Goal: Task Accomplishment & Management: Manage account settings

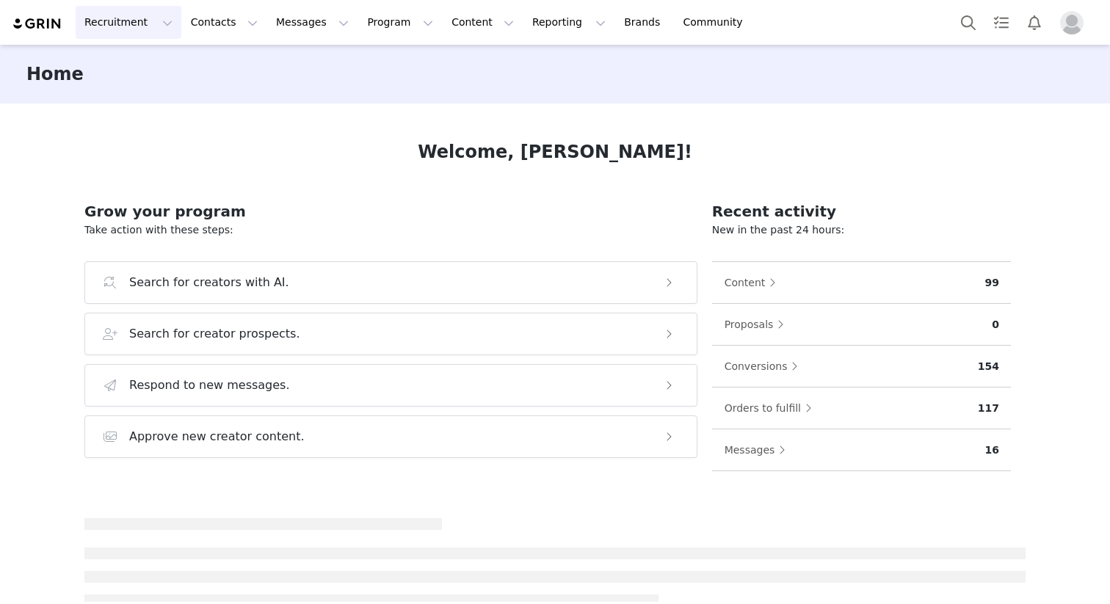
click at [106, 20] on button "Recruitment Recruitment" at bounding box center [129, 22] width 106 height 33
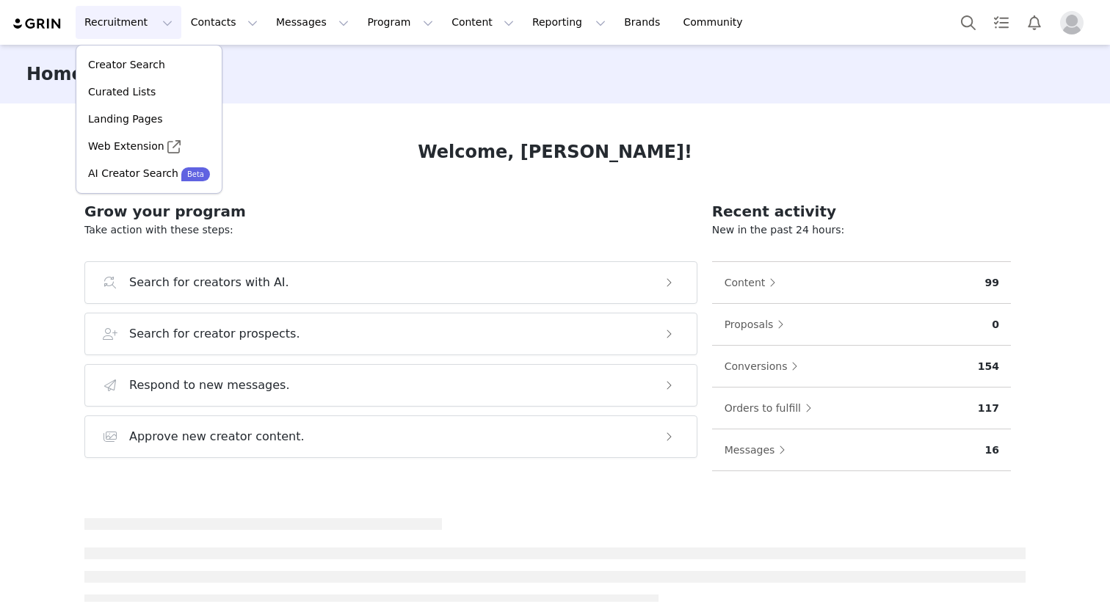
click at [106, 20] on button "Recruitment Recruitment" at bounding box center [129, 22] width 106 height 33
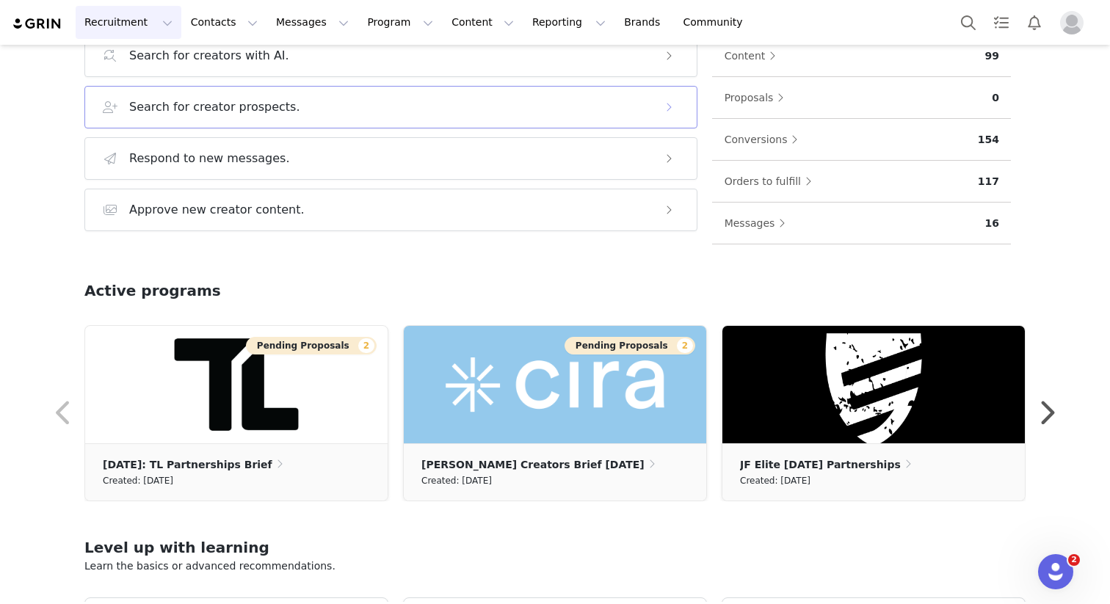
scroll to position [421, 0]
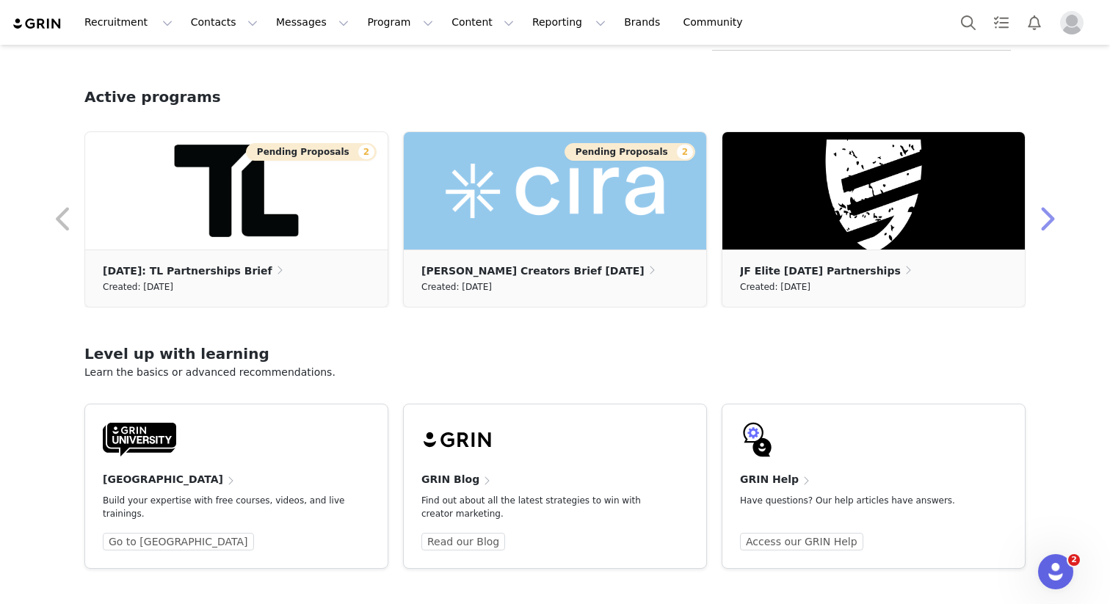
click at [1044, 225] on button "button" at bounding box center [1046, 219] width 29 height 35
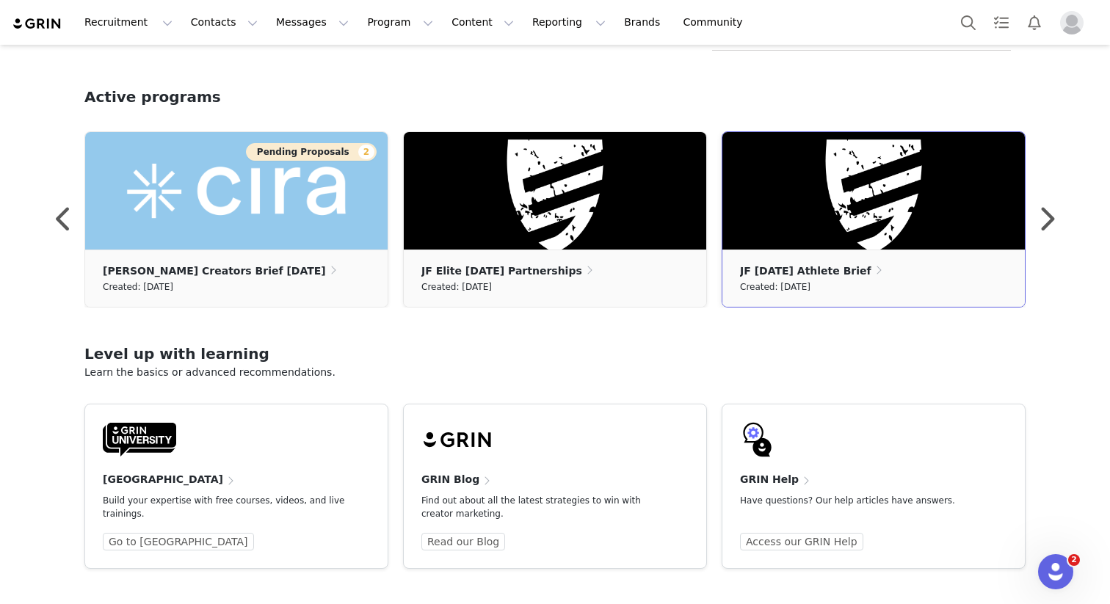
click at [873, 294] on div "Created: [DATE]" at bounding box center [873, 287] width 267 height 16
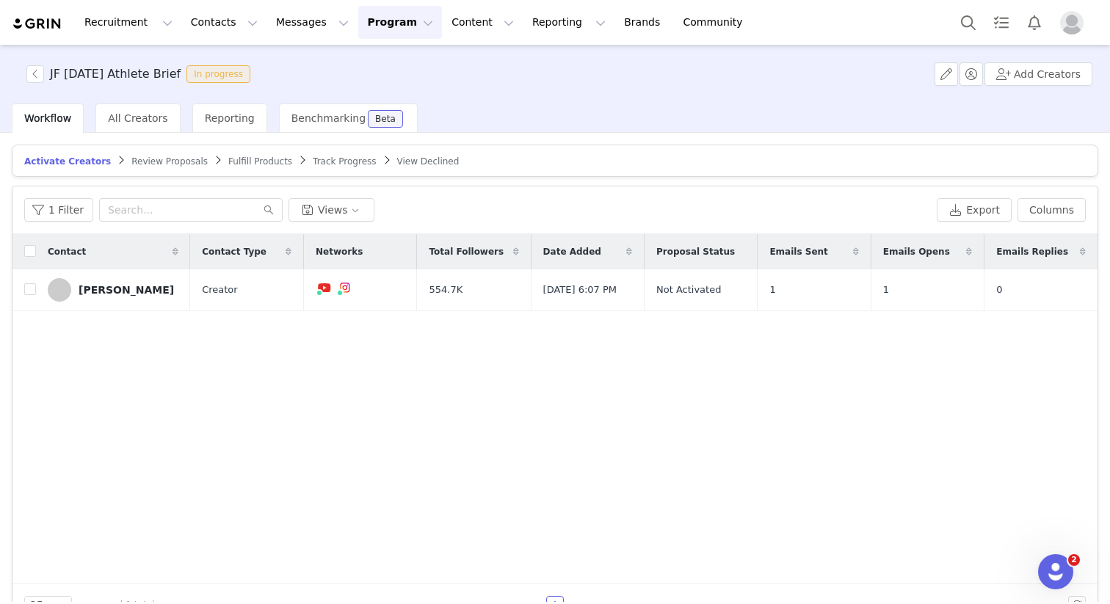
click at [143, 166] on span "Review Proposals" at bounding box center [169, 161] width 76 height 10
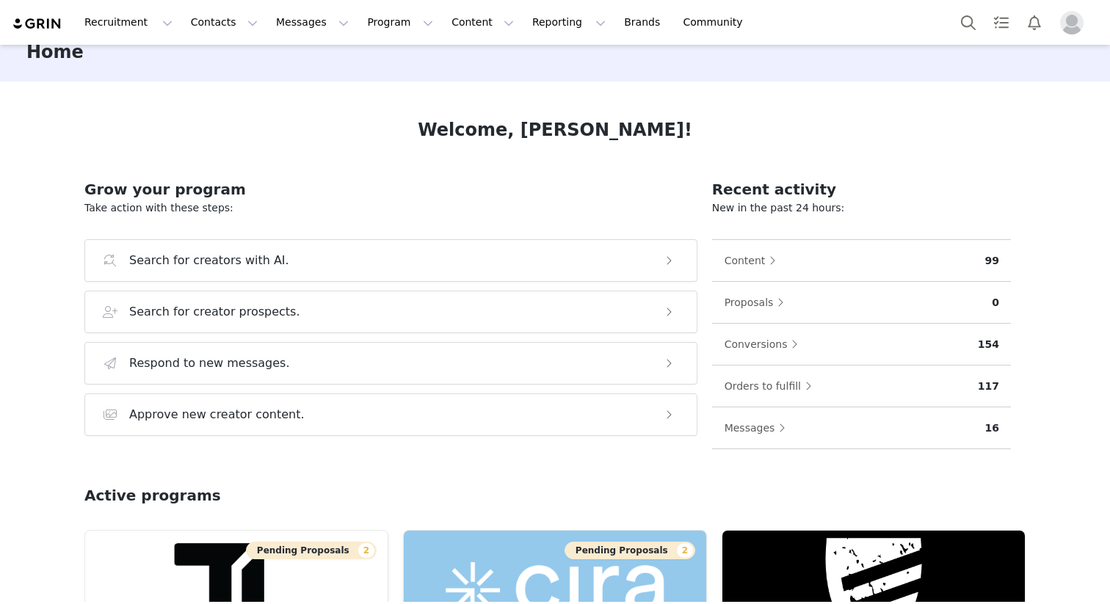
scroll to position [209, 0]
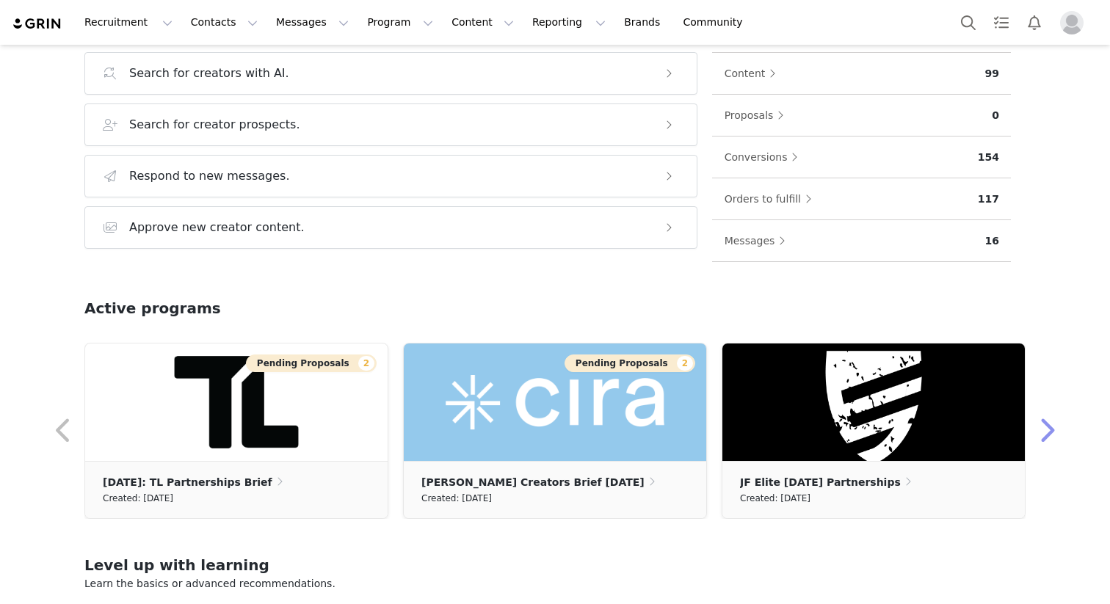
click at [1041, 423] on button "button" at bounding box center [1046, 430] width 29 height 35
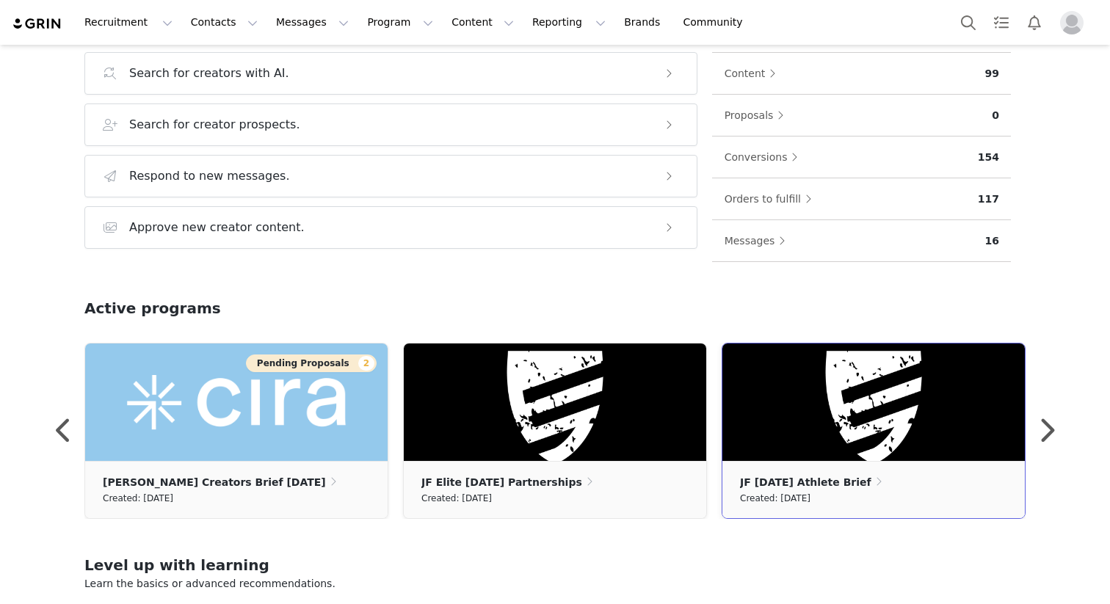
click at [907, 424] on img at bounding box center [873, 402] width 302 height 117
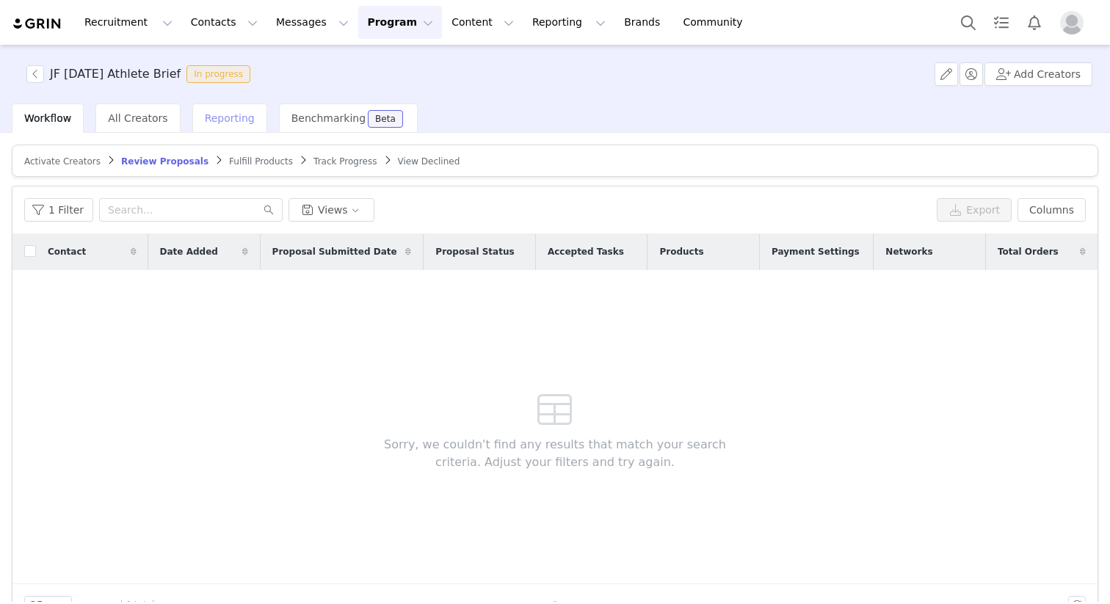
click at [235, 118] on span "Reporting" at bounding box center [230, 118] width 50 height 12
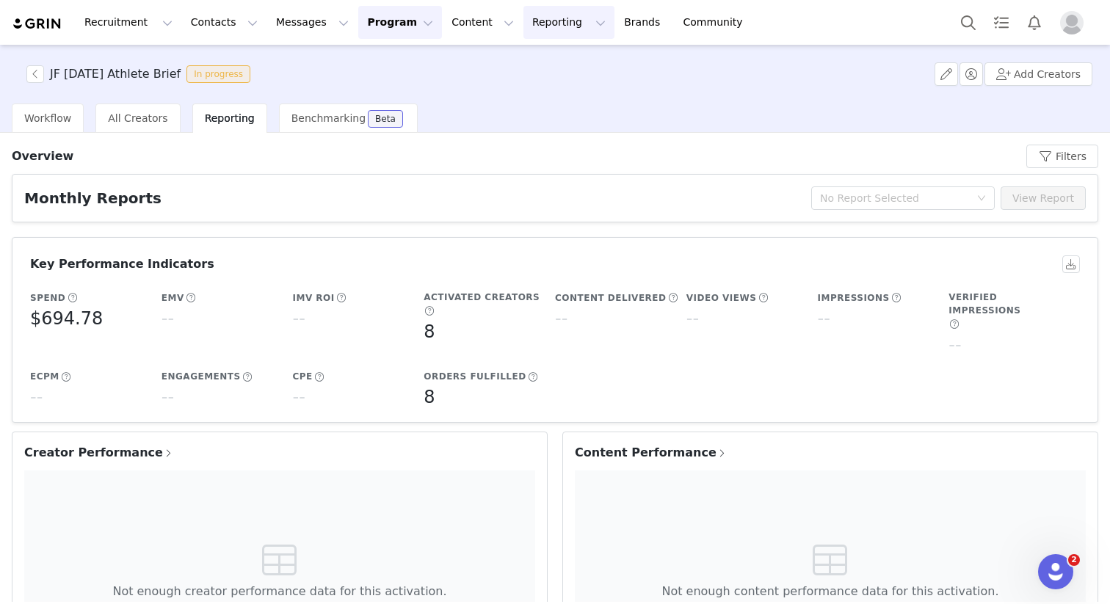
click at [529, 21] on button "Reporting Reporting" at bounding box center [568, 22] width 91 height 33
click at [540, 67] on p "Dashboard" at bounding box center [527, 64] width 56 height 15
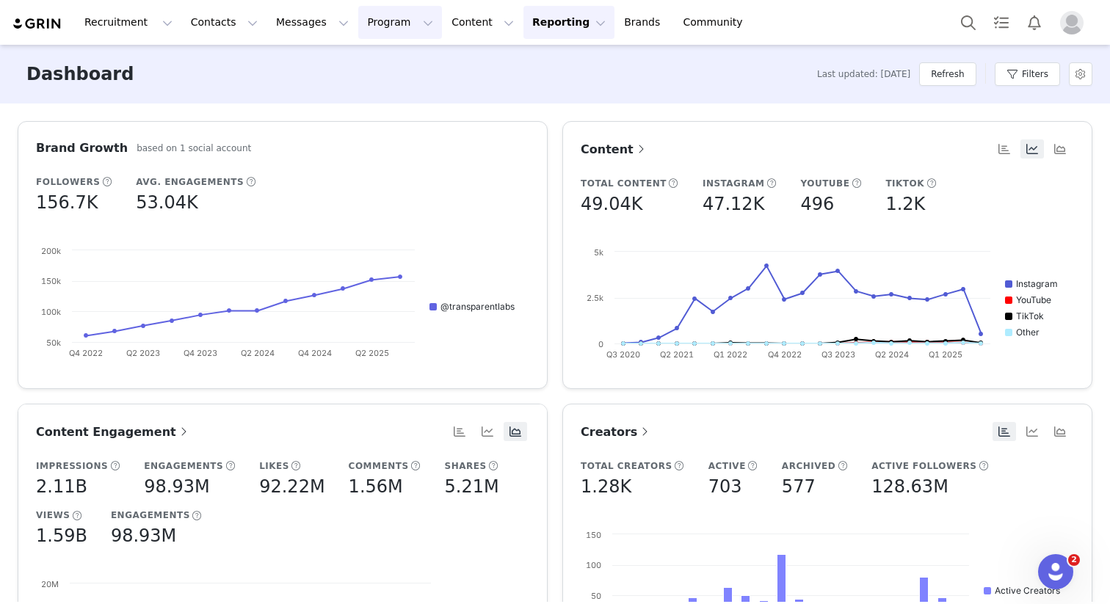
click at [360, 10] on button "Program Program" at bounding box center [400, 22] width 84 height 33
click at [373, 65] on p "Activations" at bounding box center [375, 64] width 57 height 15
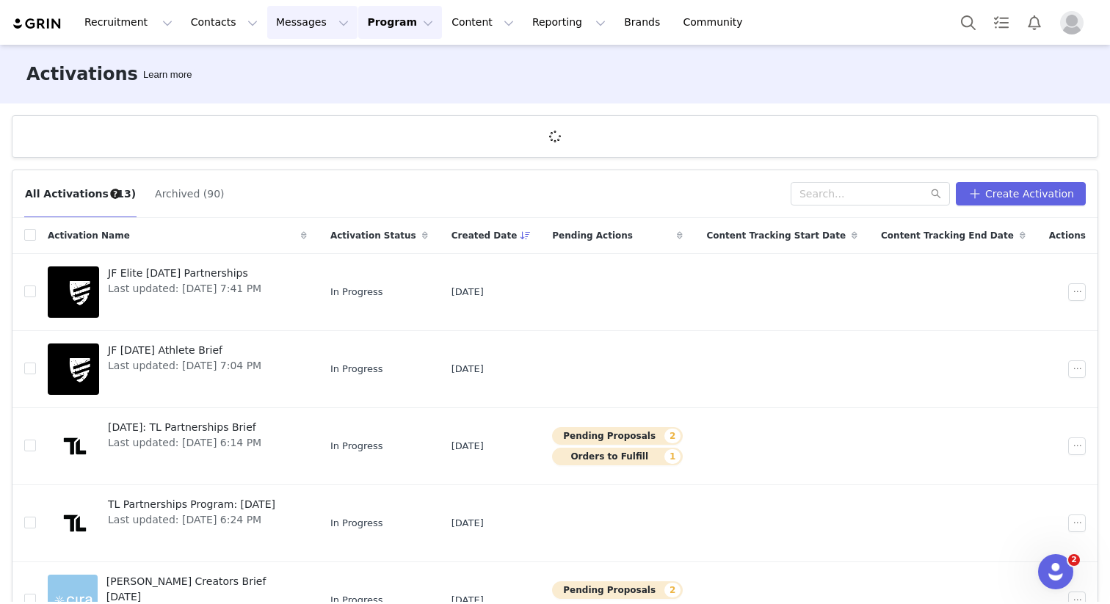
click at [292, 18] on button "Messages Messages" at bounding box center [312, 22] width 90 height 33
click at [358, 27] on button "Program Program" at bounding box center [400, 22] width 84 height 33
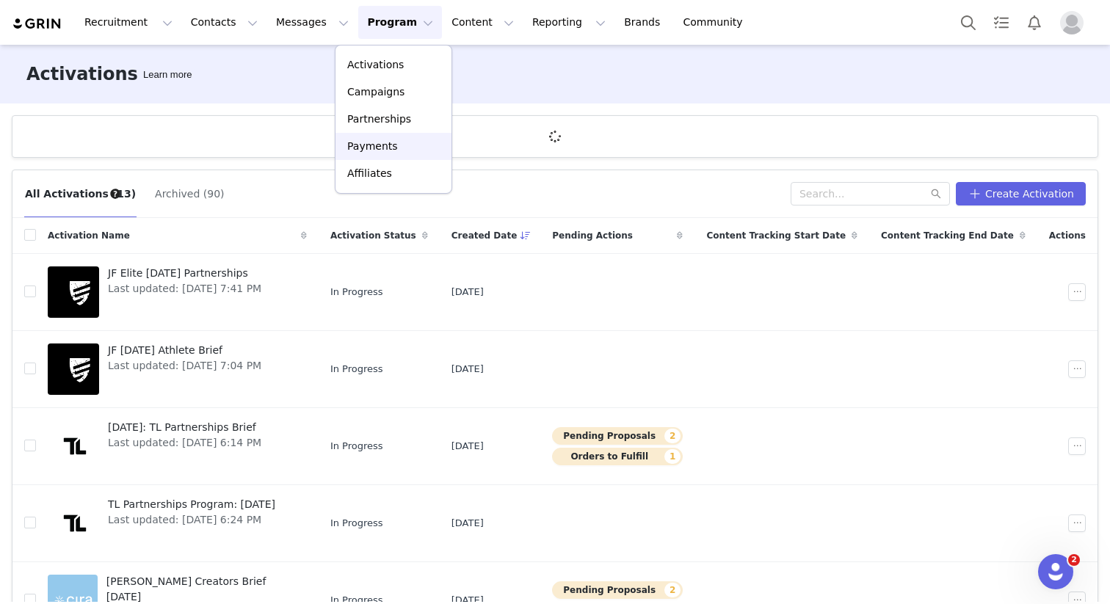
click at [406, 145] on div "Payments" at bounding box center [393, 146] width 98 height 15
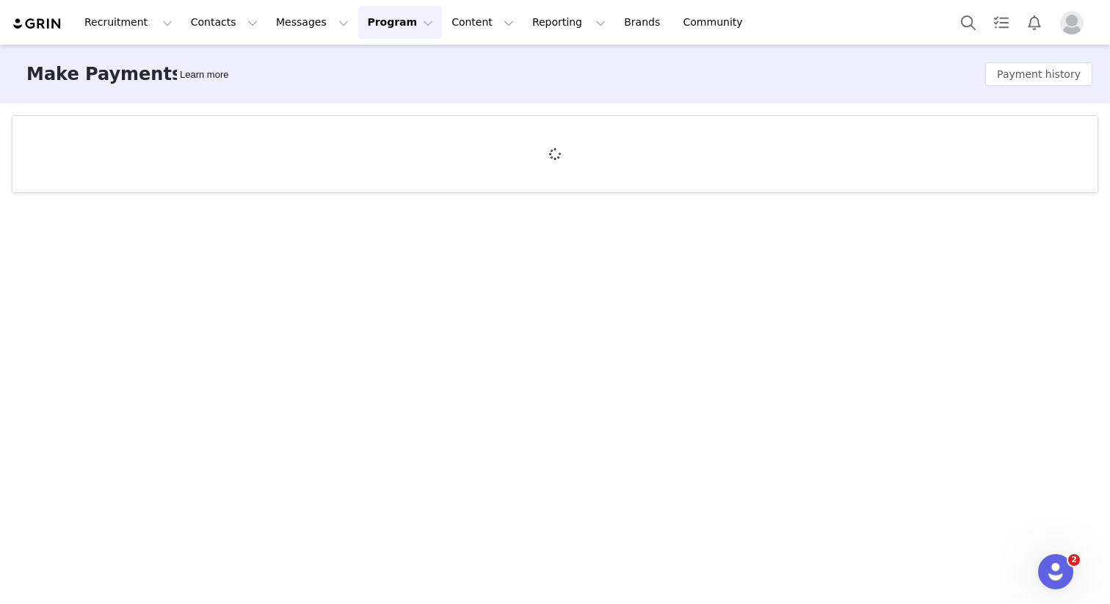
click at [374, 20] on button "Program Program" at bounding box center [400, 22] width 84 height 33
click at [242, 106] on div at bounding box center [555, 154] width 1110 height 101
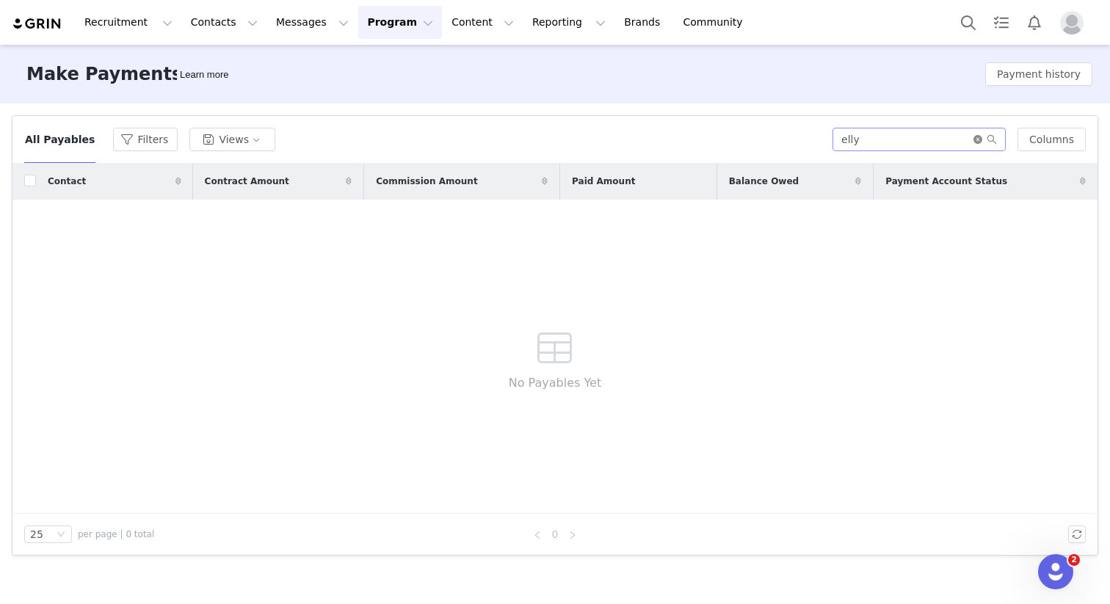
click at [982, 141] on icon "icon: close-circle" at bounding box center [978, 139] width 9 height 9
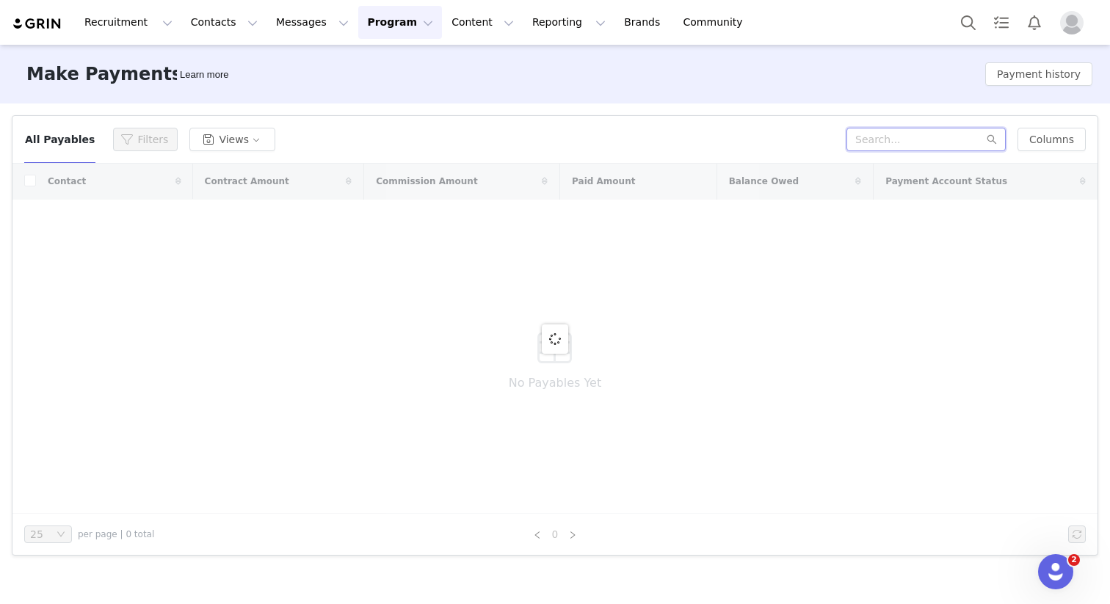
click at [880, 130] on input "text" at bounding box center [926, 139] width 159 height 23
type input "billy"
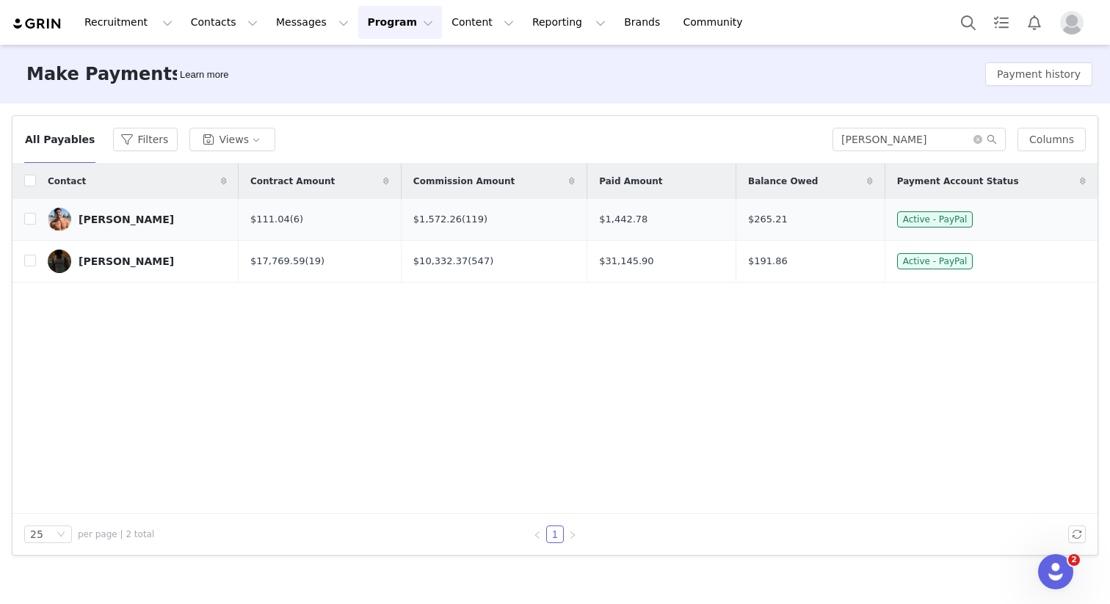
click at [621, 215] on div "$1,442.78" at bounding box center [661, 219] width 125 height 15
click at [134, 214] on div "[PERSON_NAME]" at bounding box center [126, 220] width 95 height 12
click at [633, 223] on div "$1,442.78" at bounding box center [661, 219] width 125 height 15
click at [300, 231] on td "$111.04 (6)" at bounding box center [320, 220] width 162 height 42
click at [301, 228] on td "$111.04 (6)" at bounding box center [320, 220] width 162 height 42
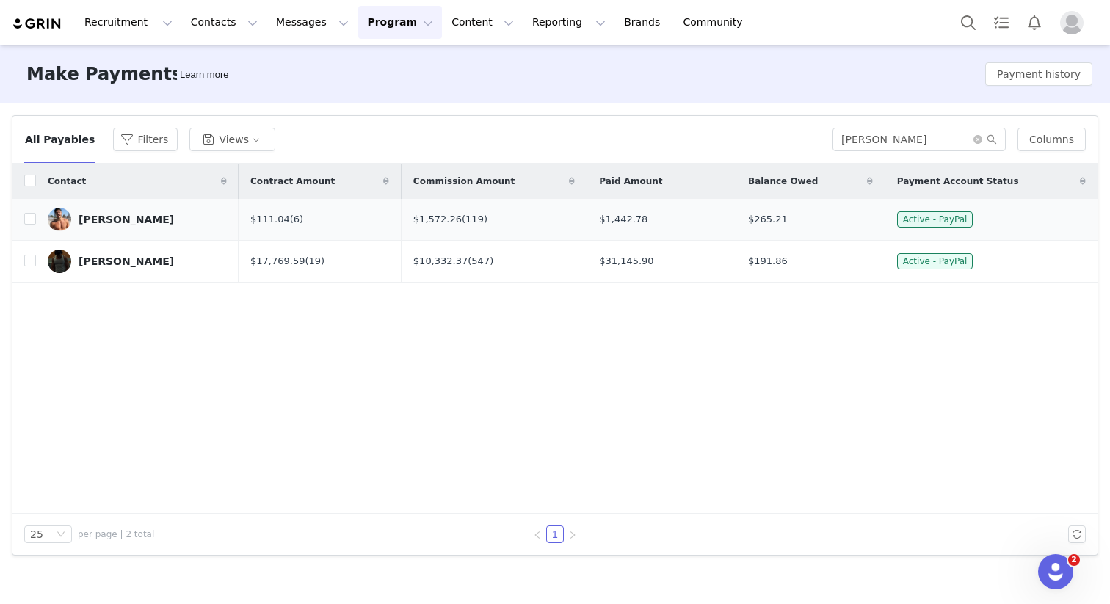
click at [758, 214] on span "$265.21" at bounding box center [768, 219] width 40 height 15
click at [876, 213] on td "$265.21" at bounding box center [810, 220] width 149 height 42
click at [965, 222] on span "Active - PayPal" at bounding box center [935, 219] width 76 height 16
click at [112, 219] on div "[PERSON_NAME]" at bounding box center [126, 220] width 95 height 12
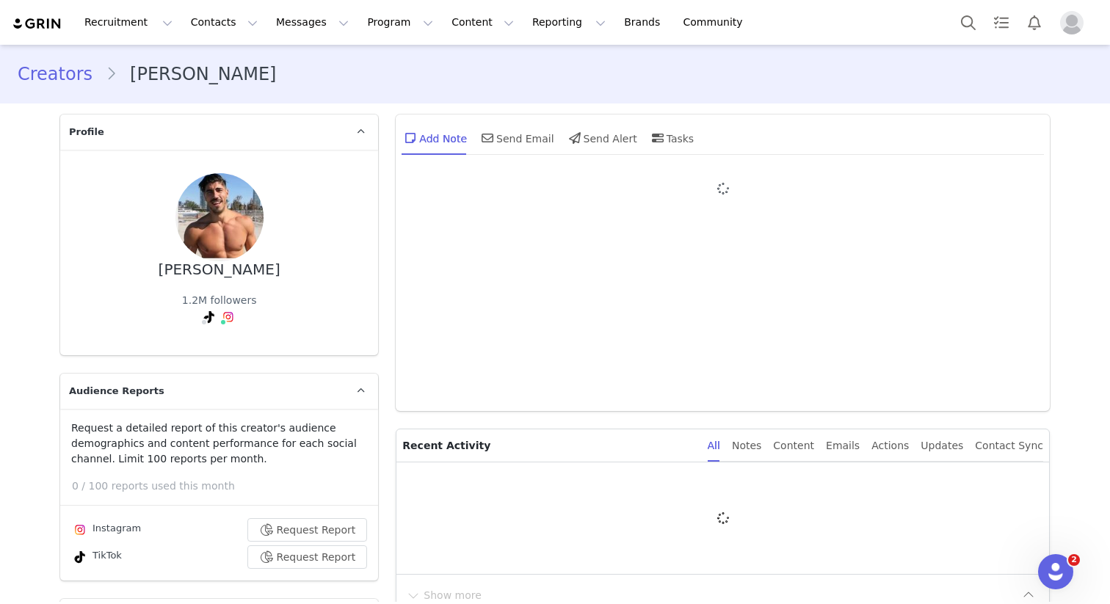
type input "+1 (United States)"
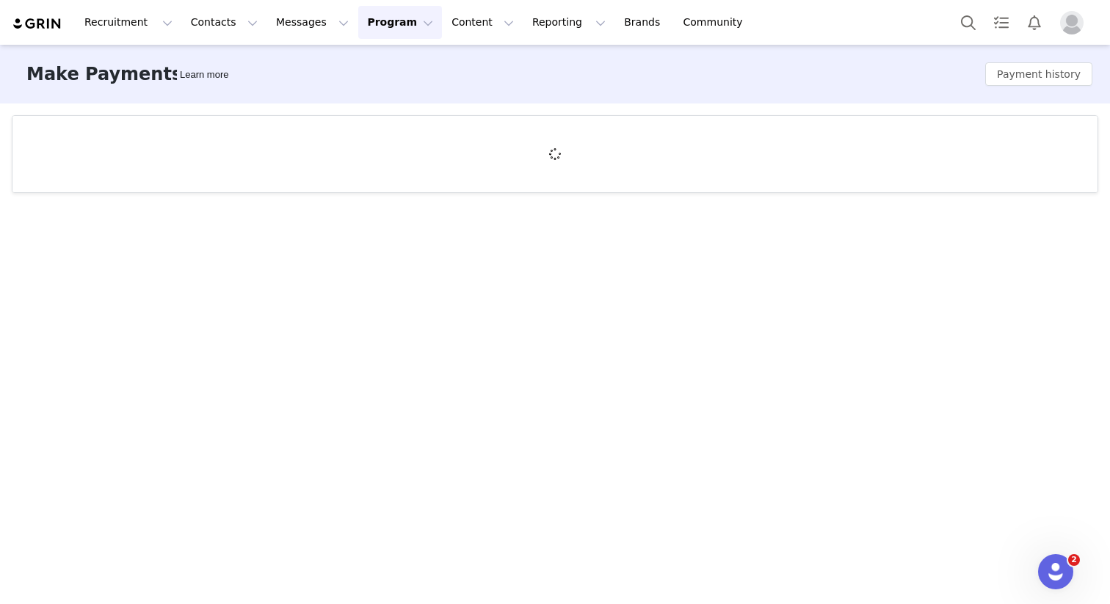
click at [372, 36] on button "Program Program" at bounding box center [400, 22] width 84 height 33
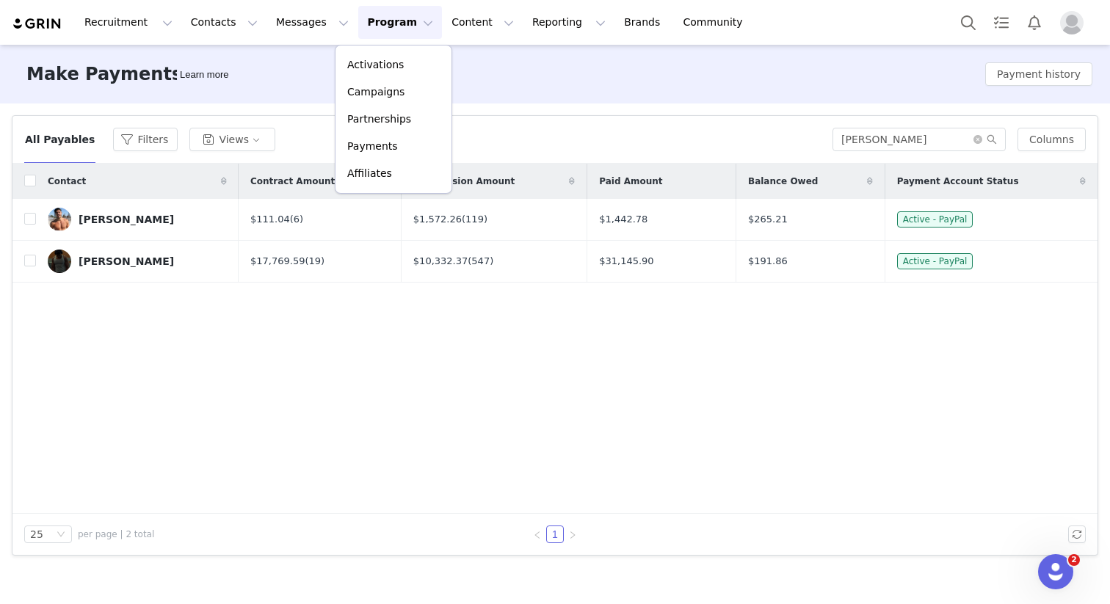
drag, startPoint x: 380, startPoint y: 404, endPoint x: 292, endPoint y: 370, distance: 94.4
click at [380, 404] on div "Contact Contract Amount Commission Amount Paid Amount Balance Owed Payment Acco…" at bounding box center [554, 339] width 1085 height 350
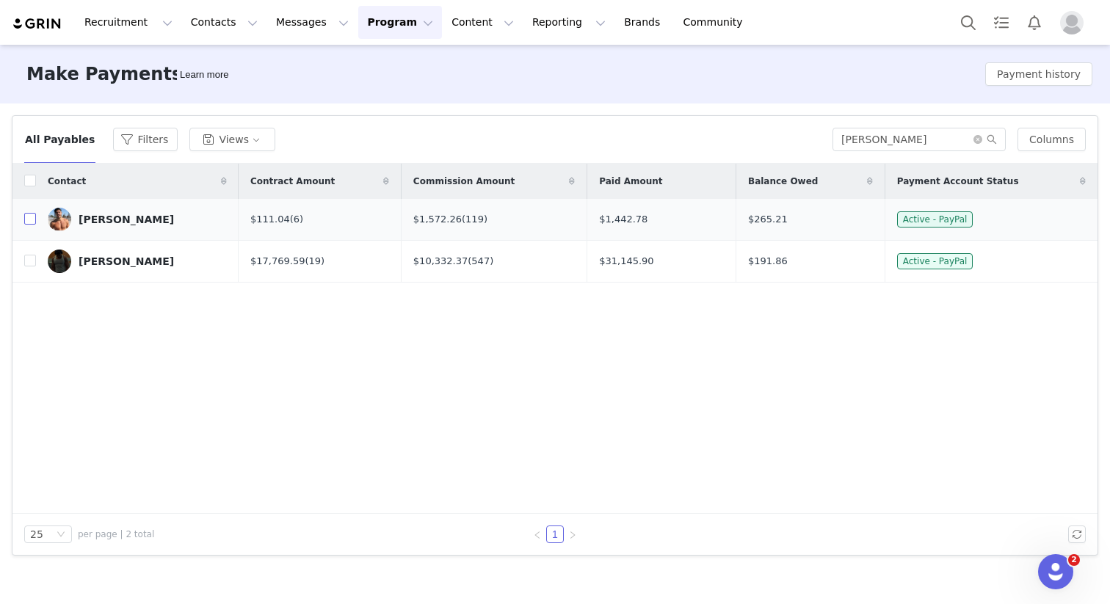
click at [34, 217] on input "checkbox" at bounding box center [30, 219] width 12 height 12
checkbox input "true"
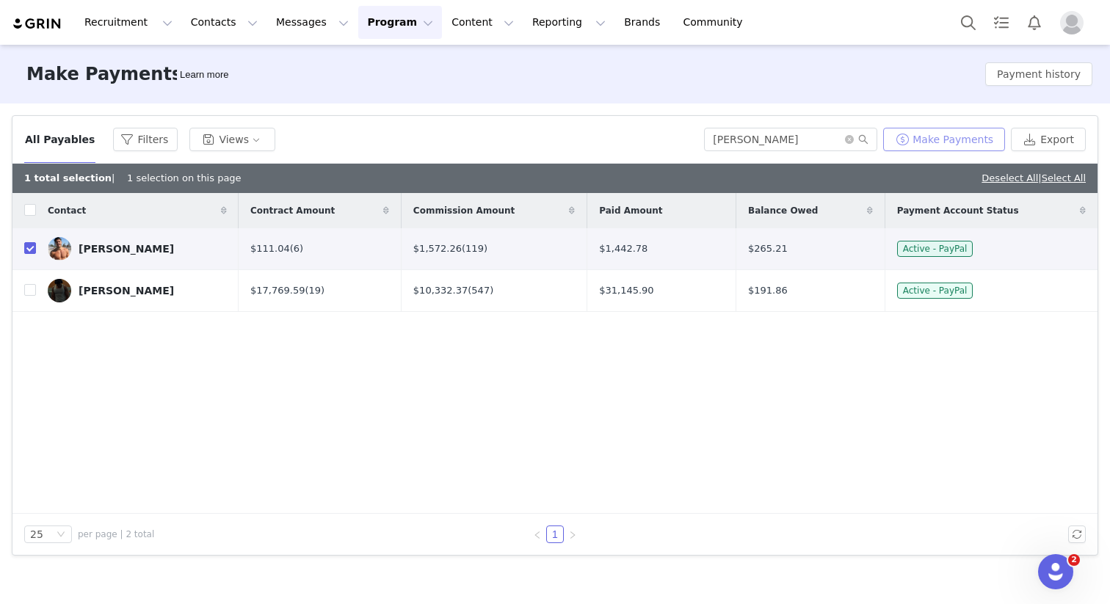
click at [982, 145] on button "Make Payments" at bounding box center [944, 139] width 122 height 23
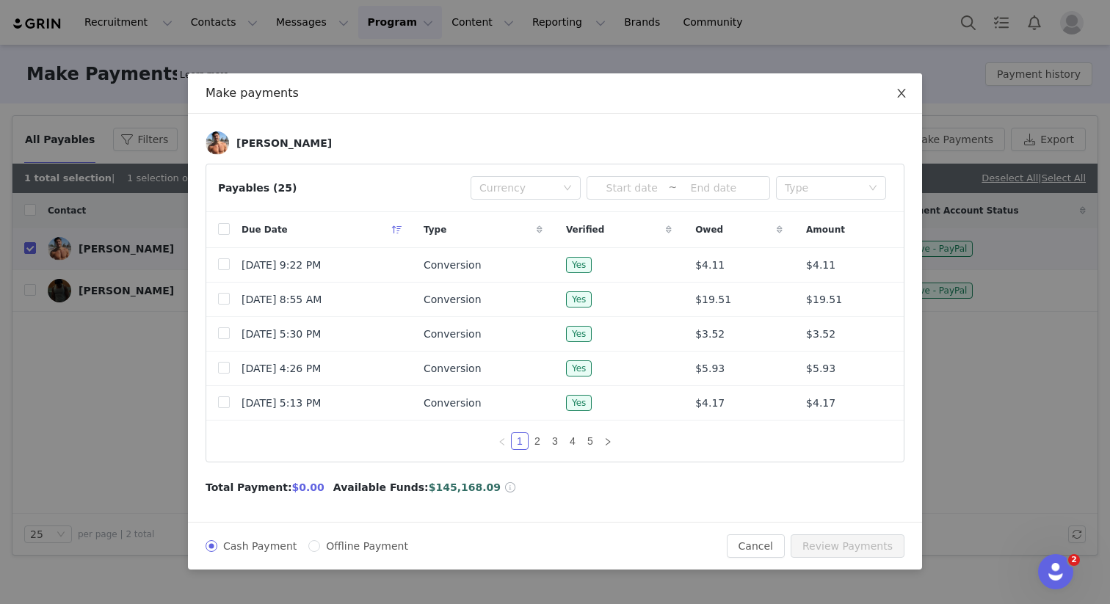
click at [902, 100] on span "Close" at bounding box center [901, 93] width 41 height 41
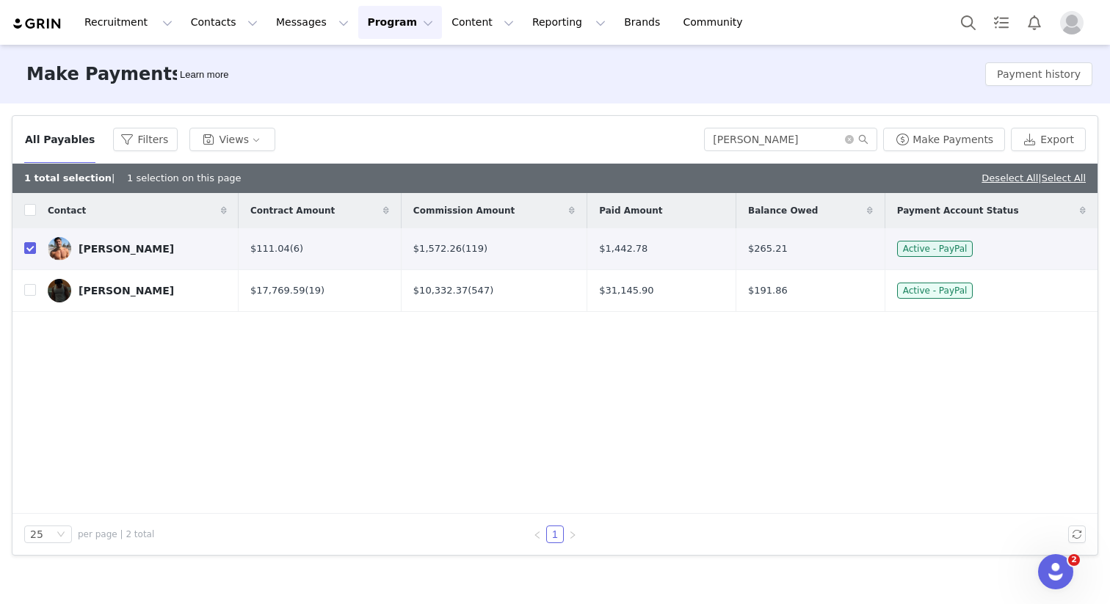
click at [366, 25] on button "Program Program" at bounding box center [400, 22] width 84 height 33
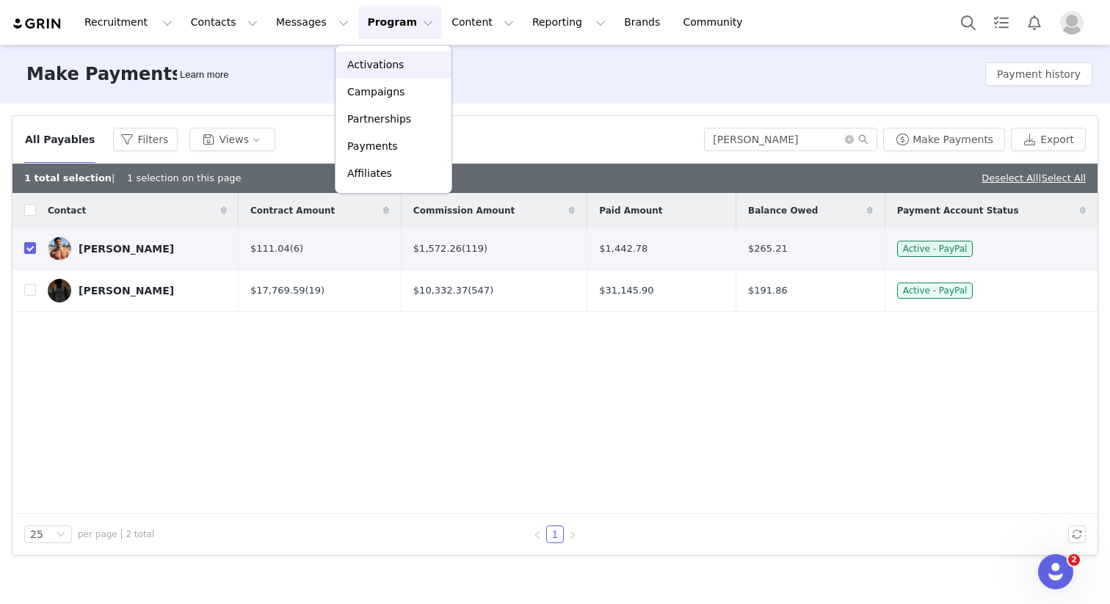
click at [396, 59] on p "Activations" at bounding box center [375, 64] width 57 height 15
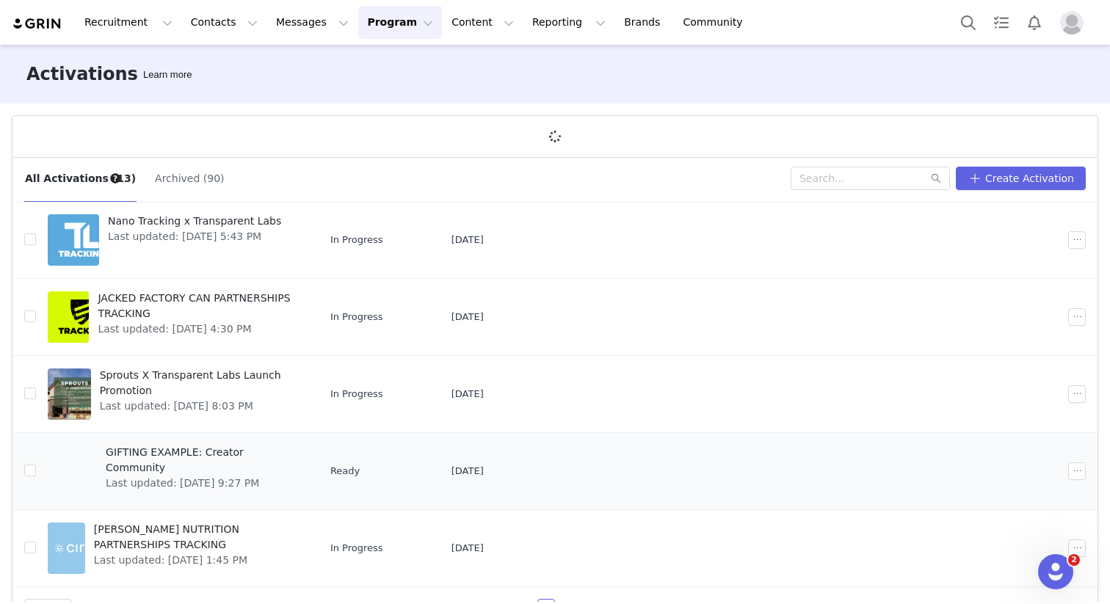
scroll to position [54, 0]
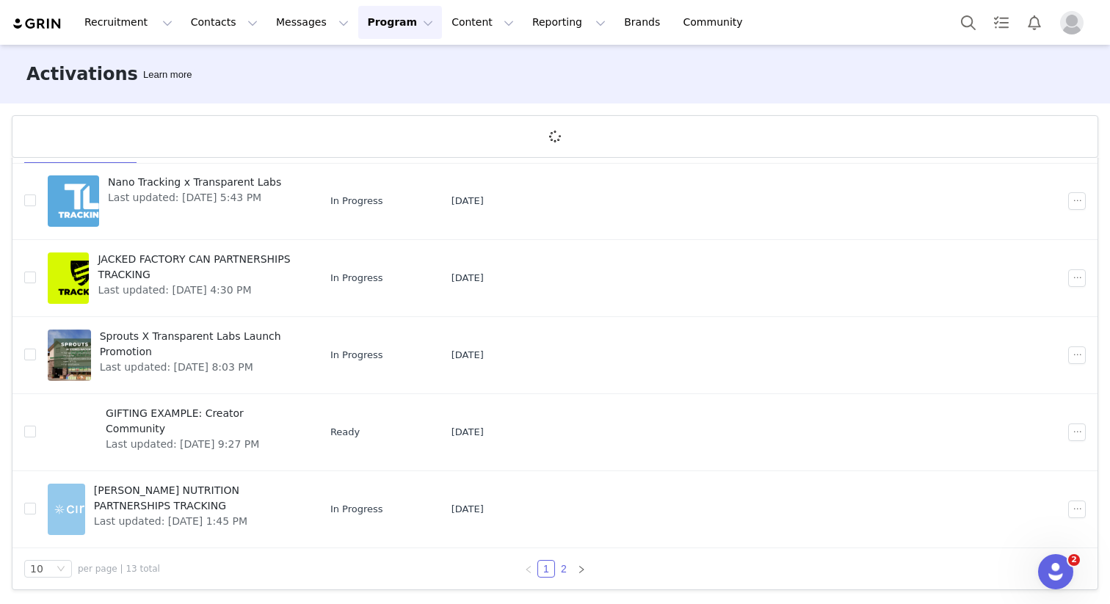
click at [556, 565] on link "2" at bounding box center [564, 569] width 16 height 16
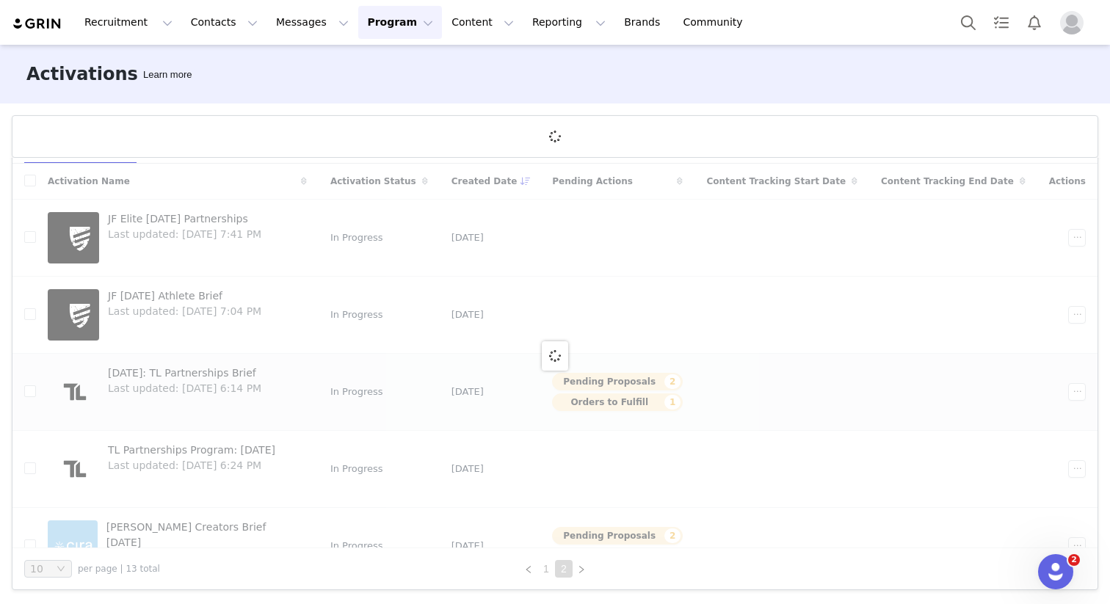
scroll to position [0, 0]
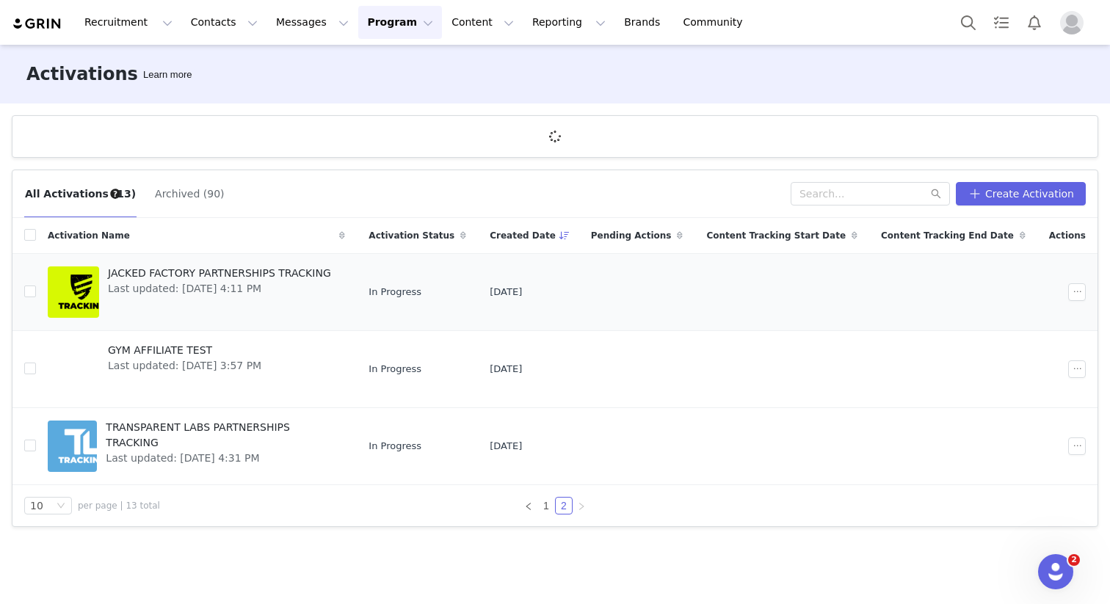
click at [169, 278] on span "JACKED FACTORY PARTNERSHIPS TRACKING" at bounding box center [219, 273] width 223 height 15
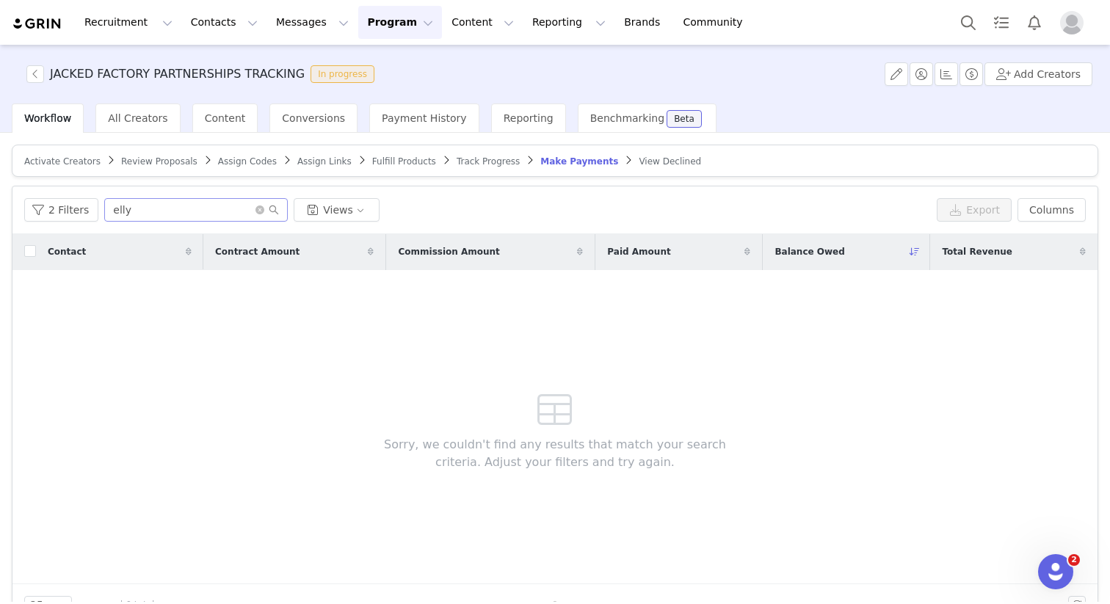
click at [262, 211] on span at bounding box center [267, 210] width 23 height 10
click at [223, 215] on input "elly" at bounding box center [196, 209] width 184 height 23
click at [256, 211] on icon "icon: close-circle" at bounding box center [260, 210] width 9 height 9
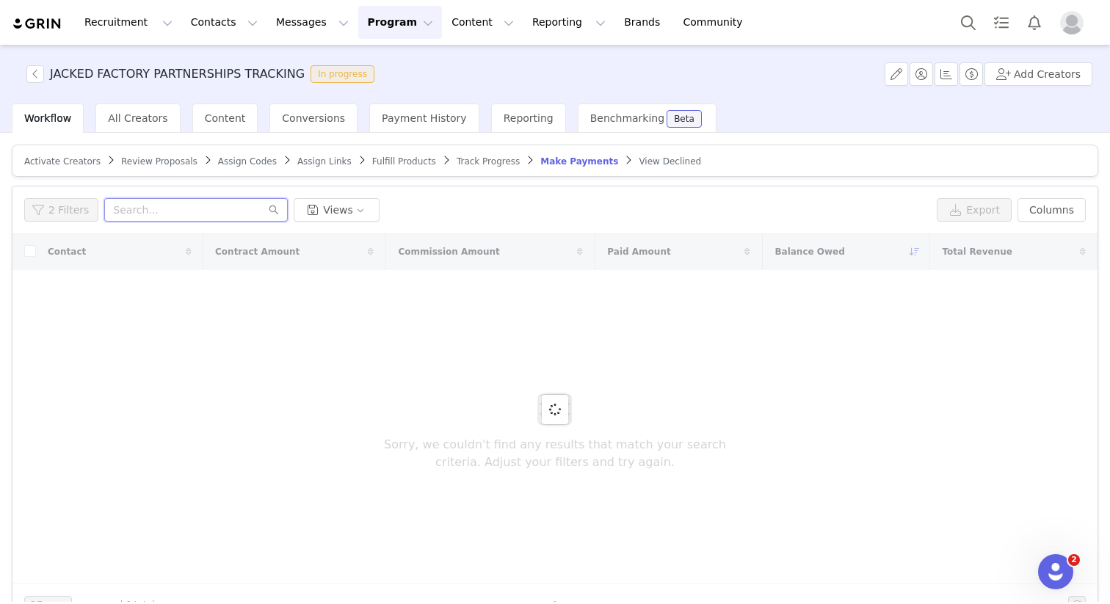
click at [251, 210] on input "text" at bounding box center [196, 209] width 184 height 23
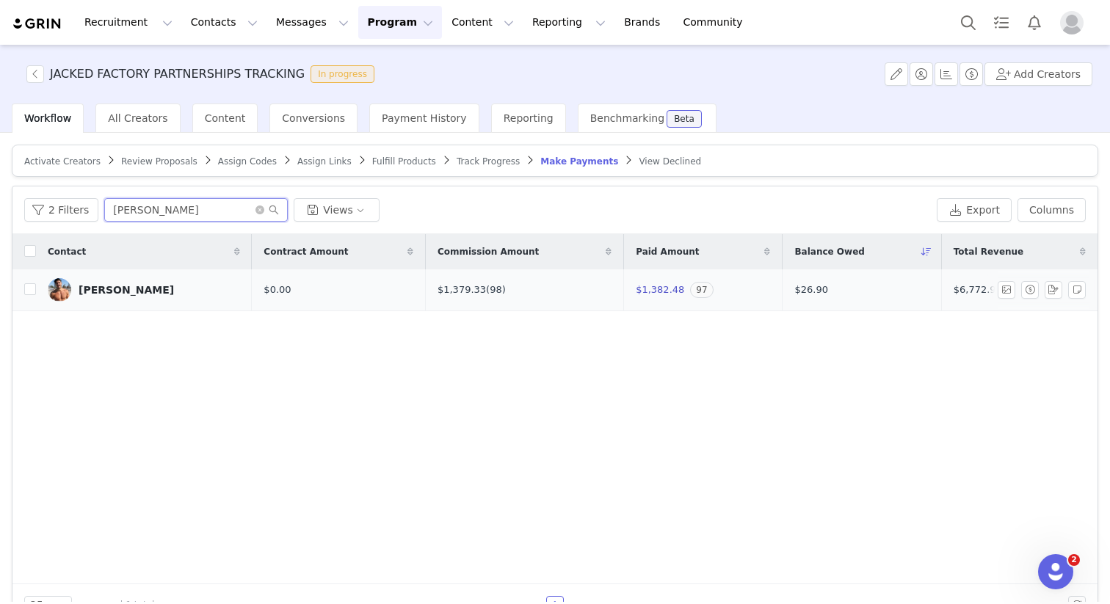
type input "billy"
click at [108, 287] on div "[PERSON_NAME]" at bounding box center [126, 290] width 95 height 12
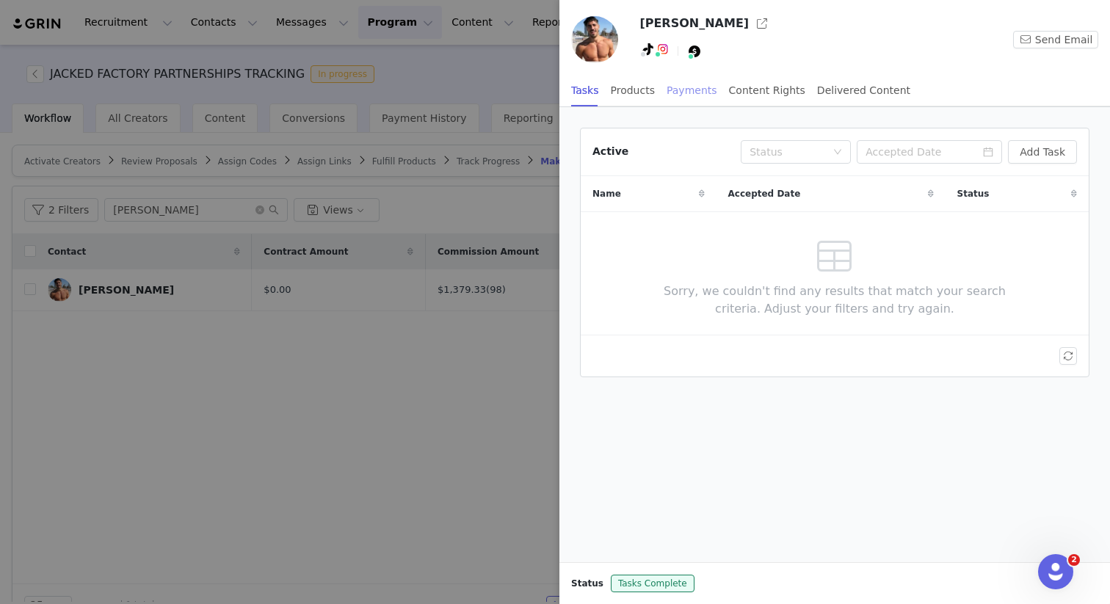
click at [689, 90] on div "Payments" at bounding box center [692, 90] width 51 height 33
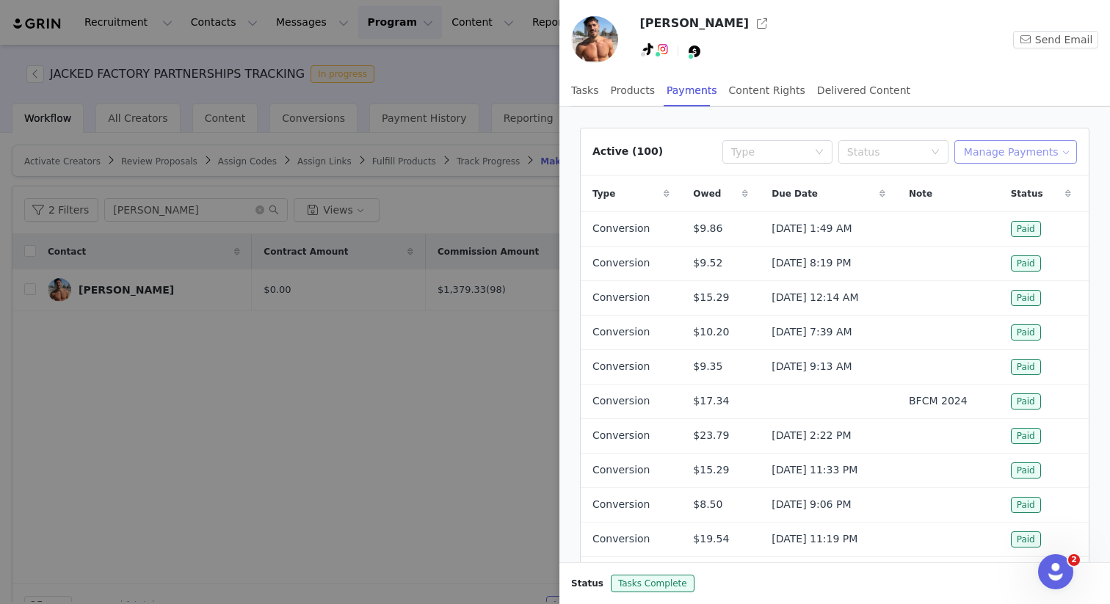
click at [1009, 153] on button "Manage Payments" at bounding box center [1015, 151] width 123 height 23
click at [1003, 211] on span "Add Payable" at bounding box center [1008, 205] width 63 height 16
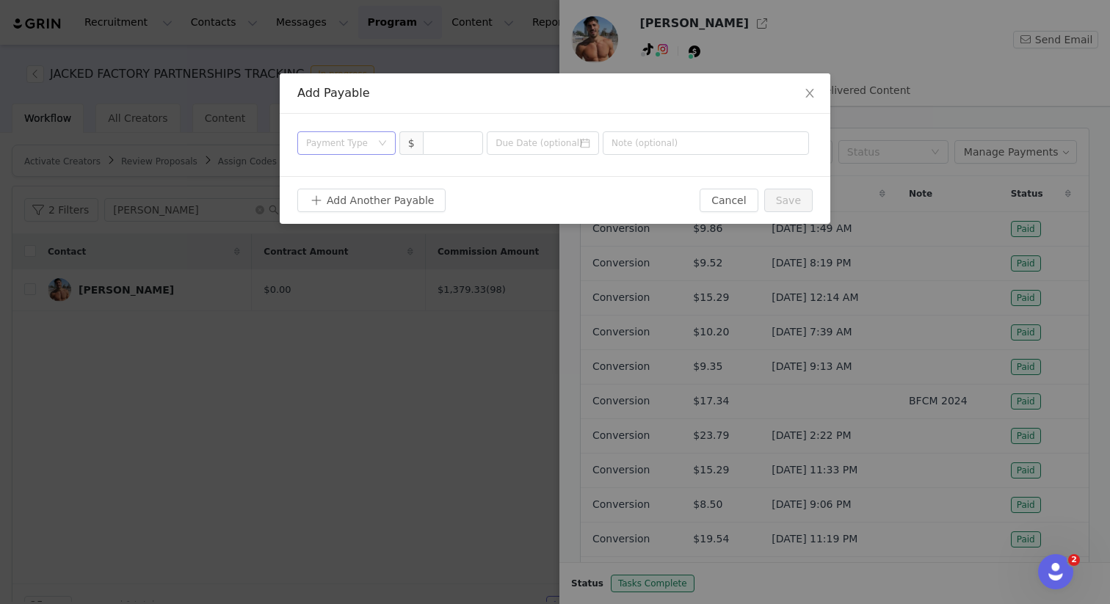
click at [337, 136] on div "Payment Type" at bounding box center [338, 143] width 65 height 15
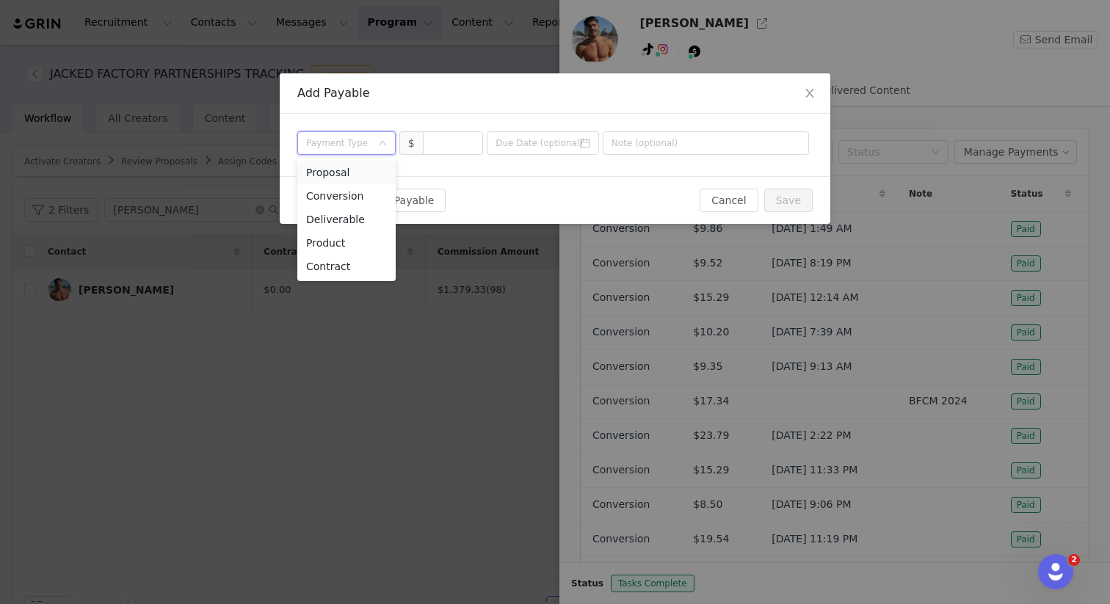
click at [349, 178] on li "Proposal" at bounding box center [346, 172] width 98 height 23
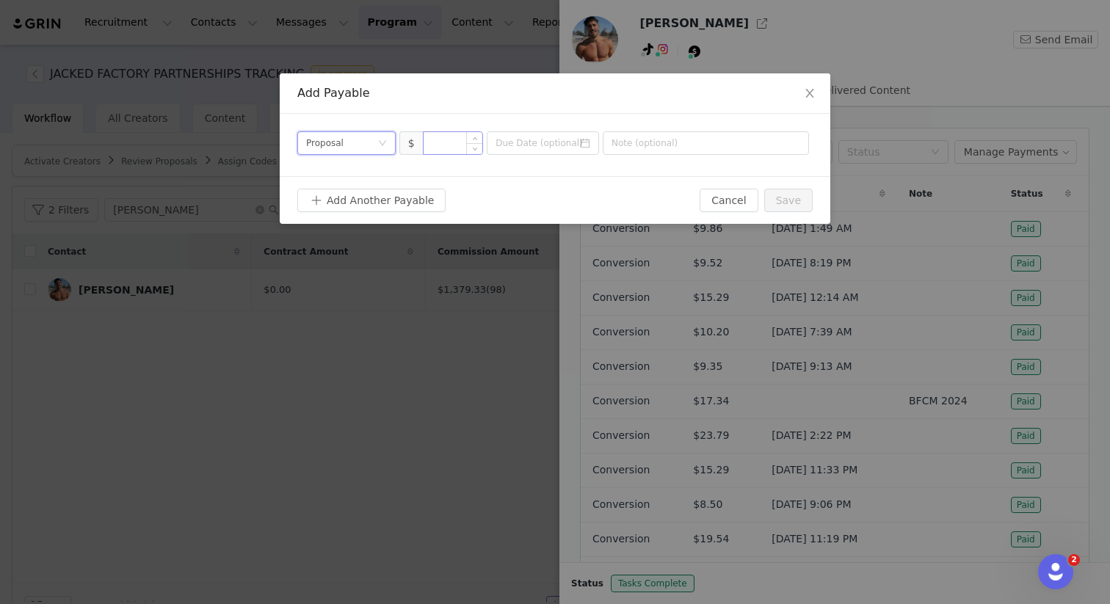
click at [446, 146] on input at bounding box center [453, 143] width 59 height 22
type input "20.69"
click at [512, 142] on input at bounding box center [543, 142] width 112 height 23
click at [711, 117] on div "Payment Type Proposal $ 20.69" at bounding box center [555, 145] width 551 height 62
click at [781, 205] on button "Save" at bounding box center [788, 200] width 48 height 23
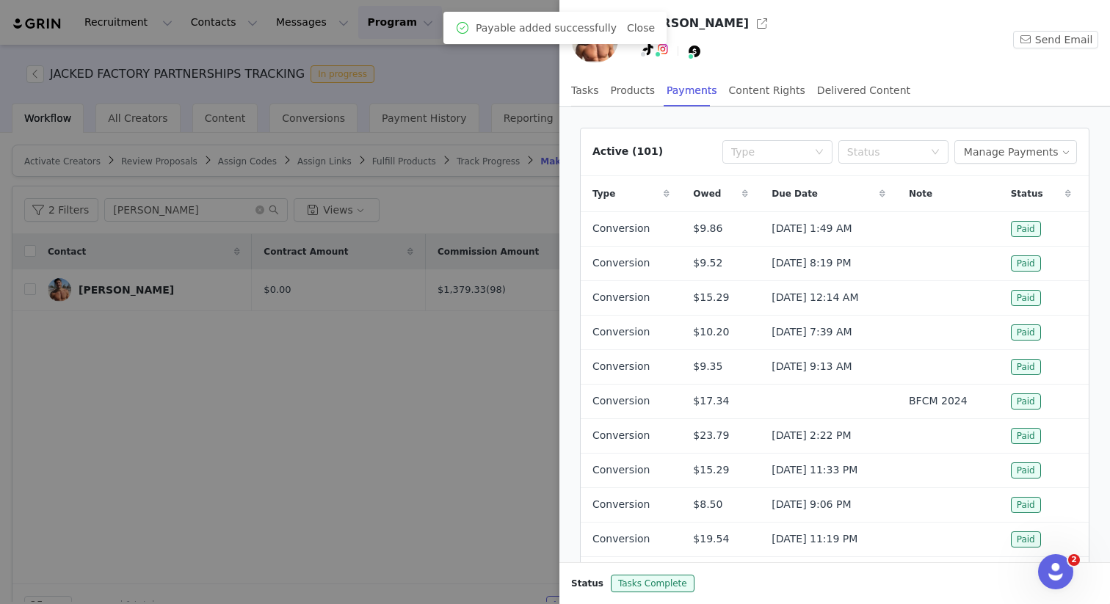
click at [297, 499] on div at bounding box center [555, 302] width 1110 height 604
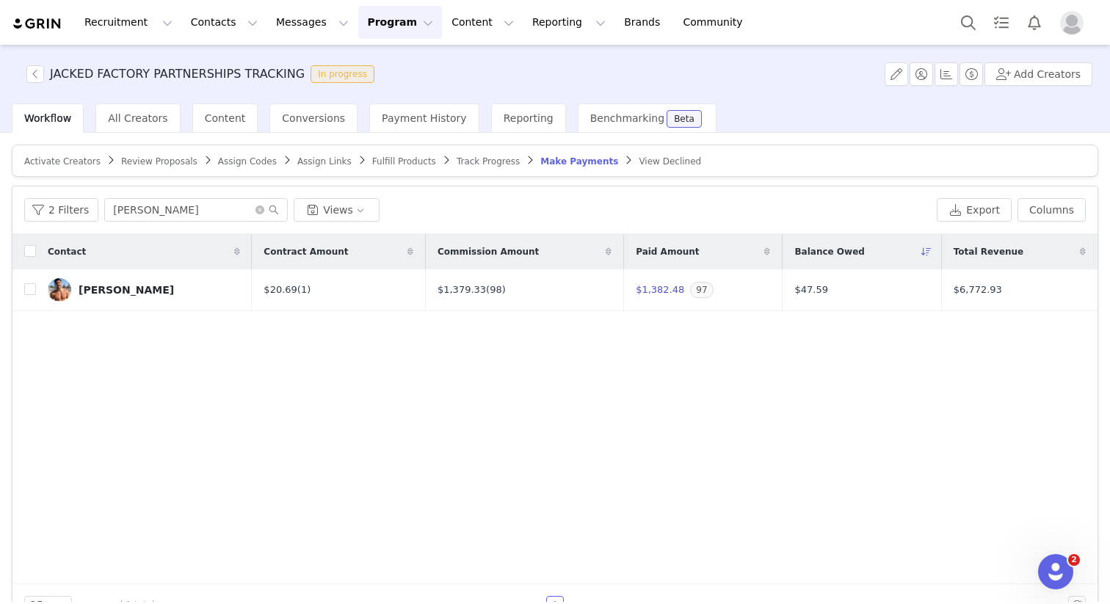
click at [388, 26] on button "Program Program" at bounding box center [400, 22] width 84 height 33
click at [404, 68] on div "Activations" at bounding box center [393, 64] width 98 height 15
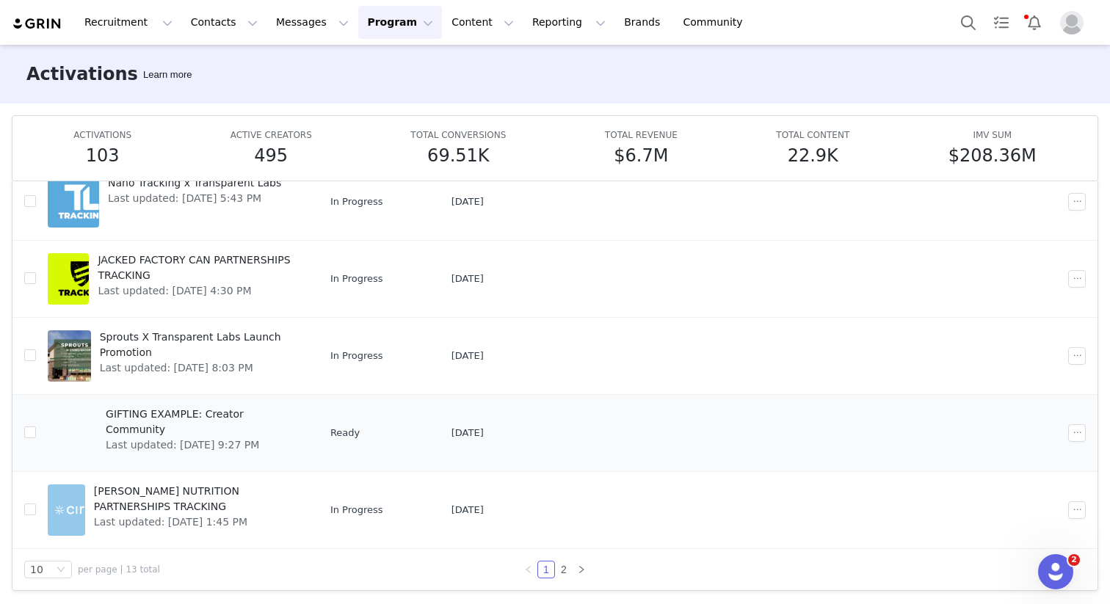
scroll to position [77, 0]
click at [556, 570] on link "2" at bounding box center [564, 570] width 16 height 16
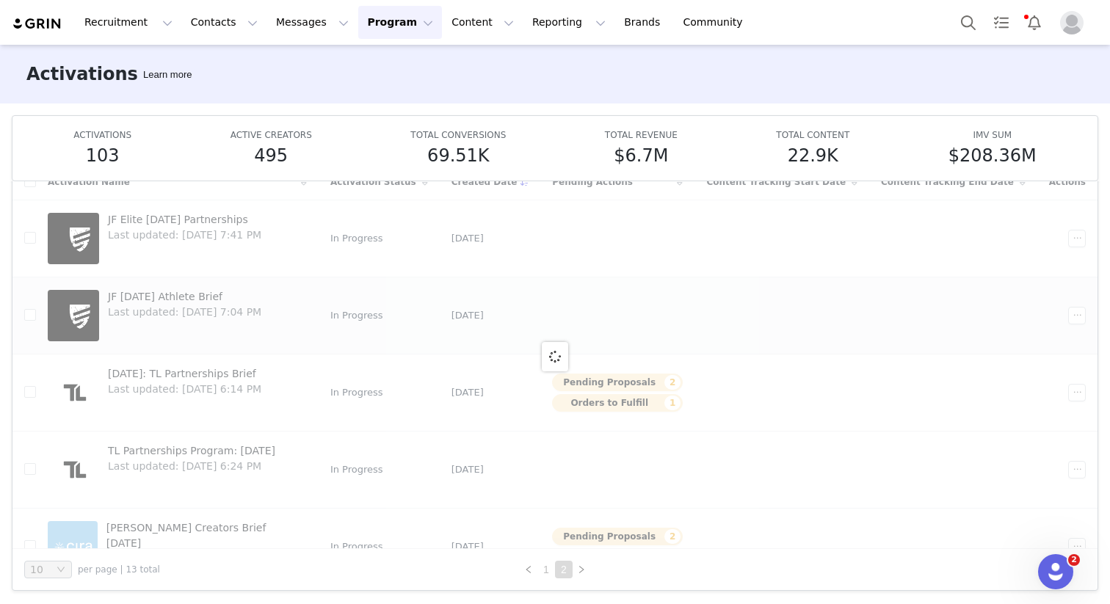
scroll to position [0, 0]
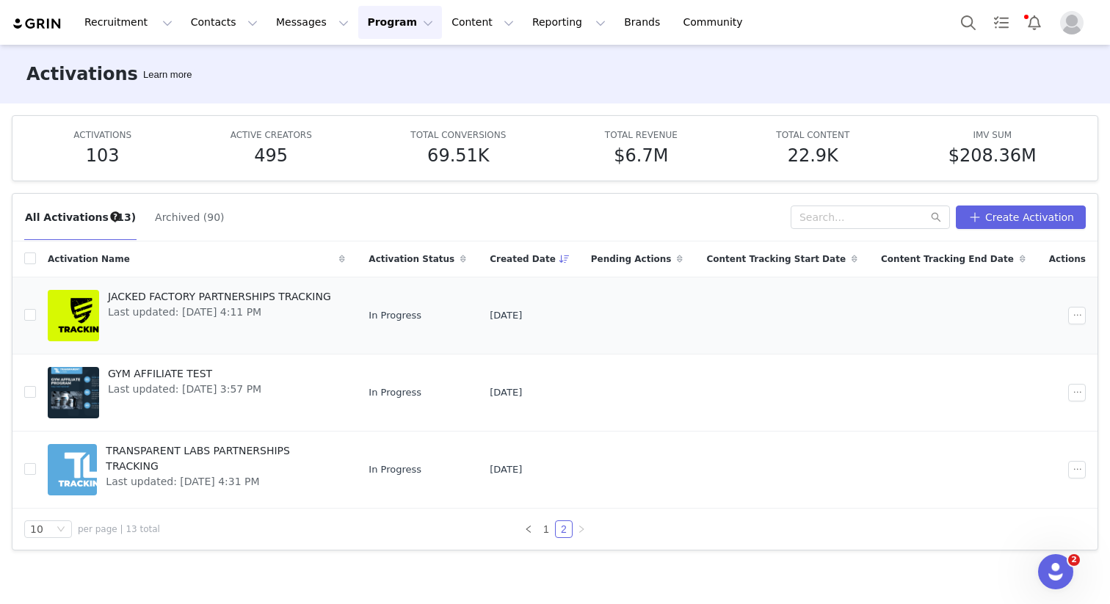
click at [173, 297] on span "JACKED FACTORY PARTNERSHIPS TRACKING" at bounding box center [219, 296] width 223 height 15
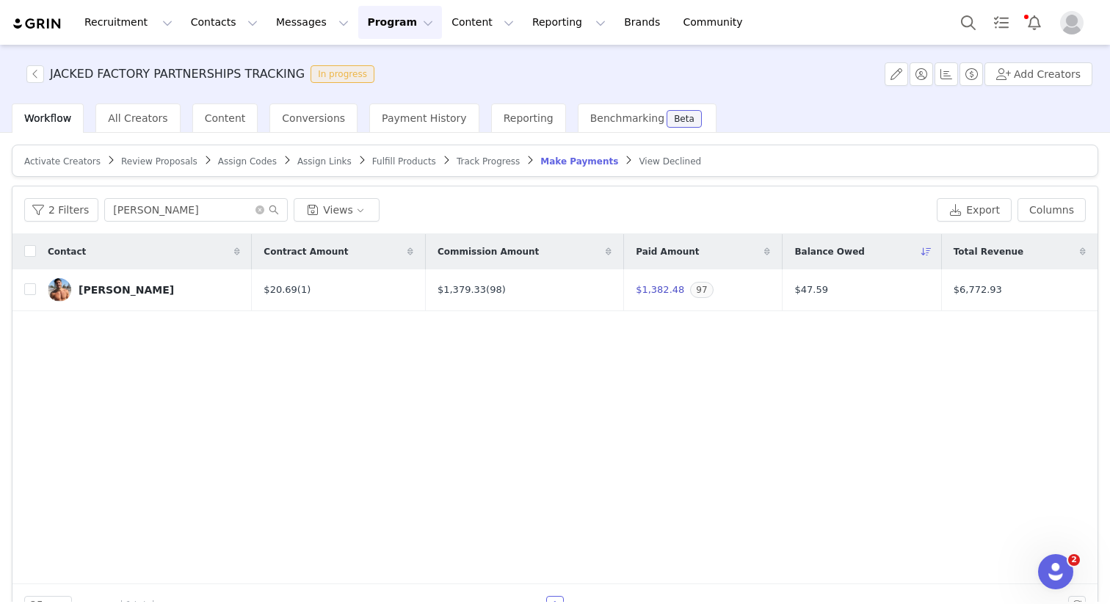
click at [380, 24] on button "Program Program" at bounding box center [400, 22] width 84 height 33
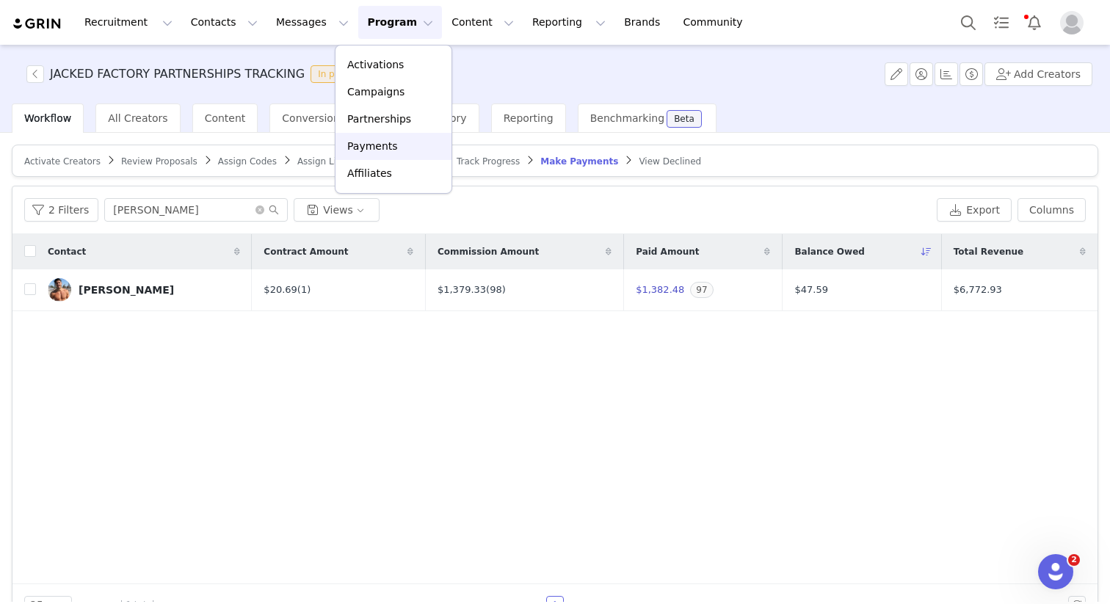
click at [397, 148] on div "Payments" at bounding box center [393, 146] width 98 height 15
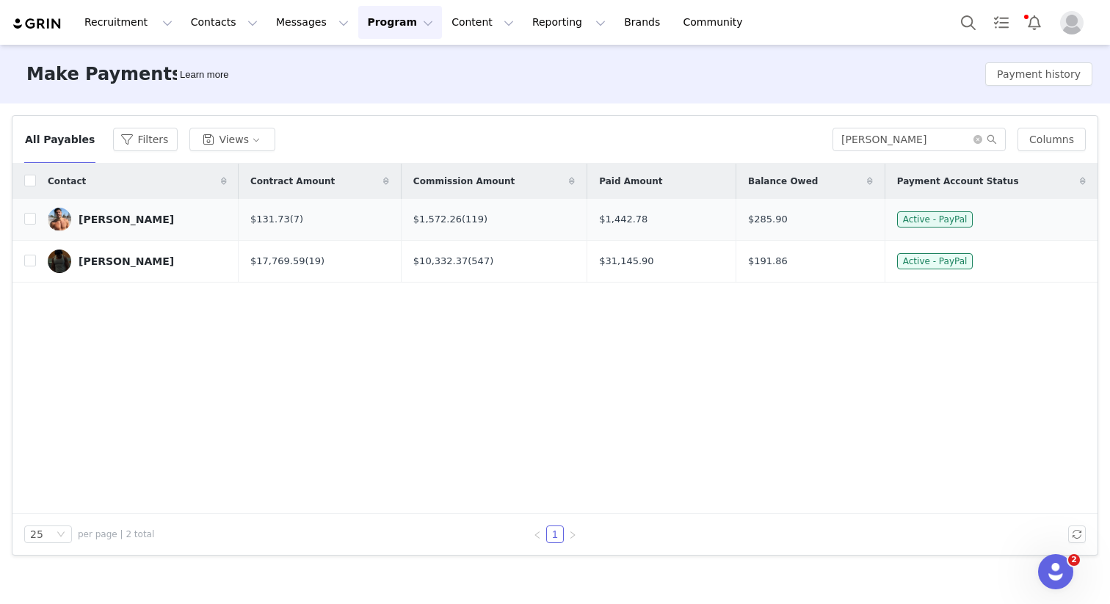
click at [125, 227] on link "[PERSON_NAME]" at bounding box center [137, 219] width 179 height 23
click at [547, 221] on div "$1,572.26 (119)" at bounding box center [494, 219] width 162 height 15
click at [118, 223] on div "[PERSON_NAME]" at bounding box center [126, 220] width 95 height 12
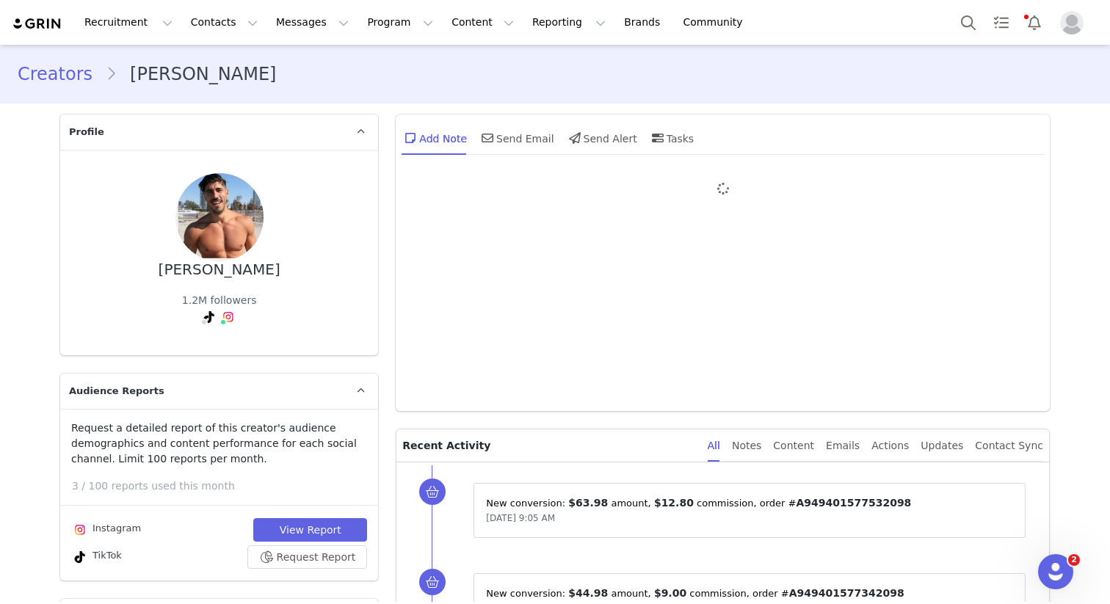
type input "+1 (United States)"
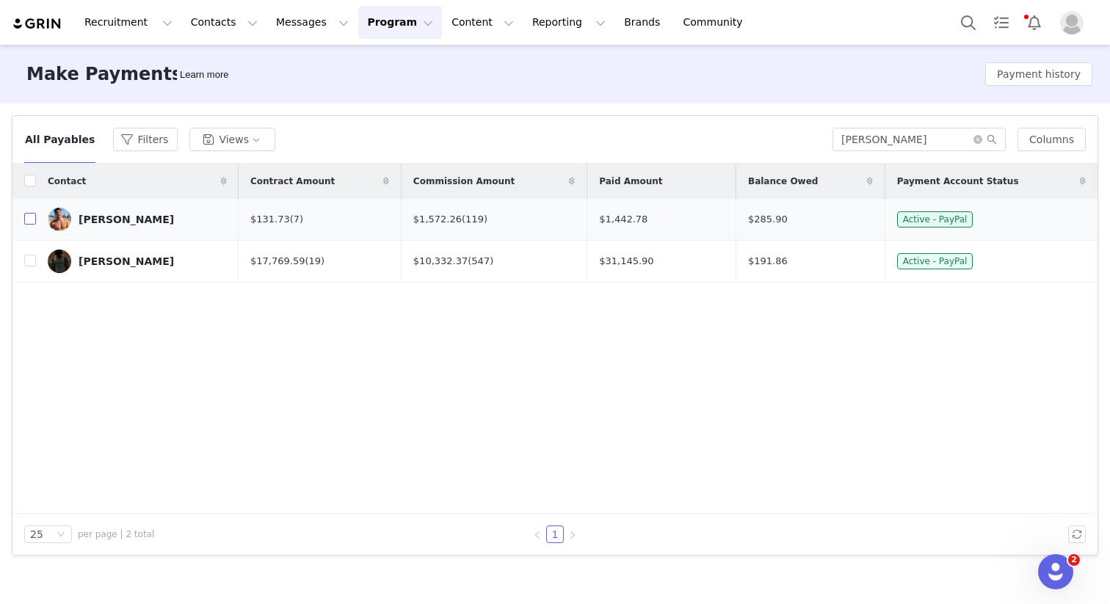
click at [32, 220] on input "checkbox" at bounding box center [30, 219] width 12 height 12
checkbox input "true"
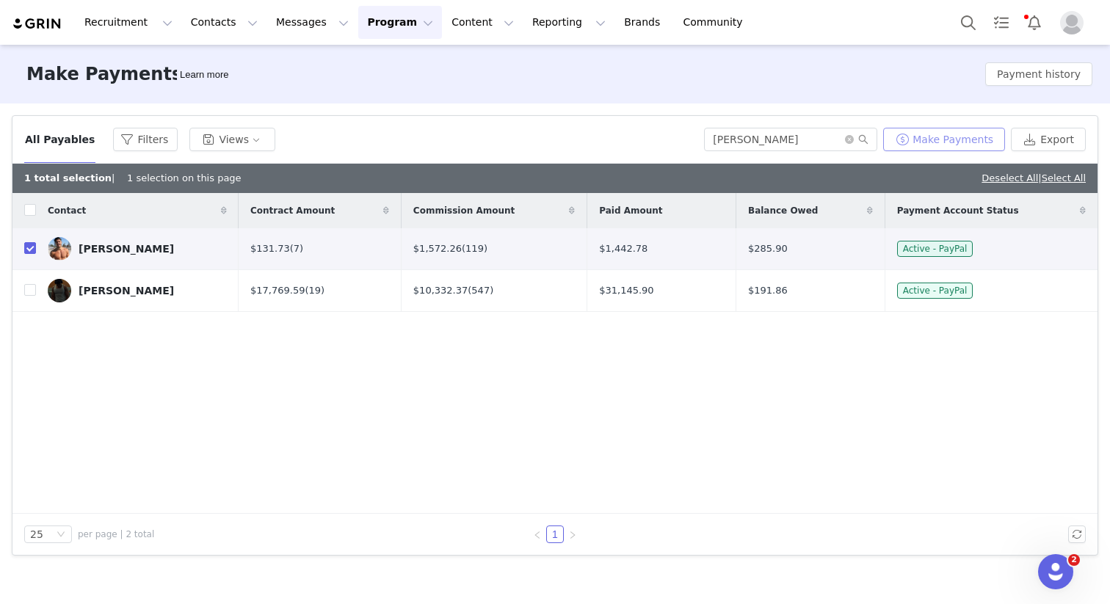
click at [926, 139] on button "Make Payments" at bounding box center [944, 139] width 122 height 23
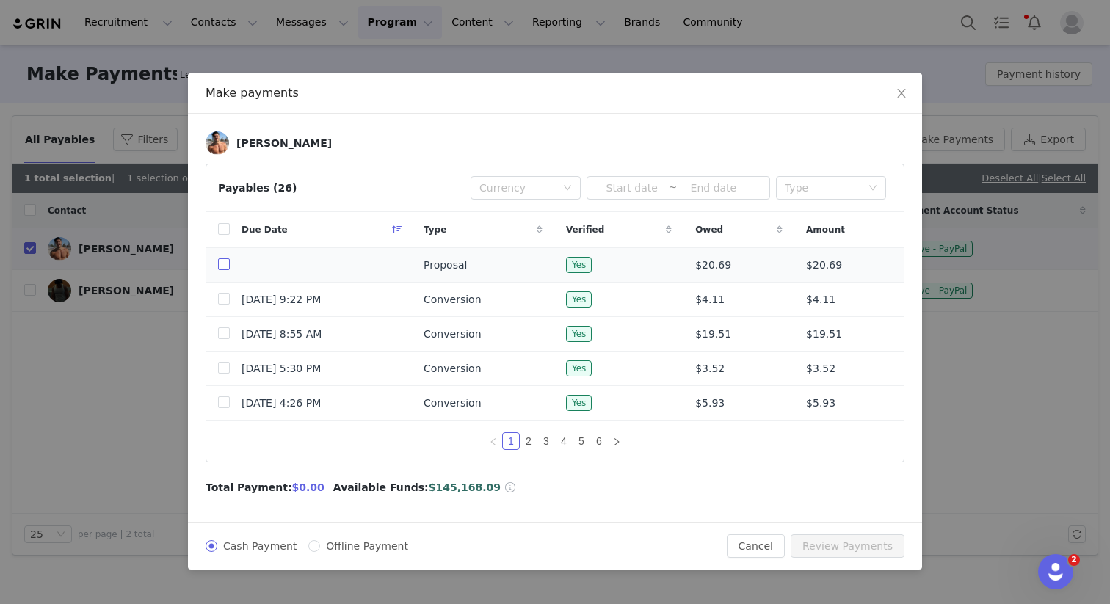
click at [218, 264] on input "checkbox" at bounding box center [224, 264] width 12 height 12
checkbox input "true"
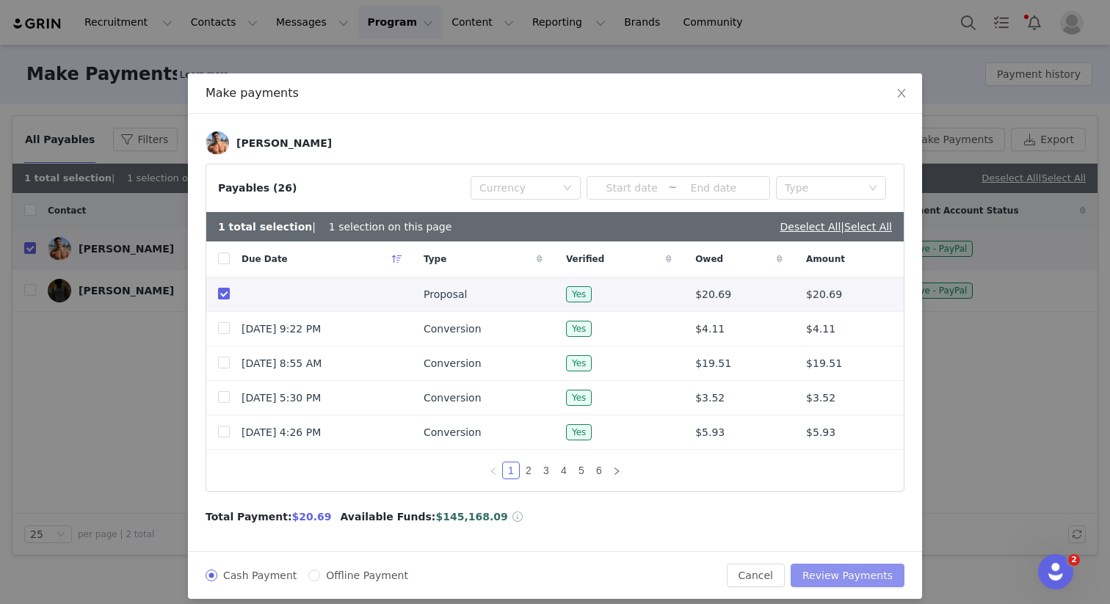
click at [838, 571] on button "Review Payments" at bounding box center [848, 575] width 114 height 23
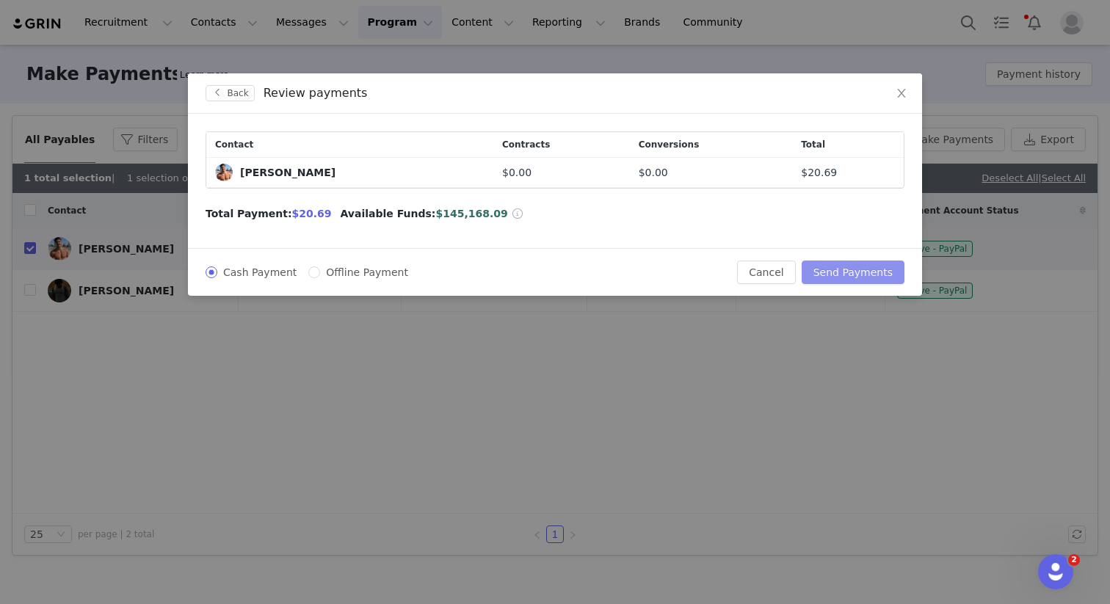
click at [874, 275] on button "Send Payments" at bounding box center [853, 272] width 103 height 23
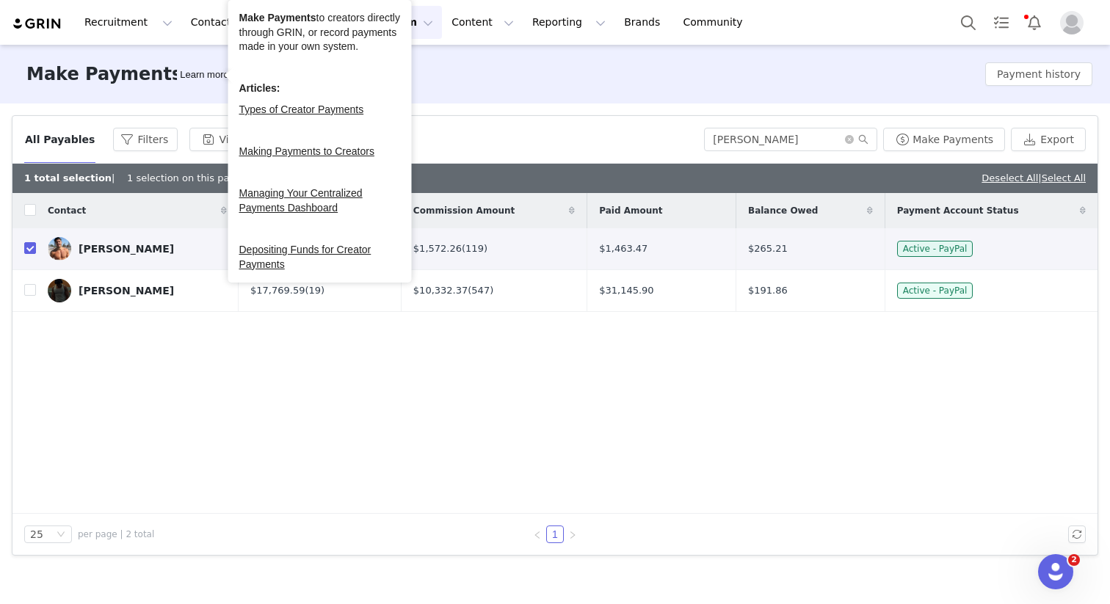
click at [576, 121] on div "All Payables Filters Views billy Make Payments Export" at bounding box center [554, 140] width 1085 height 48
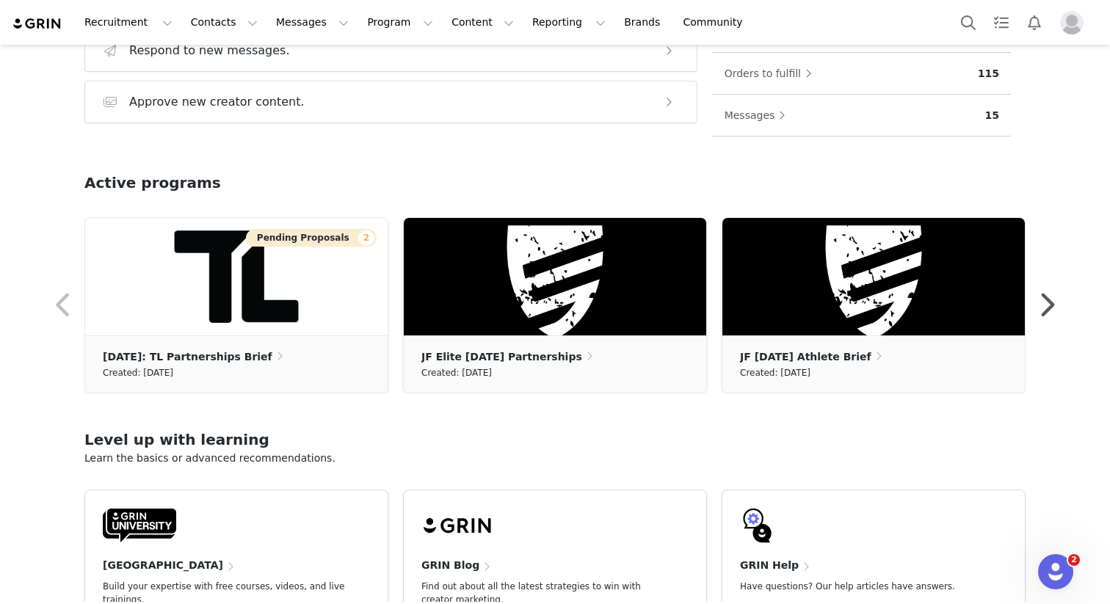
scroll to position [336, 0]
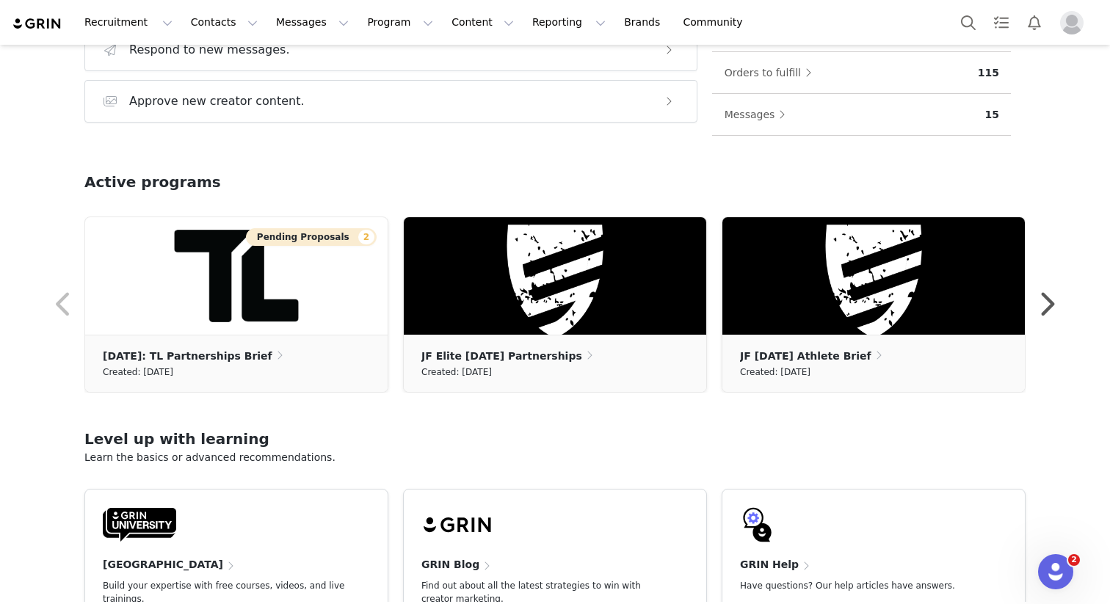
click at [620, 184] on div "Active programs" at bounding box center [554, 194] width 941 height 46
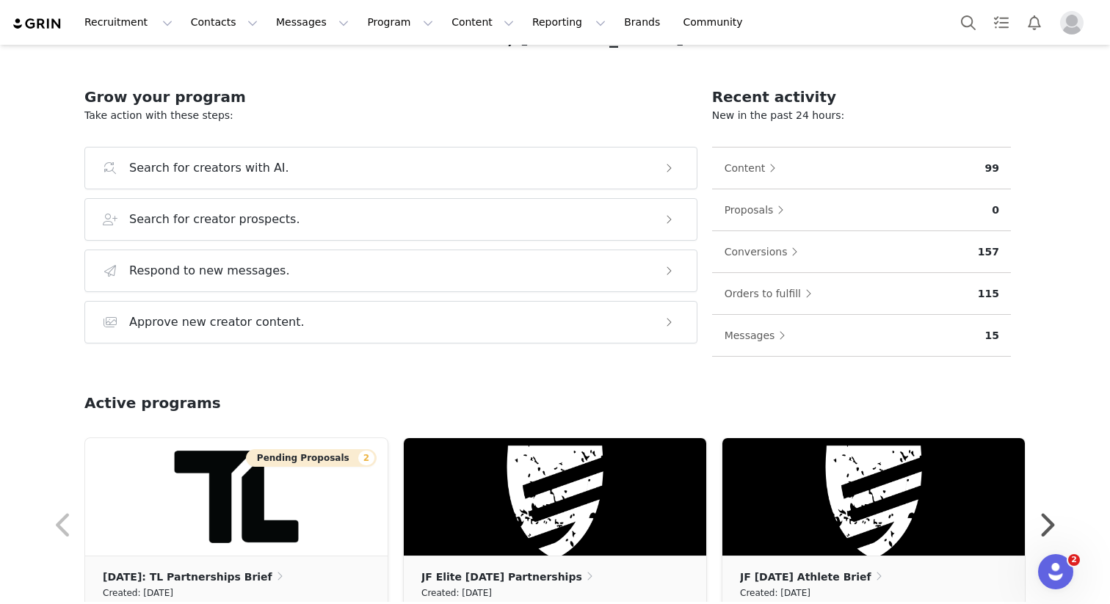
scroll to position [0, 0]
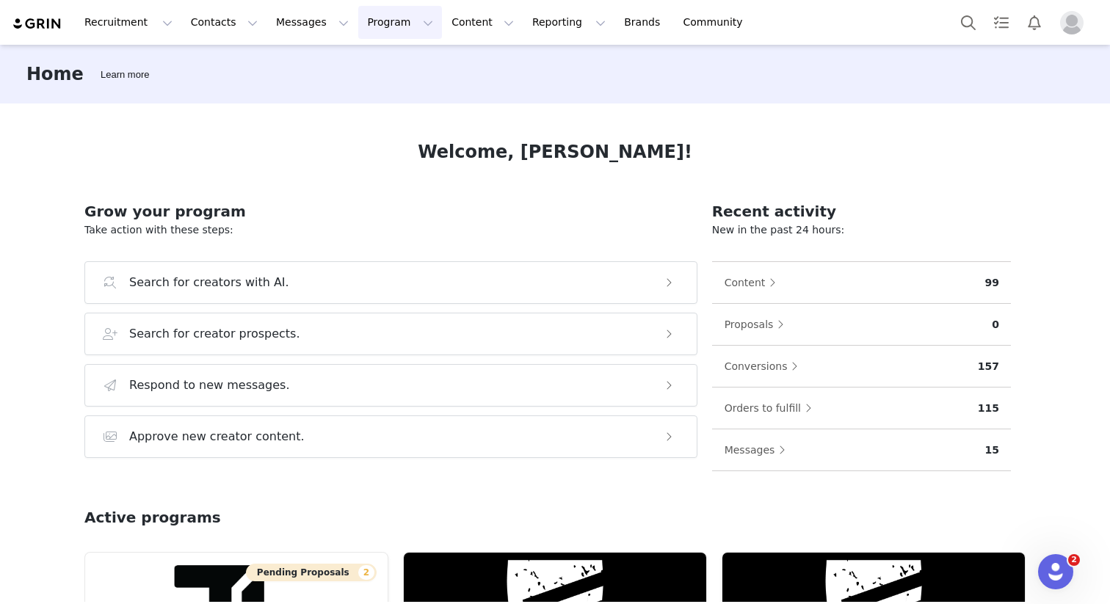
click at [373, 23] on button "Program Program" at bounding box center [400, 22] width 84 height 33
click at [405, 58] on div "Activations" at bounding box center [393, 64] width 98 height 15
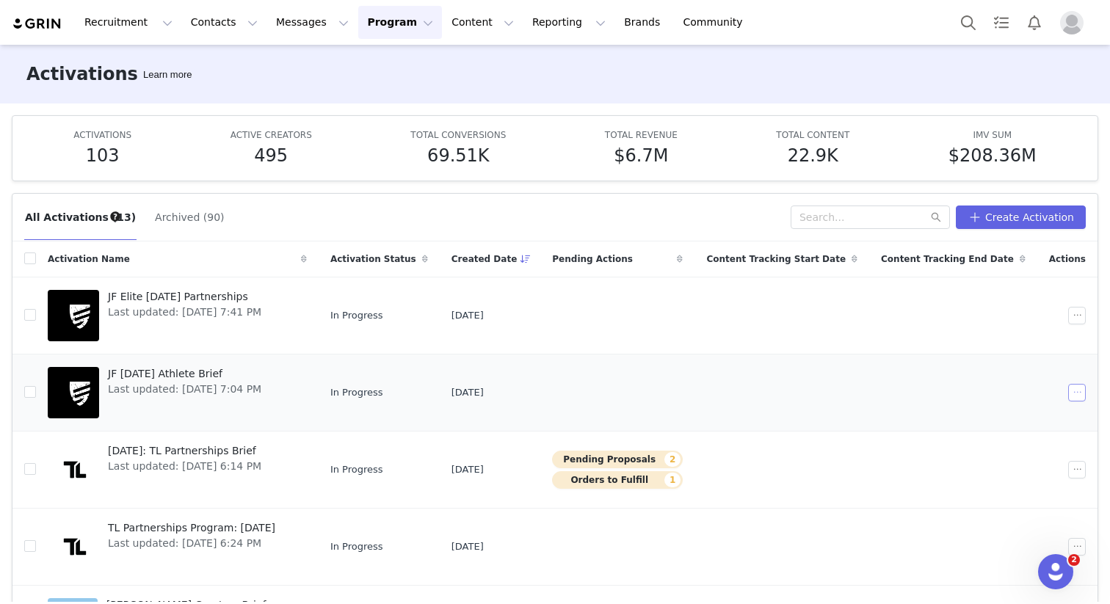
click at [1068, 391] on button "button" at bounding box center [1077, 393] width 18 height 18
click at [975, 446] on span "Duplicate" at bounding box center [977, 443] width 49 height 16
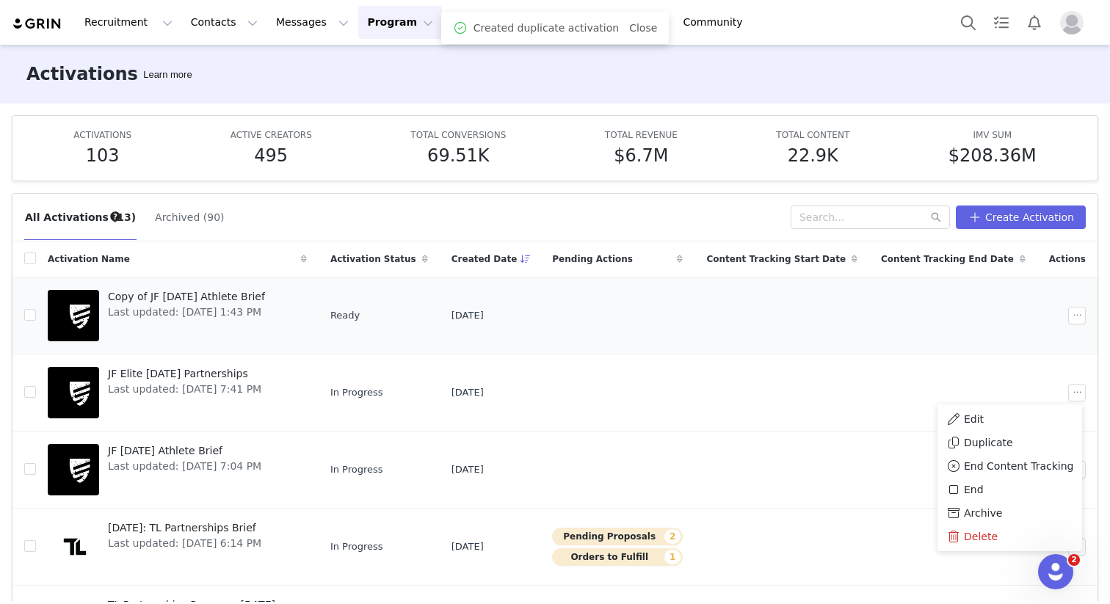
click at [261, 298] on span "Copy of JF [DATE] Athlete Brief" at bounding box center [186, 296] width 157 height 15
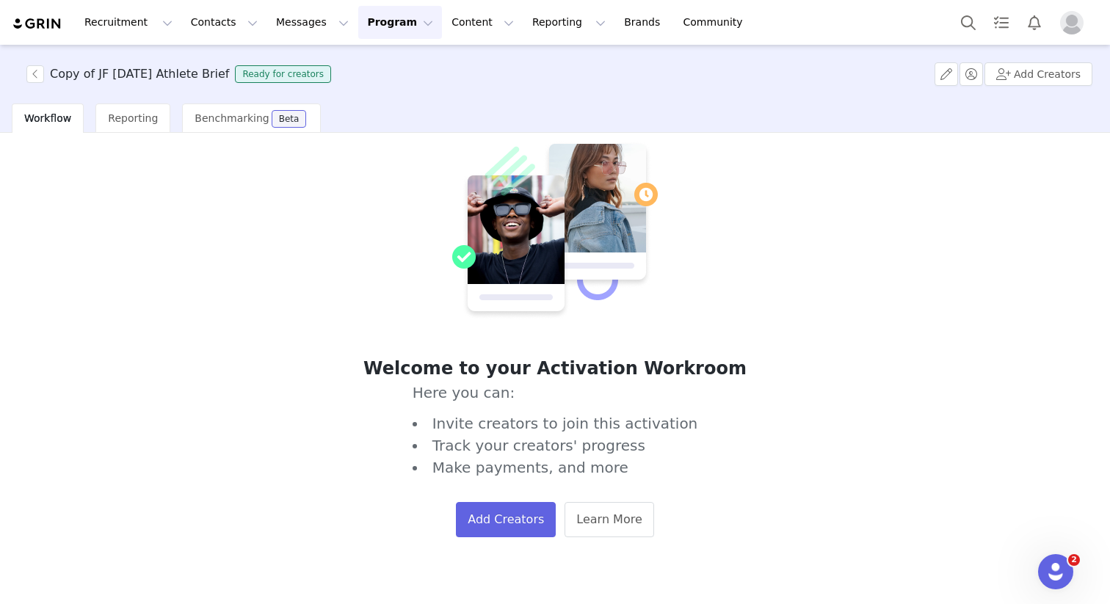
scroll to position [68, 0]
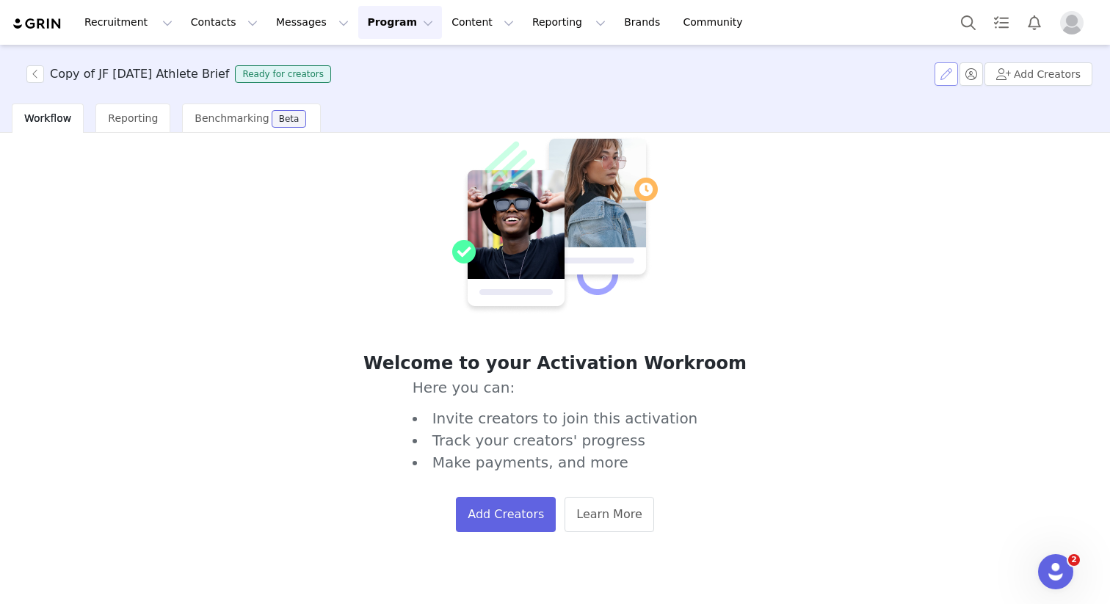
click at [942, 74] on button "button" at bounding box center [946, 73] width 23 height 23
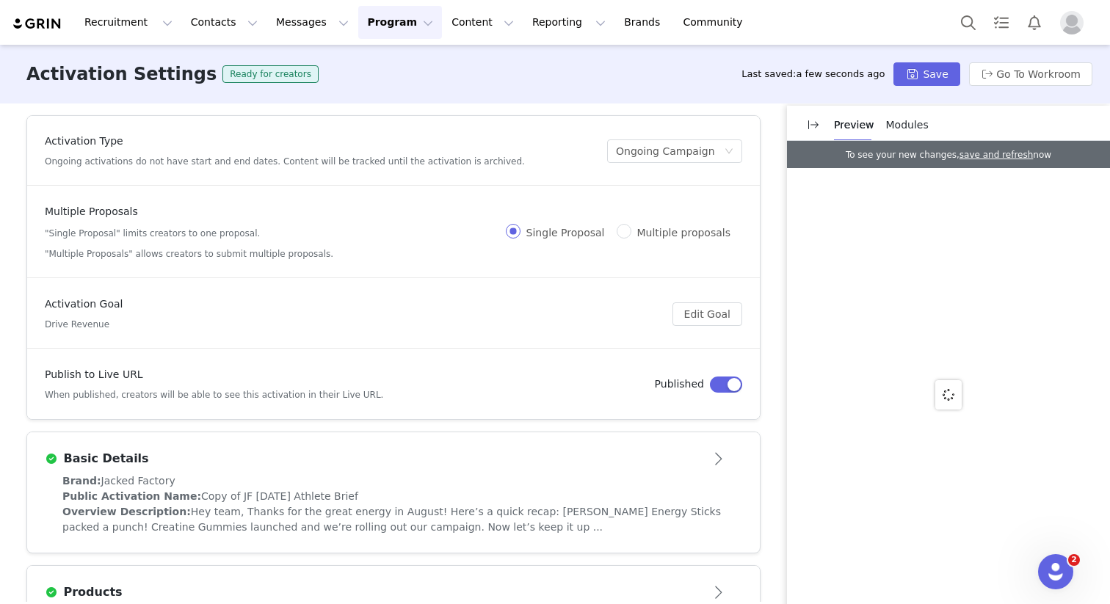
click at [727, 379] on button "button" at bounding box center [726, 385] width 32 height 16
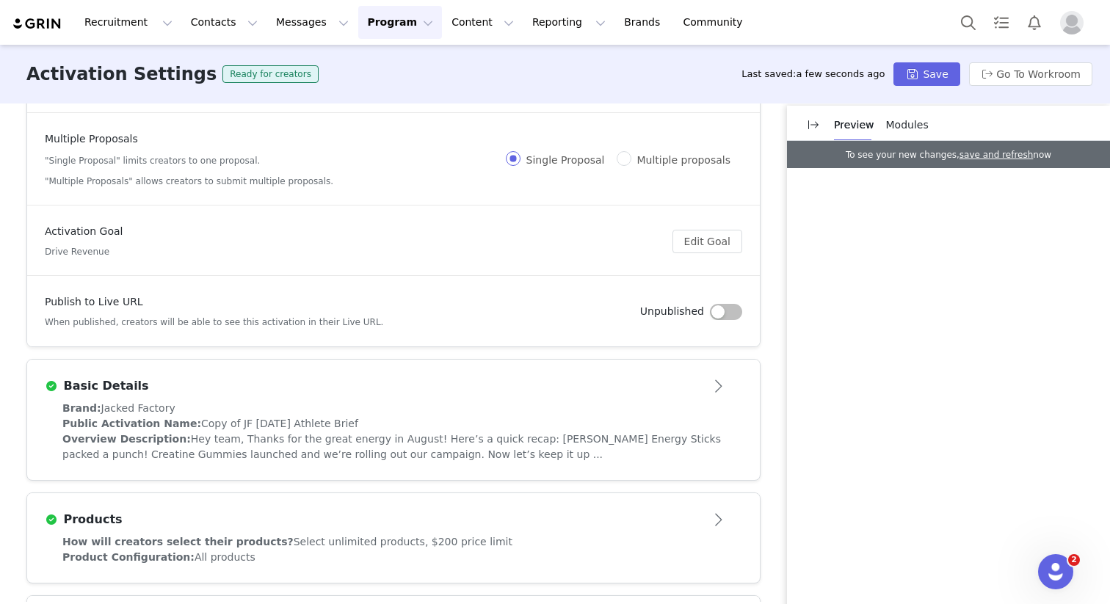
scroll to position [71, 0]
click at [714, 381] on button "Open module" at bounding box center [720, 387] width 46 height 23
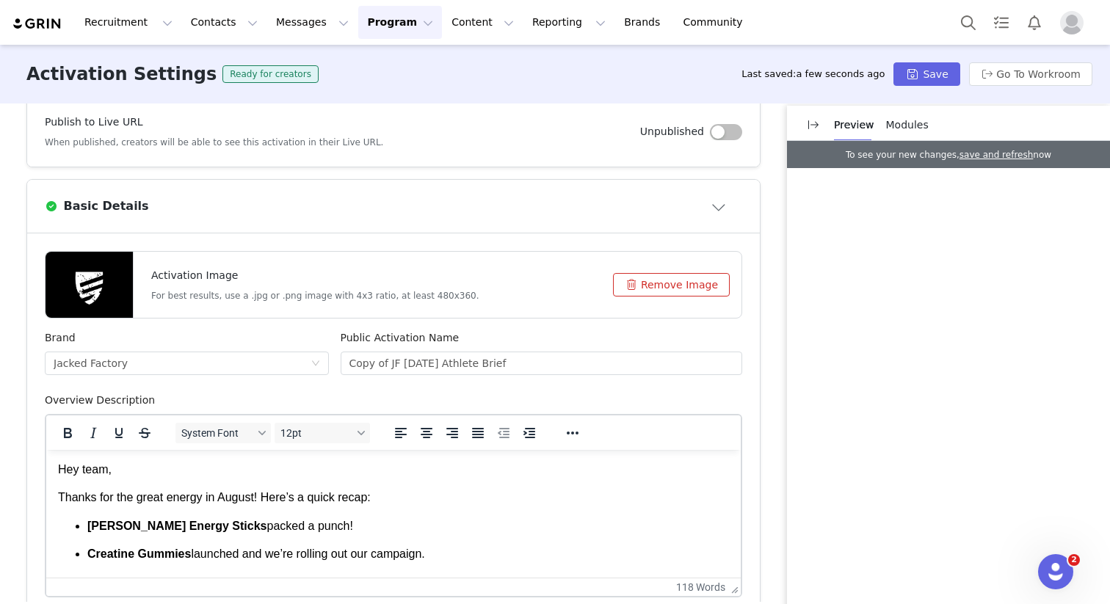
scroll to position [256, 0]
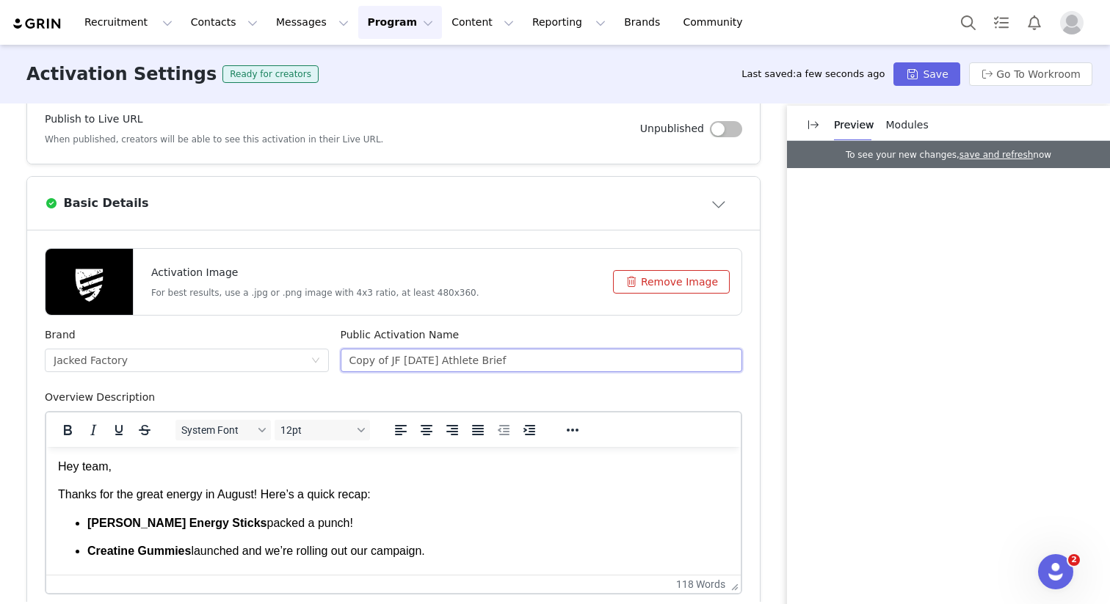
drag, startPoint x: 384, startPoint y: 362, endPoint x: 264, endPoint y: 339, distance: 121.8
click at [266, 339] on div "Brand Jacked Factory Public Activation Name Copy of JF September 2025 Athlete B…" at bounding box center [393, 358] width 709 height 62
click at [365, 361] on input "JF [DATE] Athlete Brief" at bounding box center [542, 360] width 402 height 23
click at [365, 360] on input "JF [DATE] Athlete Brief" at bounding box center [542, 360] width 402 height 23
click at [369, 359] on input "JF [DATE] Athlete Brief" at bounding box center [542, 360] width 402 height 23
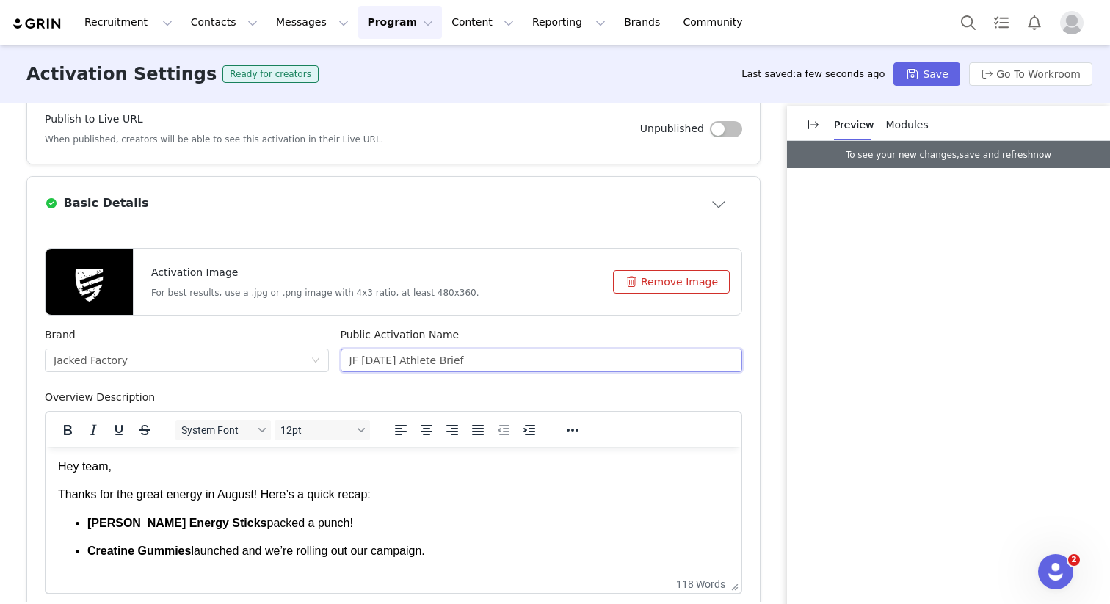
click at [369, 359] on input "JF [DATE] Athlete Brief" at bounding box center [542, 360] width 402 height 23
drag, startPoint x: 408, startPoint y: 358, endPoint x: 360, endPoint y: 360, distance: 47.7
click at [360, 360] on input "JF [DATE] Athlete Brief" at bounding box center [542, 360] width 402 height 23
type input "JF [DATE] Athlete Brief"
click at [559, 391] on div "Overview Description" at bounding box center [393, 400] width 697 height 21
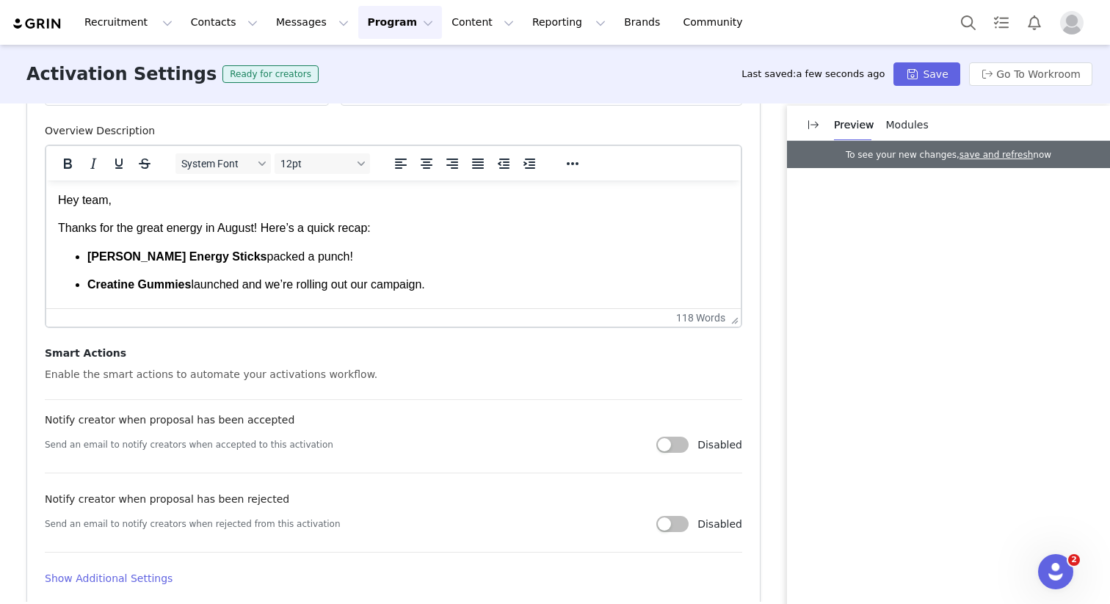
scroll to position [328, 0]
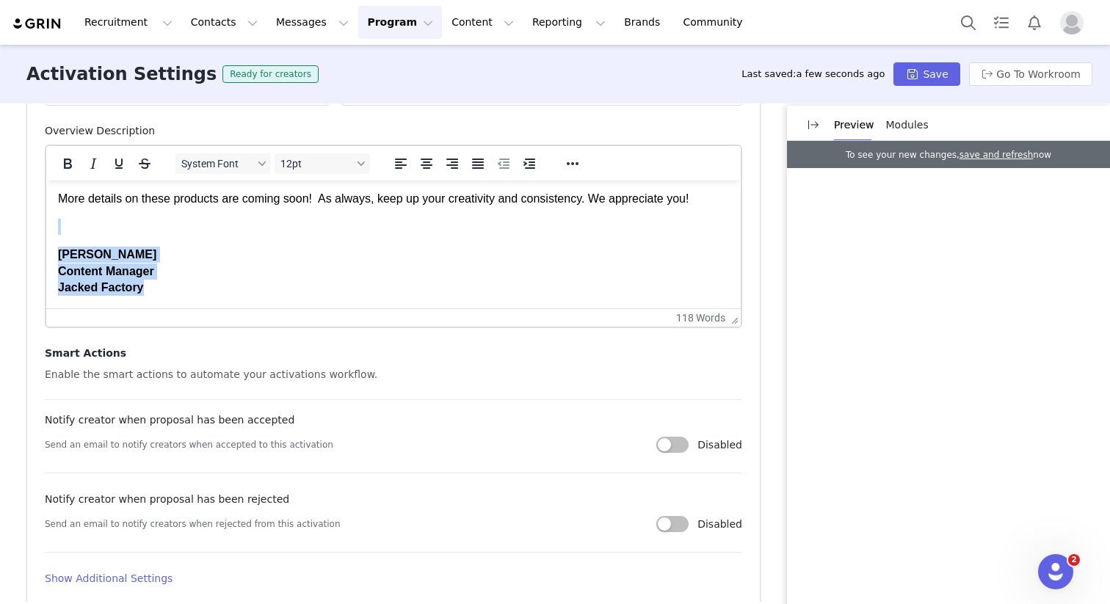
drag, startPoint x: 713, startPoint y: 280, endPoint x: 360, endPoint y: 282, distance: 352.4
click at [360, 282] on body "Hey team, Thanks for the great energy in August! Here’s a quick recap: John Wic…" at bounding box center [393, 80] width 671 height 432
click at [360, 282] on p "Melanie Martin Content Manager Jacked Factory" at bounding box center [393, 271] width 671 height 49
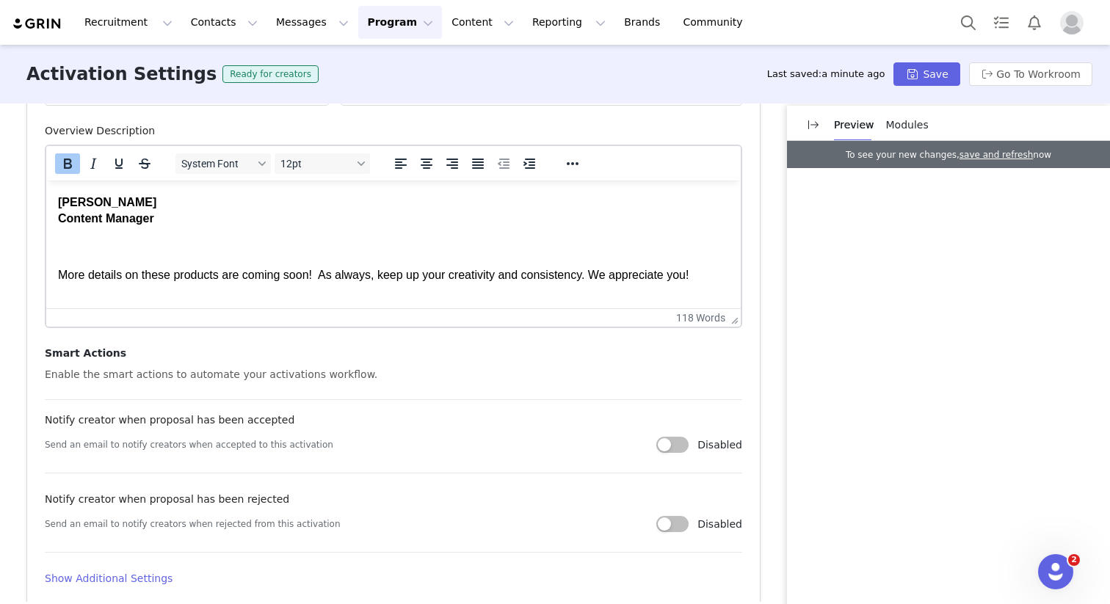
scroll to position [253, 0]
click at [358, 272] on p "More details on these products are coming soon! As always, keep up your creativ…" at bounding box center [393, 274] width 671 height 16
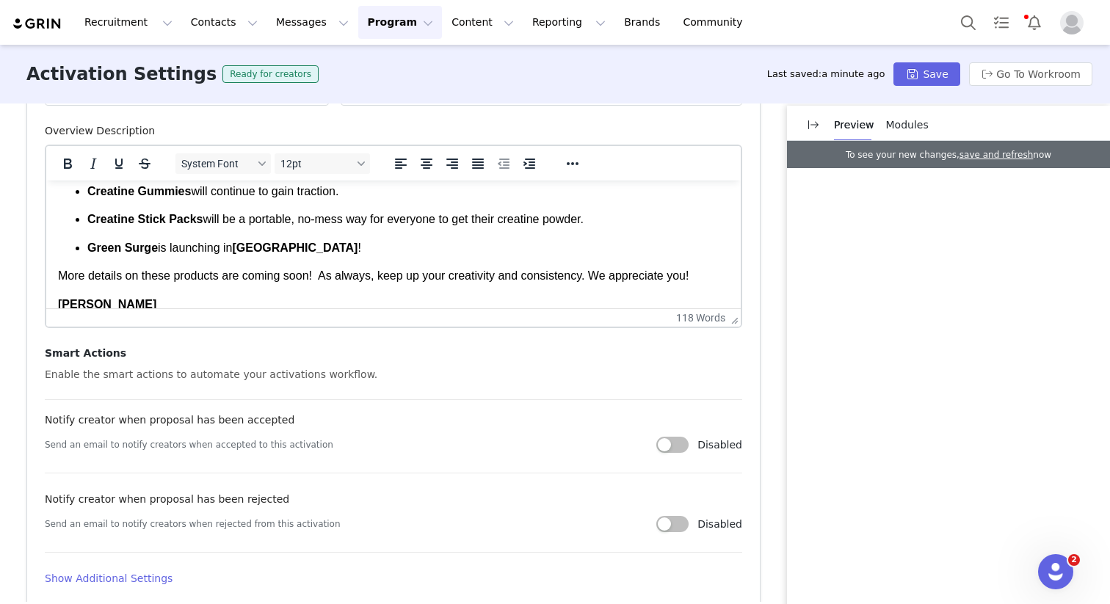
scroll to position [321, 0]
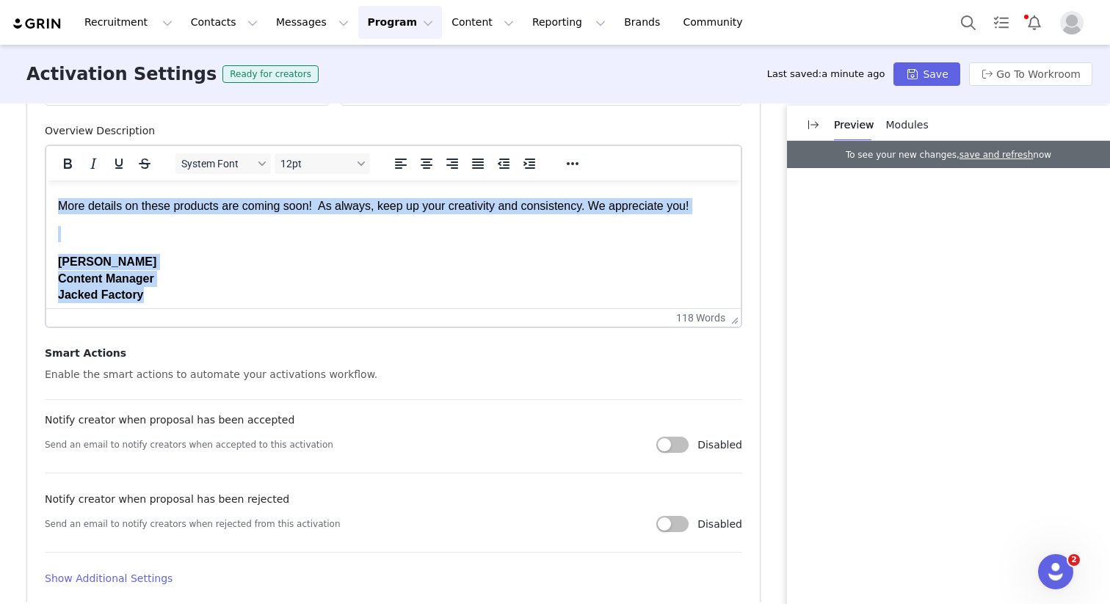
drag, startPoint x: 191, startPoint y: 296, endPoint x: 34, endPoint y: 211, distance: 178.7
click at [46, 211] on html "Hey team, Thanks for the great energy in August! Here’s a quick recap: John Wic…" at bounding box center [393, 88] width 695 height 456
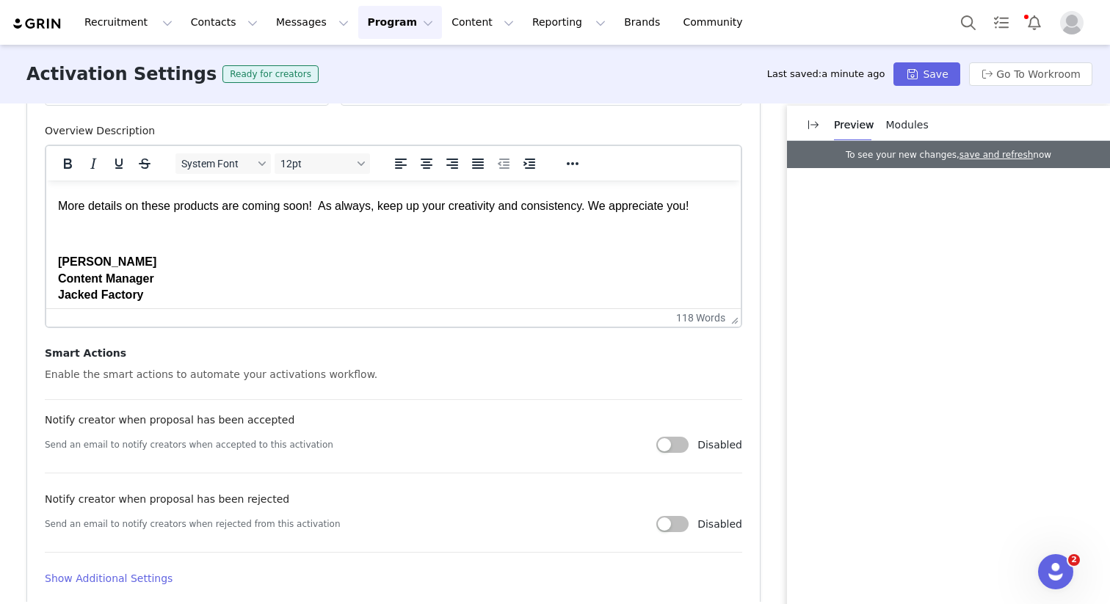
scroll to position [239, 0]
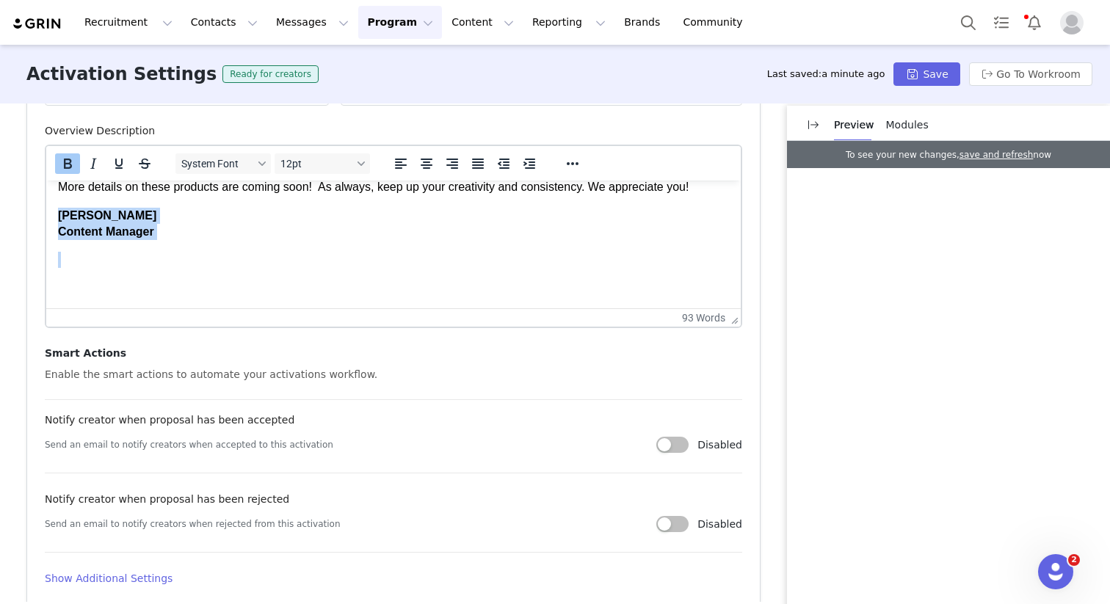
drag, startPoint x: 173, startPoint y: 278, endPoint x: 57, endPoint y: 219, distance: 129.7
click at [54, 215] on html "Hey team, Thanks for the great energy in August! Here’s a quick recap: John Wic…" at bounding box center [393, 125] width 695 height 366
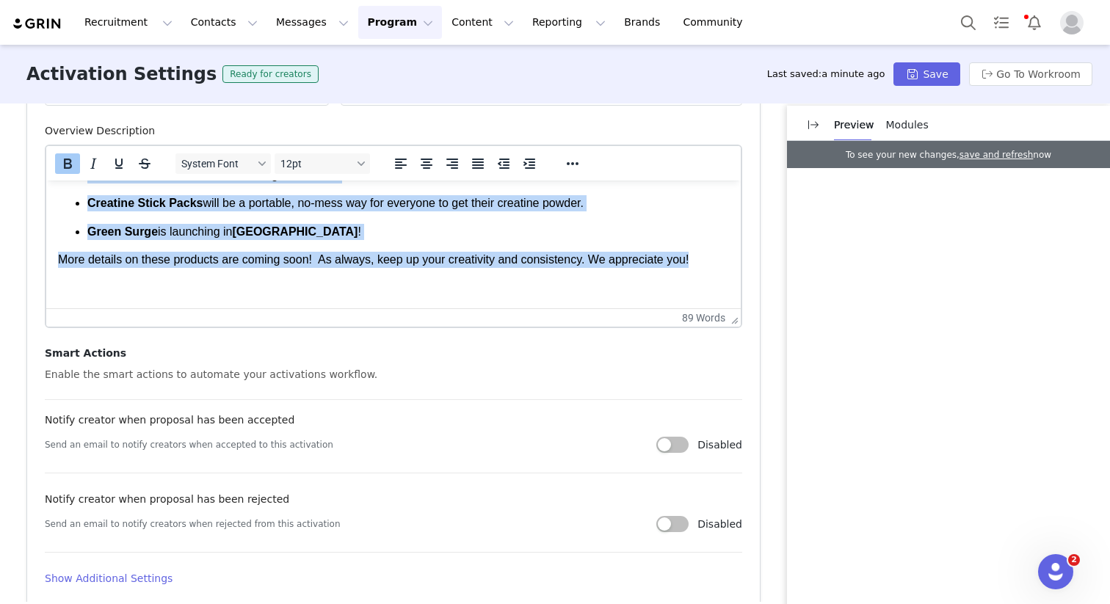
scroll to position [0, 0]
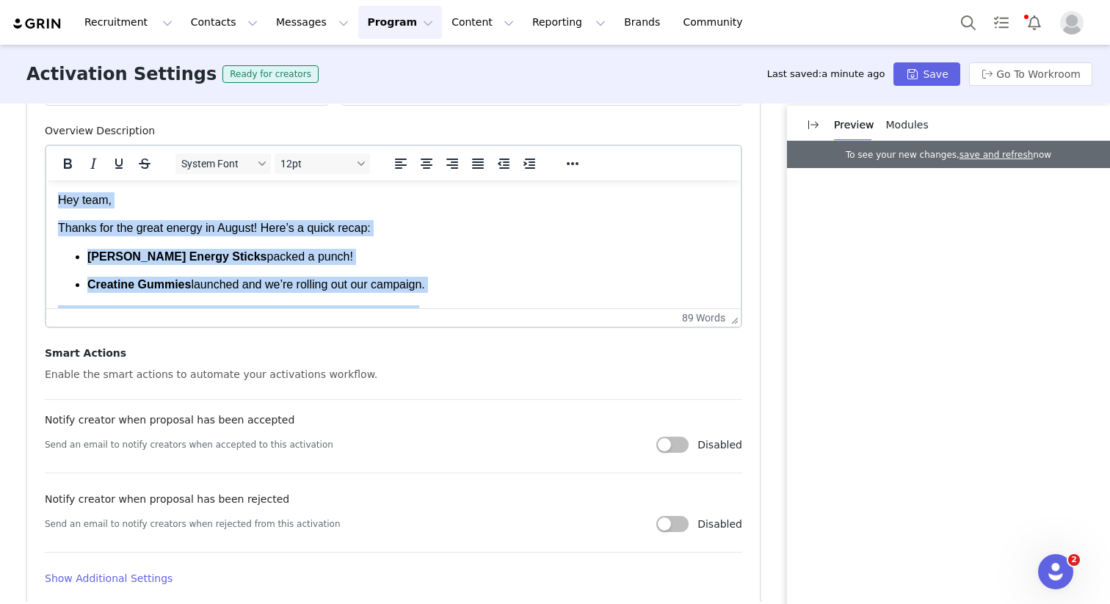
drag, startPoint x: 98, startPoint y: 291, endPoint x: 35, endPoint y: 139, distance: 163.6
click at [46, 181] on html "Hey team, Thanks for the great energy in August! Here’s a quick recap: John Wic…" at bounding box center [393, 328] width 695 height 294
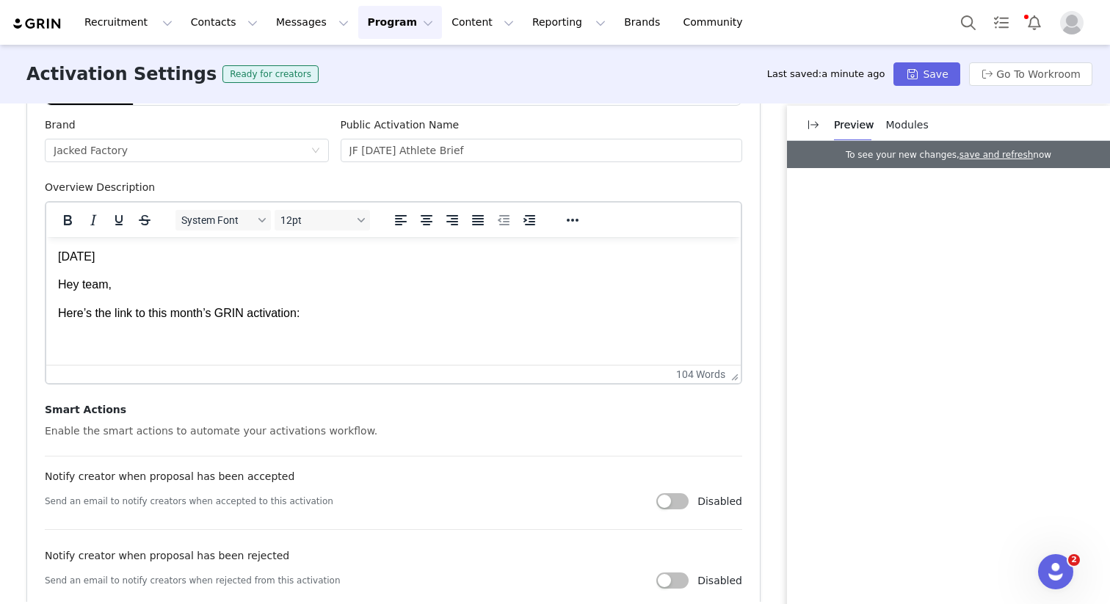
scroll to position [436, 0]
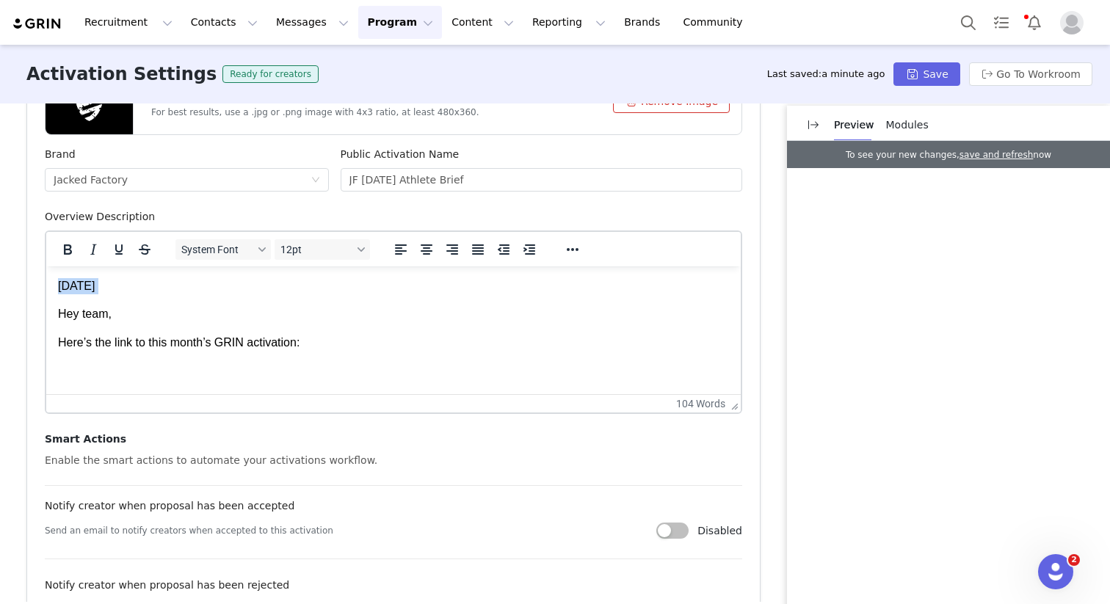
drag, startPoint x: 181, startPoint y: 305, endPoint x: 79, endPoint y: 546, distance: 261.6
click at [46, 280] on html "October 2025 Hey team, Here’s the link to this month’s GRIN activation: We appr…" at bounding box center [393, 458] width 695 height 383
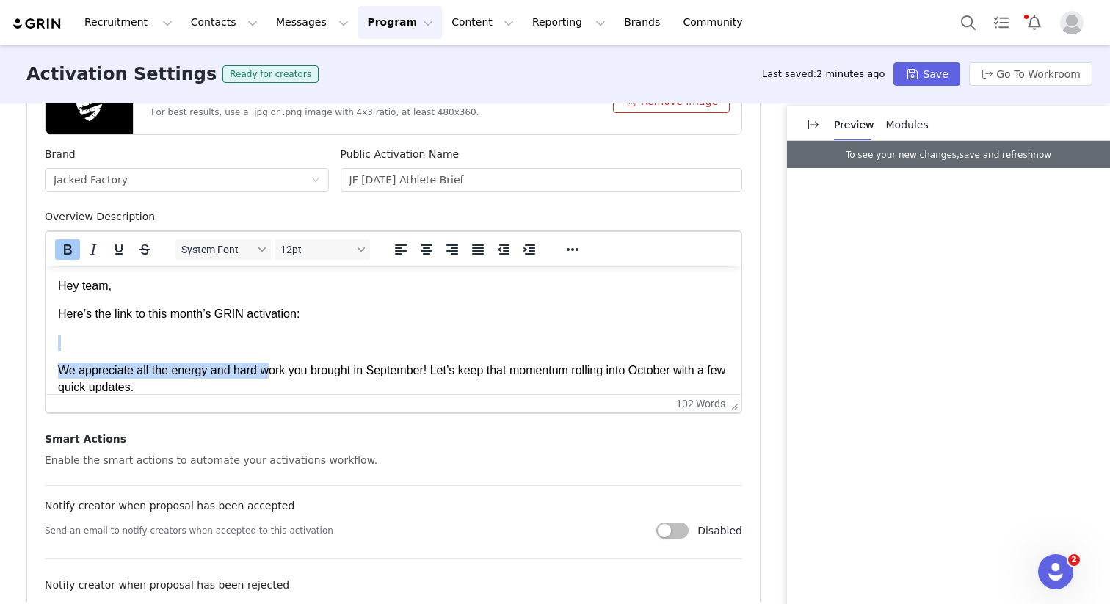
drag, startPoint x: 270, startPoint y: 375, endPoint x: 178, endPoint y: 351, distance: 94.9
click at [178, 351] on body "Hey team, Here’s the link to this month’s GRIN activation: We appreciate all th…" at bounding box center [393, 443] width 671 height 331
click at [205, 344] on p "Rich Text Area. Press ALT-0 for help." at bounding box center [393, 343] width 671 height 16
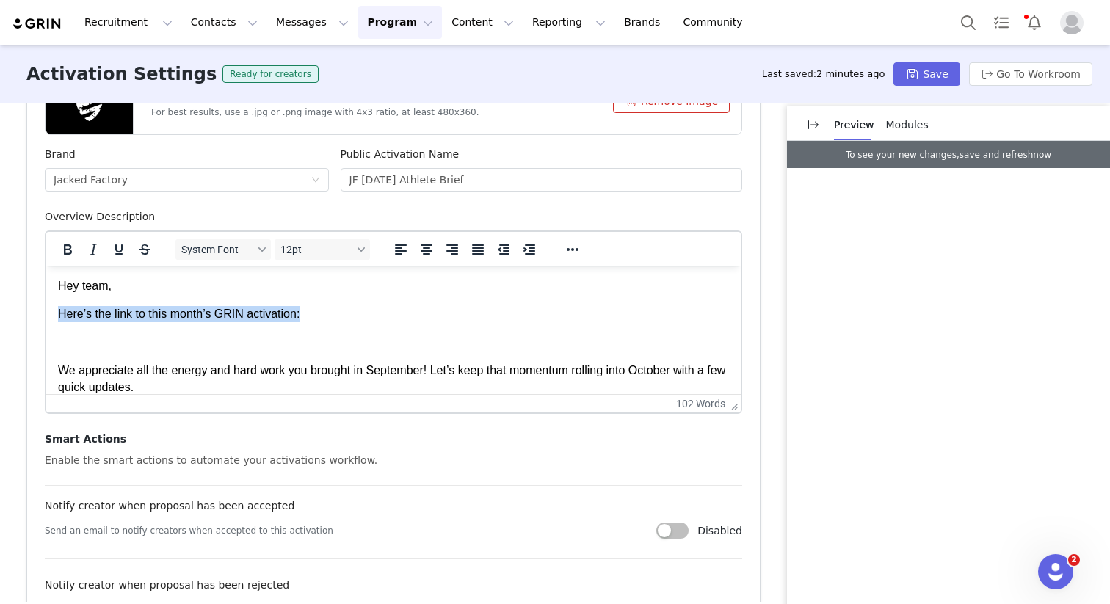
drag, startPoint x: 206, startPoint y: 342, endPoint x: 5, endPoint y: 309, distance: 203.9
click at [46, 309] on html "Hey team, Here’s the link to this month’s GRIN activation: We appreciate all th…" at bounding box center [393, 444] width 695 height 355
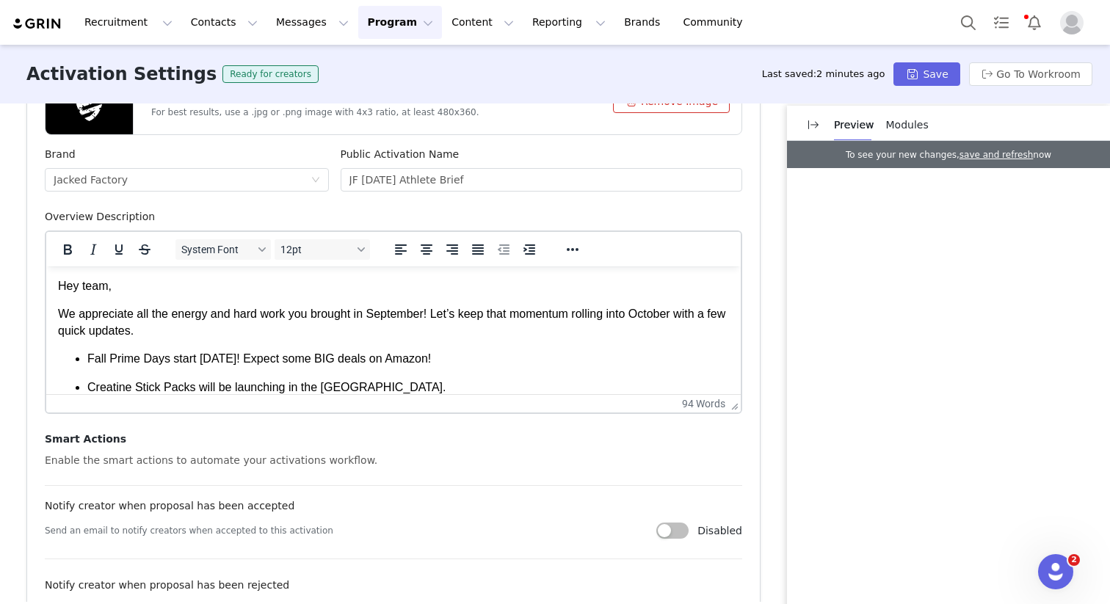
click at [512, 441] on div "Smart Actions Enable the smart actions to automate your activations workflow. N…" at bounding box center [393, 536] width 697 height 208
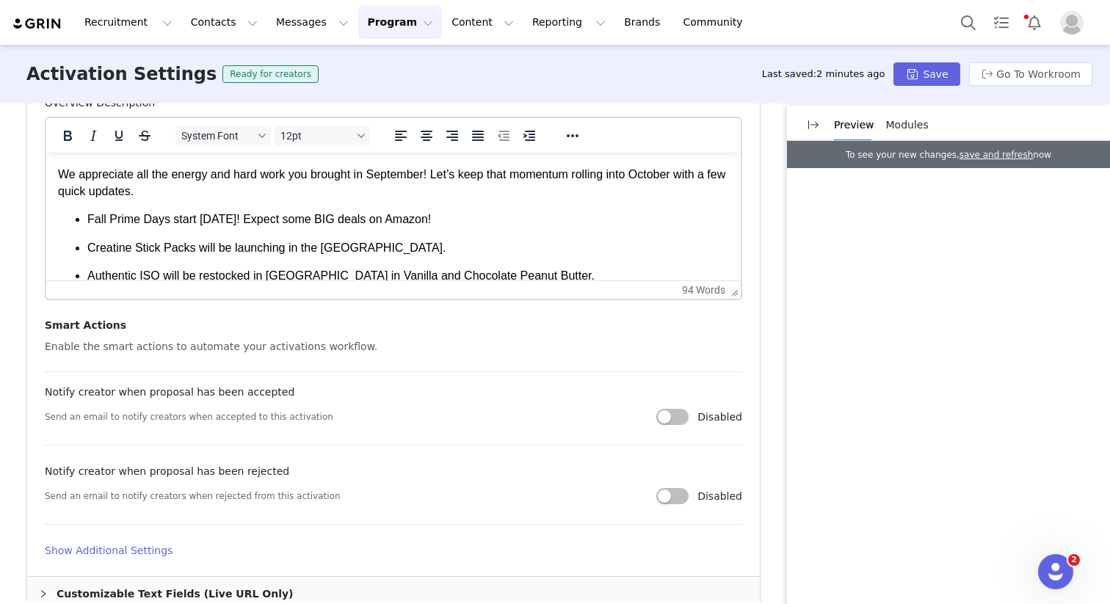
scroll to position [865, 0]
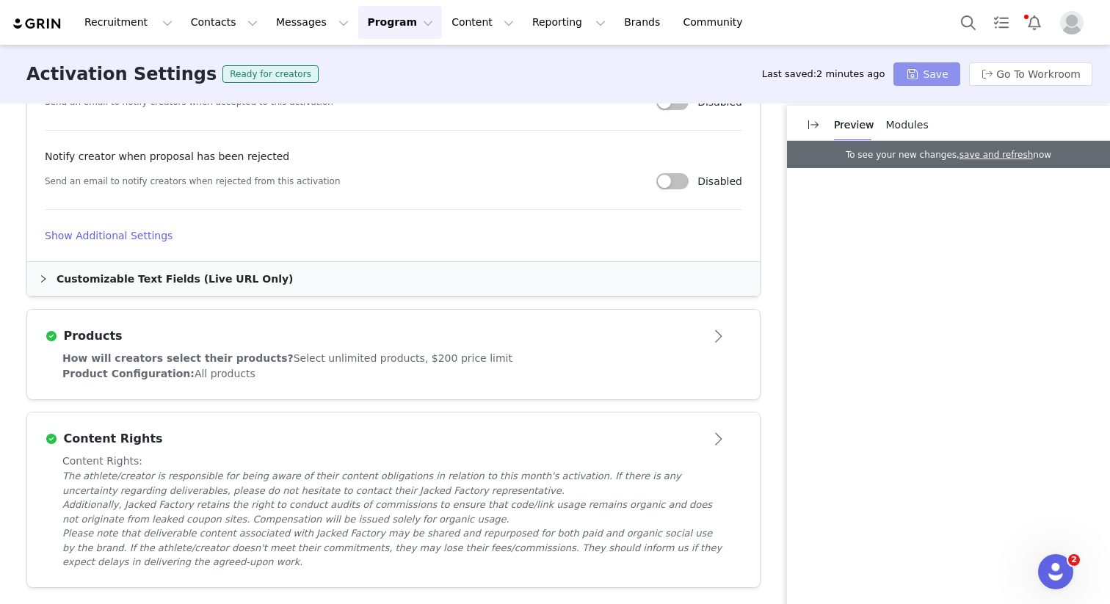
click at [939, 76] on button "Save" at bounding box center [927, 73] width 66 height 23
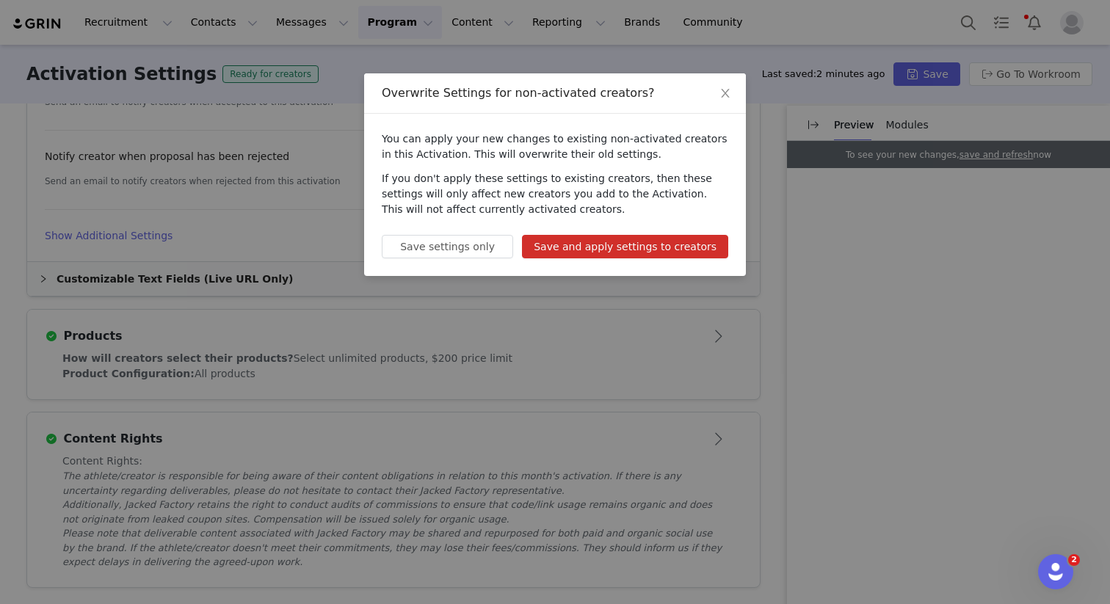
click at [594, 255] on button "Save and apply settings to creators" at bounding box center [625, 246] width 206 height 23
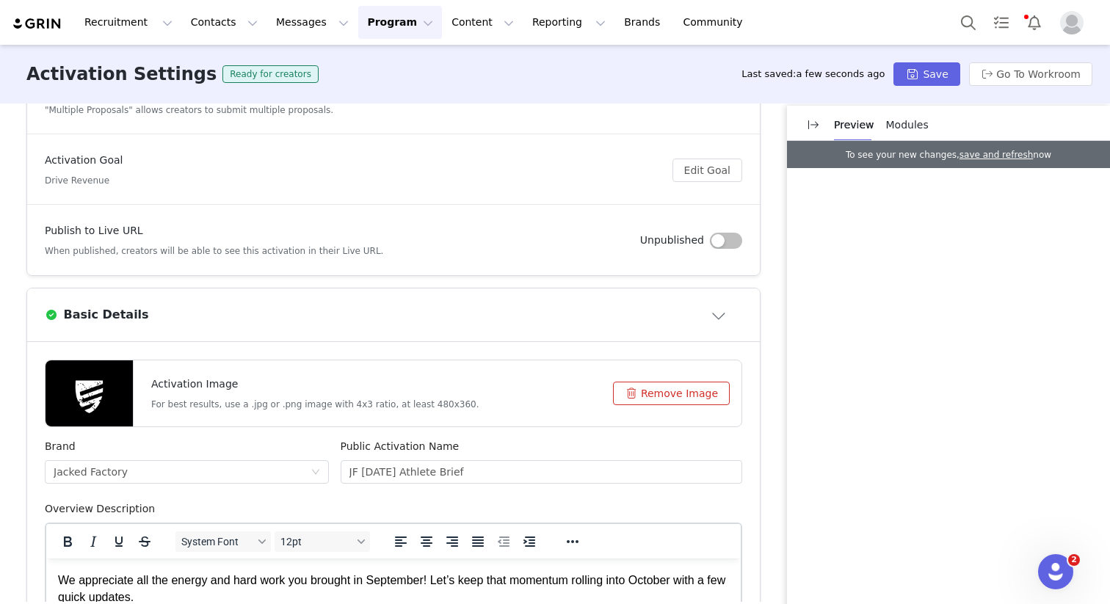
scroll to position [0, 0]
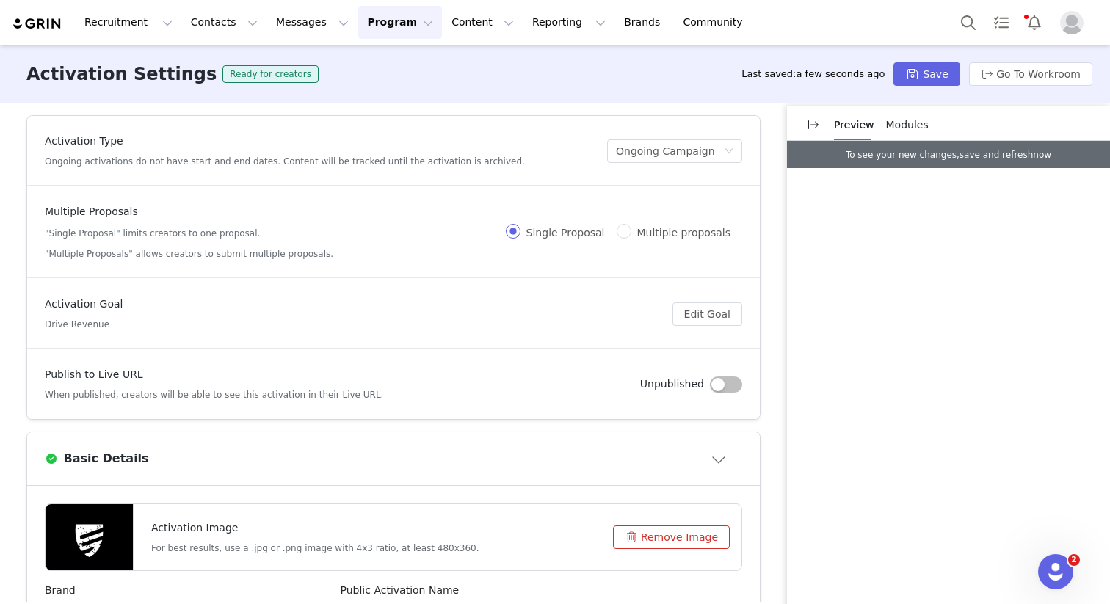
click at [358, 11] on button "Program Program" at bounding box center [400, 22] width 84 height 33
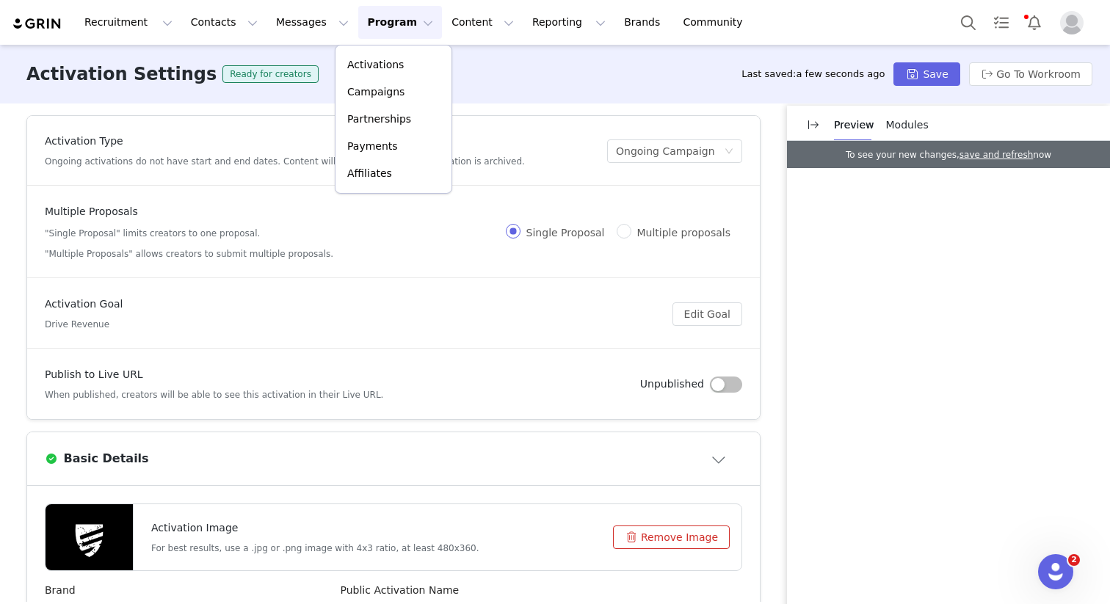
click at [359, 21] on button "Program Program" at bounding box center [400, 22] width 84 height 33
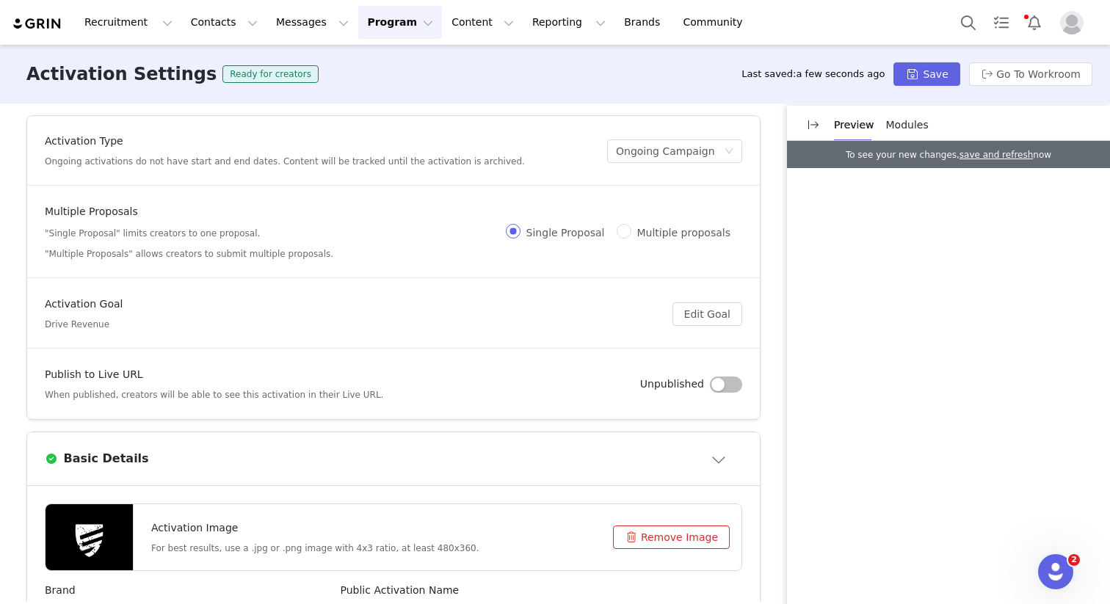
click at [365, 32] on button "Program Program" at bounding box center [400, 22] width 84 height 33
click at [365, 29] on button "Program Program" at bounding box center [400, 22] width 84 height 33
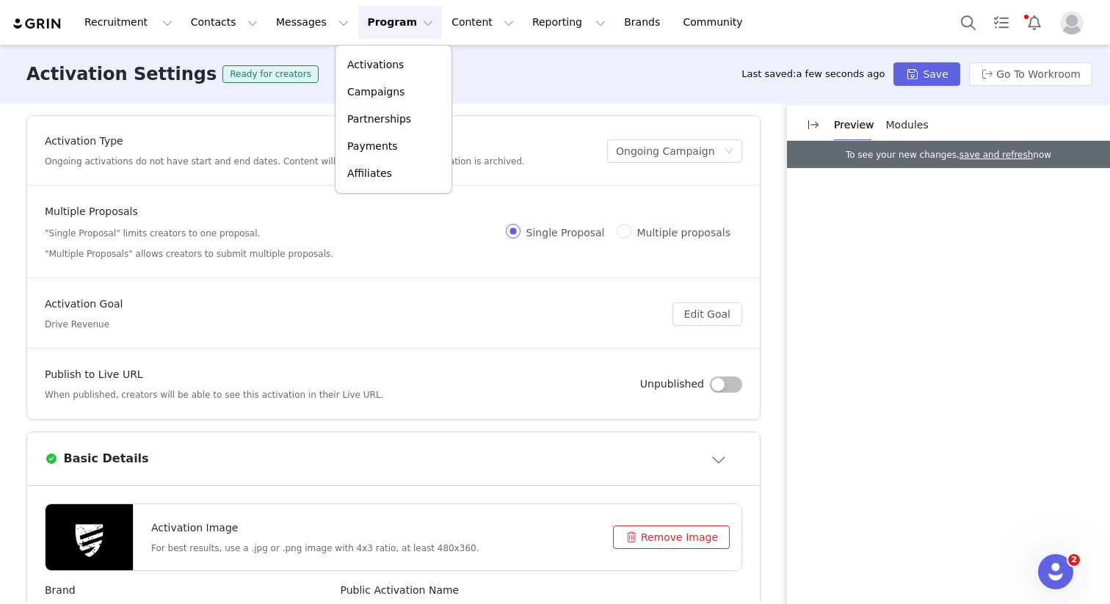
click at [491, 54] on div "Activation Settings Ready for creators Last saved: a few seconds ago Save Go To…" at bounding box center [555, 74] width 1110 height 59
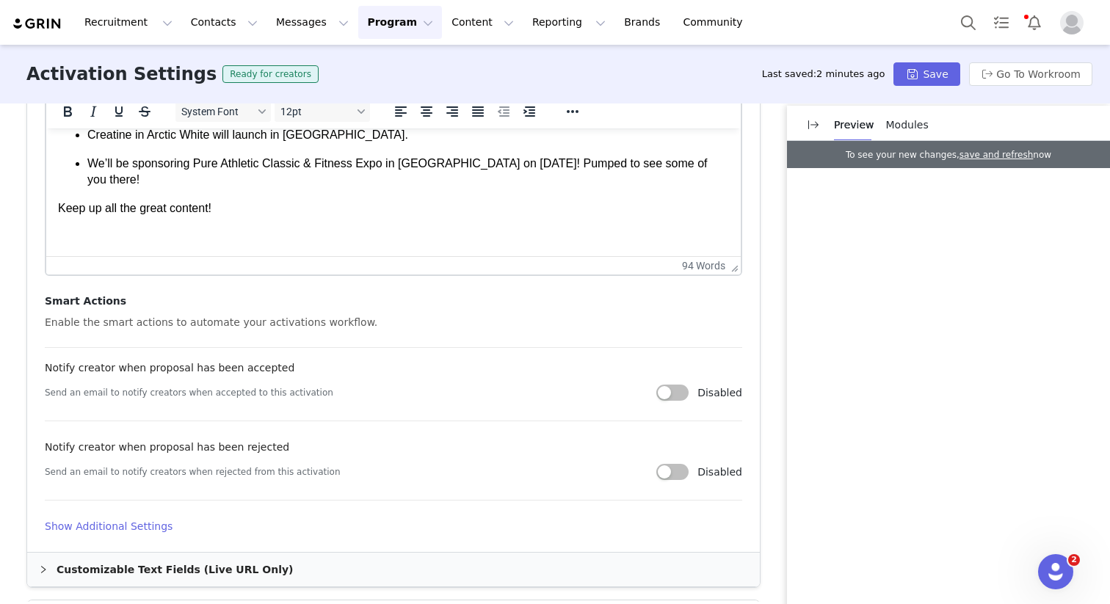
scroll to position [682, 0]
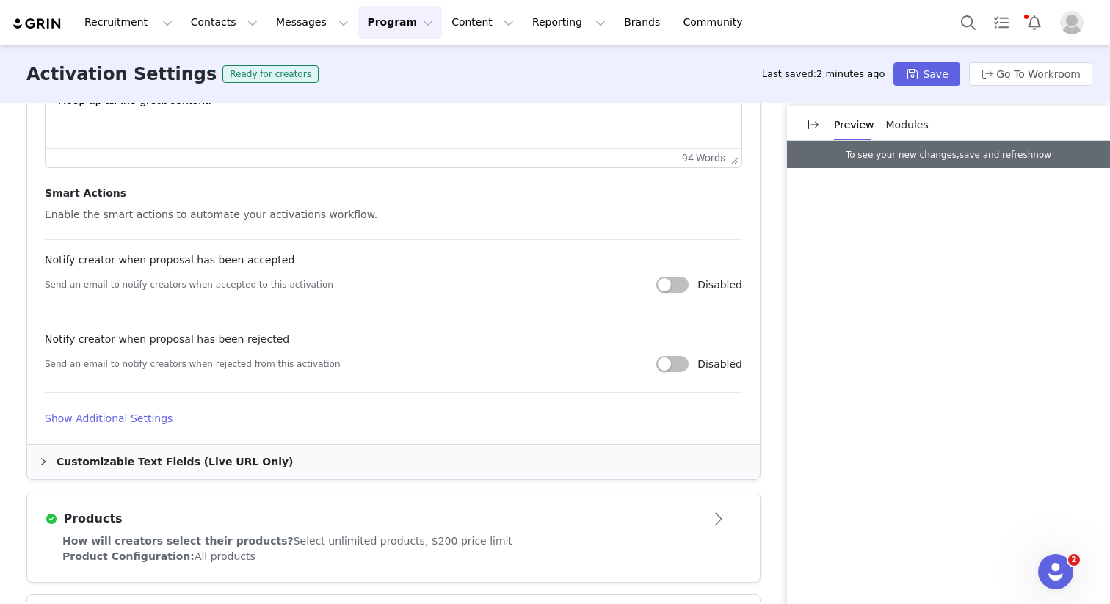
click at [54, 23] on img at bounding box center [37, 24] width 51 height 14
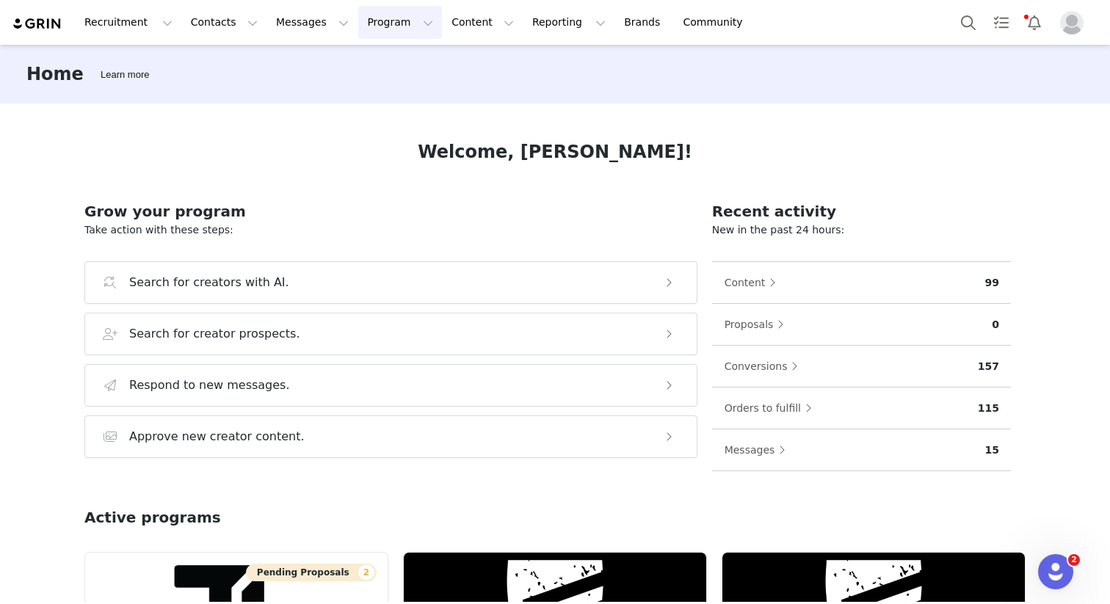
click at [389, 23] on button "Program Program" at bounding box center [400, 22] width 84 height 33
click at [415, 59] on div "Activations" at bounding box center [393, 64] width 98 height 15
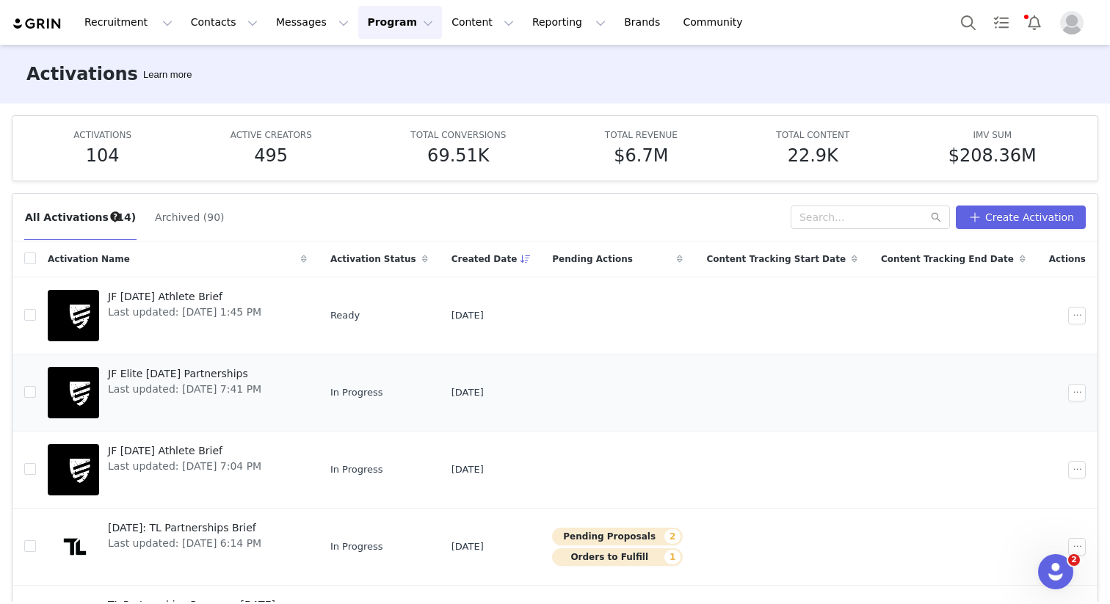
click at [210, 372] on span "JF Elite [DATE] Partnerships" at bounding box center [184, 373] width 153 height 15
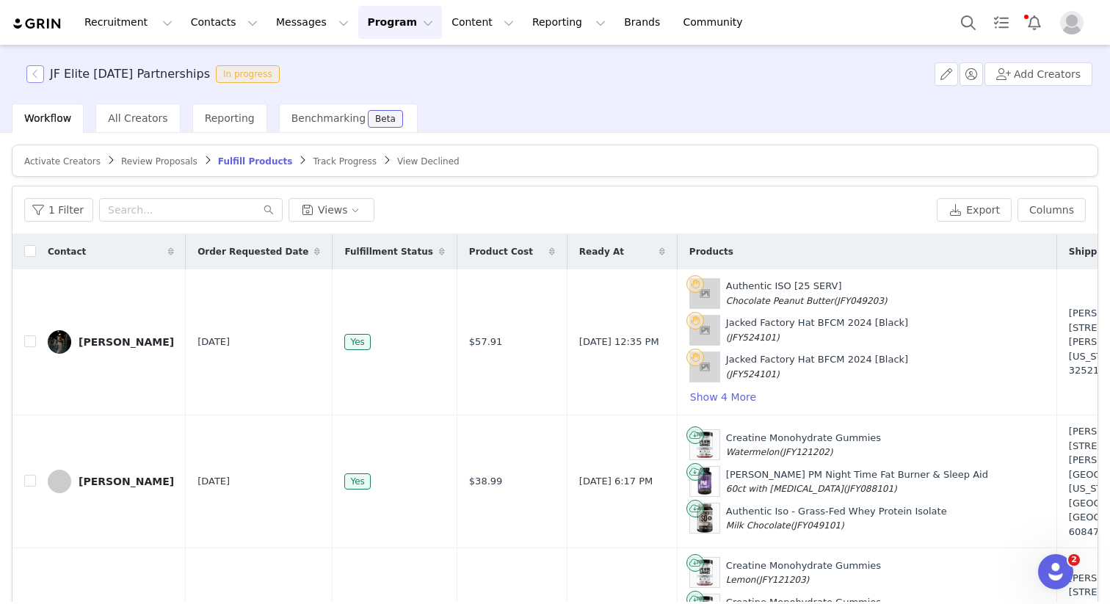
click at [27, 75] on button "button" at bounding box center [35, 74] width 18 height 18
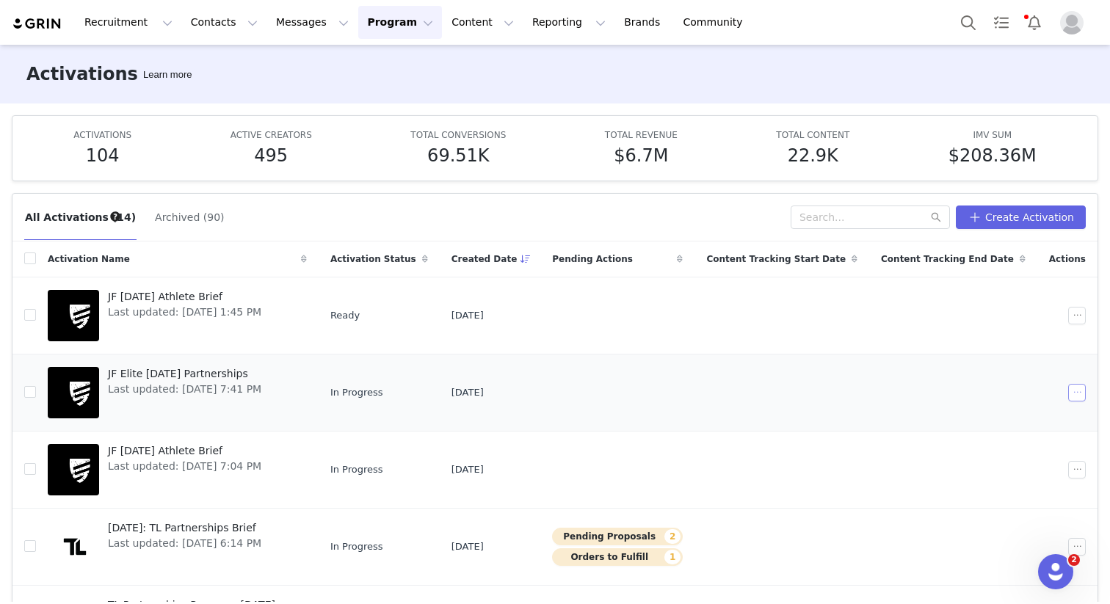
click at [1068, 391] on button "button" at bounding box center [1077, 393] width 18 height 18
click at [982, 442] on span "Duplicate" at bounding box center [977, 443] width 49 height 16
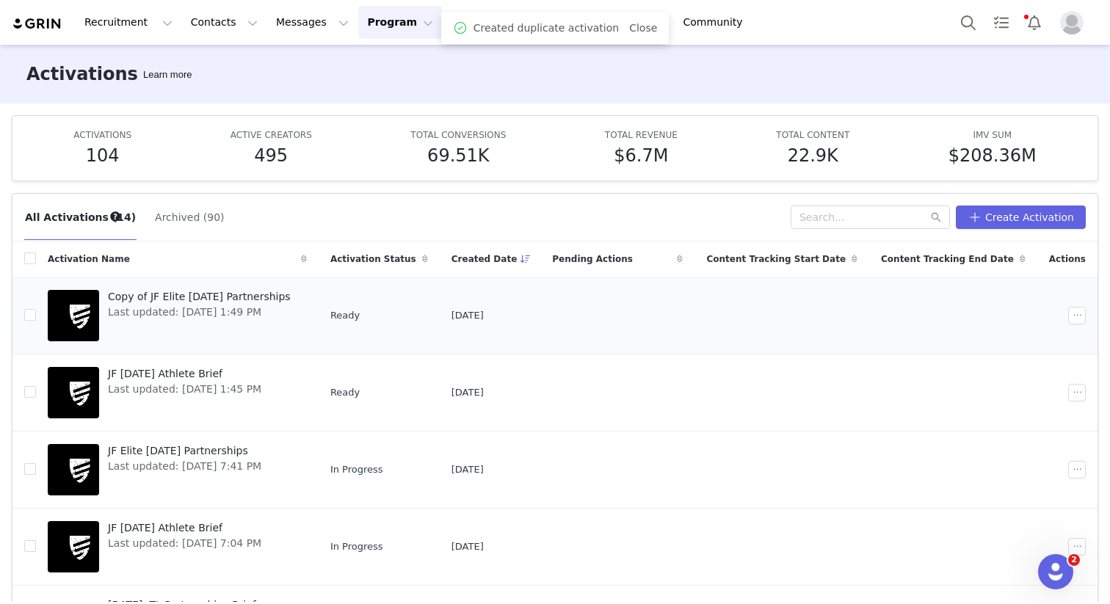
click at [260, 295] on span "Copy of JF Elite September 2025 Partnerships" at bounding box center [199, 296] width 183 height 15
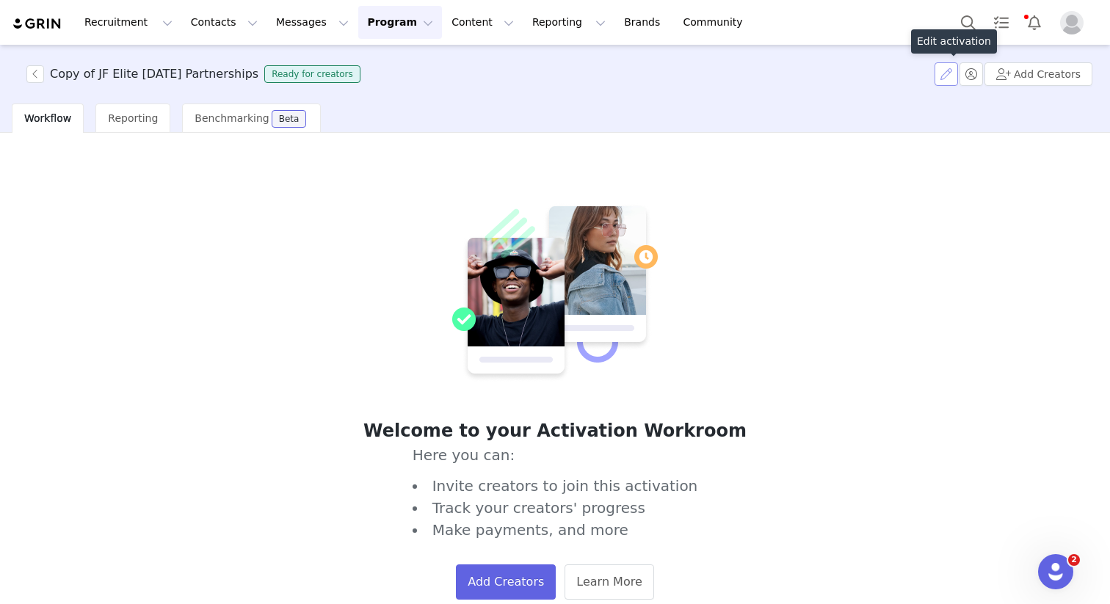
click at [943, 73] on button "button" at bounding box center [946, 73] width 23 height 23
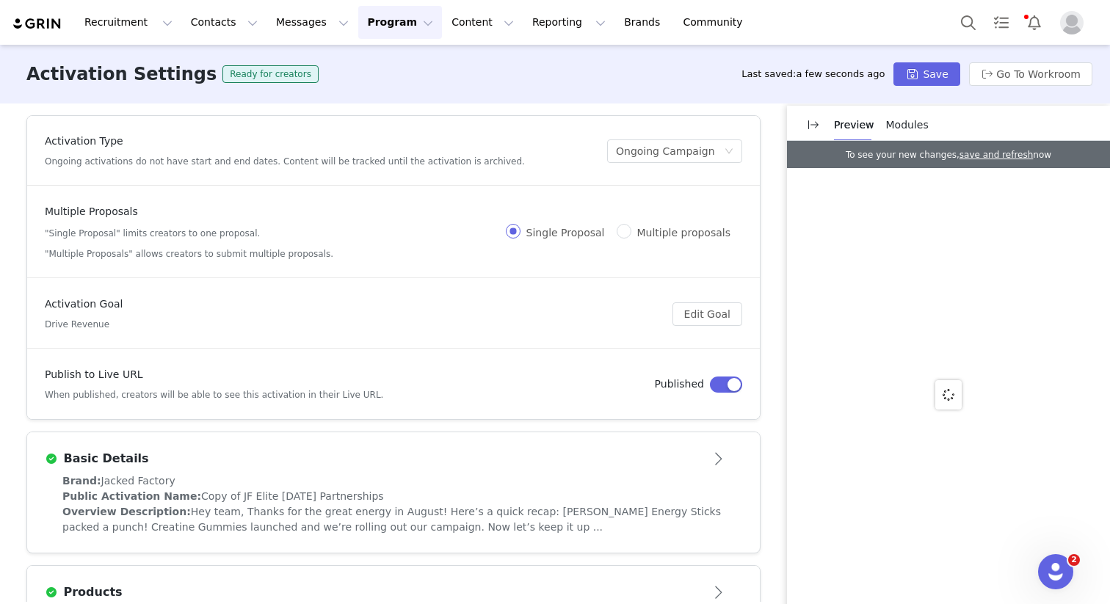
click at [710, 382] on button "button" at bounding box center [726, 385] width 32 height 16
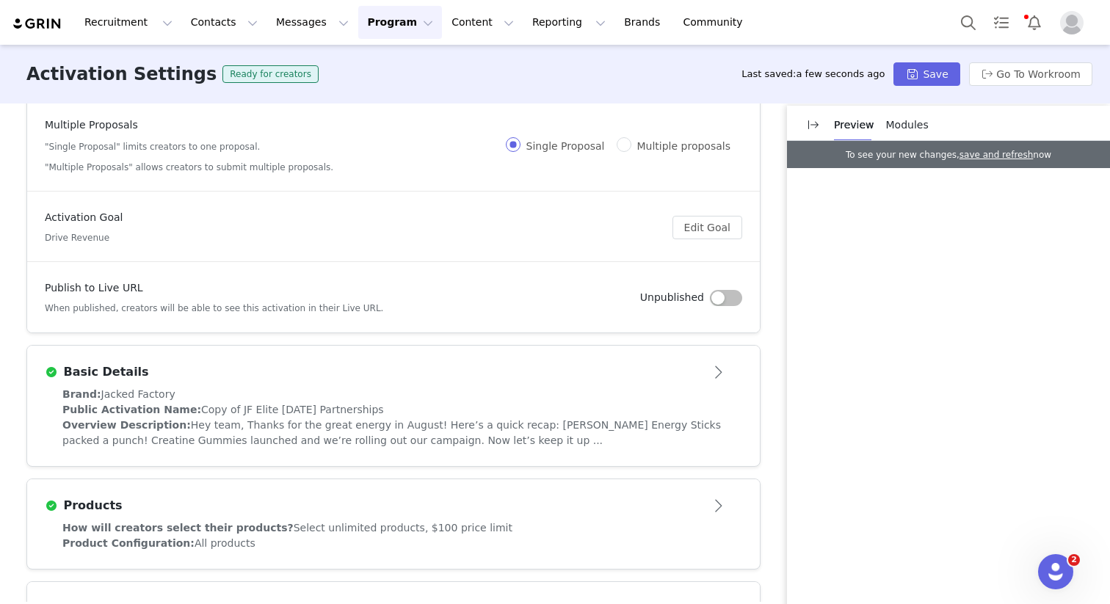
scroll to position [90, 0]
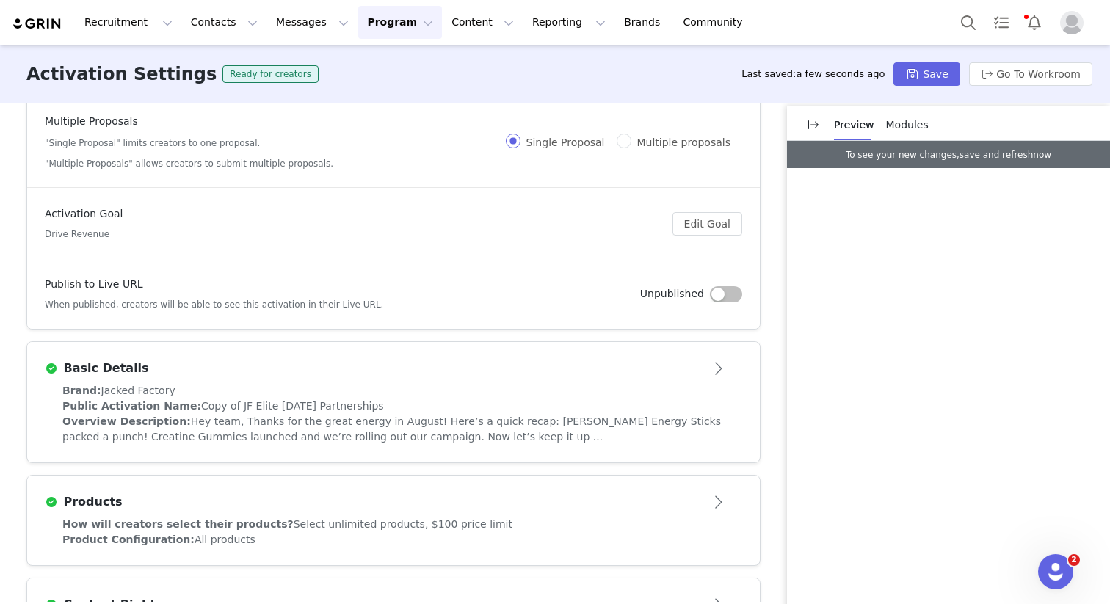
click at [710, 379] on button "Open module" at bounding box center [720, 368] width 46 height 23
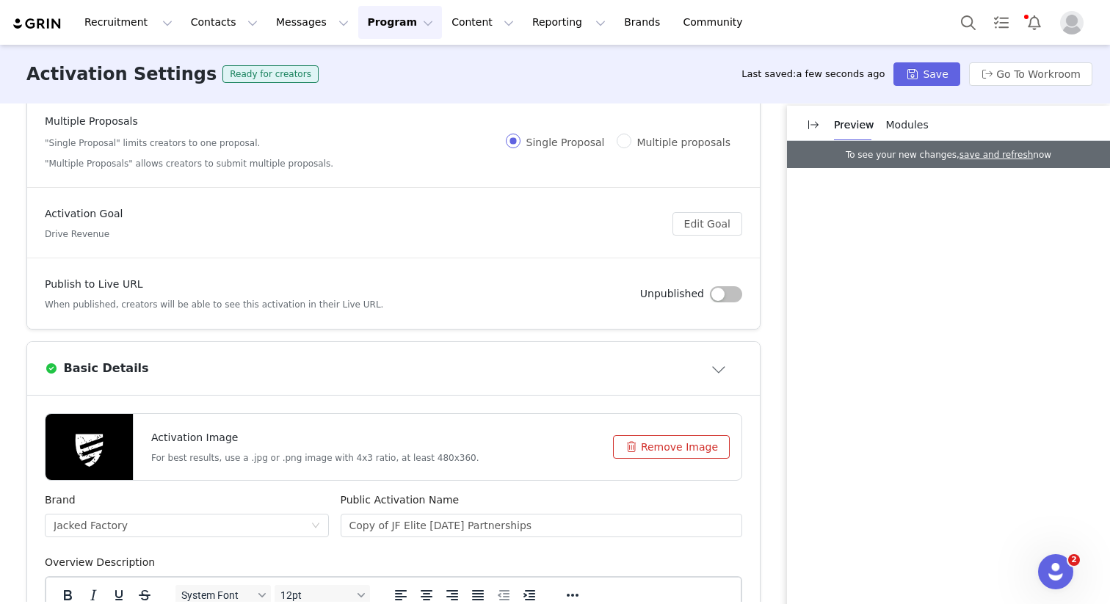
scroll to position [397, 0]
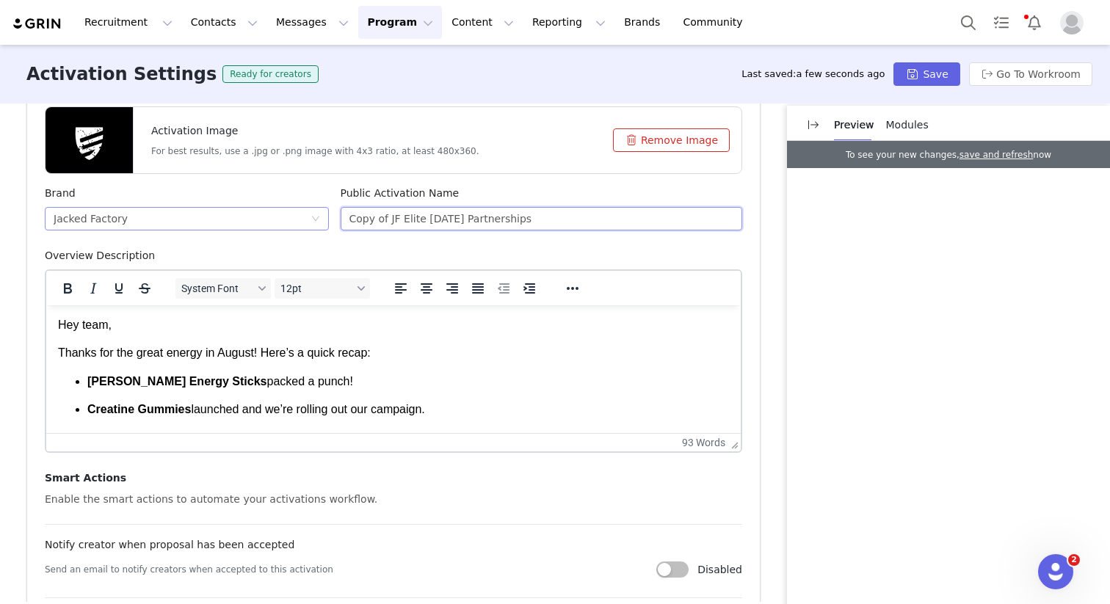
drag, startPoint x: 289, startPoint y: 216, endPoint x: 231, endPoint y: 216, distance: 58.0
click at [231, 215] on div "Brand Jacked Factory Public Activation Name Copy of JF Elite September 2025 Par…" at bounding box center [393, 217] width 709 height 62
click at [410, 220] on input "JF Elite [DATE] Partnerships" at bounding box center [542, 218] width 402 height 23
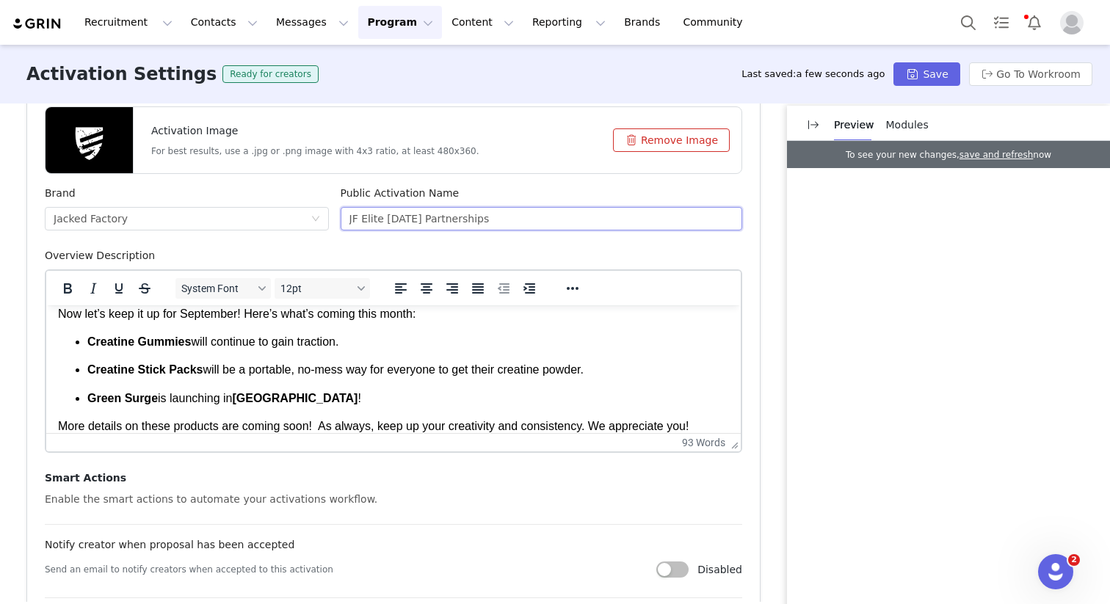
scroll to position [182, 0]
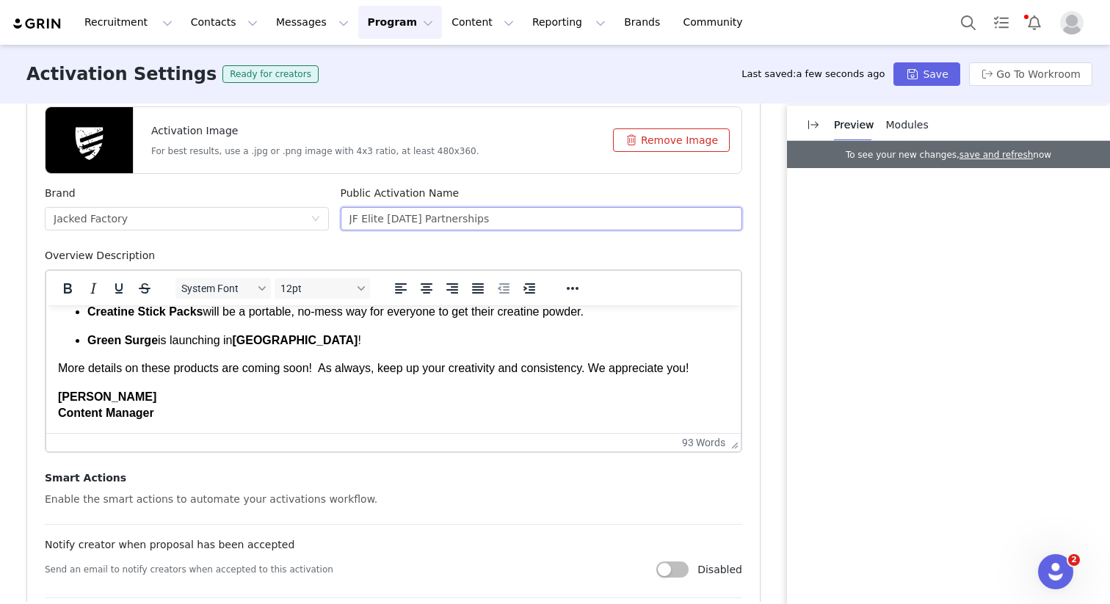
type input "JF Elite [DATE] Partnerships"
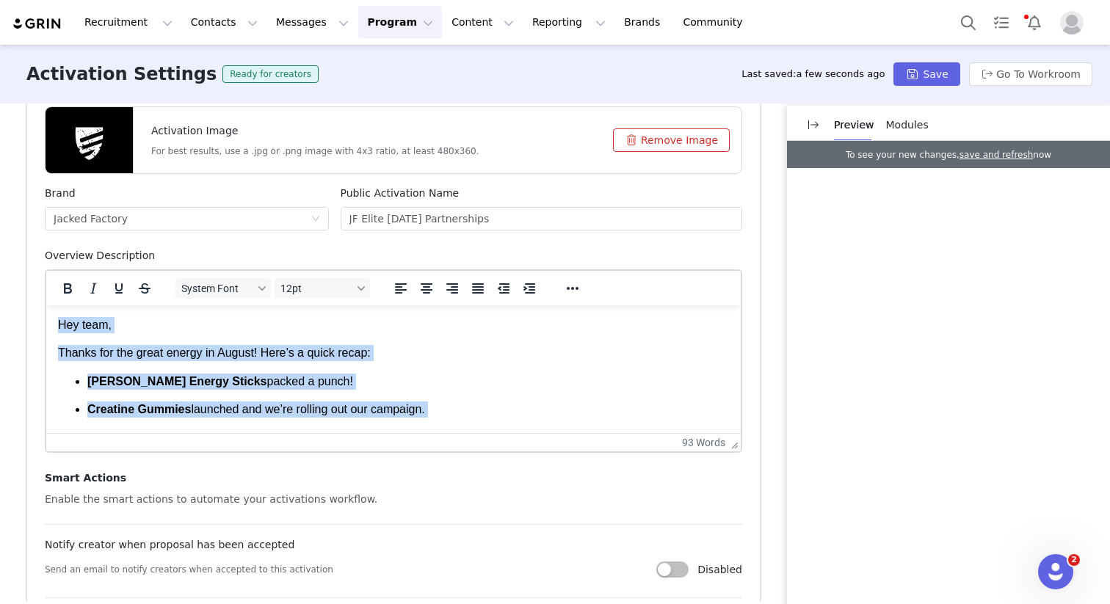
drag, startPoint x: 252, startPoint y: 421, endPoint x: 5, endPoint y: 272, distance: 288.2
click at [46, 305] on html "Hey team, Thanks for the great energy in August! Here’s a quick recap: John Wic…" at bounding box center [393, 460] width 695 height 310
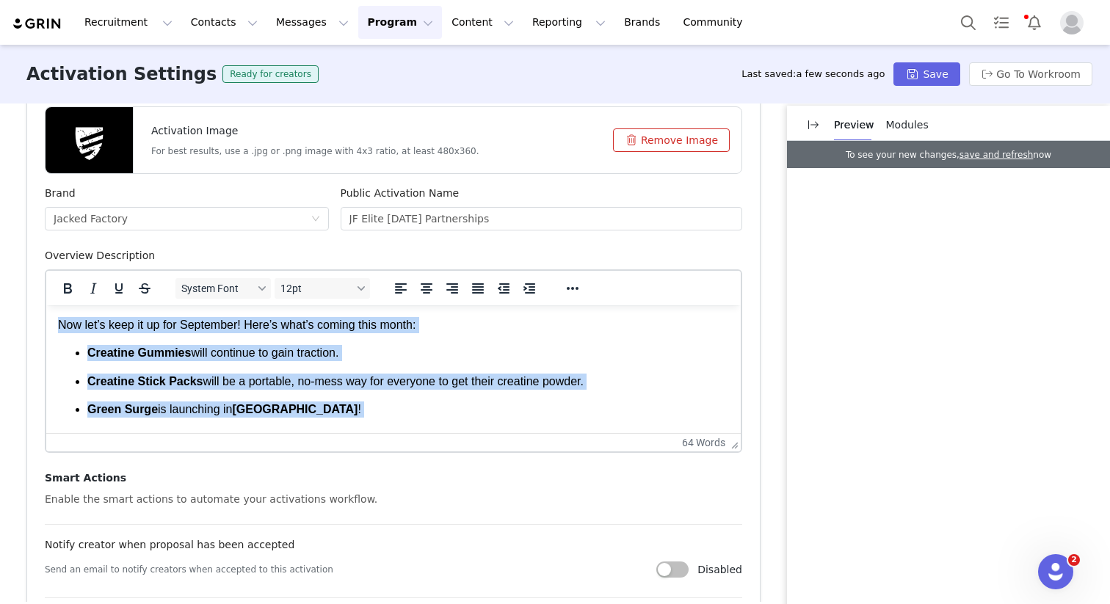
drag, startPoint x: 329, startPoint y: 421, endPoint x: 22, endPoint y: 295, distance: 331.9
click at [46, 305] on html "Now let’s keep it up for September! Here’s what’s coming this month: Creatine G…" at bounding box center [393, 404] width 695 height 198
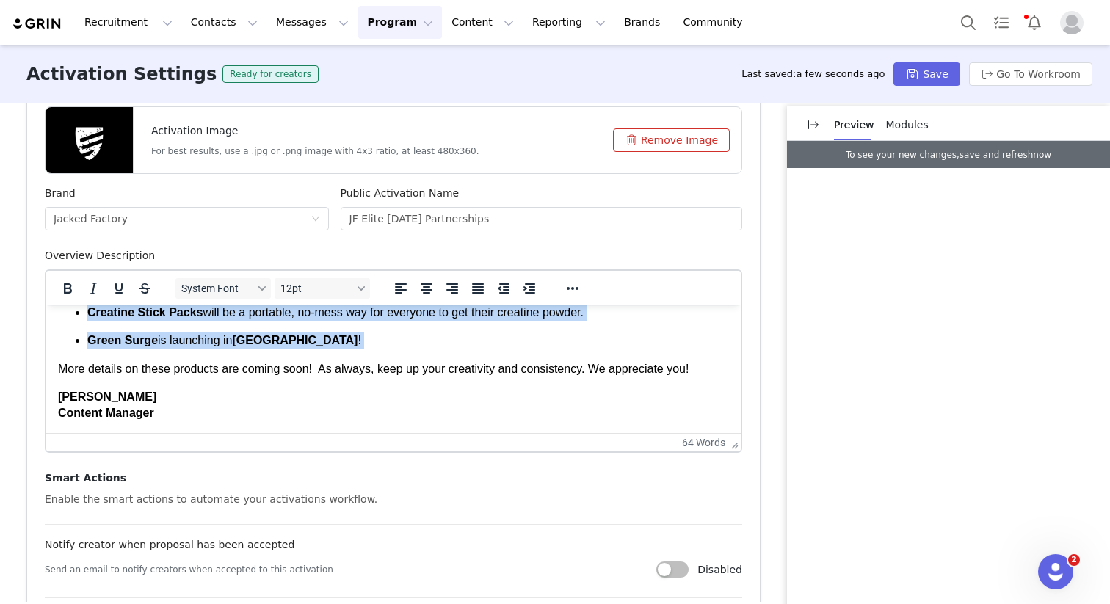
scroll to position [70, 0]
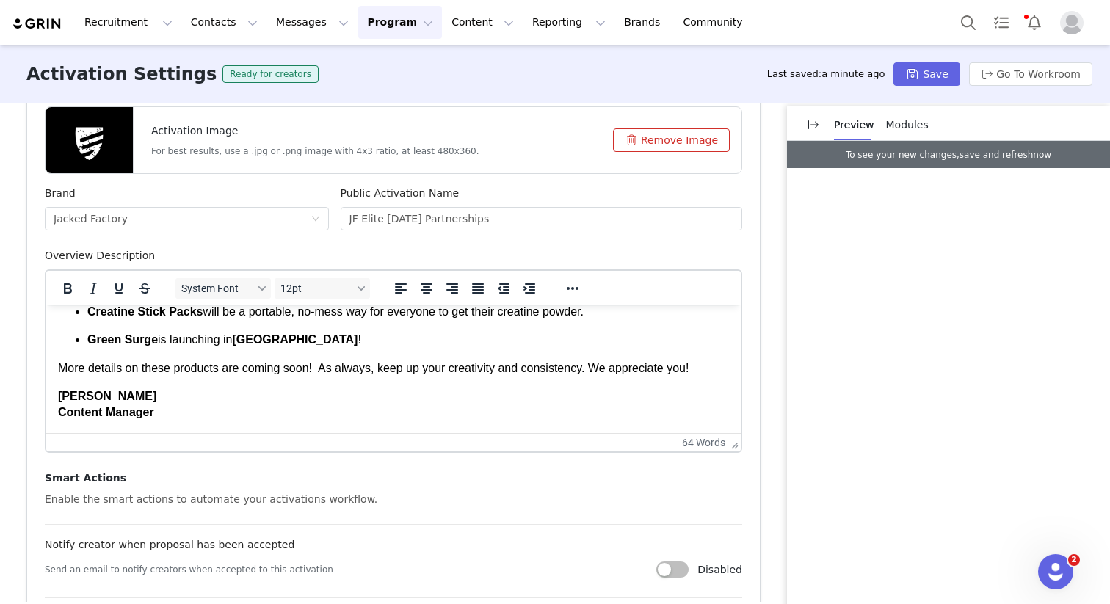
click at [241, 409] on p "Melanie Martin Content Manager" at bounding box center [393, 404] width 671 height 33
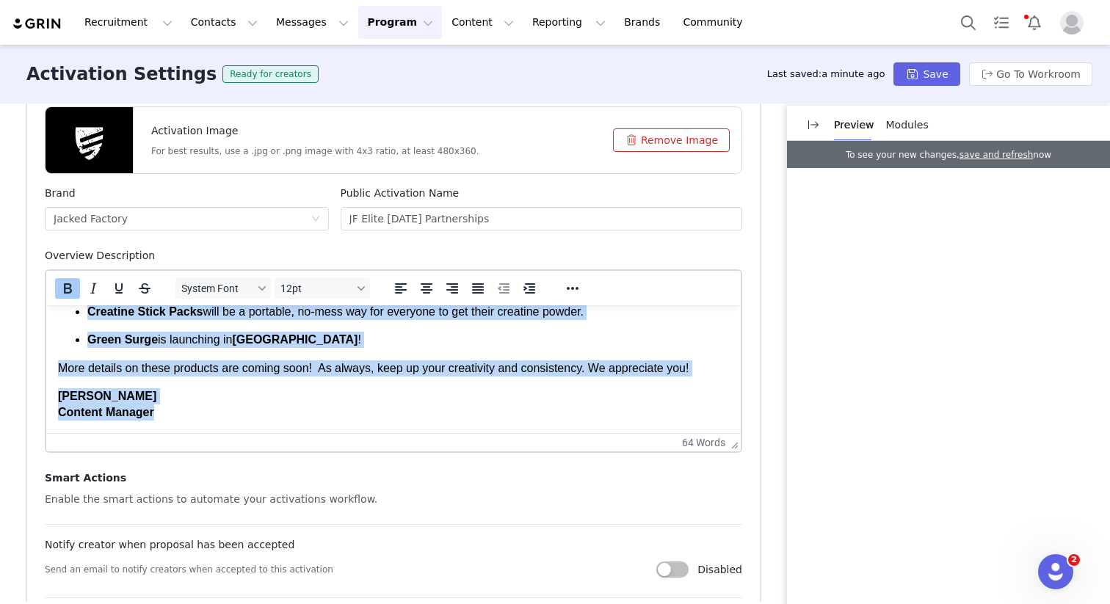
scroll to position [0, 0]
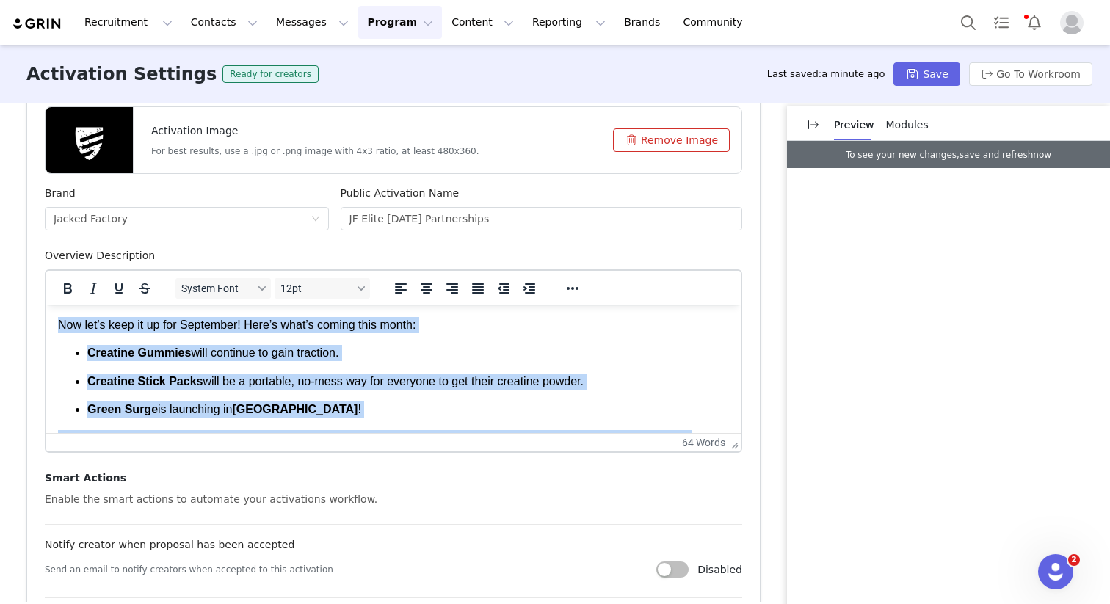
drag, startPoint x: 236, startPoint y: 415, endPoint x: 25, endPoint y: 283, distance: 249.4
click at [46, 305] on html "Now let’s keep it up for September! Here’s what’s coming this month: Creatine G…" at bounding box center [393, 404] width 695 height 198
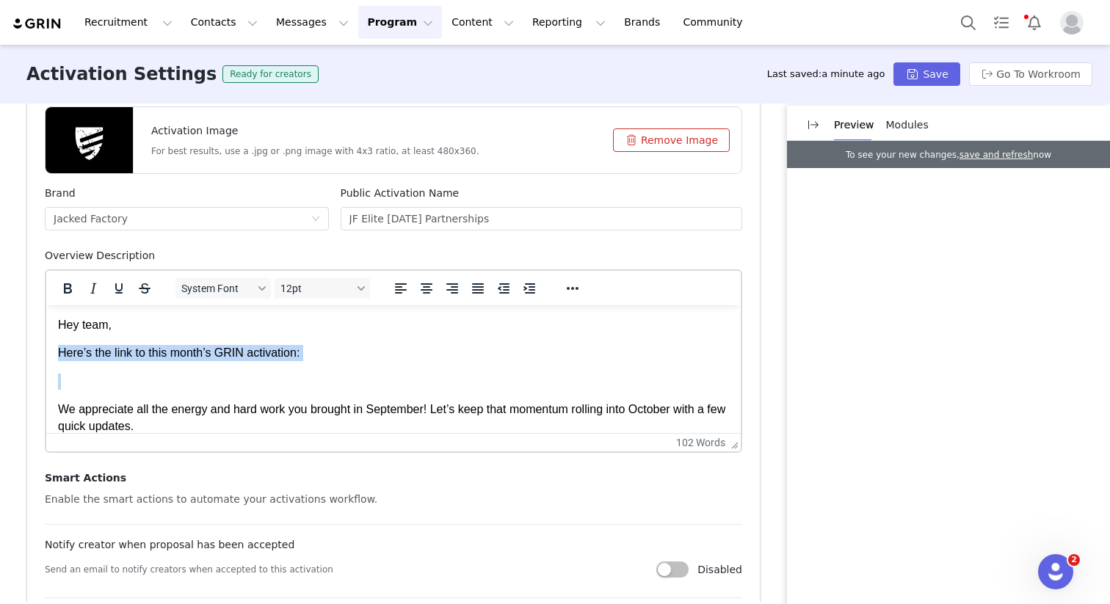
drag, startPoint x: 133, startPoint y: 393, endPoint x: 31, endPoint y: 356, distance: 108.5
click at [46, 356] on html "Hey team, Here’s the link to this month’s GRIN activation: We appreciate all th…" at bounding box center [393, 468] width 695 height 327
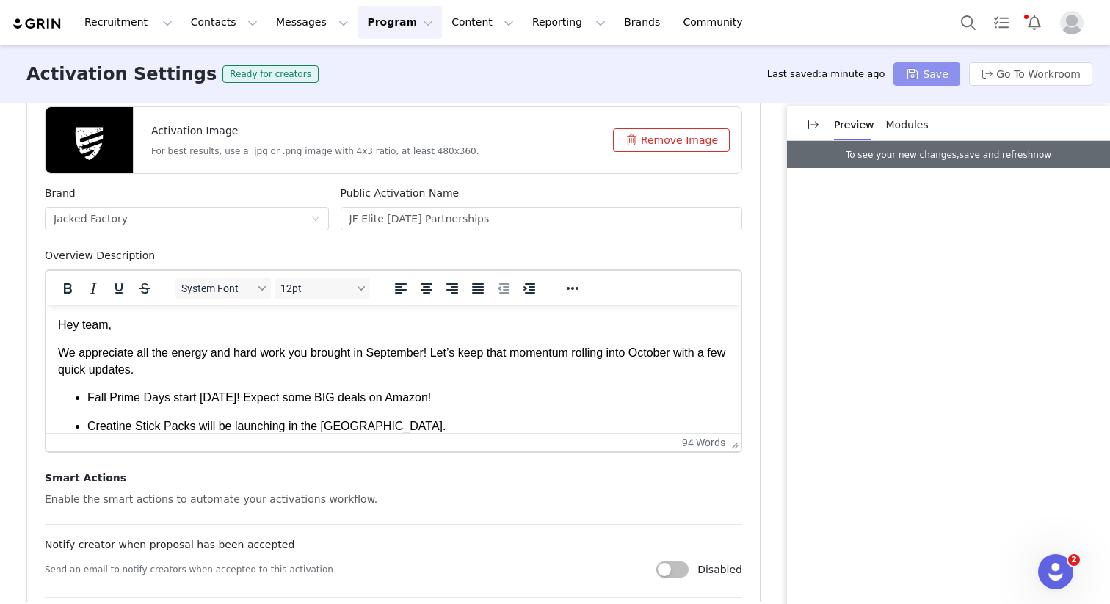
click at [926, 72] on button "Save" at bounding box center [927, 73] width 66 height 23
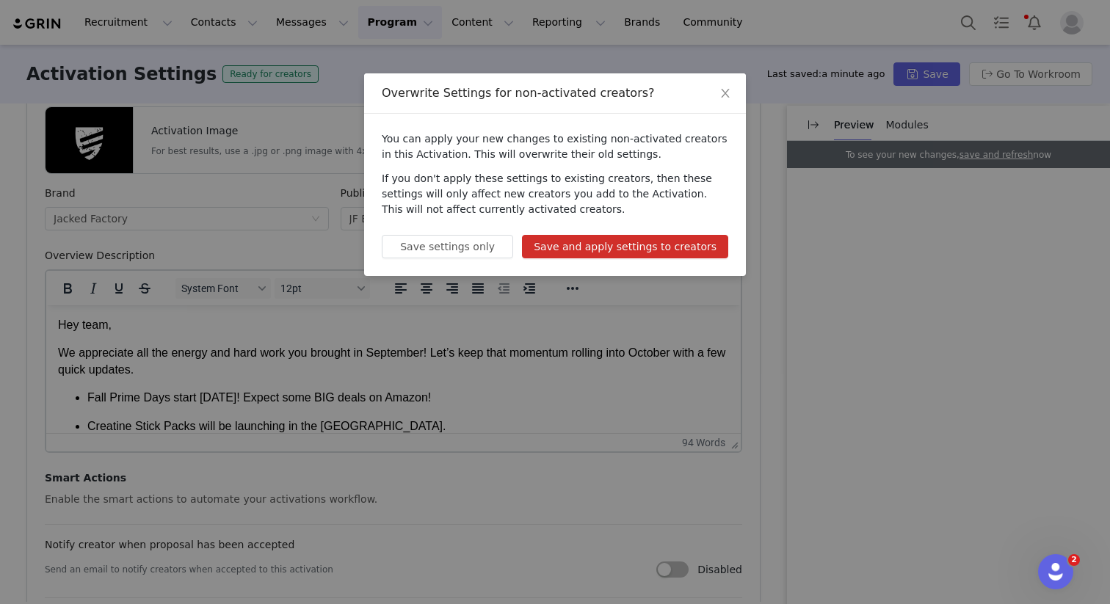
click at [578, 243] on button "Save and apply settings to creators" at bounding box center [625, 246] width 206 height 23
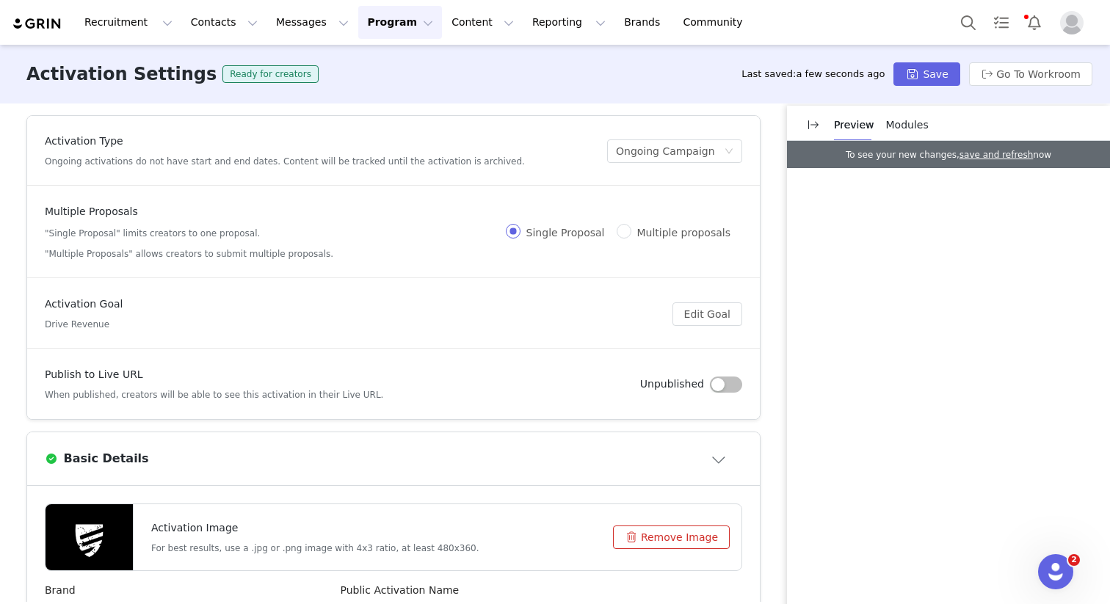
click at [18, 21] on img at bounding box center [37, 24] width 51 height 14
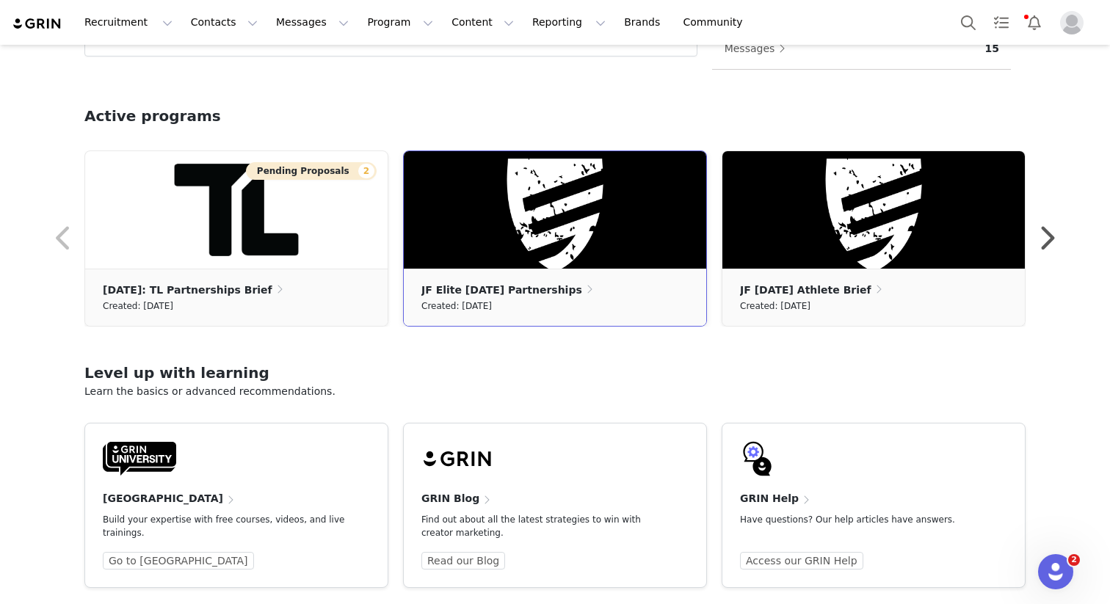
scroll to position [423, 0]
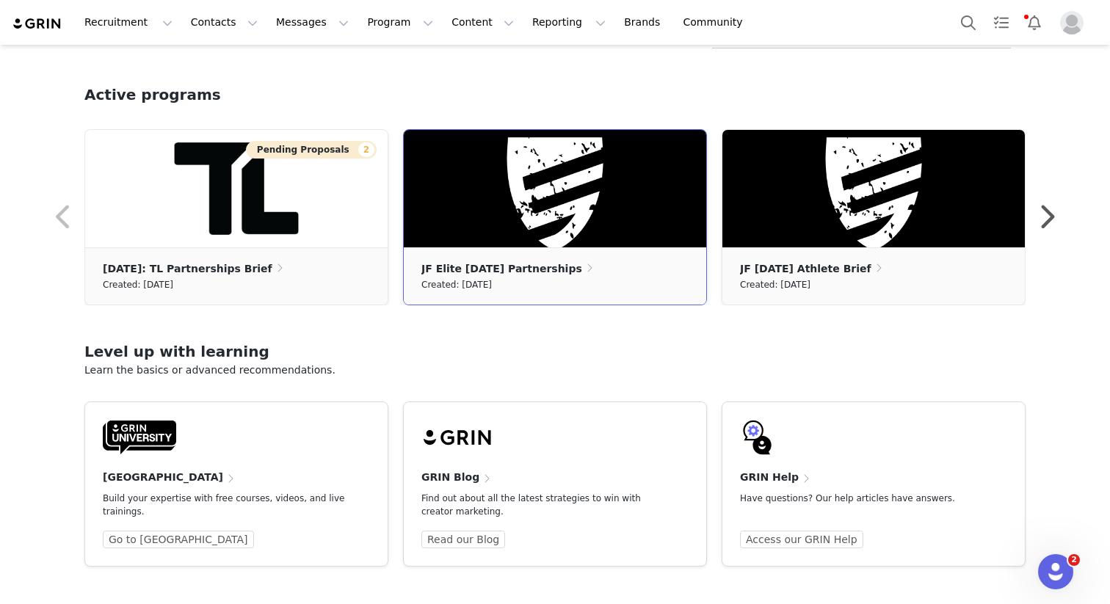
click at [553, 281] on div "Created: [DATE]" at bounding box center [554, 285] width 267 height 16
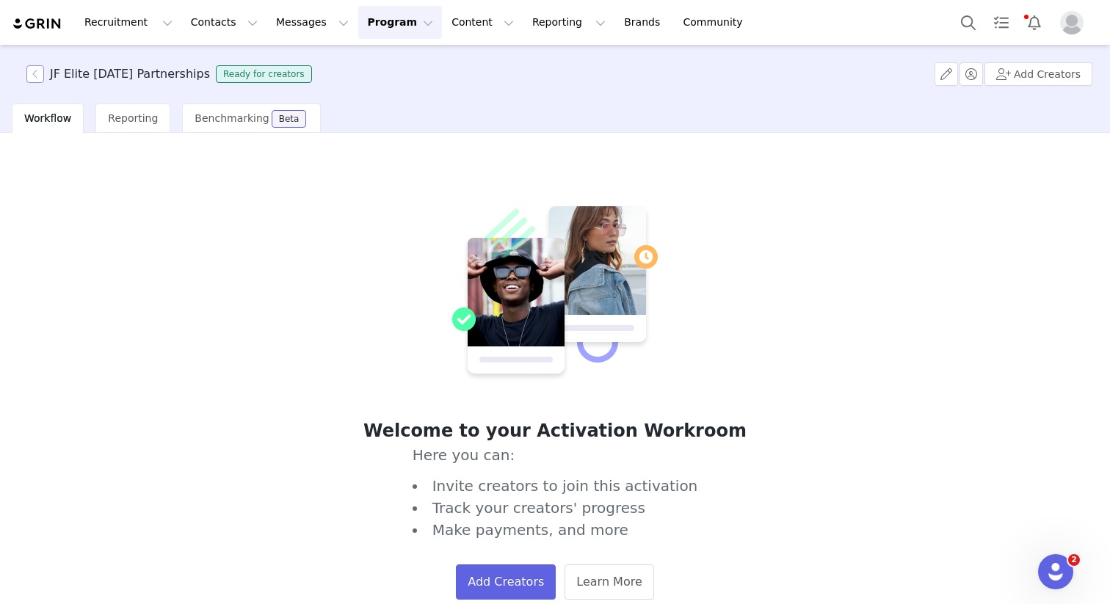
click at [32, 72] on button "button" at bounding box center [35, 74] width 18 height 18
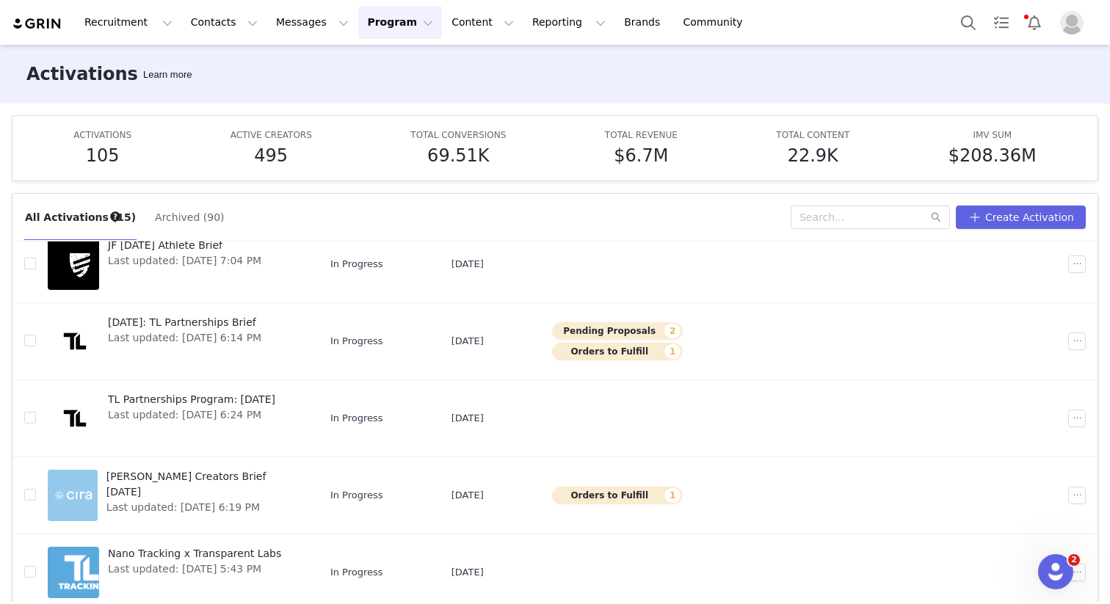
scroll to position [284, 0]
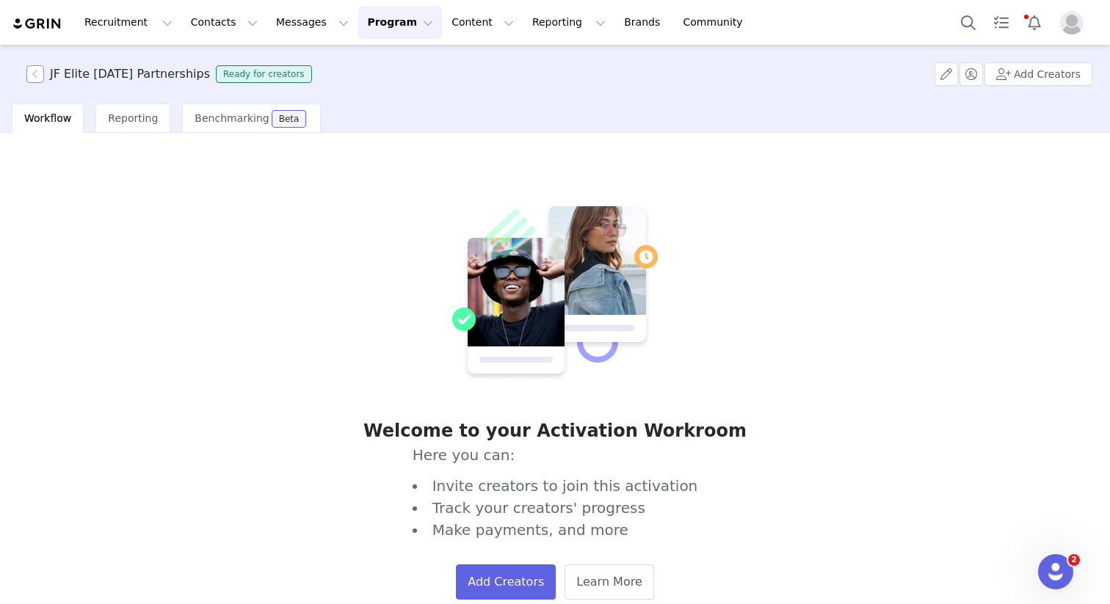
click at [38, 79] on button "button" at bounding box center [35, 74] width 18 height 18
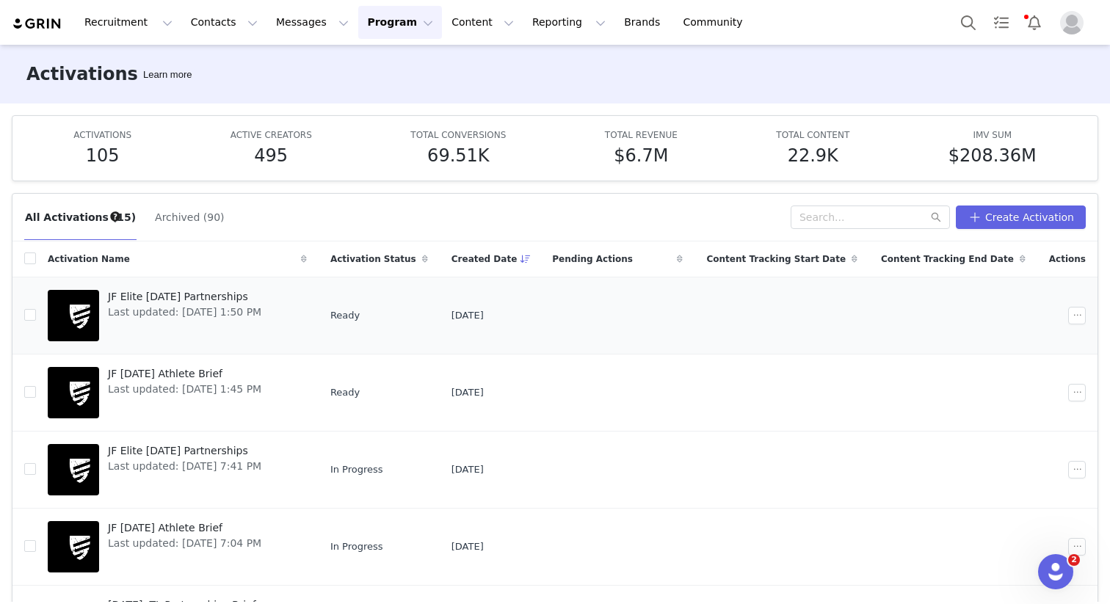
click at [231, 291] on span "JF Elite [DATE] Partnerships" at bounding box center [184, 296] width 153 height 15
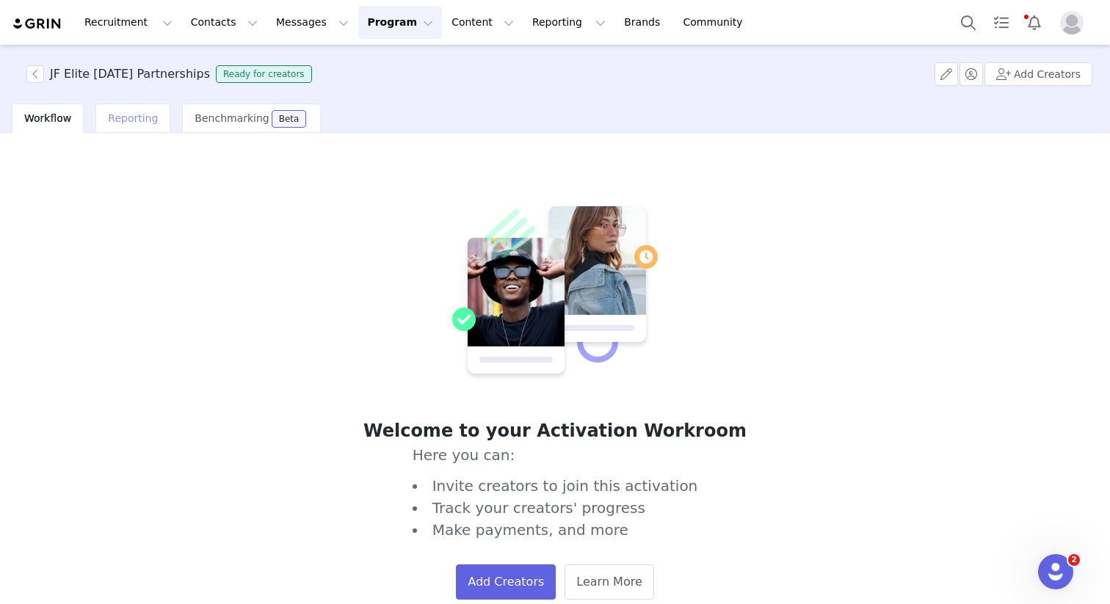
click at [142, 130] on div "Reporting" at bounding box center [132, 118] width 75 height 29
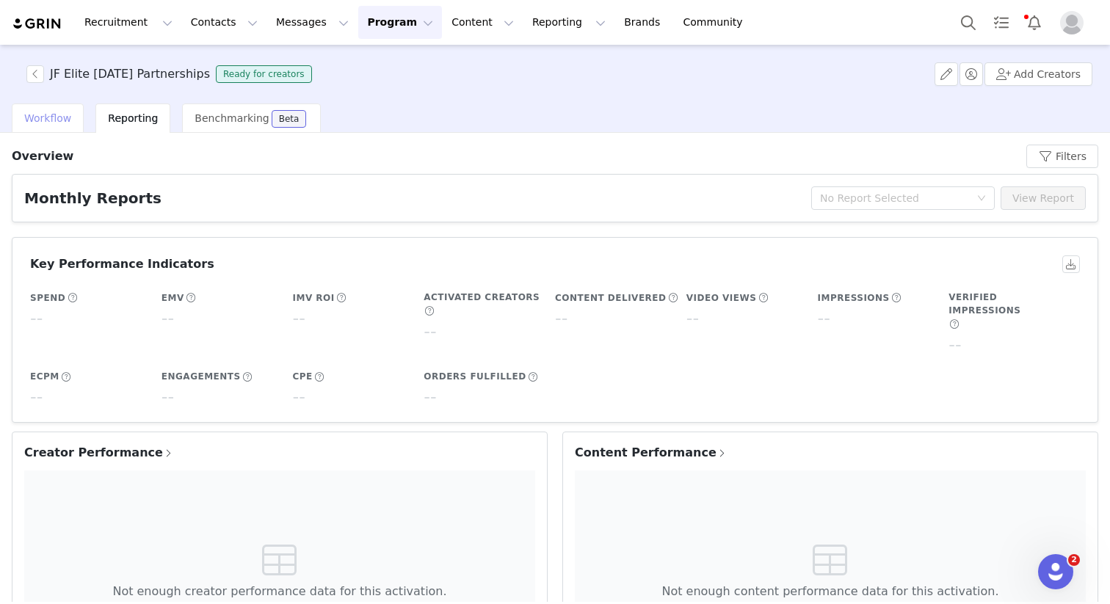
click at [38, 123] on span "Workflow" at bounding box center [47, 118] width 47 height 12
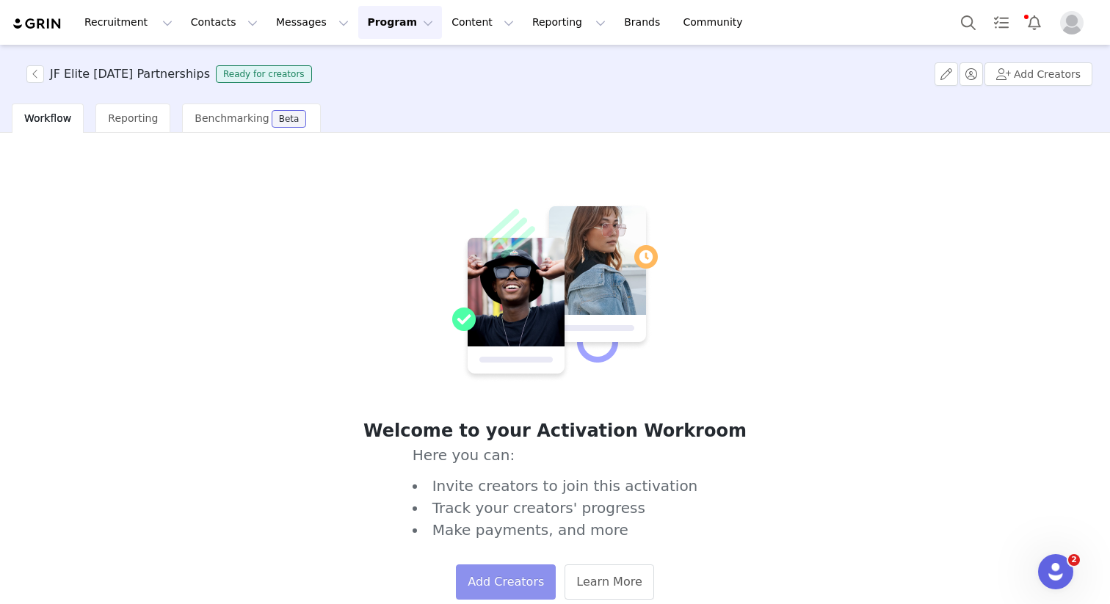
click at [484, 587] on button "Add Creators" at bounding box center [506, 582] width 100 height 35
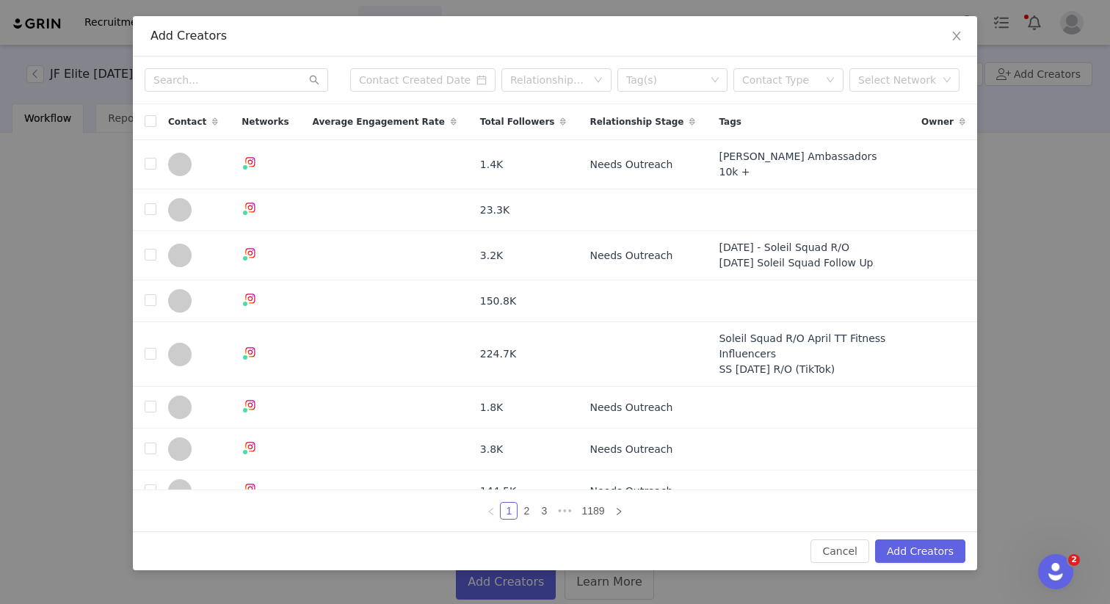
click at [1059, 115] on div "Add Creators Relationship Stage Tag(s) Contact Type Select Network Contact Netw…" at bounding box center [555, 302] width 1110 height 604
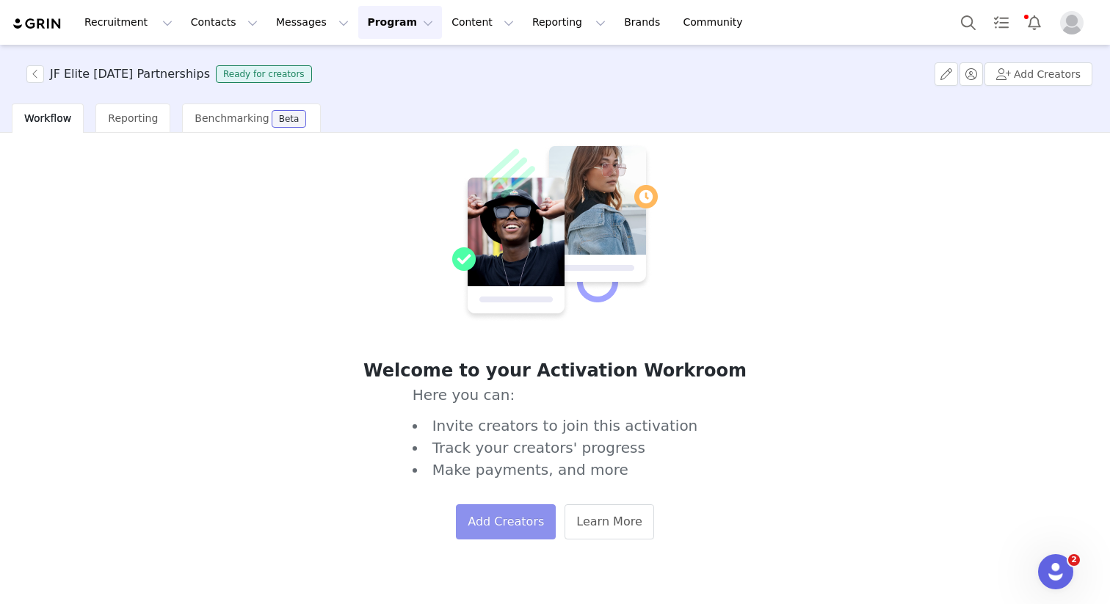
scroll to position [68, 0]
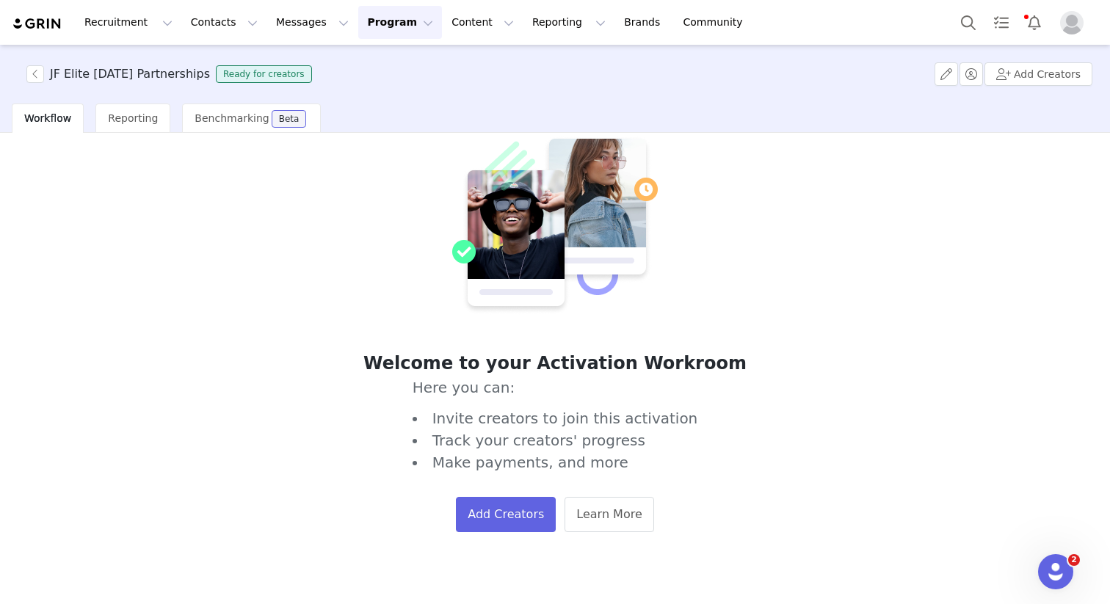
click at [720, 498] on div "Add Creators Learn More" at bounding box center [555, 514] width 498 height 35
click at [514, 507] on button "Add Creators" at bounding box center [506, 514] width 100 height 35
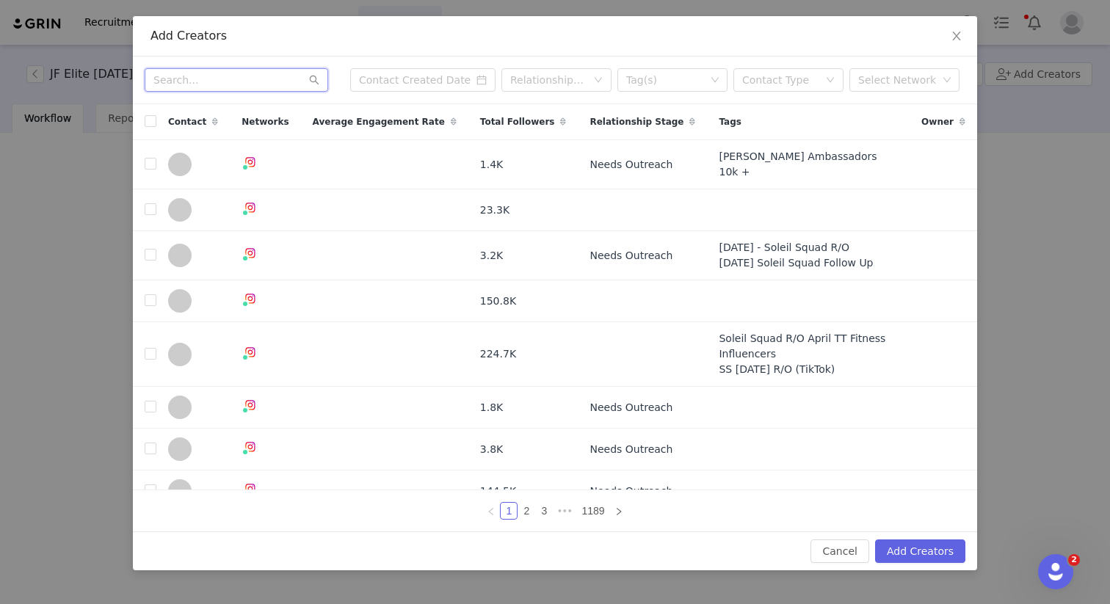
click at [262, 79] on input "text" at bounding box center [237, 79] width 184 height 23
click at [62, 232] on div "Add Creators Relationship Stage Tag(s) Contact Type Select Network Contact Netw…" at bounding box center [555, 302] width 1110 height 604
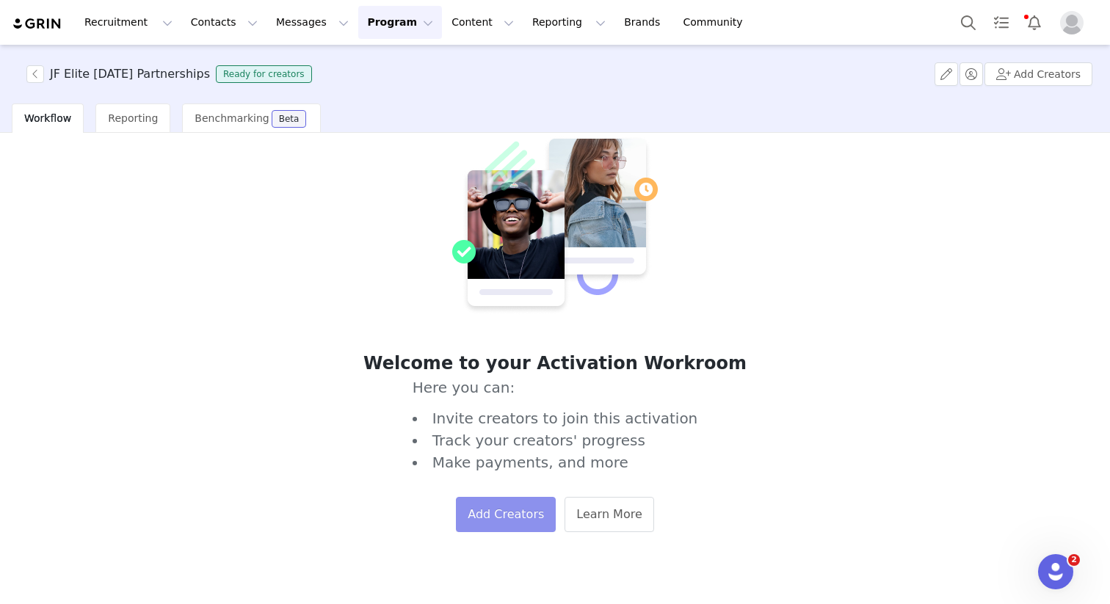
click at [485, 521] on button "Add Creators" at bounding box center [506, 514] width 100 height 35
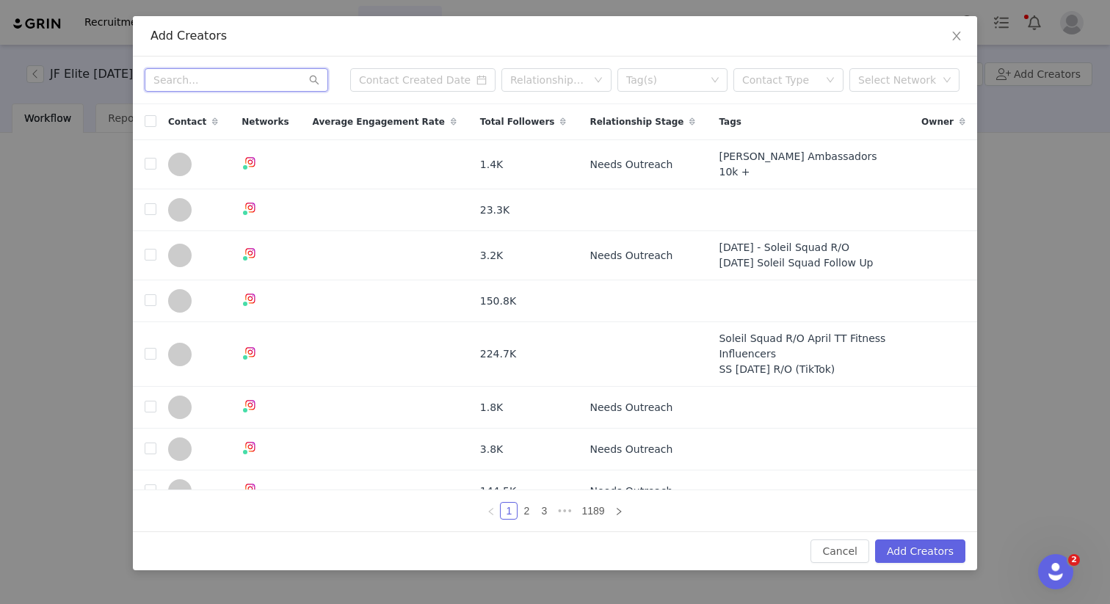
click at [242, 76] on input "text" at bounding box center [237, 79] width 184 height 23
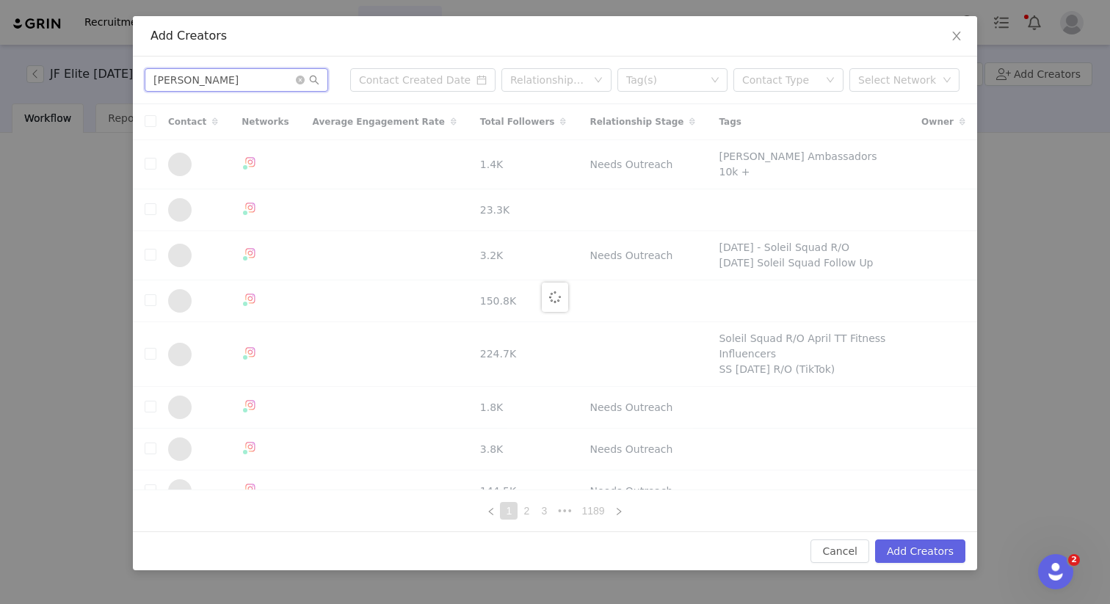
type input "elly finch"
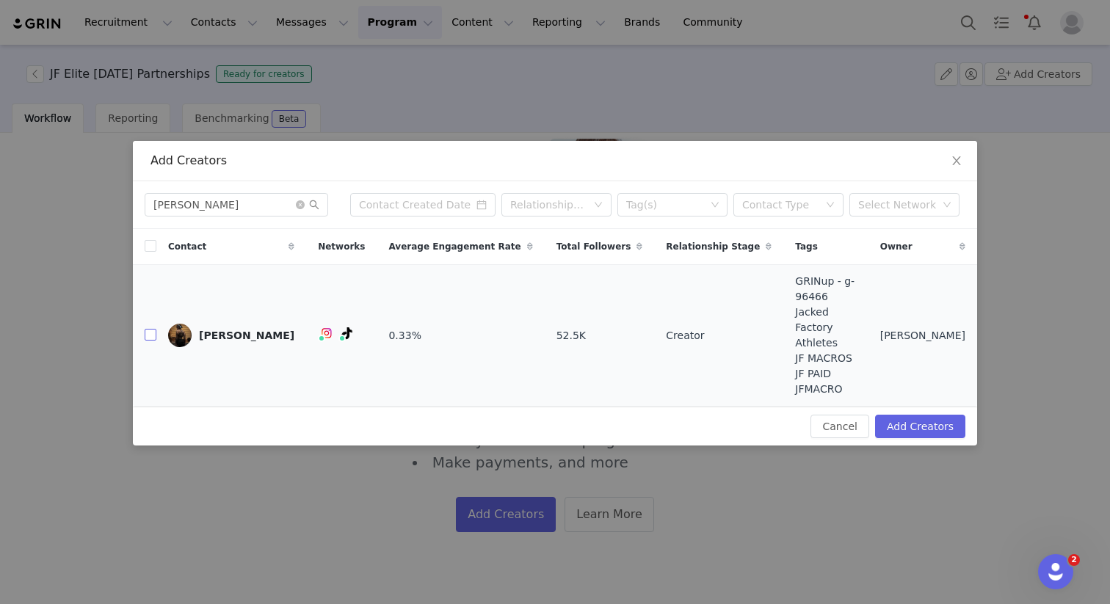
click at [156, 336] on input "checkbox" at bounding box center [151, 335] width 12 height 12
checkbox input "true"
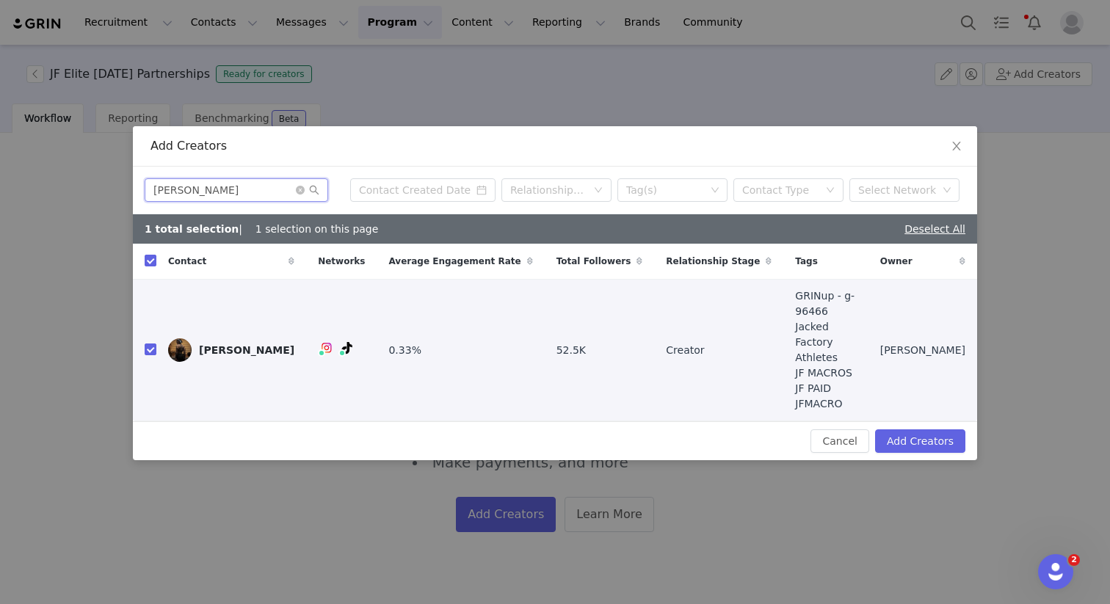
click at [255, 202] on input "elly finch" at bounding box center [237, 189] width 184 height 23
click at [684, 198] on div "Tag(s)" at bounding box center [665, 190] width 79 height 15
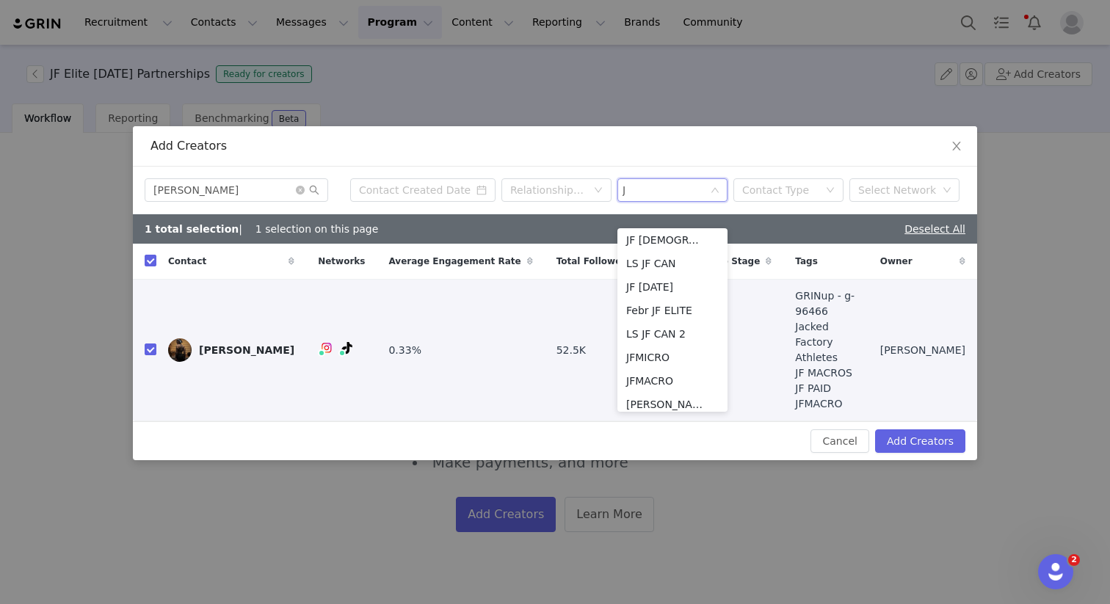
scroll to position [3, 0]
type input "JF M"
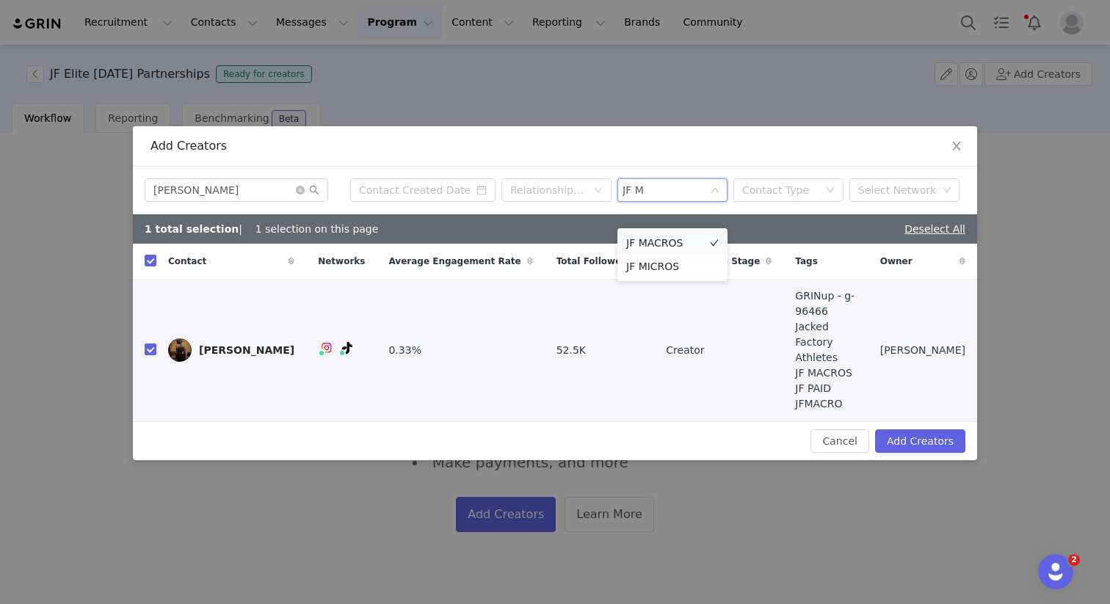
click at [670, 247] on li "JF MACROS" at bounding box center [672, 242] width 110 height 23
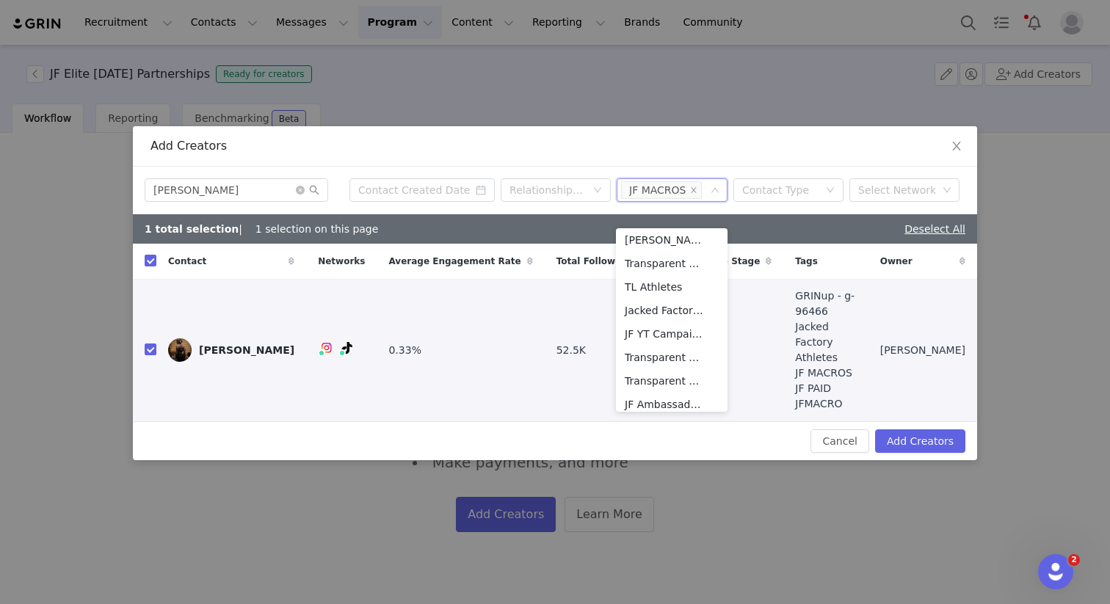
click at [577, 167] on div "Add Creators" at bounding box center [555, 146] width 844 height 40
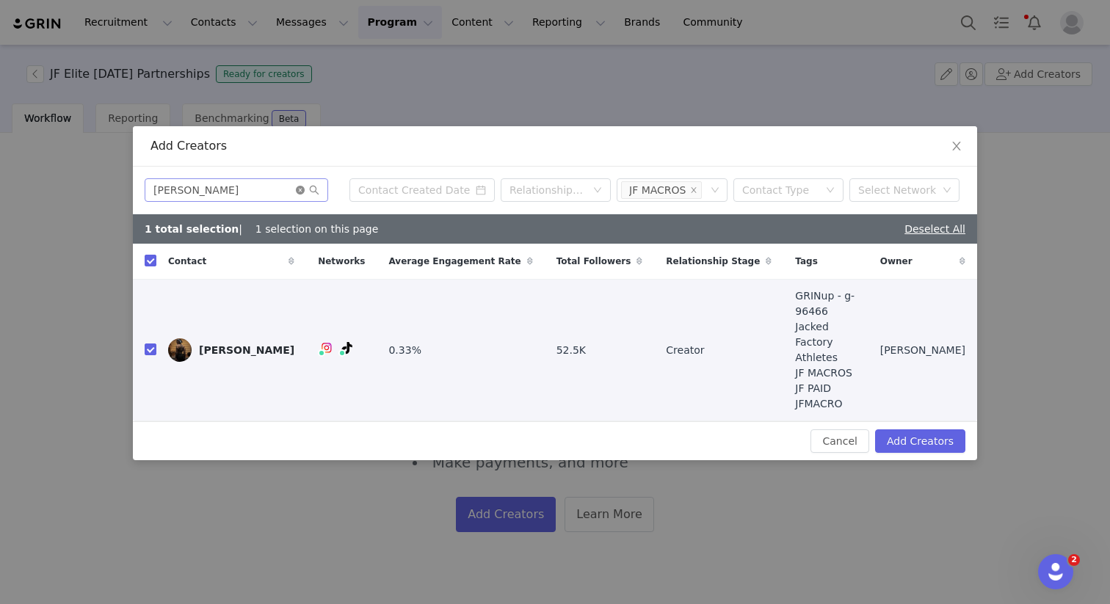
click at [299, 195] on icon "icon: close-circle" at bounding box center [300, 190] width 9 height 9
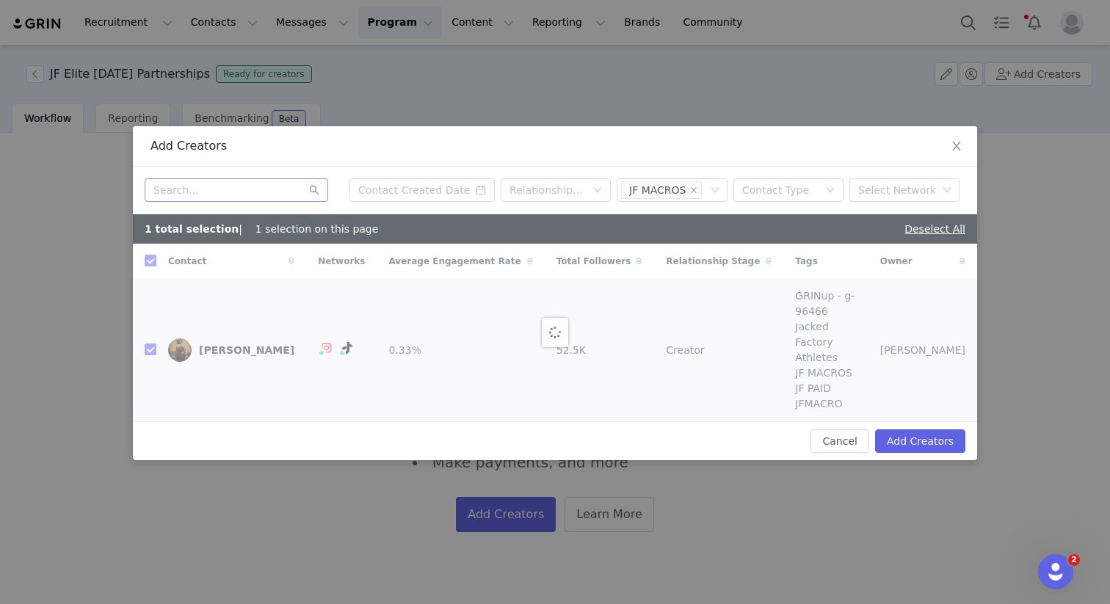
checkbox input "false"
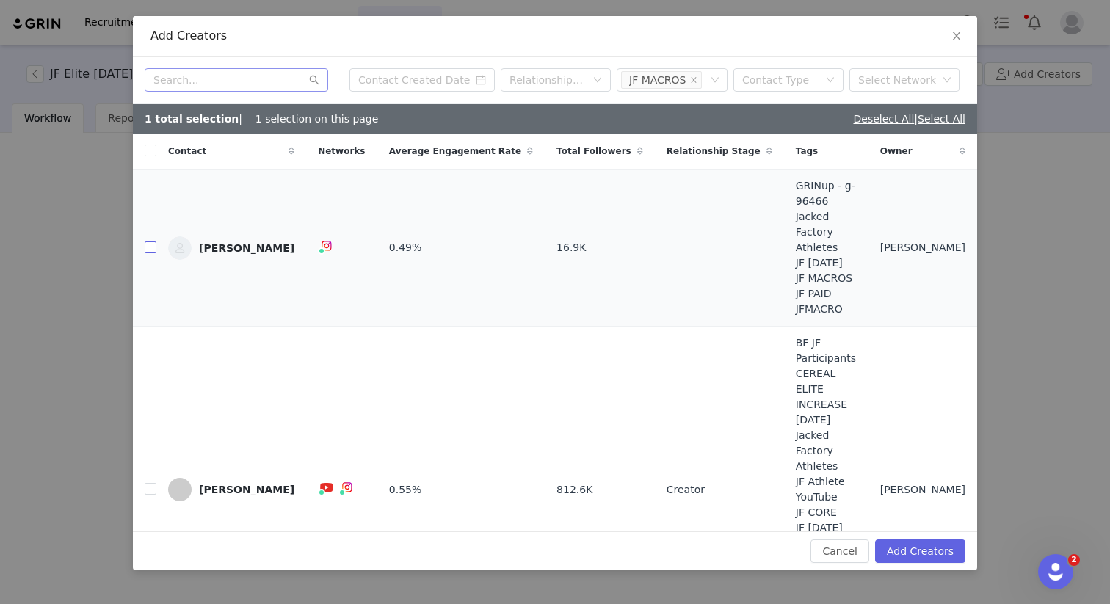
click at [145, 242] on input "checkbox" at bounding box center [151, 248] width 12 height 12
checkbox input "true"
drag, startPoint x: 149, startPoint y: 415, endPoint x: 222, endPoint y: 400, distance: 74.2
click at [149, 483] on input "checkbox" at bounding box center [151, 489] width 12 height 12
checkbox input "true"
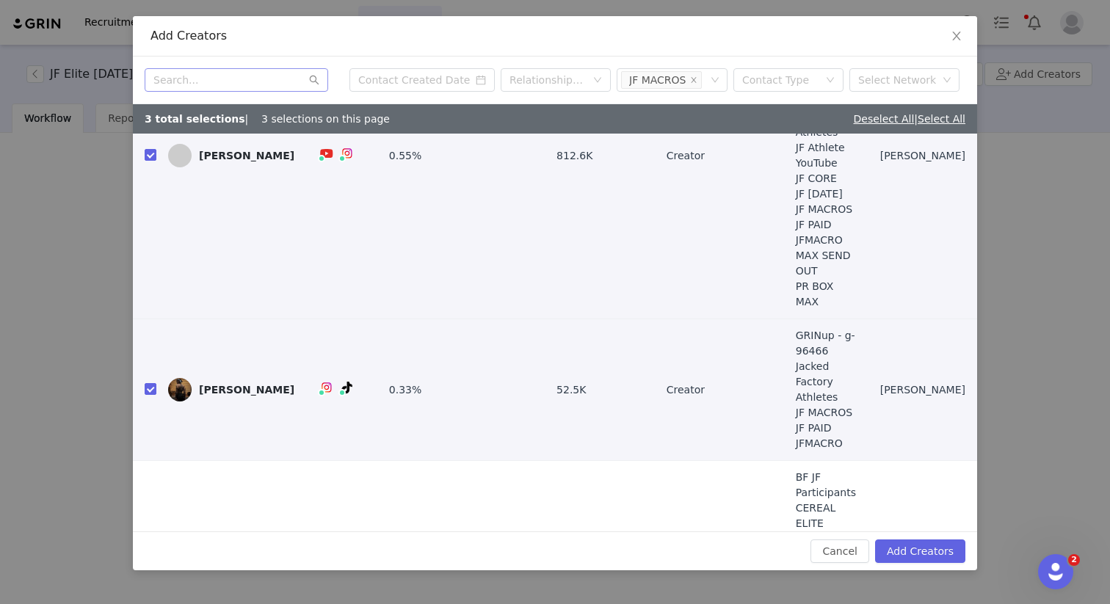
scroll to position [337, 0]
checkbox input "true"
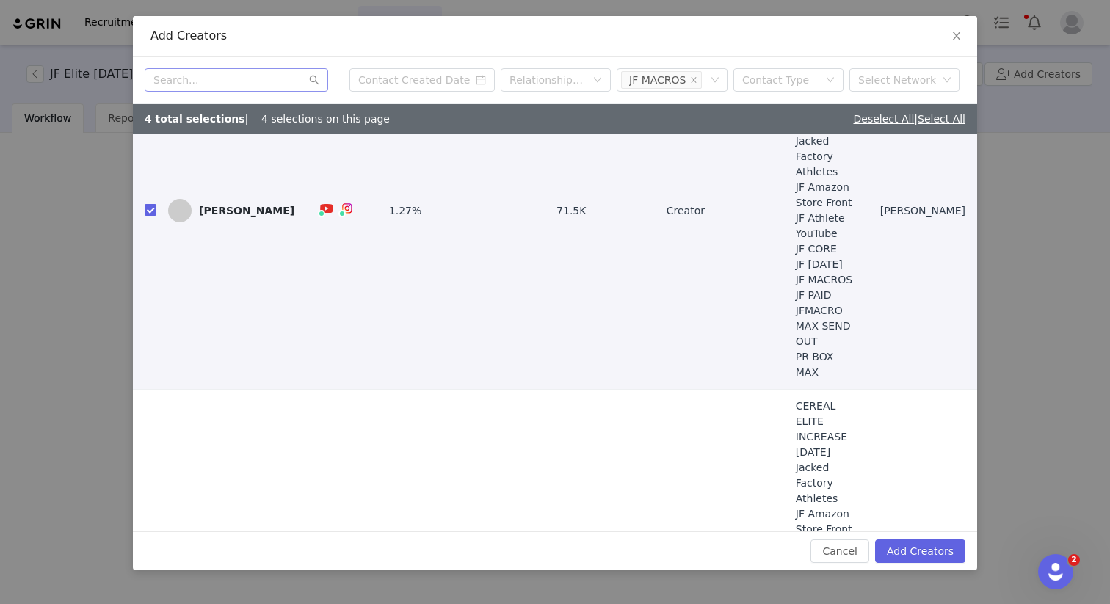
scroll to position [697, 0]
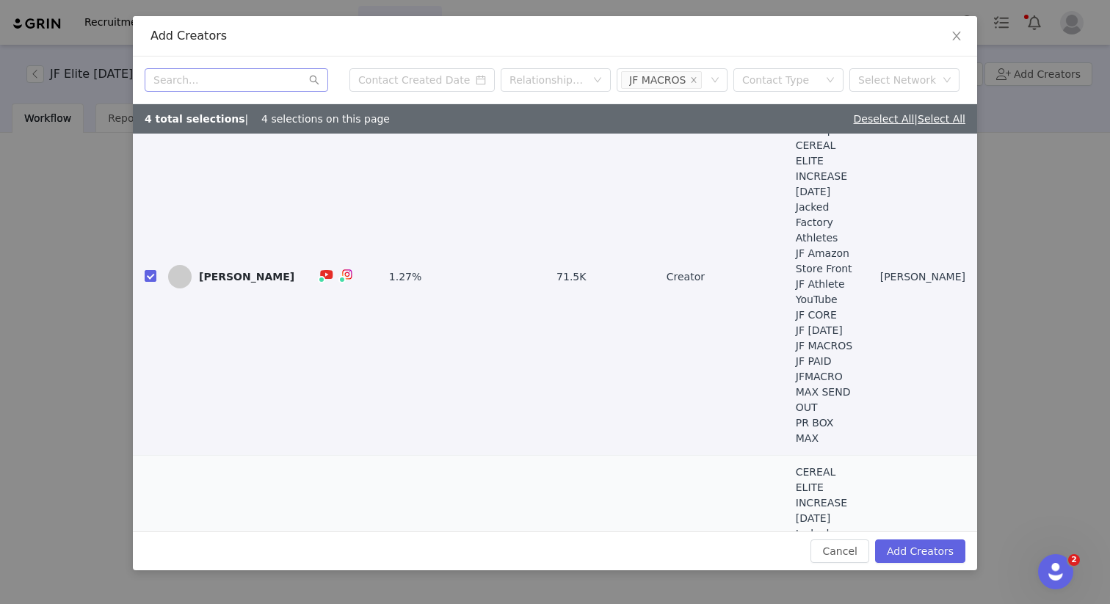
checkbox input "true"
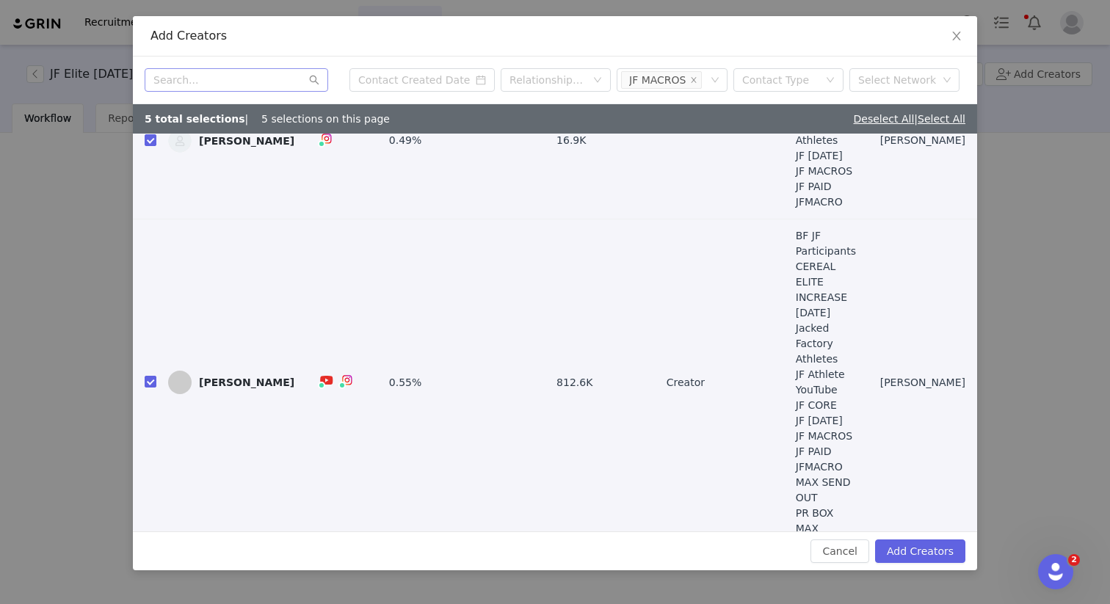
scroll to position [0, 0]
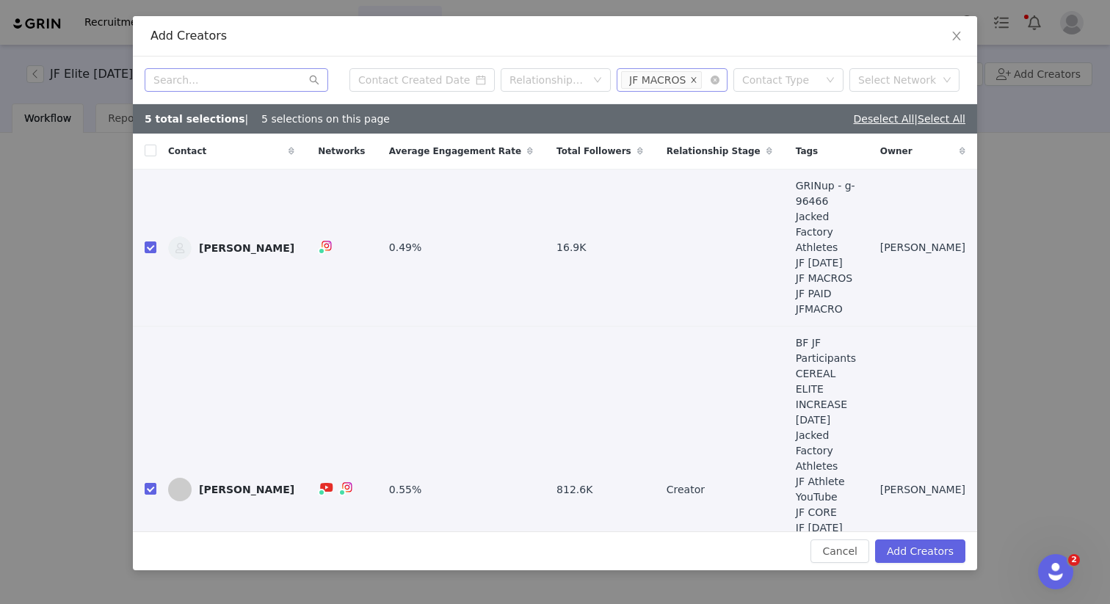
click at [693, 81] on icon "icon: close" at bounding box center [693, 79] width 7 height 7
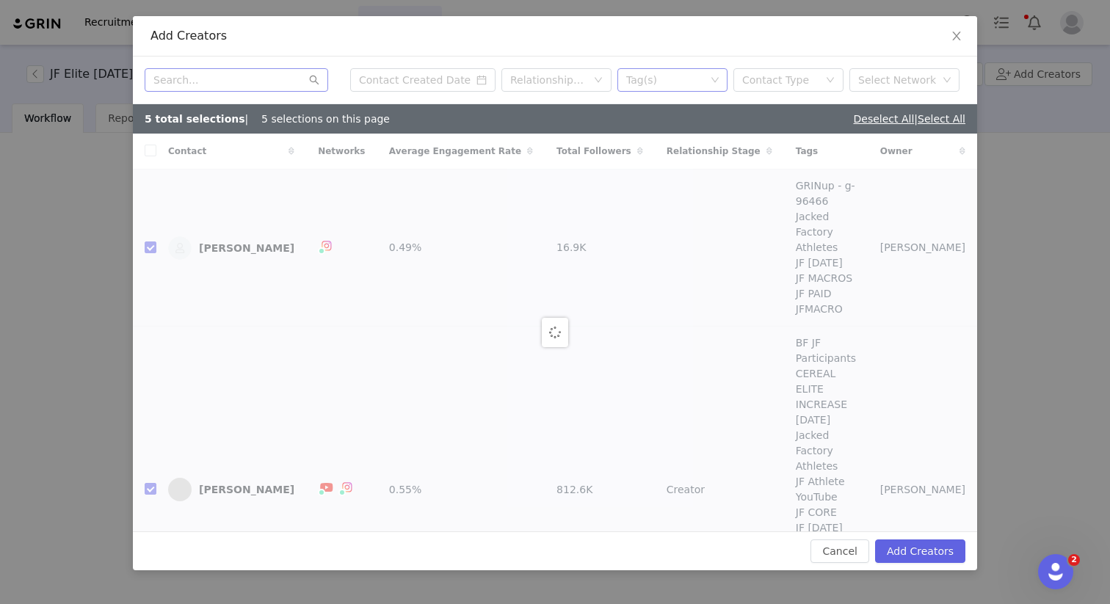
click at [676, 81] on div "Tag(s)" at bounding box center [665, 80] width 79 height 15
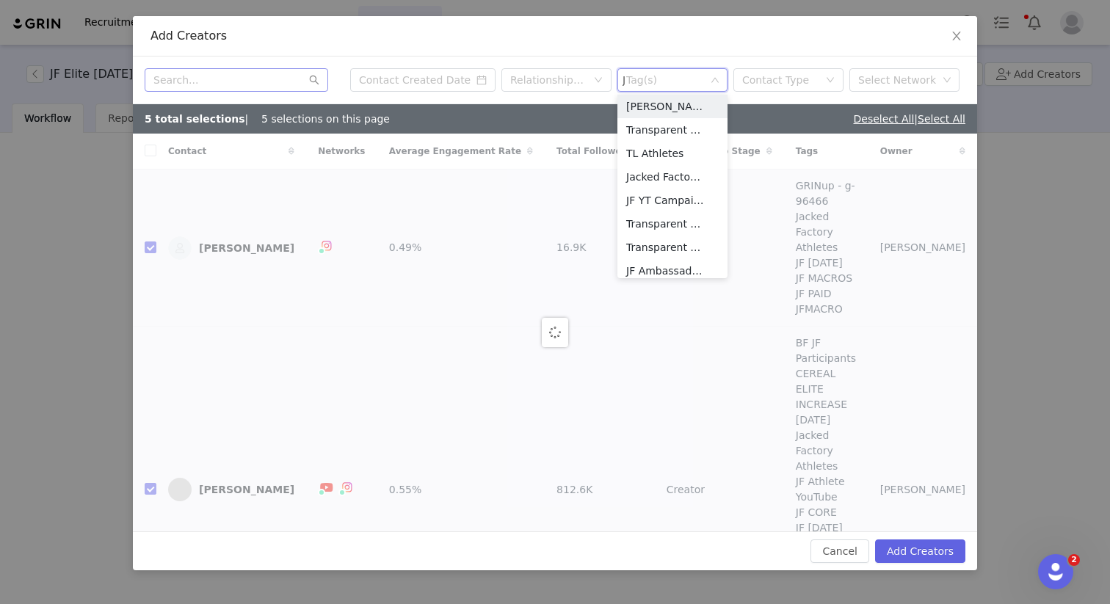
type input "JF"
checkbox input "false"
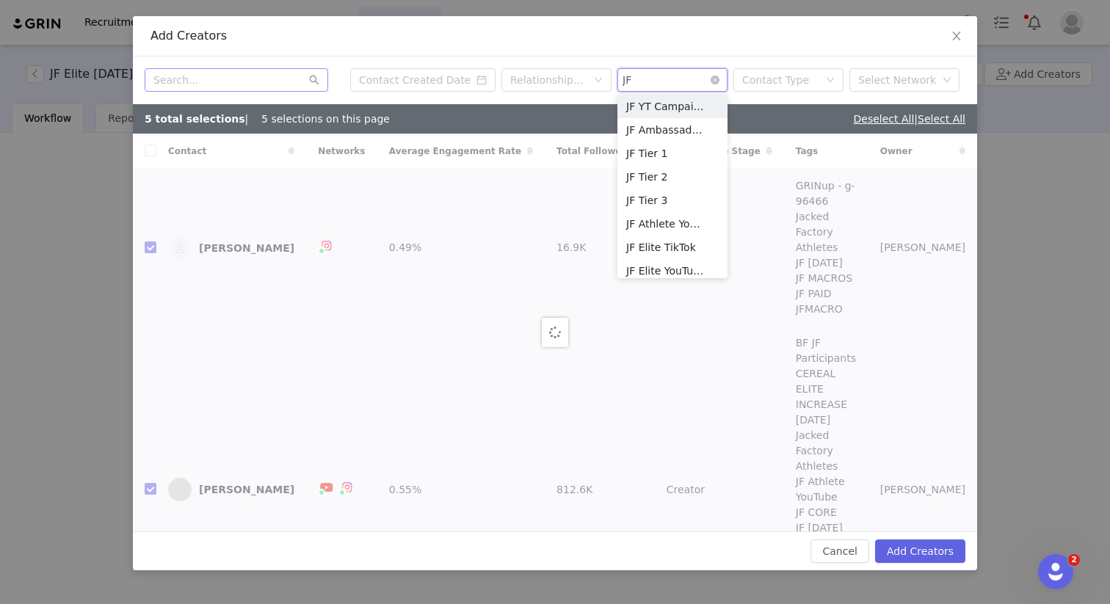
checkbox input "false"
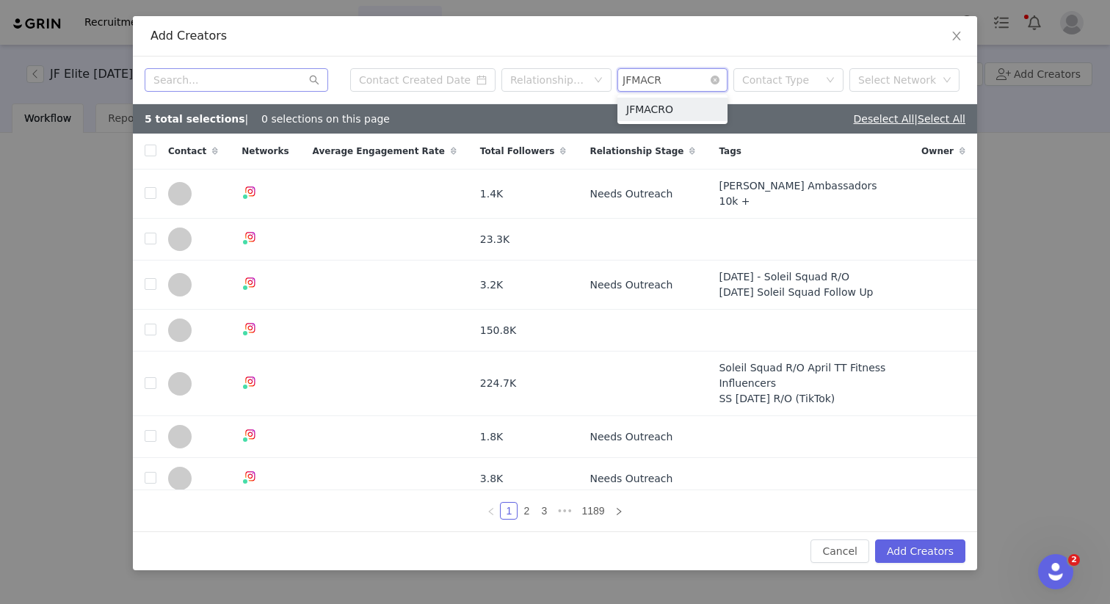
type input "JFMACRO"
click at [647, 107] on li "JFMACRO" at bounding box center [672, 109] width 110 height 23
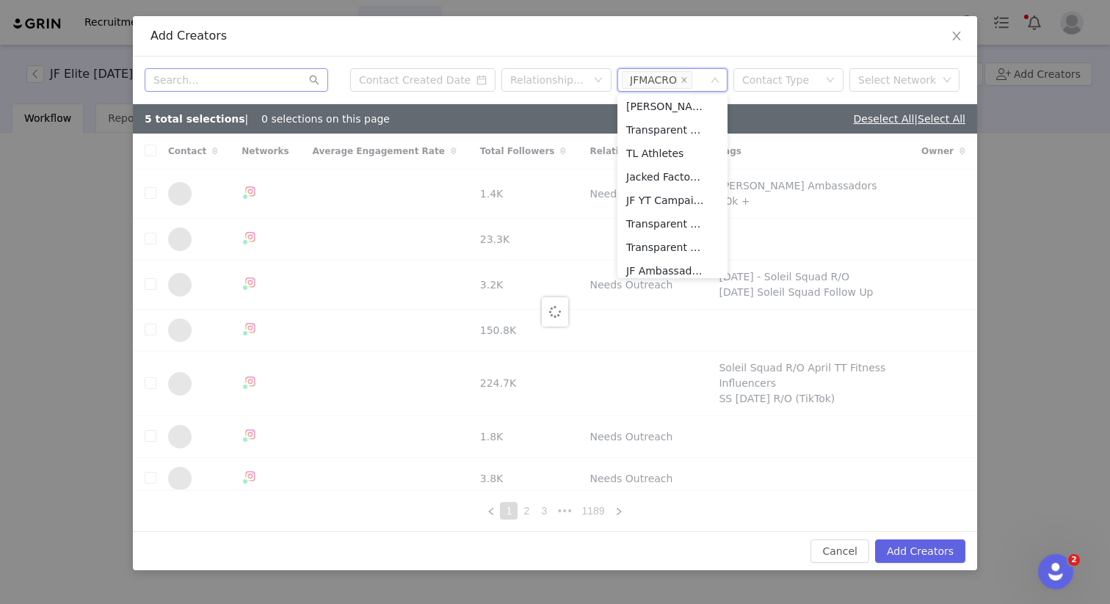
checkbox input "true"
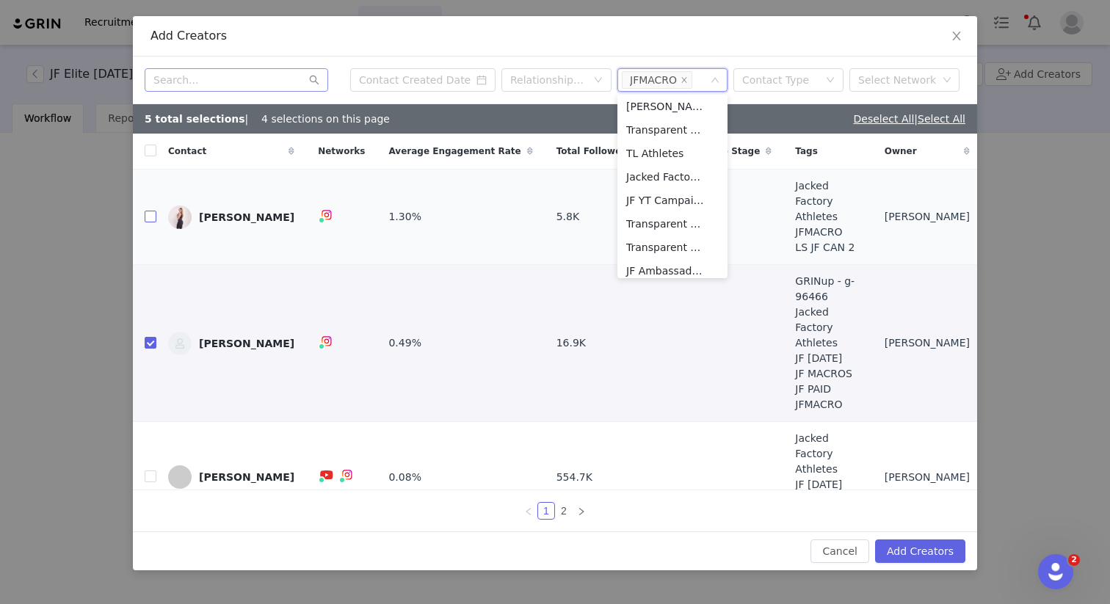
click at [153, 211] on input "checkbox" at bounding box center [151, 217] width 12 height 12
checkbox input "true"
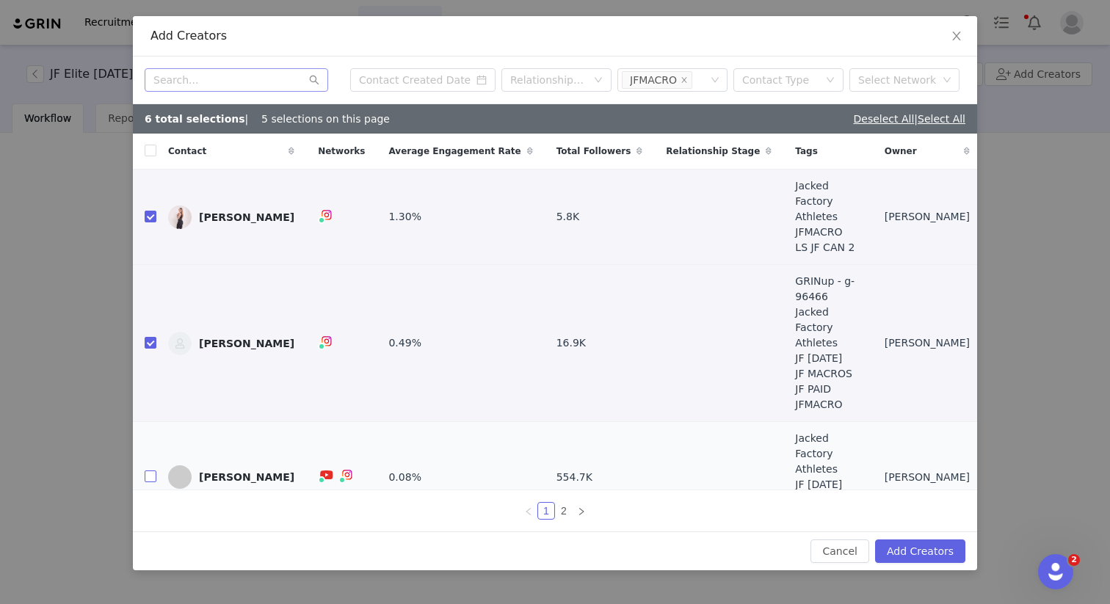
click at [156, 471] on input "checkbox" at bounding box center [151, 477] width 12 height 12
checkbox input "true"
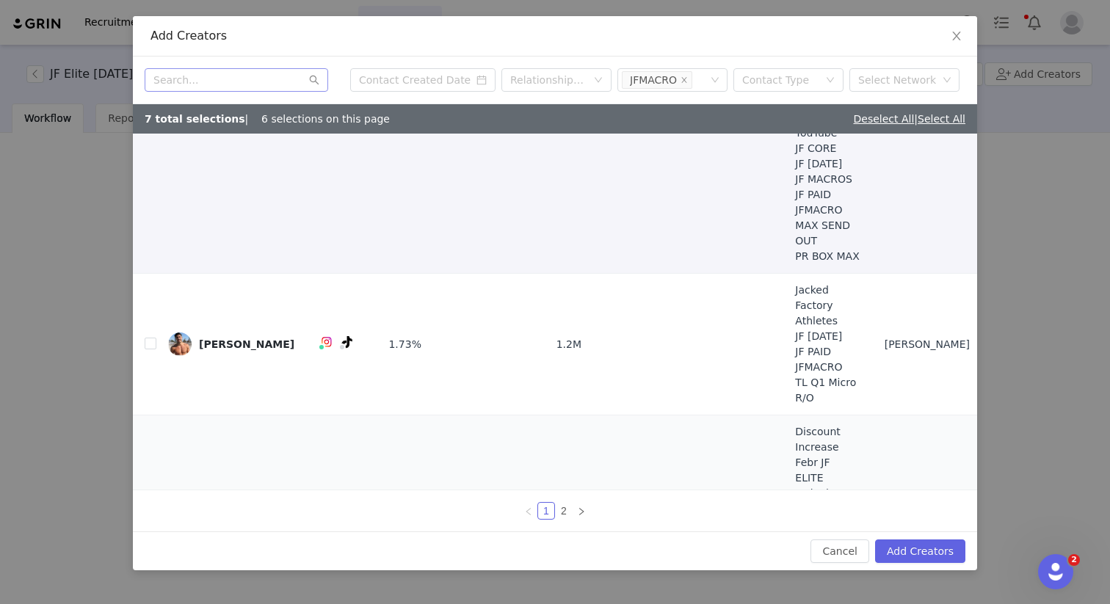
scroll to position [567, 0]
click at [151, 341] on input "checkbox" at bounding box center [151, 347] width 12 height 12
checkbox input "true"
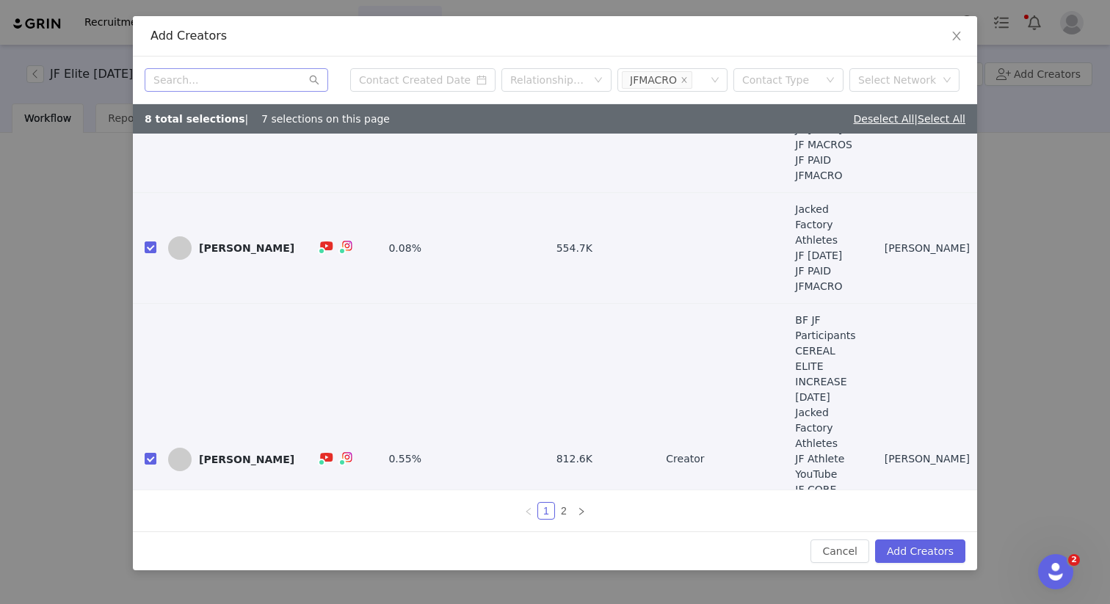
scroll to position [0, 0]
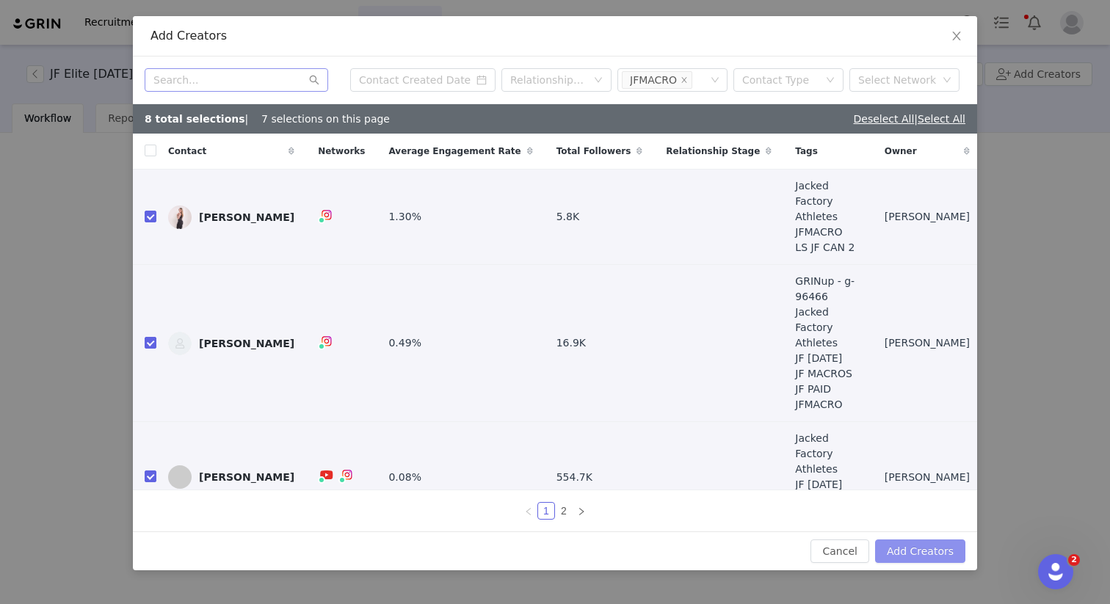
click at [929, 557] on button "Add Creators" at bounding box center [920, 551] width 90 height 23
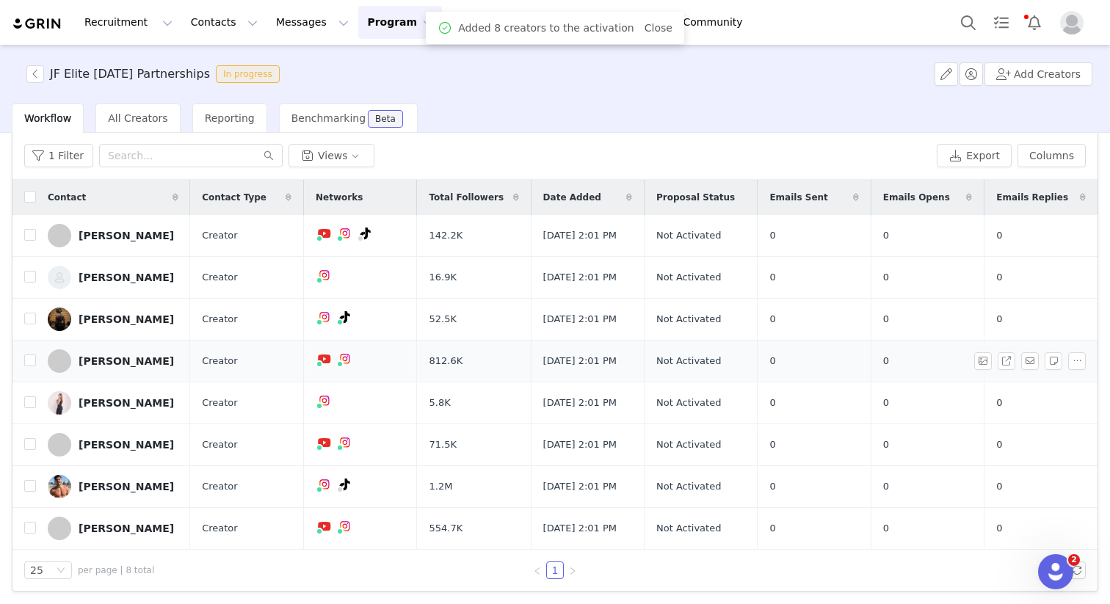
scroll to position [55, 0]
click at [675, 119] on div "Workflow All Creators Reporting Benchmarking Beta" at bounding box center [561, 118] width 1098 height 29
click at [29, 234] on input "checkbox" at bounding box center [30, 234] width 12 height 12
checkbox input "true"
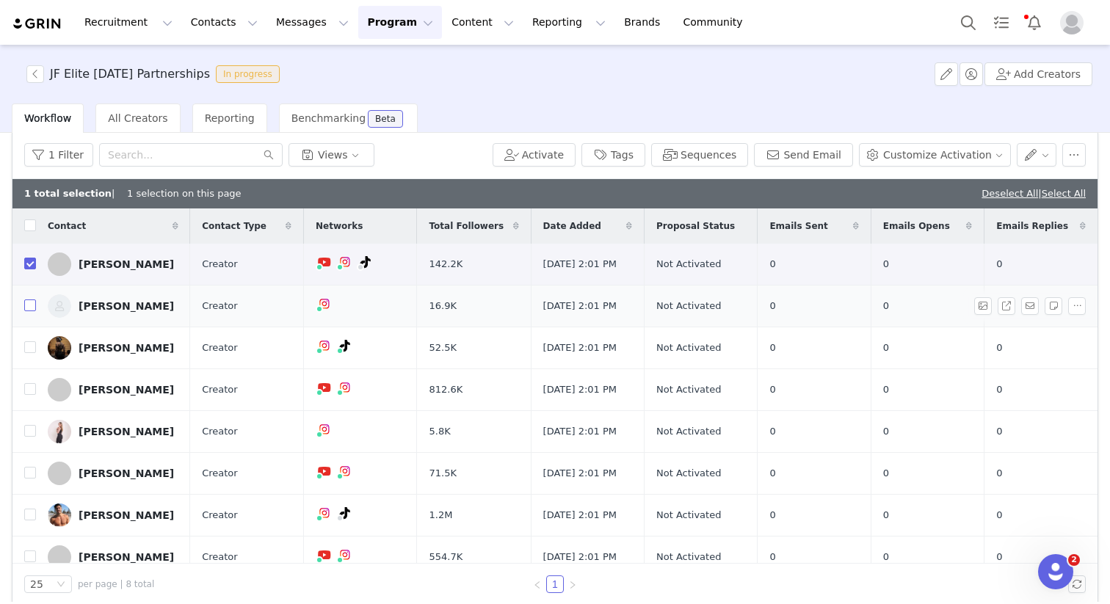
click at [30, 311] on input "checkbox" at bounding box center [30, 306] width 12 height 12
checkbox input "true"
click at [31, 356] on label at bounding box center [30, 348] width 12 height 15
click at [31, 353] on input "checkbox" at bounding box center [30, 347] width 12 height 12
checkbox input "true"
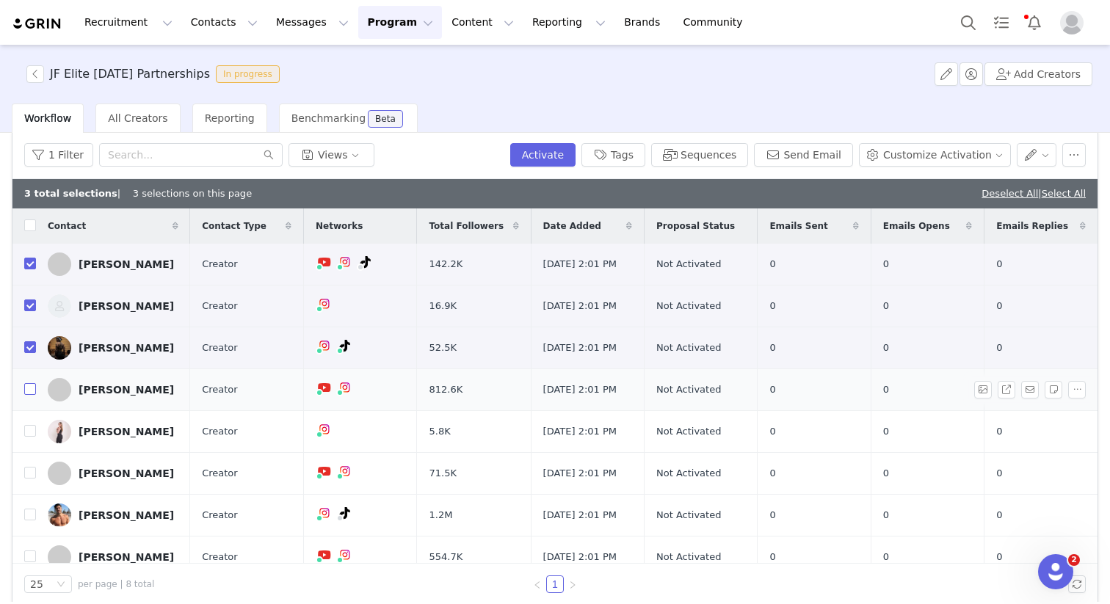
click at [34, 395] on input "checkbox" at bounding box center [30, 389] width 12 height 12
checkbox input "true"
click at [35, 440] on label at bounding box center [30, 431] width 12 height 15
click at [35, 437] on input "checkbox" at bounding box center [30, 431] width 12 height 12
checkbox input "true"
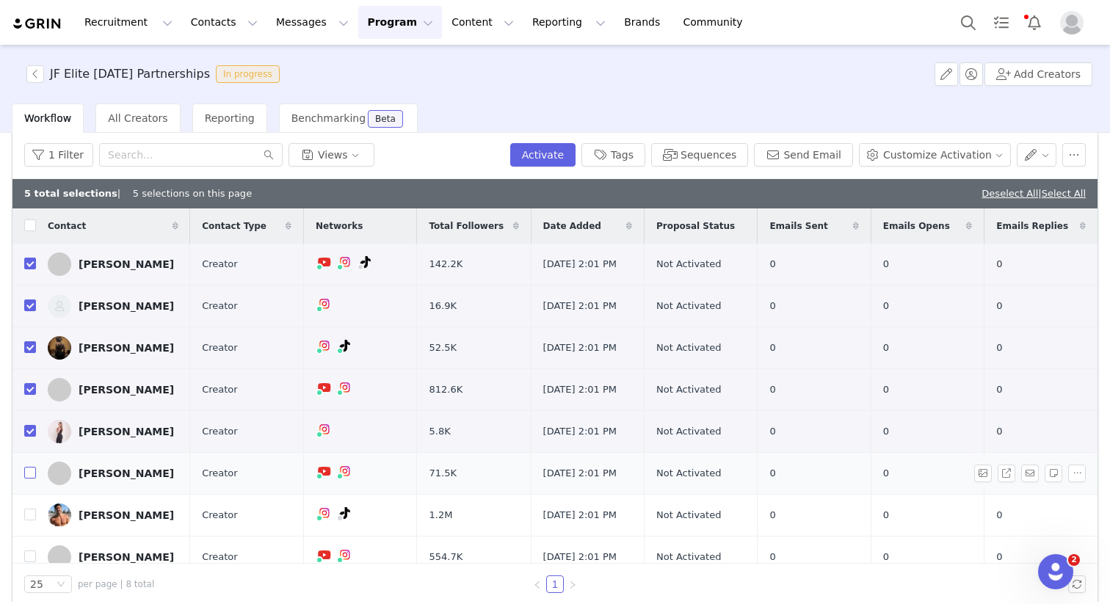
click at [32, 479] on input "checkbox" at bounding box center [30, 473] width 12 height 12
checkbox input "true"
click at [29, 523] on label at bounding box center [30, 515] width 12 height 15
click at [29, 521] on input "checkbox" at bounding box center [30, 515] width 12 height 12
checkbox input "true"
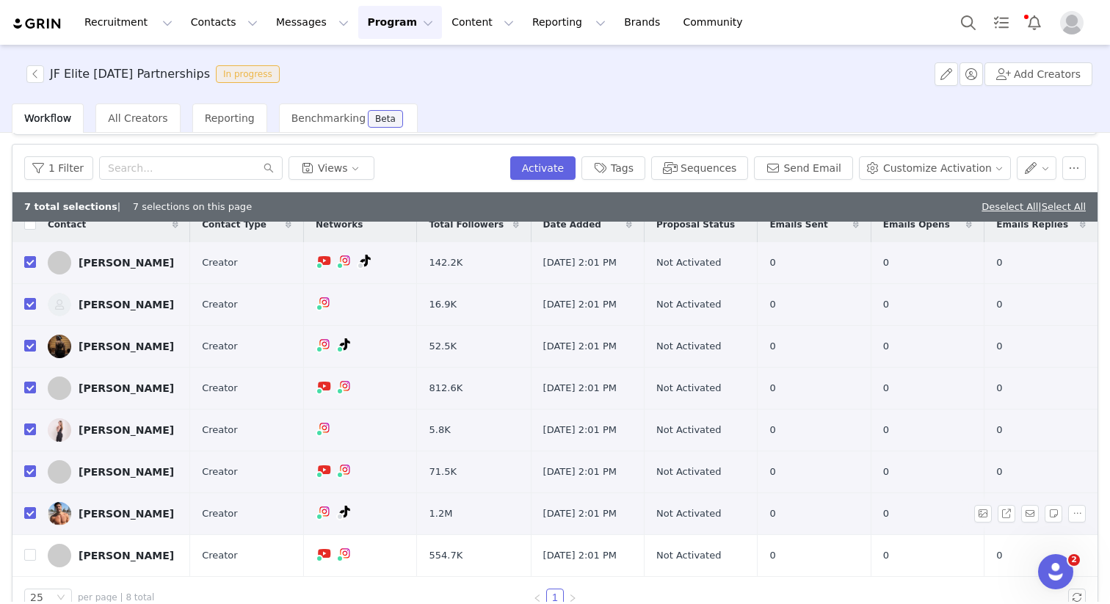
scroll to position [33, 0]
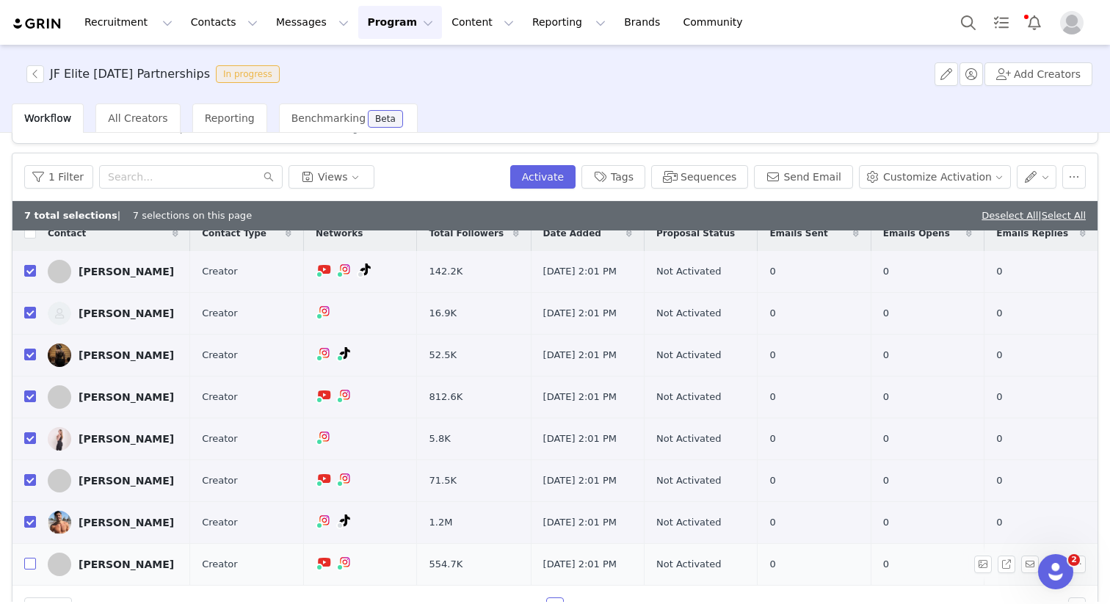
click at [28, 568] on label at bounding box center [30, 564] width 12 height 15
click at [28, 568] on input "checkbox" at bounding box center [30, 564] width 12 height 12
checkbox input "true"
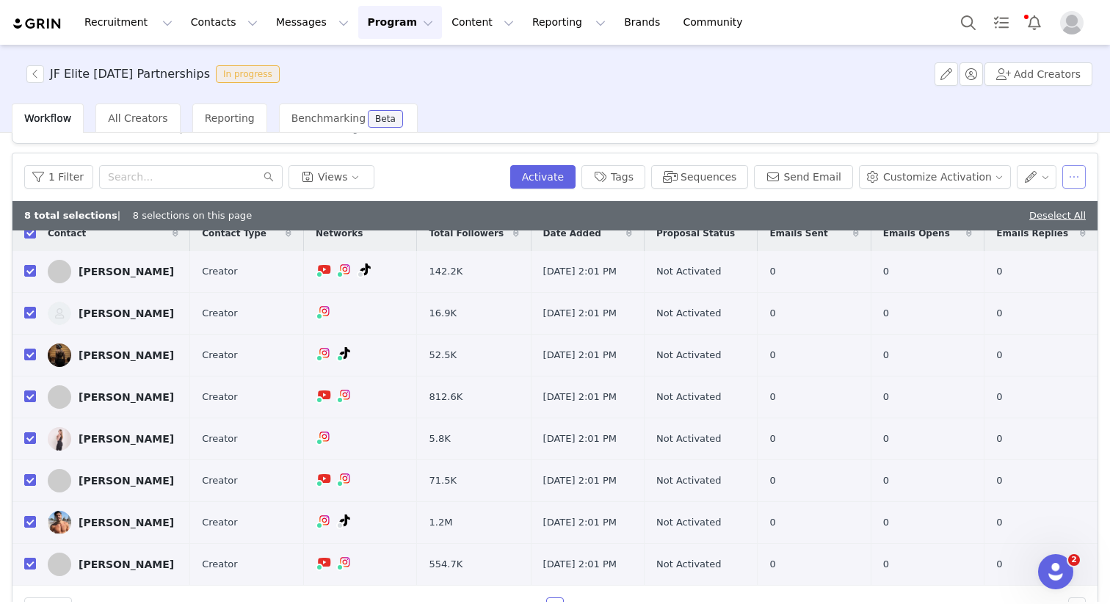
click at [1062, 181] on button "button" at bounding box center [1073, 176] width 23 height 23
click at [480, 96] on div "JF Elite October 2025 Partnerships In progress Add Creators" at bounding box center [555, 74] width 1110 height 59
click at [1068, 347] on button "button" at bounding box center [1077, 356] width 18 height 18
click at [702, 335] on td "Not Activated" at bounding box center [701, 356] width 113 height 42
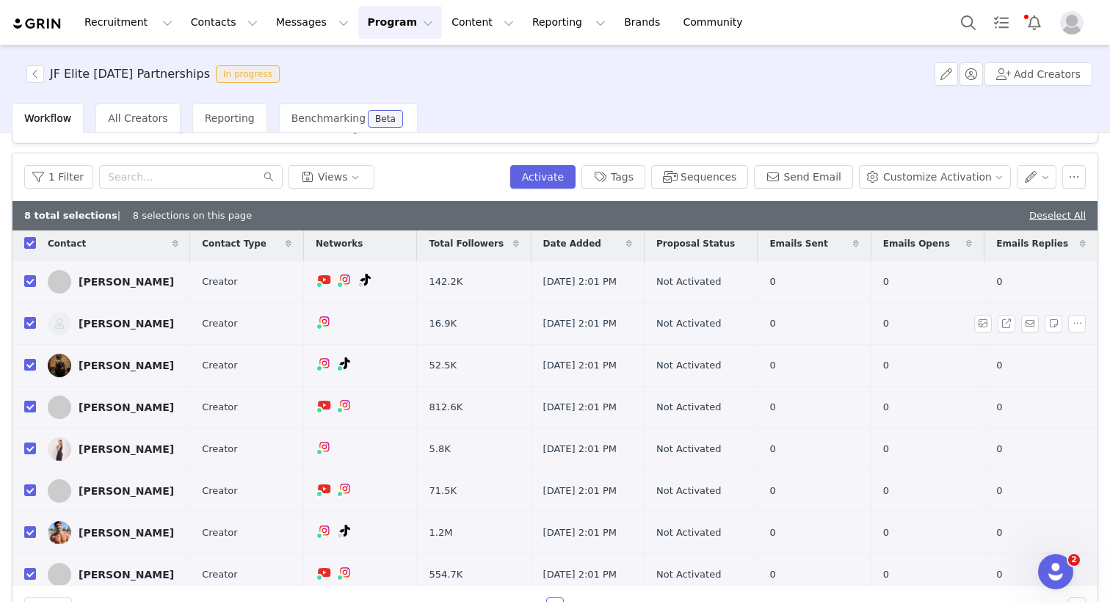
scroll to position [0, 0]
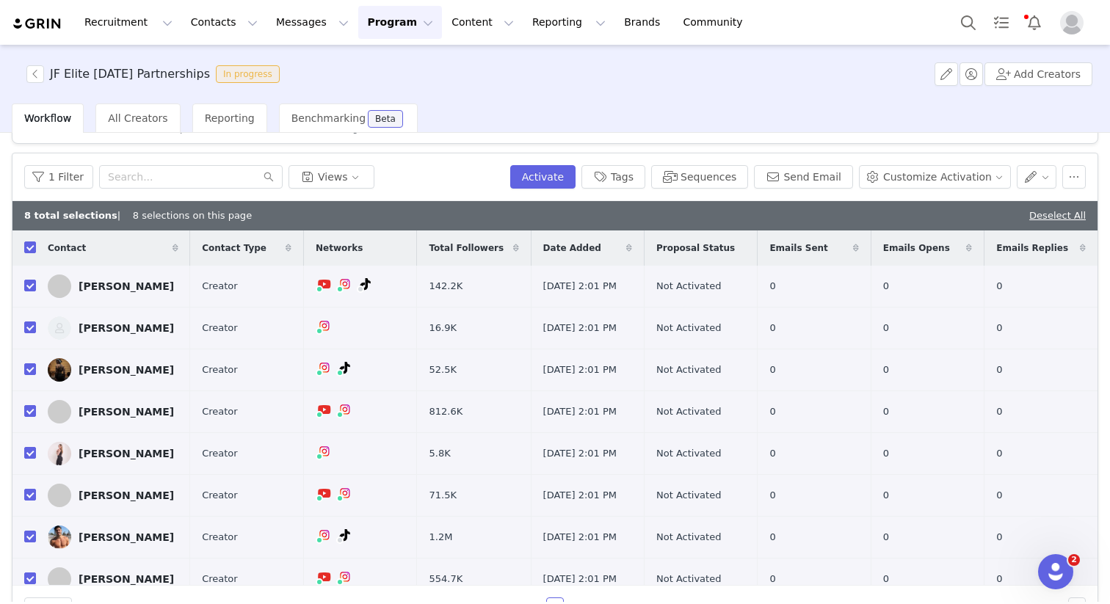
click at [661, 119] on div "Workflow All Creators Reporting Benchmarking Beta" at bounding box center [561, 118] width 1098 height 29
click at [34, 283] on input "checkbox" at bounding box center [30, 286] width 12 height 12
checkbox input "false"
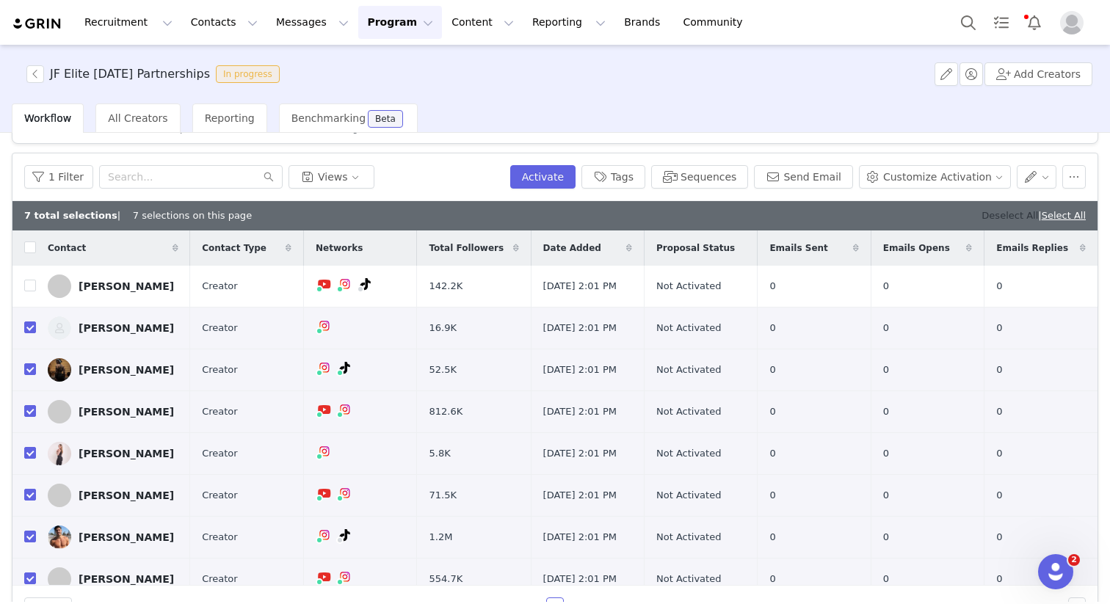
click at [1002, 214] on link "Deselect All" at bounding box center [1010, 215] width 57 height 11
checkbox input "false"
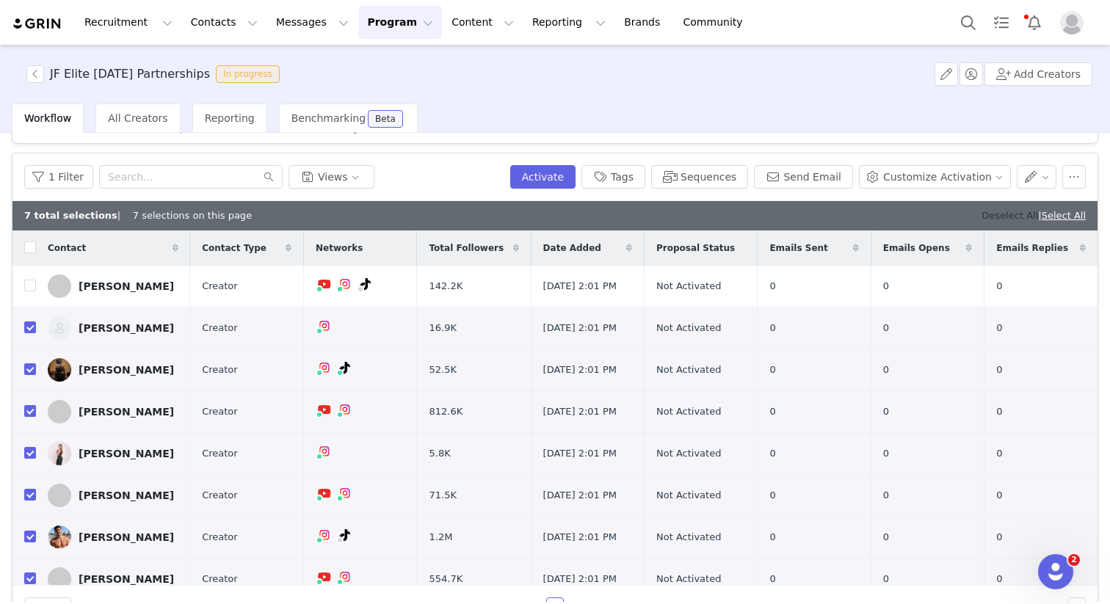
checkbox input "false"
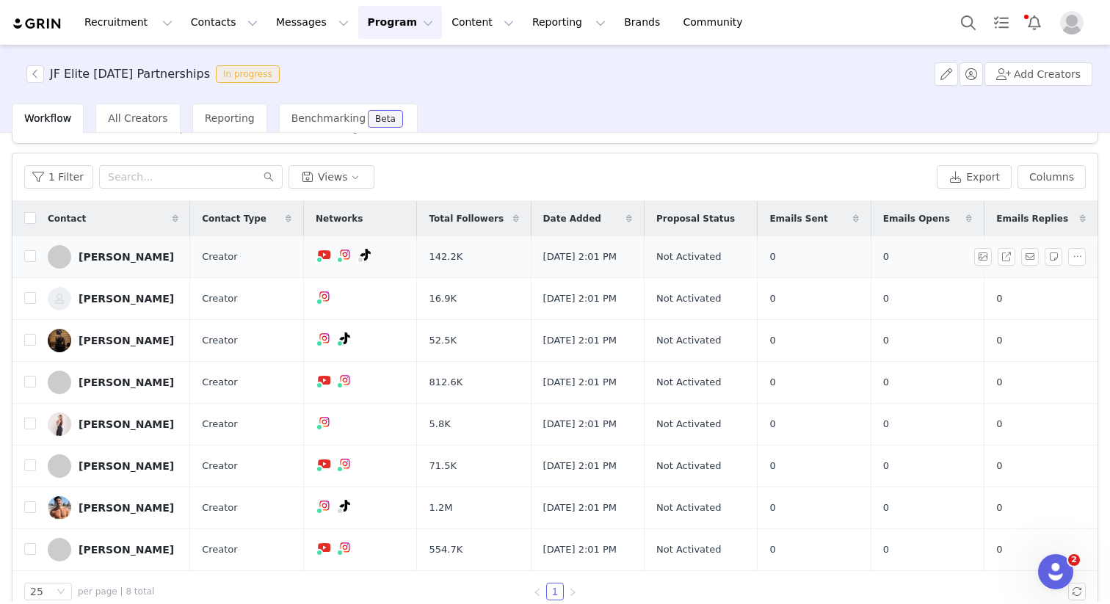
click at [112, 258] on div "[PERSON_NAME]" at bounding box center [126, 257] width 95 height 12
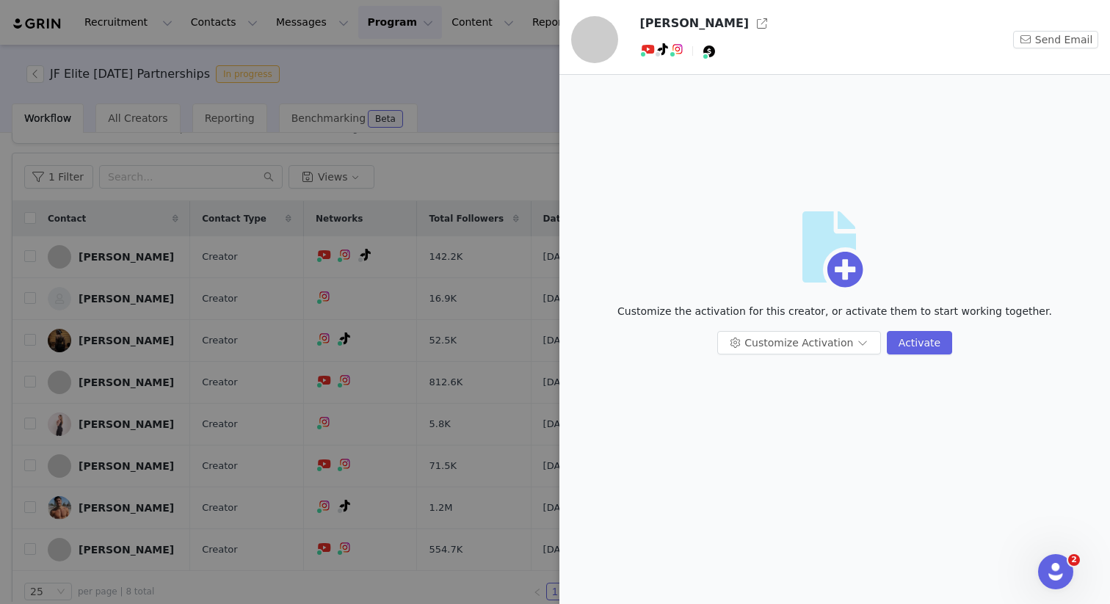
click at [484, 72] on div at bounding box center [555, 302] width 1110 height 604
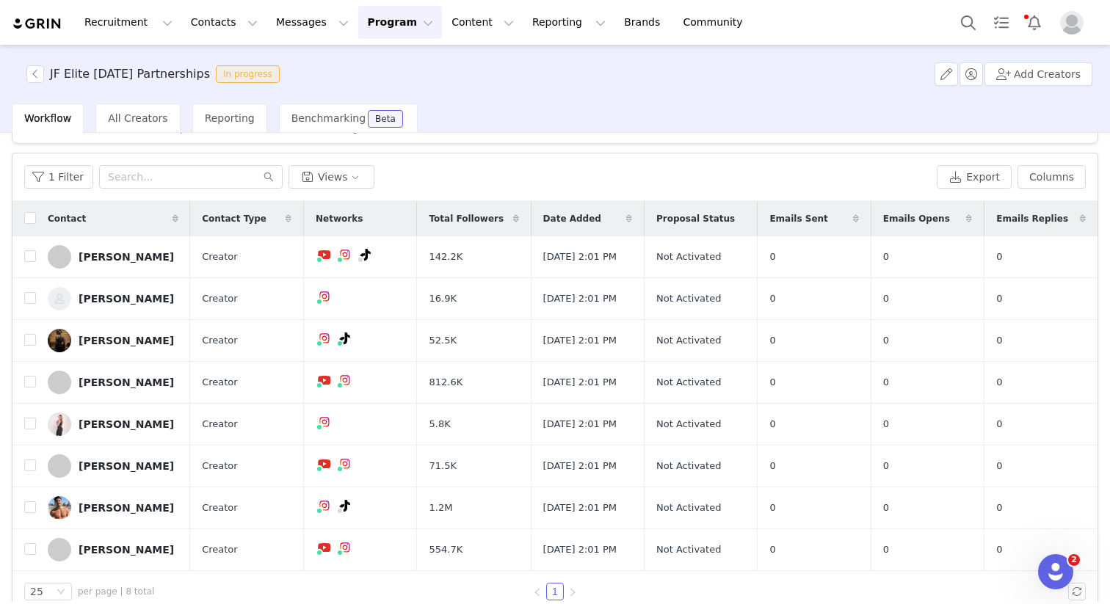
click at [143, 70] on h3 "JF Elite [DATE] Partnerships" at bounding box center [130, 74] width 160 height 18
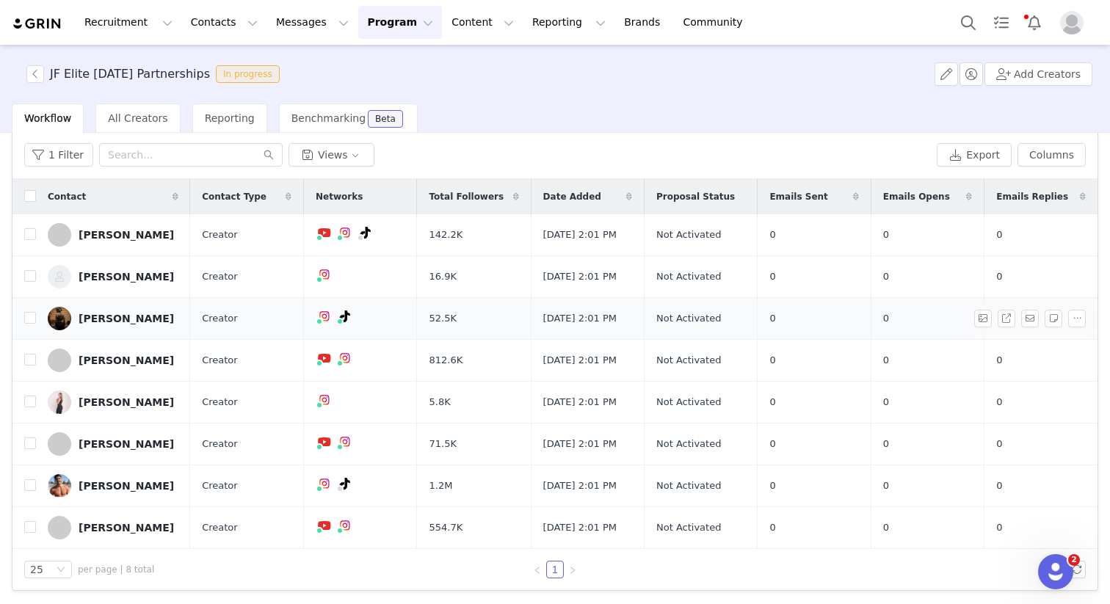
scroll to position [52, 0]
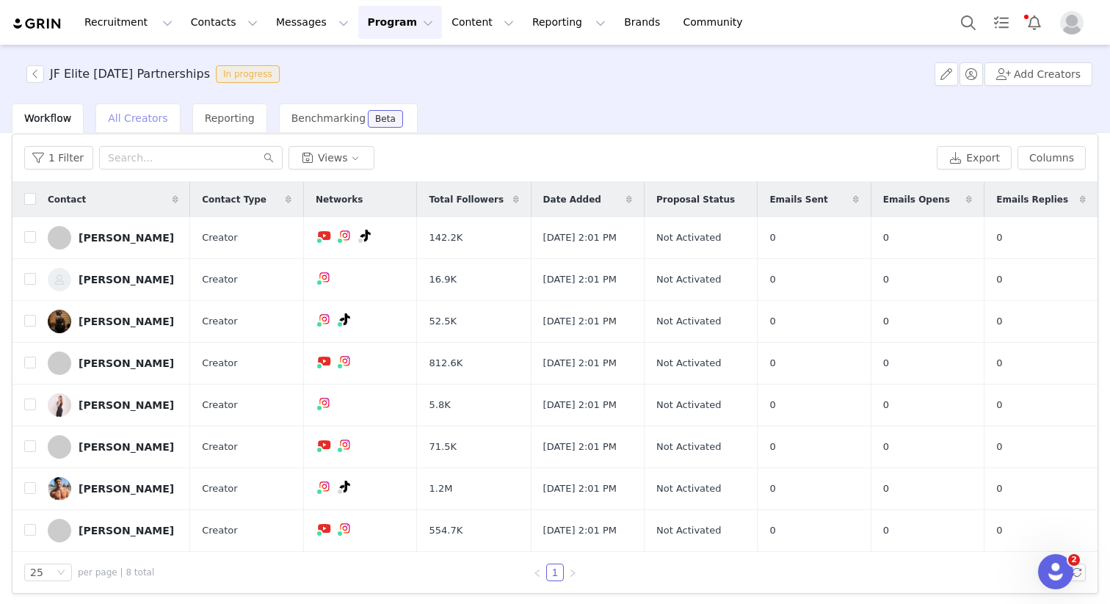
click at [141, 127] on div "All Creators" at bounding box center [137, 118] width 84 height 29
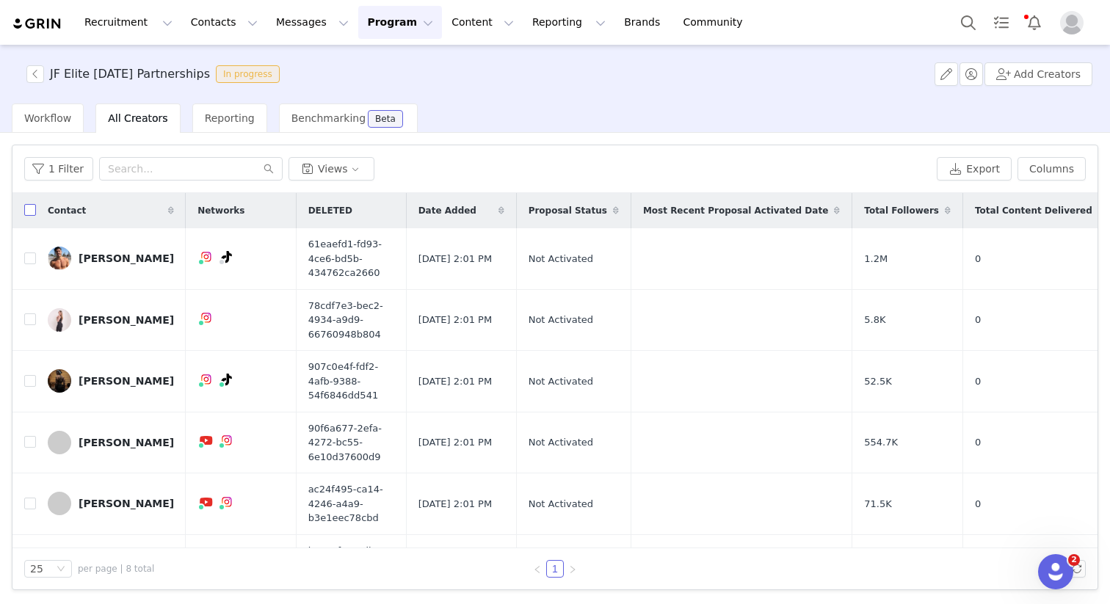
click at [31, 212] on input "checkbox" at bounding box center [30, 210] width 12 height 12
checkbox input "true"
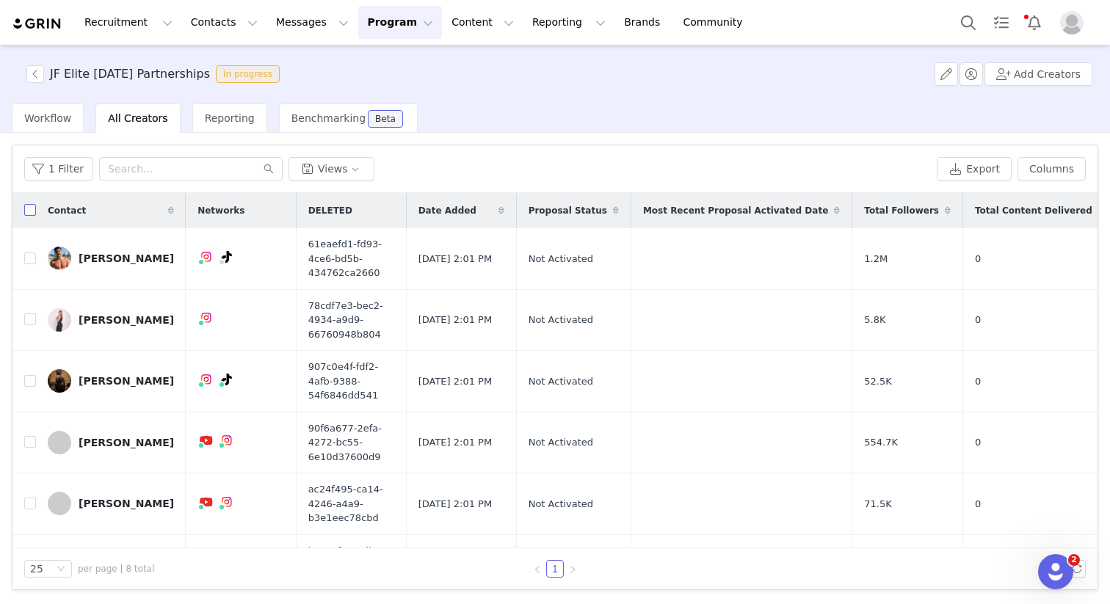
checkbox input "true"
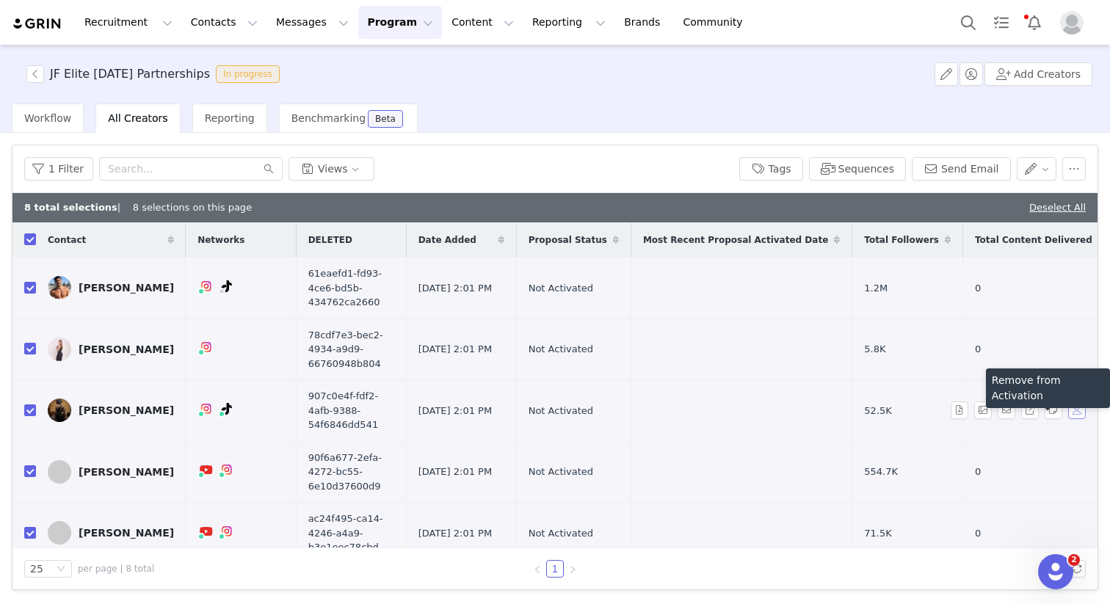
click at [1068, 408] on button "button" at bounding box center [1077, 411] width 18 height 18
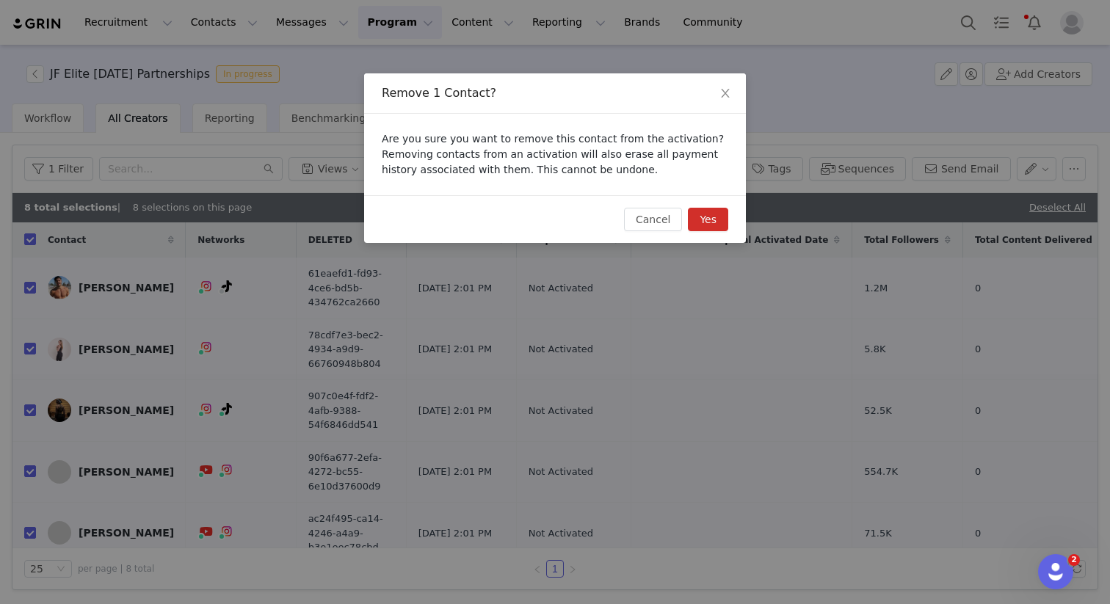
click at [706, 222] on button "Yes" at bounding box center [708, 219] width 40 height 23
checkbox input "false"
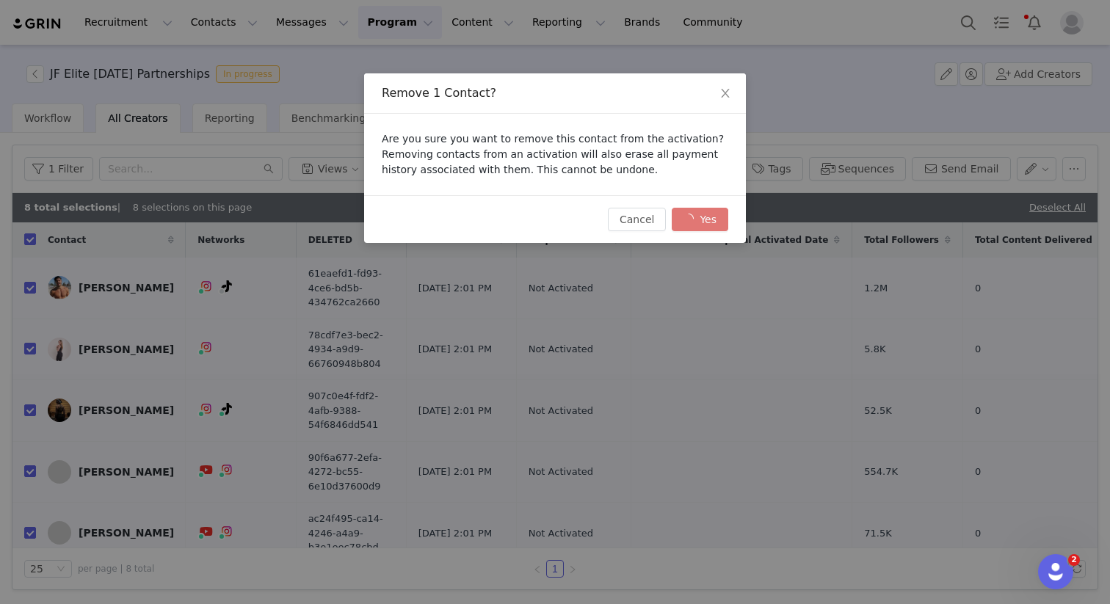
checkbox input "false"
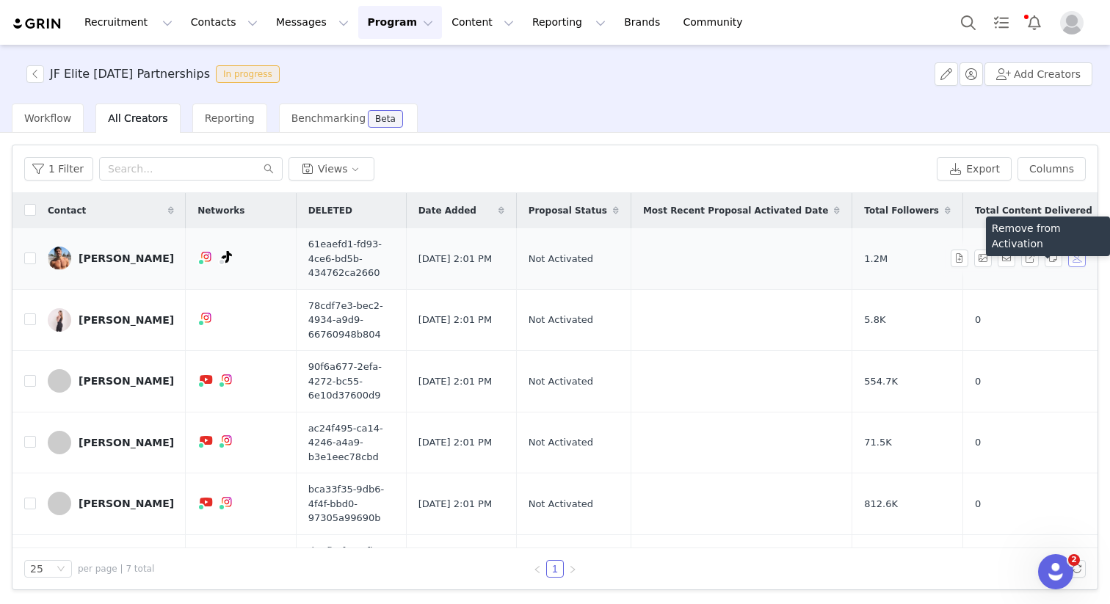
click at [1068, 261] on button "button" at bounding box center [1077, 259] width 18 height 18
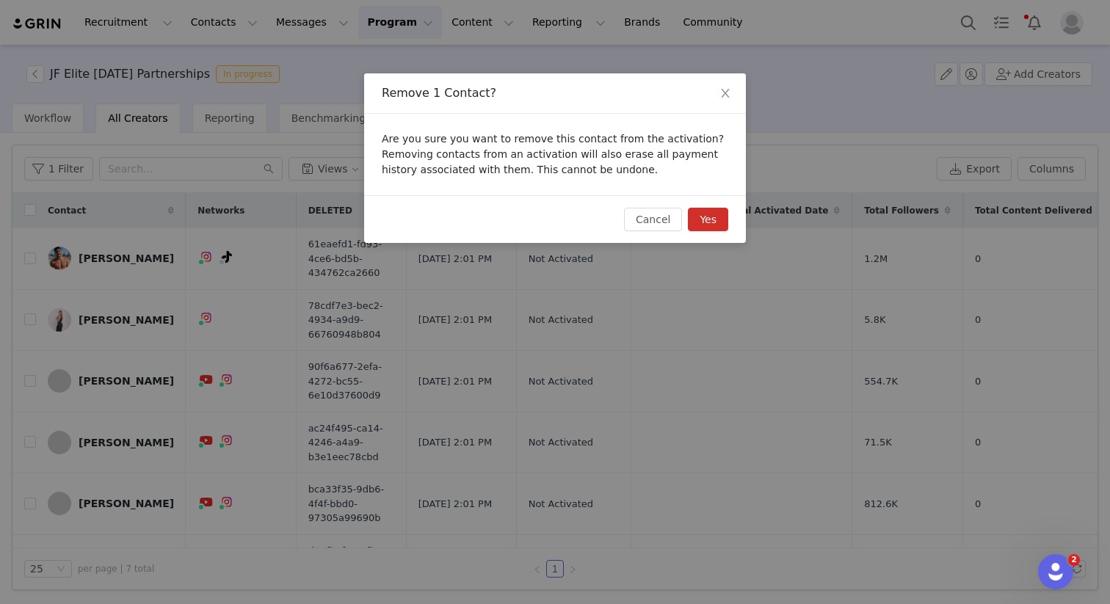
click at [710, 223] on button "Yes" at bounding box center [708, 219] width 40 height 23
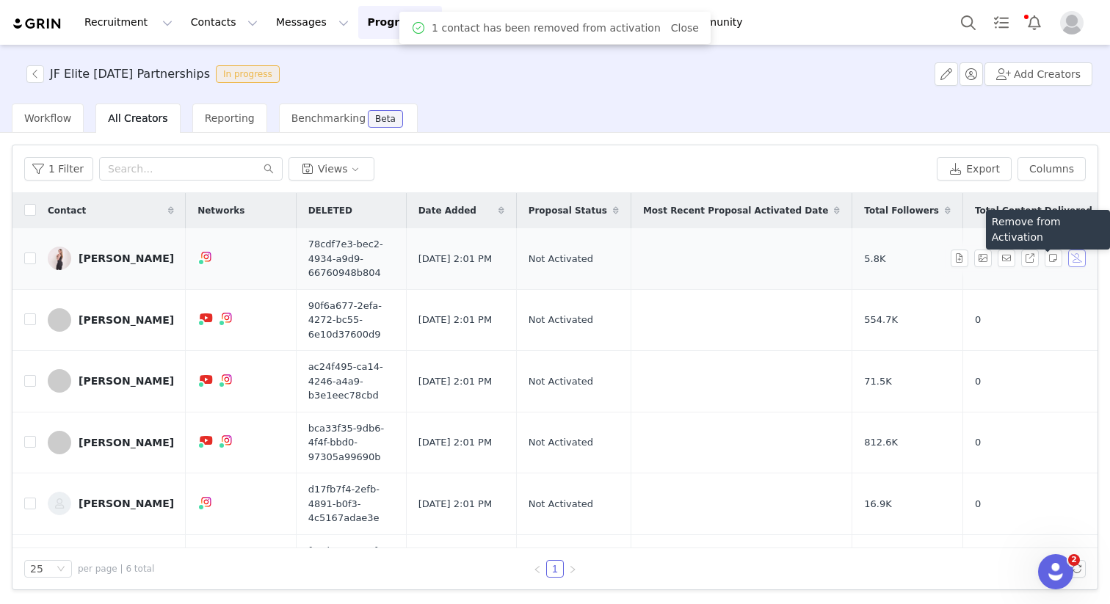
click at [1076, 251] on button "button" at bounding box center [1077, 259] width 18 height 18
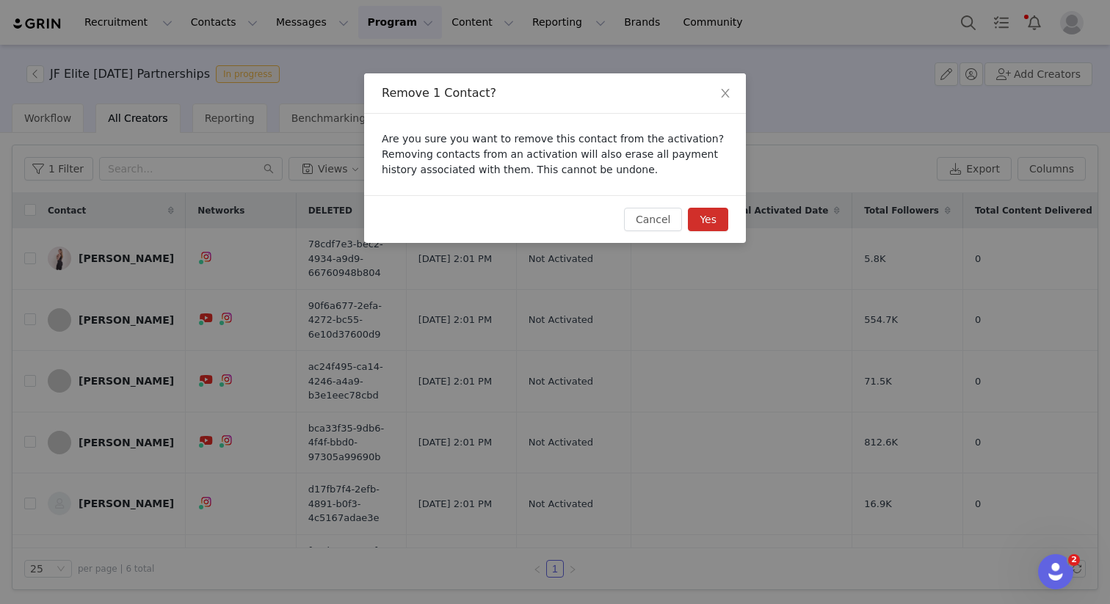
click at [722, 222] on button "Yes" at bounding box center [708, 219] width 40 height 23
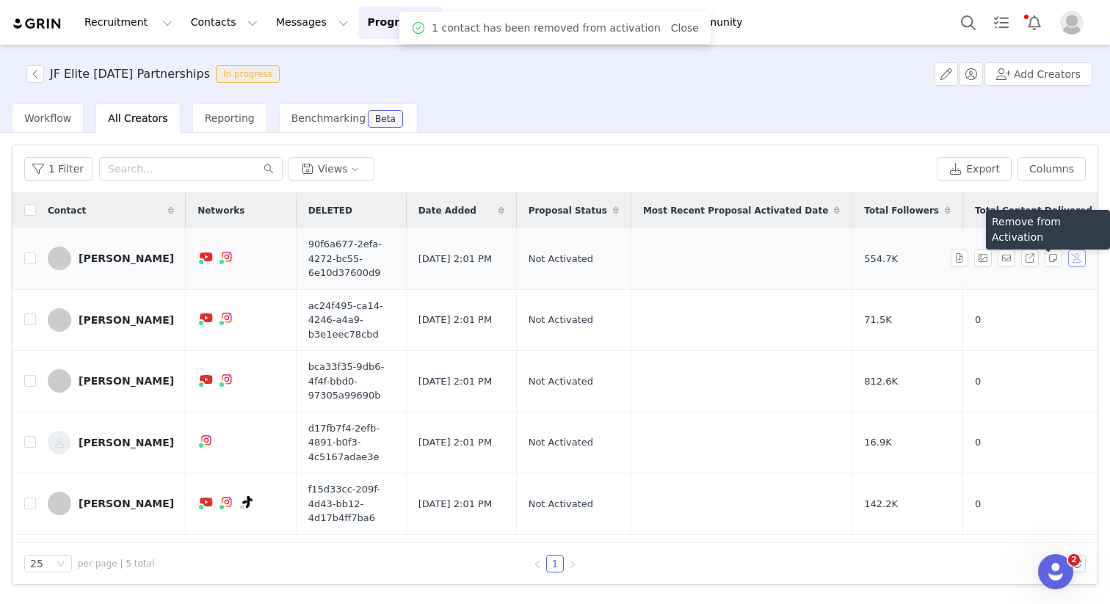
click at [1079, 256] on button "button" at bounding box center [1077, 259] width 18 height 18
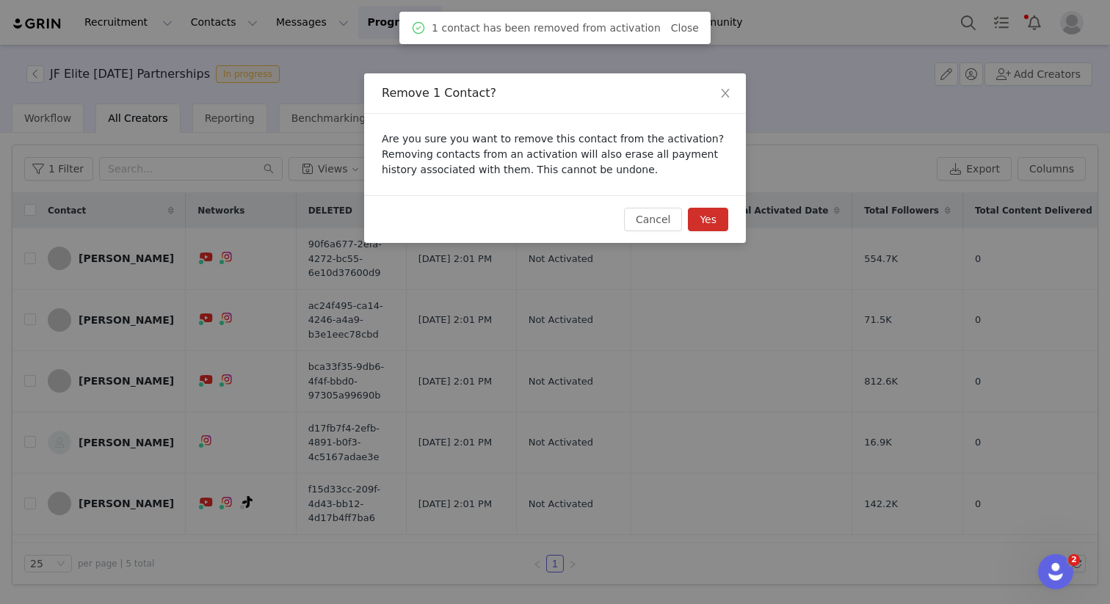
click at [711, 223] on button "Yes" at bounding box center [708, 219] width 40 height 23
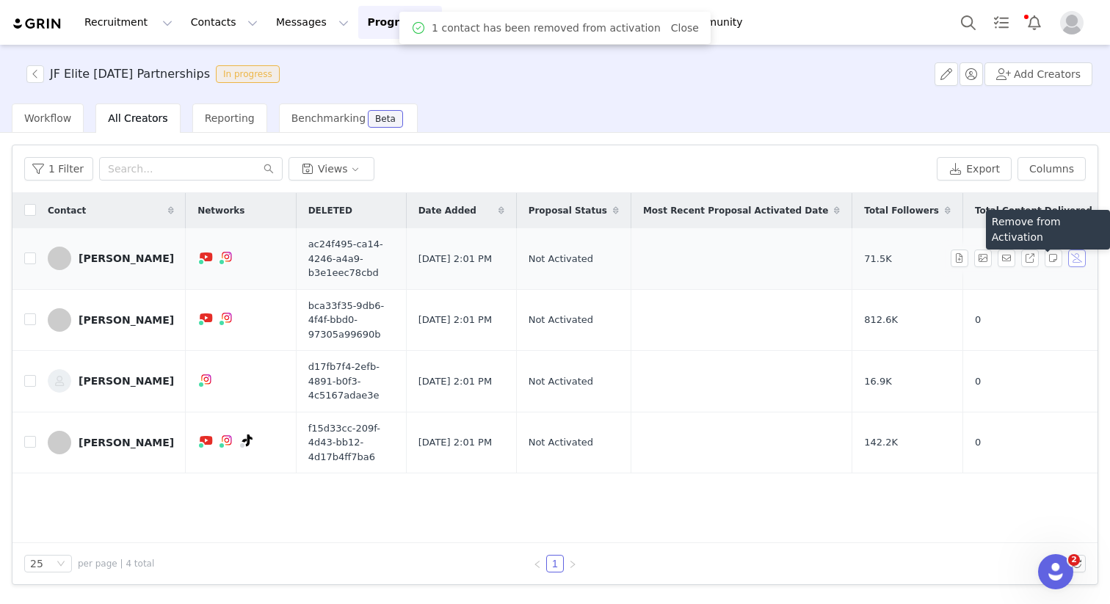
click at [1081, 251] on button "button" at bounding box center [1077, 259] width 18 height 18
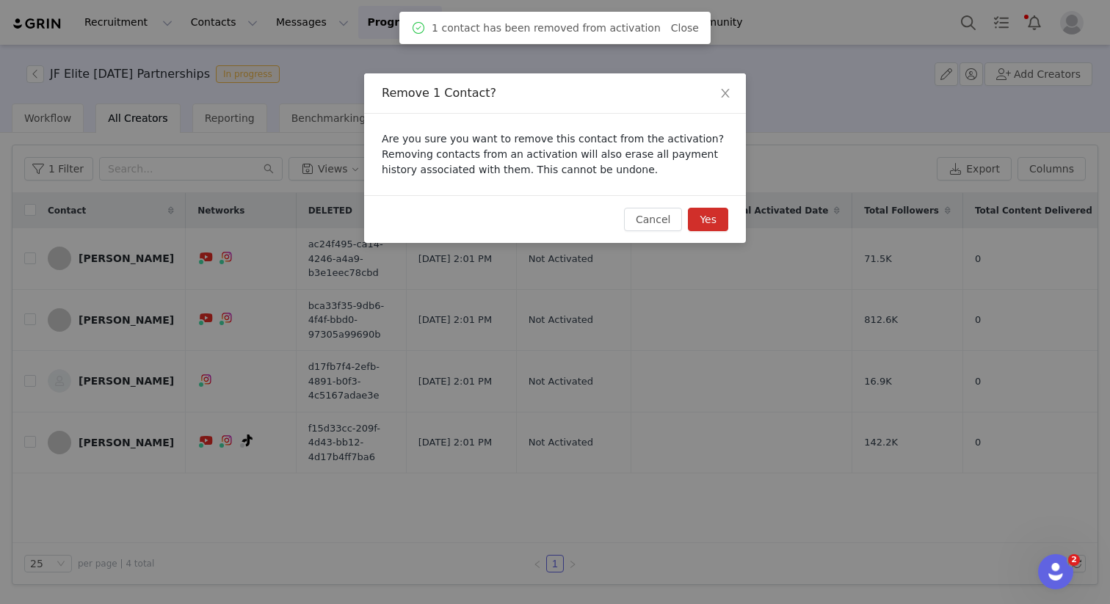
click at [719, 228] on button "Yes" at bounding box center [708, 219] width 40 height 23
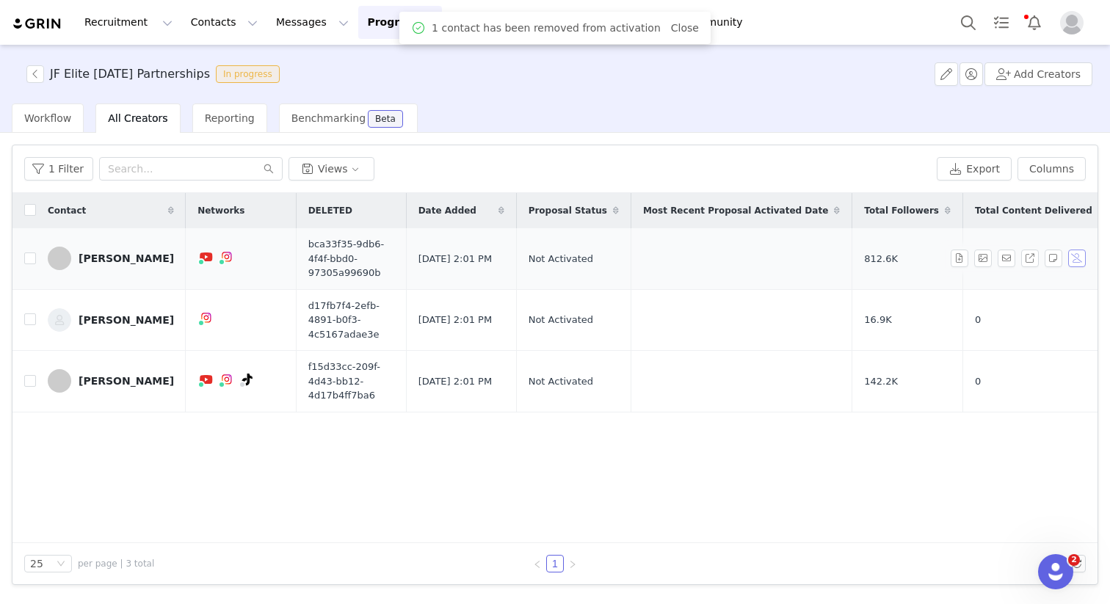
click at [1079, 251] on button "button" at bounding box center [1077, 259] width 18 height 18
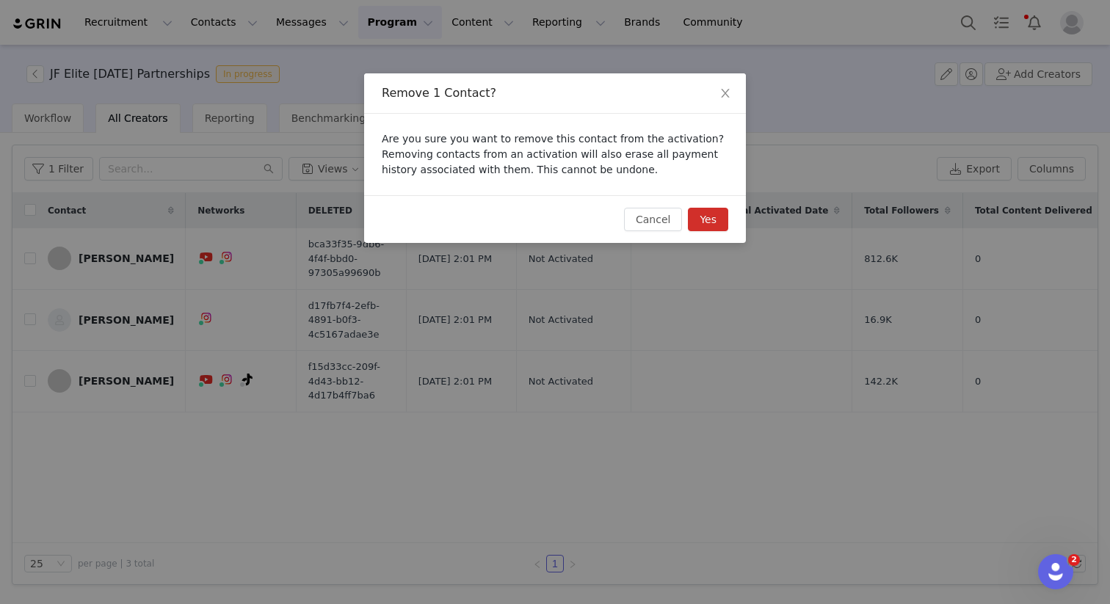
click at [721, 224] on button "Yes" at bounding box center [708, 219] width 40 height 23
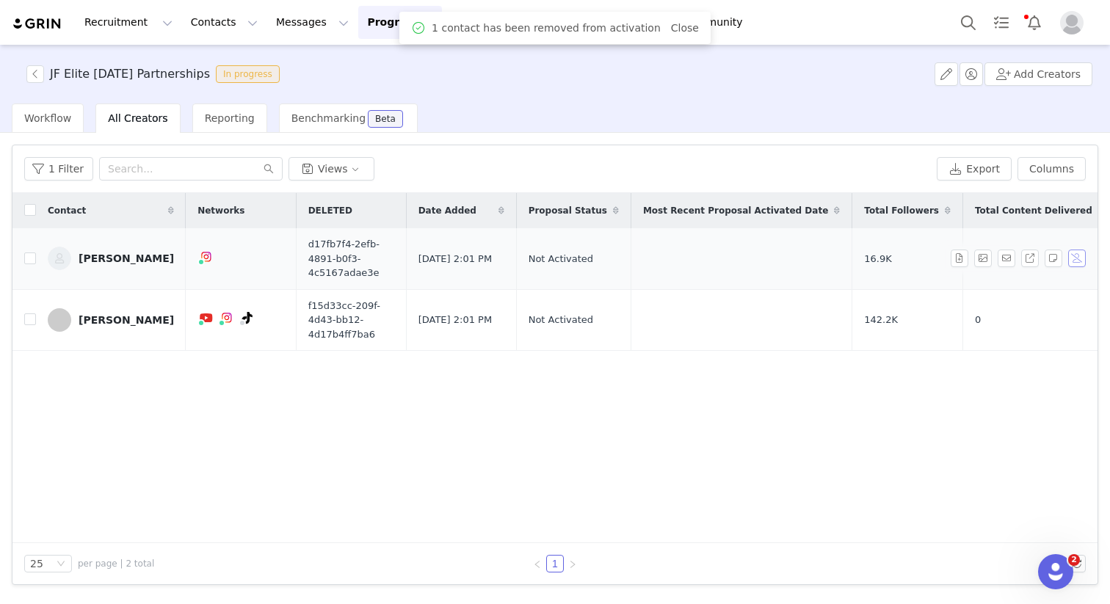
click at [1085, 253] on button "button" at bounding box center [1077, 259] width 18 height 18
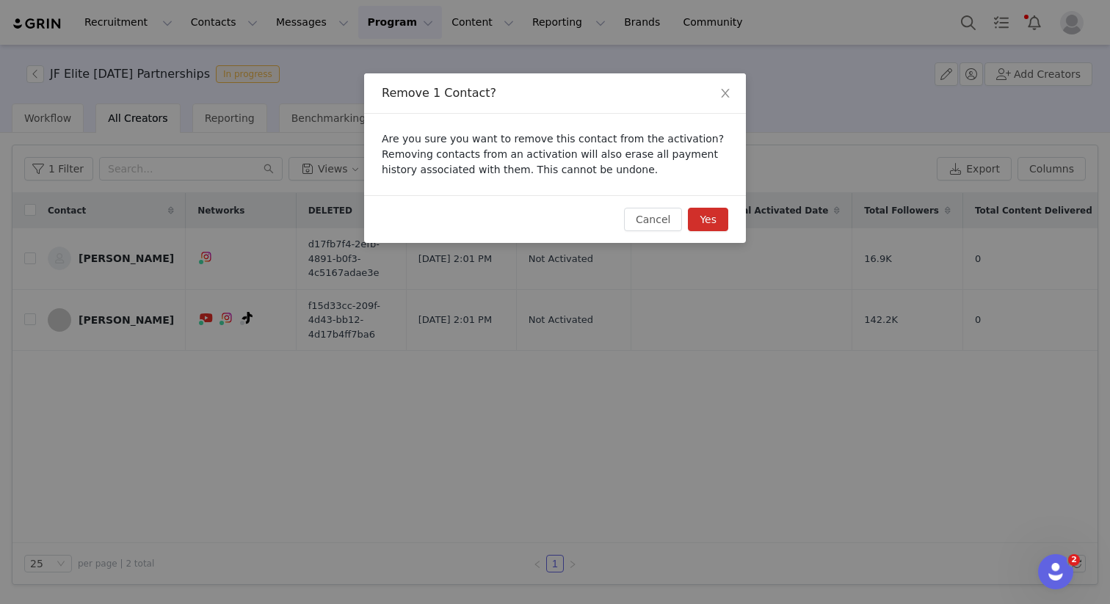
click at [717, 221] on button "Yes" at bounding box center [708, 219] width 40 height 23
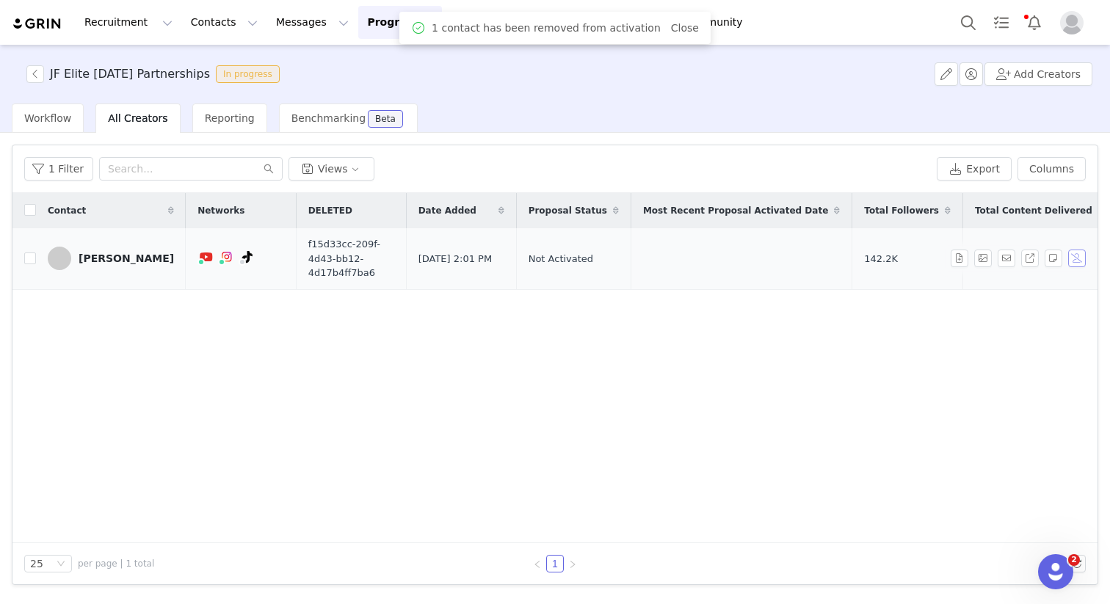
click at [1076, 257] on button "button" at bounding box center [1077, 259] width 18 height 18
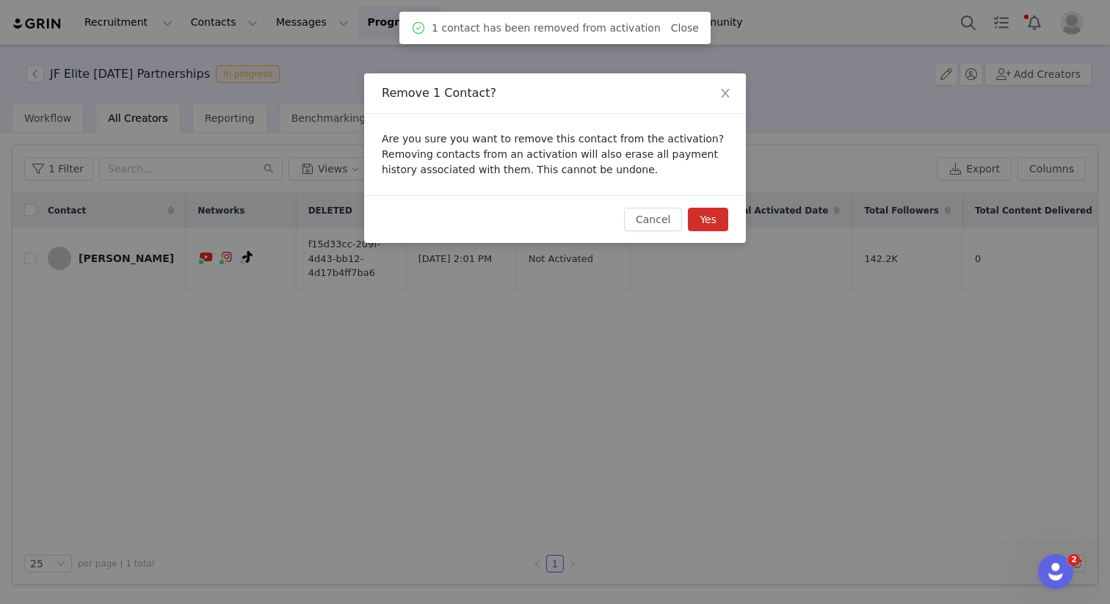
click at [717, 229] on button "Yes" at bounding box center [708, 219] width 40 height 23
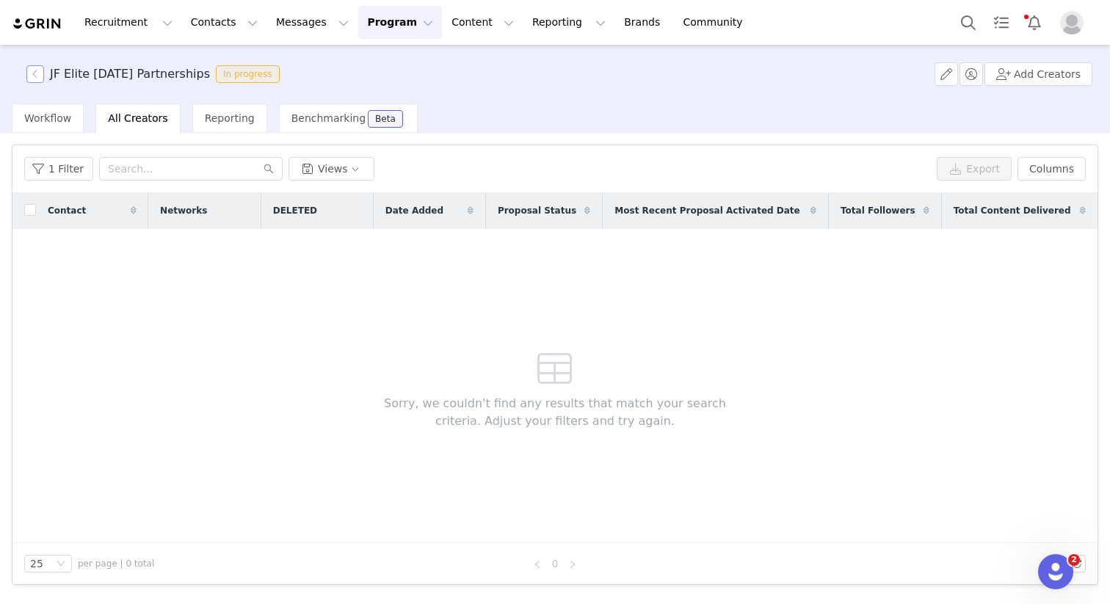
click at [31, 79] on button "button" at bounding box center [35, 74] width 18 height 18
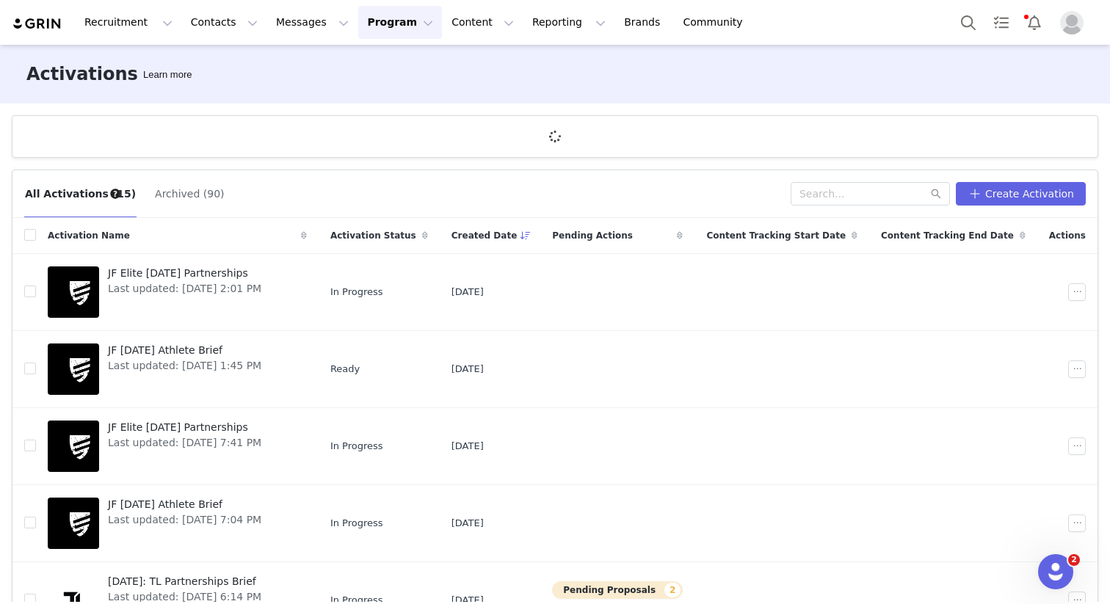
click at [333, 199] on div "All Activations (15) Archived (90)" at bounding box center [407, 193] width 767 height 23
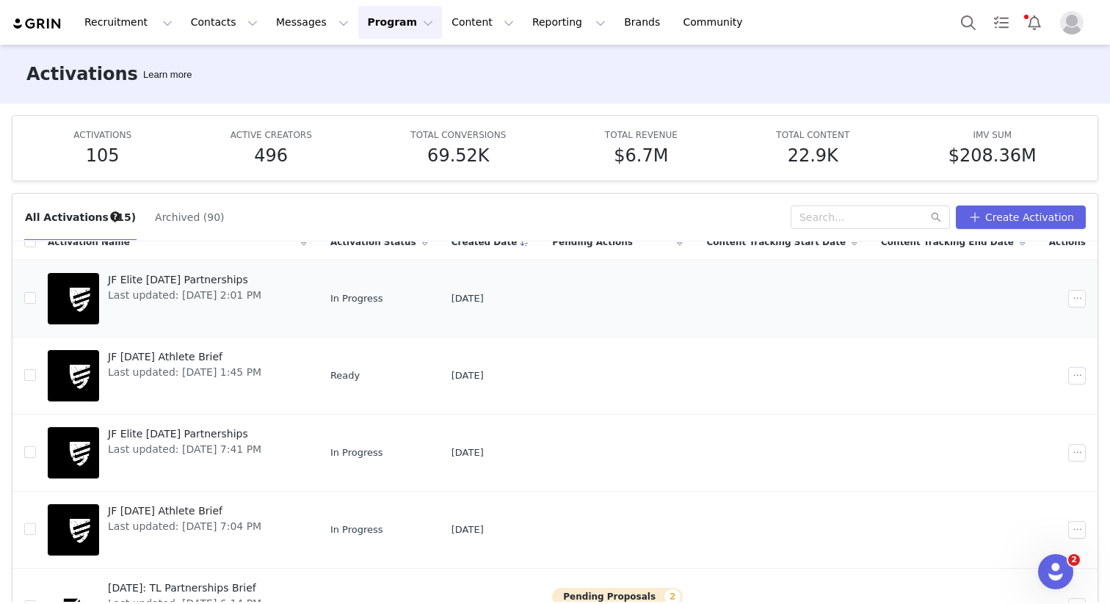
scroll to position [18, 0]
click at [34, 299] on input "checkbox" at bounding box center [30, 297] width 12 height 12
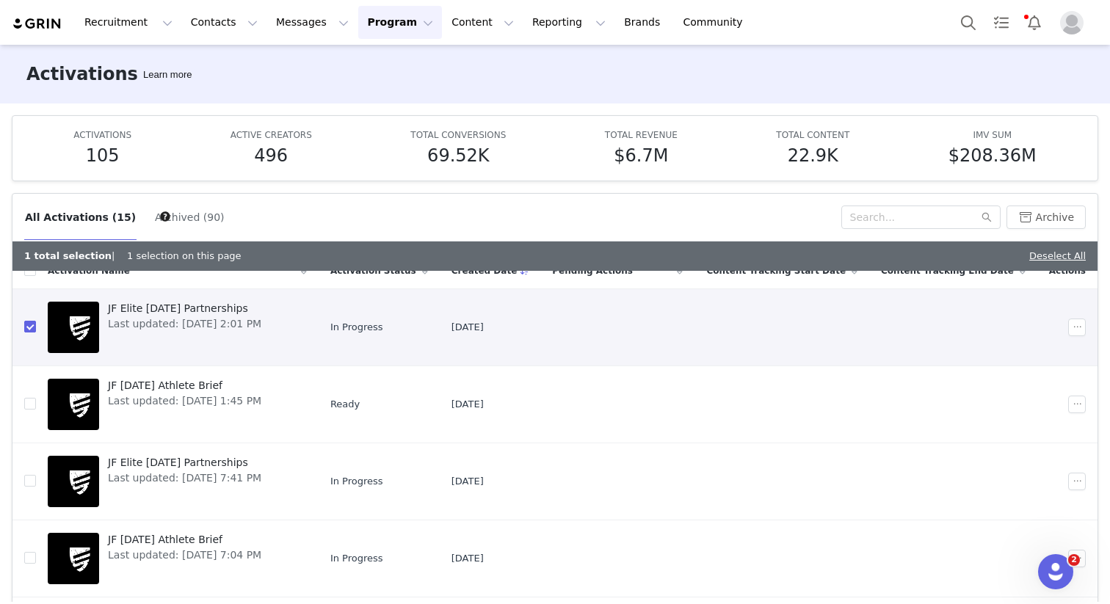
click at [29, 322] on input "checkbox" at bounding box center [30, 327] width 12 height 12
checkbox input "false"
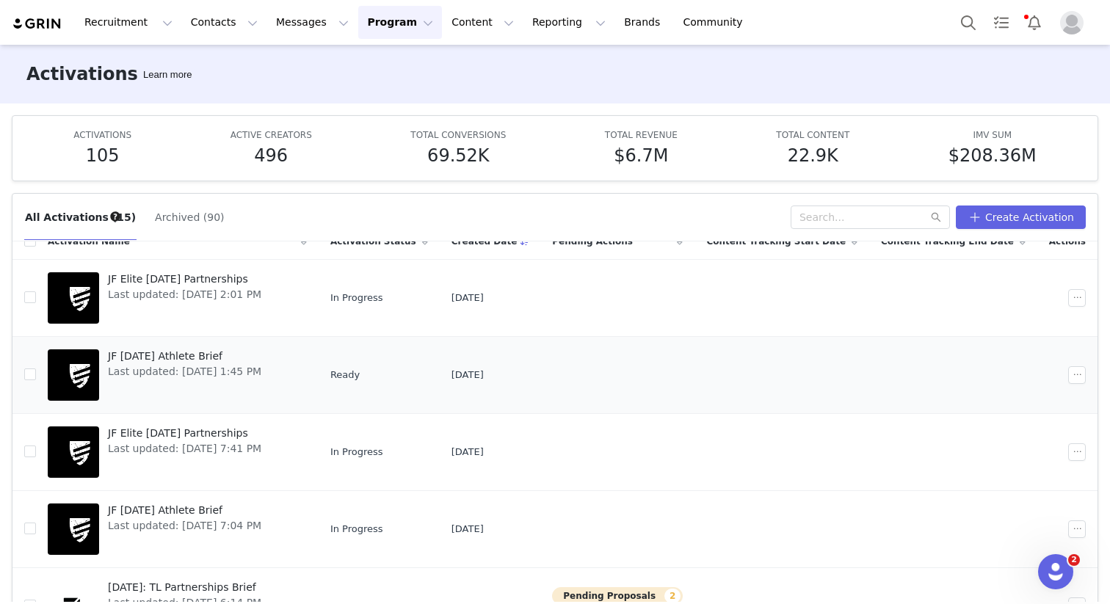
click at [161, 358] on span "JF [DATE] Athlete Brief" at bounding box center [184, 356] width 153 height 15
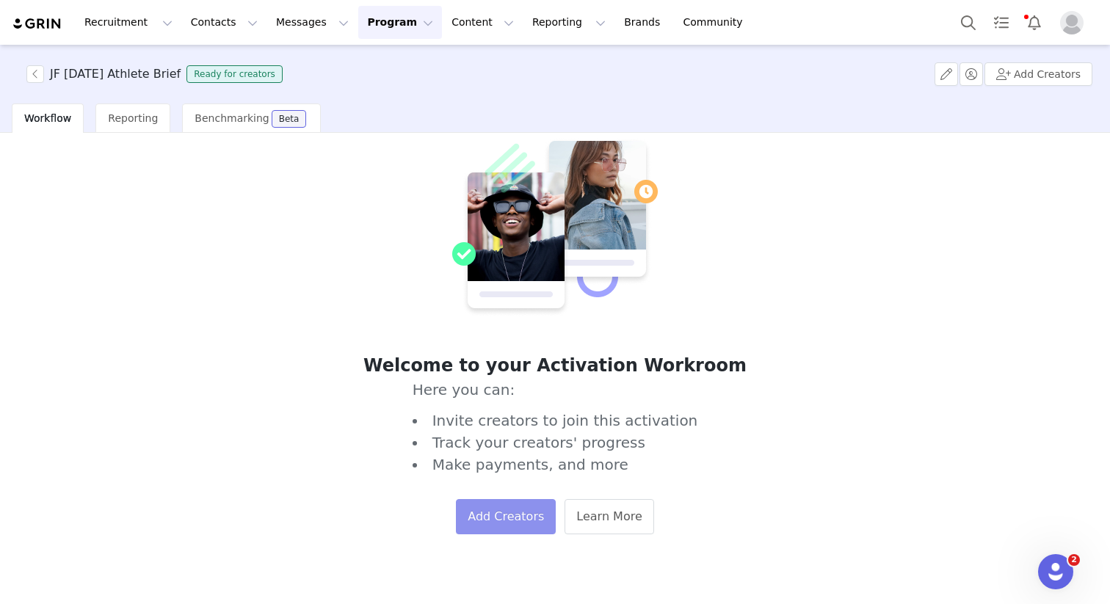
scroll to position [68, 0]
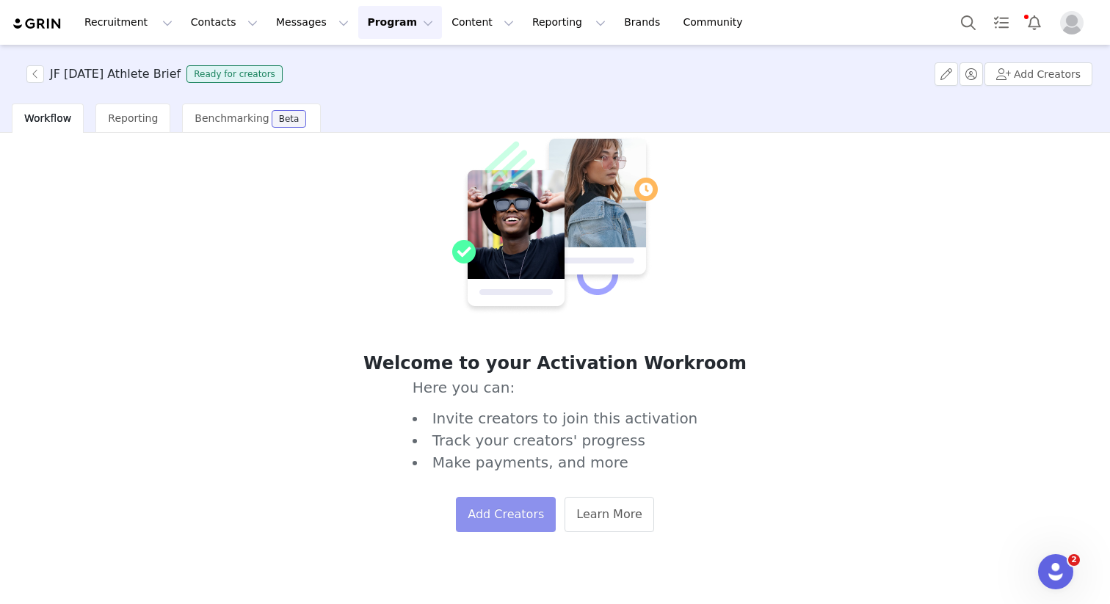
click at [507, 523] on button "Add Creators" at bounding box center [506, 514] width 100 height 35
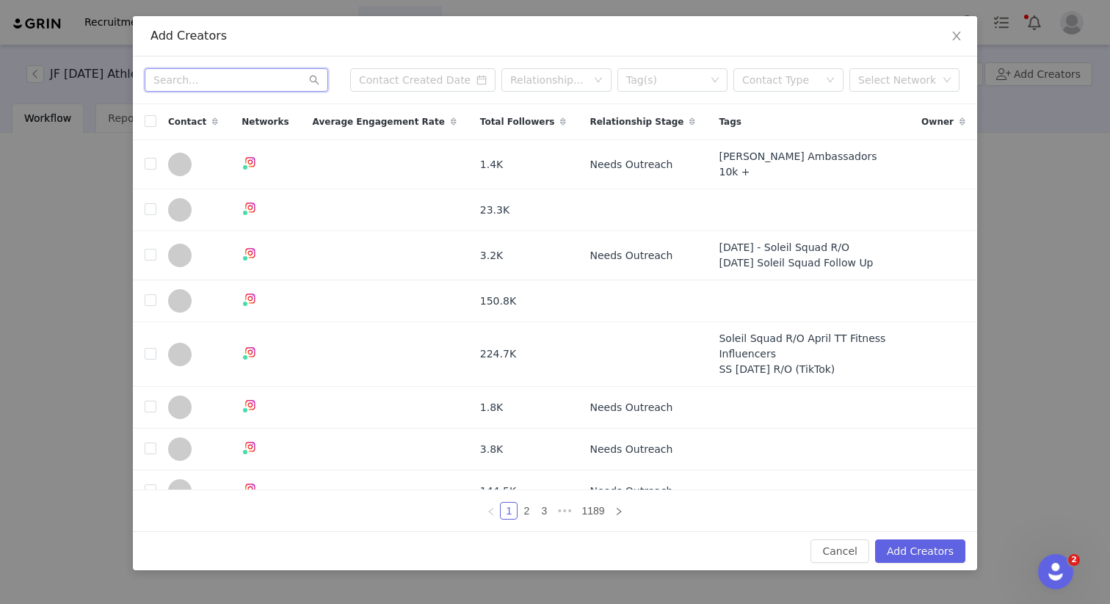
click at [236, 85] on input "text" at bounding box center [237, 79] width 184 height 23
click at [645, 79] on div "Tag(s)" at bounding box center [665, 80] width 79 height 15
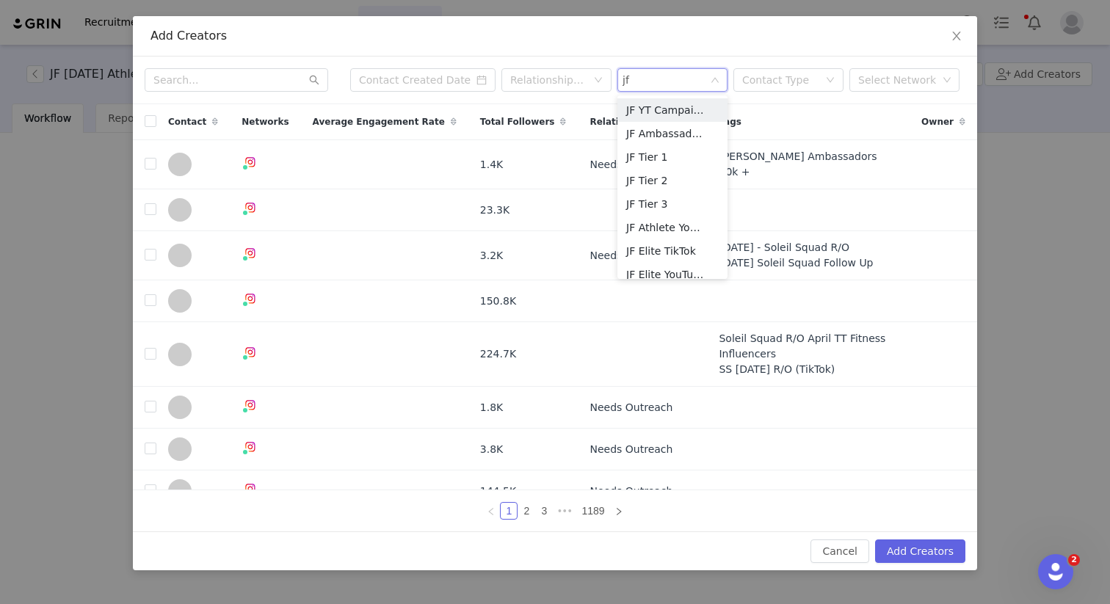
type input "jfm"
click at [659, 134] on li "JFMACRO" at bounding box center [672, 133] width 110 height 23
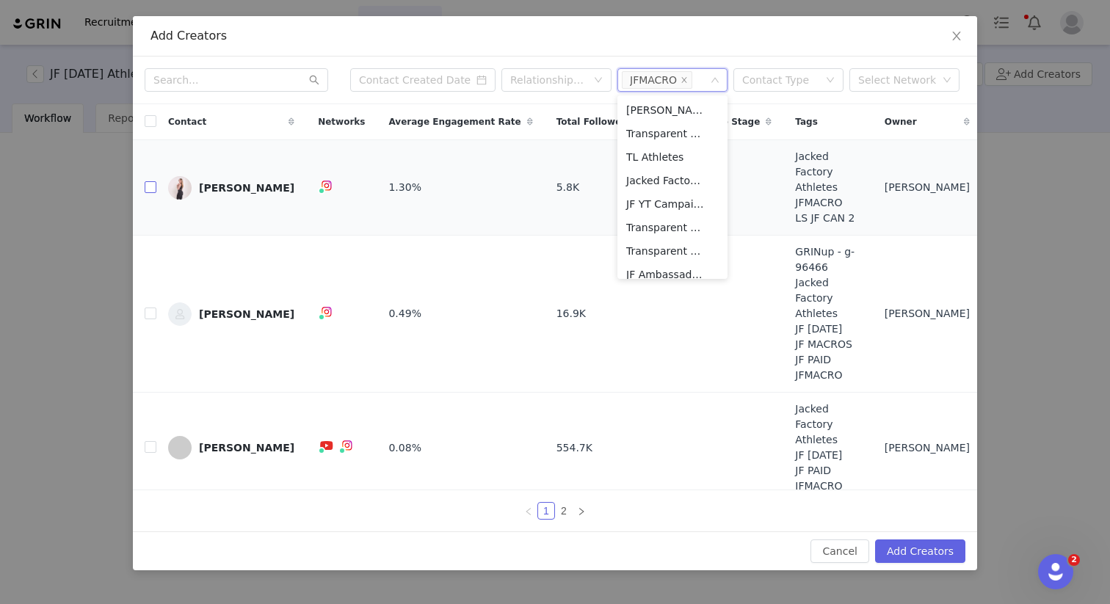
click at [145, 181] on input "checkbox" at bounding box center [151, 187] width 12 height 12
checkbox input "true"
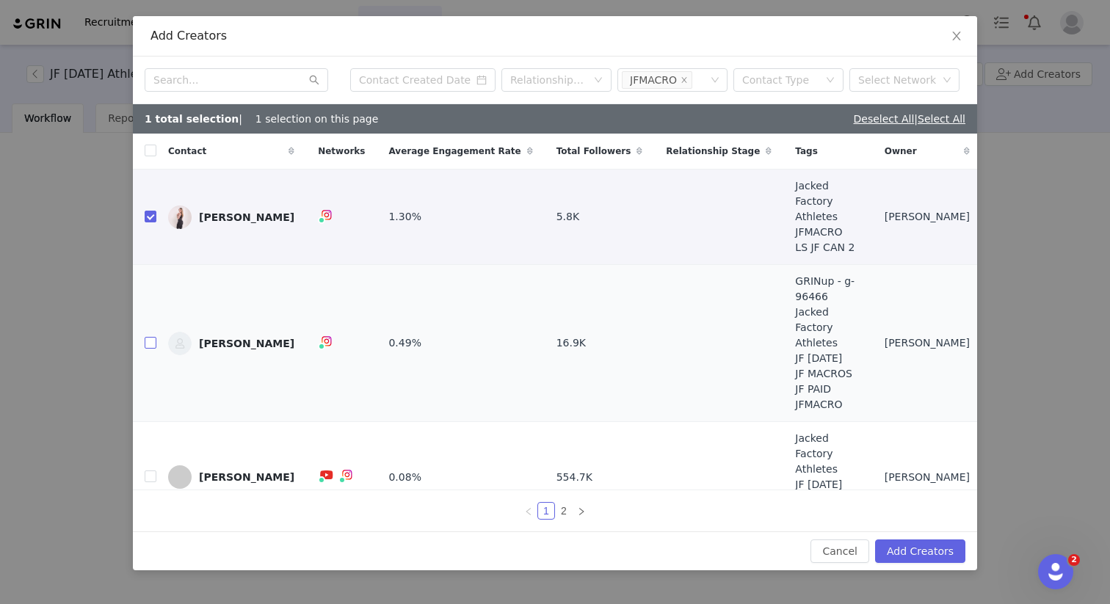
drag, startPoint x: 151, startPoint y: 312, endPoint x: 151, endPoint y: 331, distance: 19.1
click at [151, 337] on input "checkbox" at bounding box center [151, 343] width 12 height 12
checkbox input "true"
click at [153, 471] on input "checkbox" at bounding box center [151, 477] width 12 height 12
checkbox input "true"
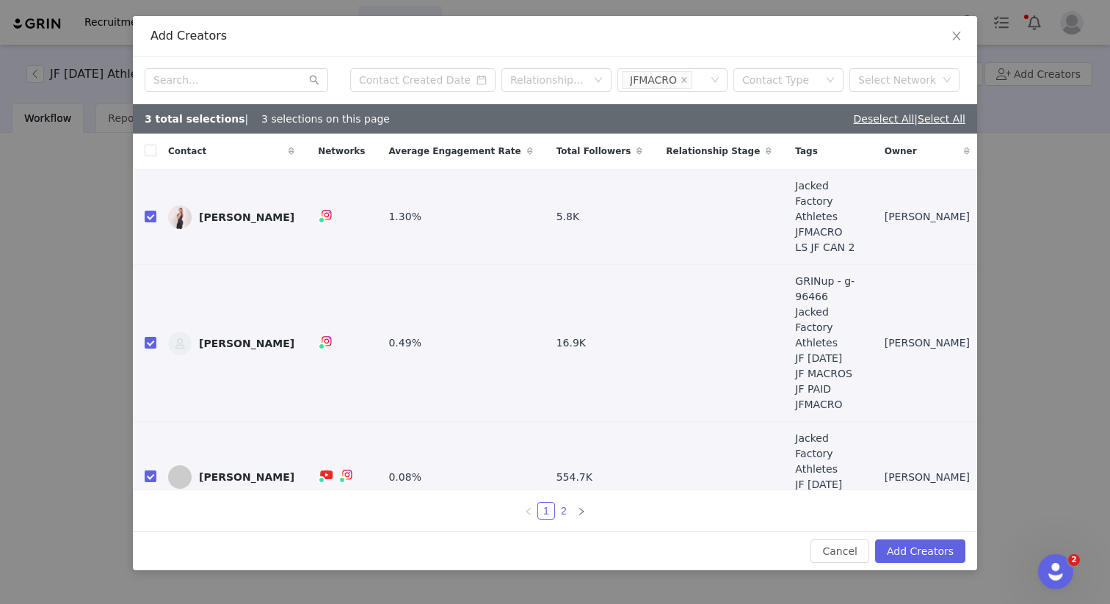
click at [559, 512] on link "2" at bounding box center [564, 511] width 16 height 16
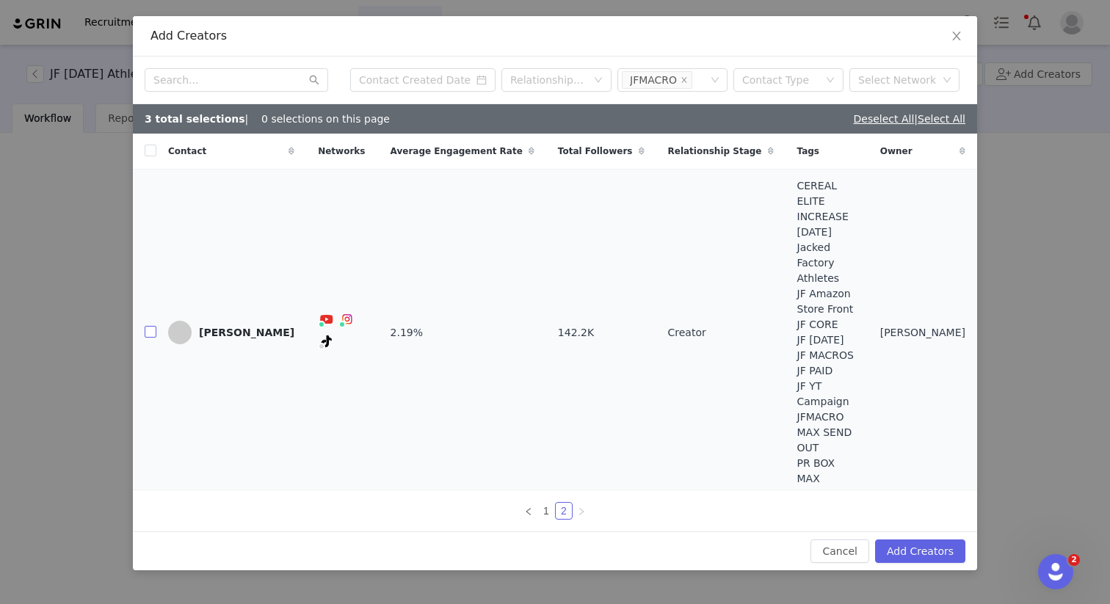
click at [151, 334] on input "checkbox" at bounding box center [151, 332] width 12 height 12
checkbox input "true"
click at [546, 503] on link "1" at bounding box center [546, 511] width 16 height 16
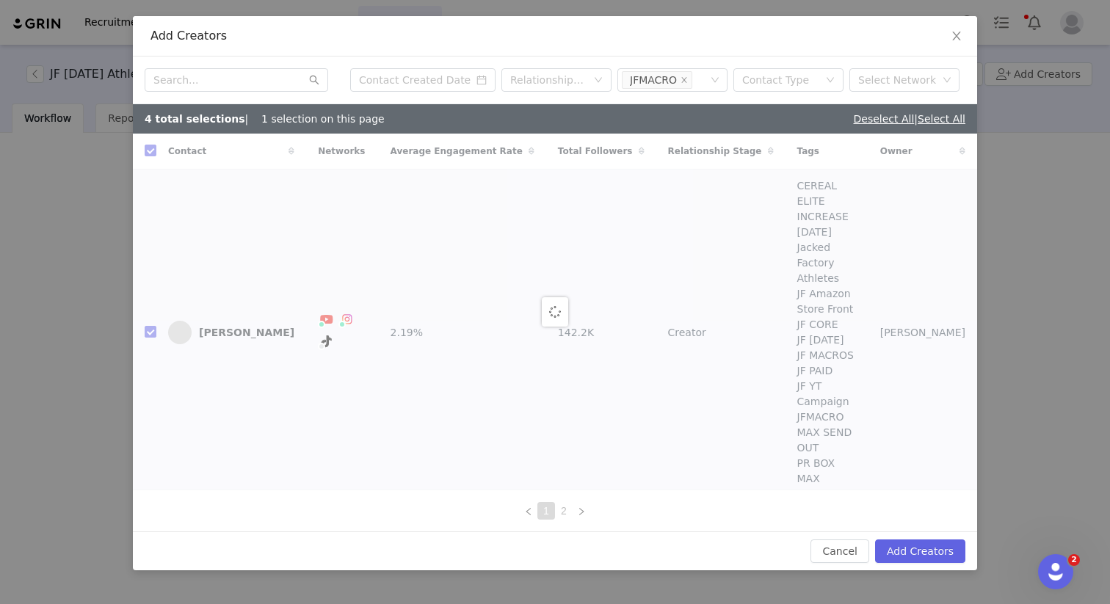
checkbox input "false"
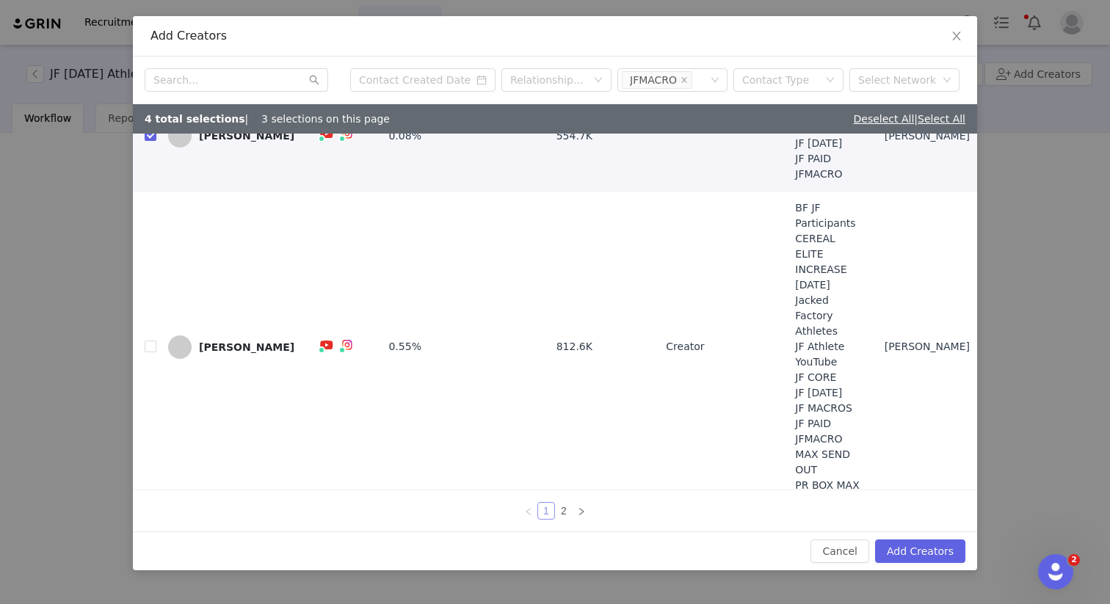
scroll to position [355, 0]
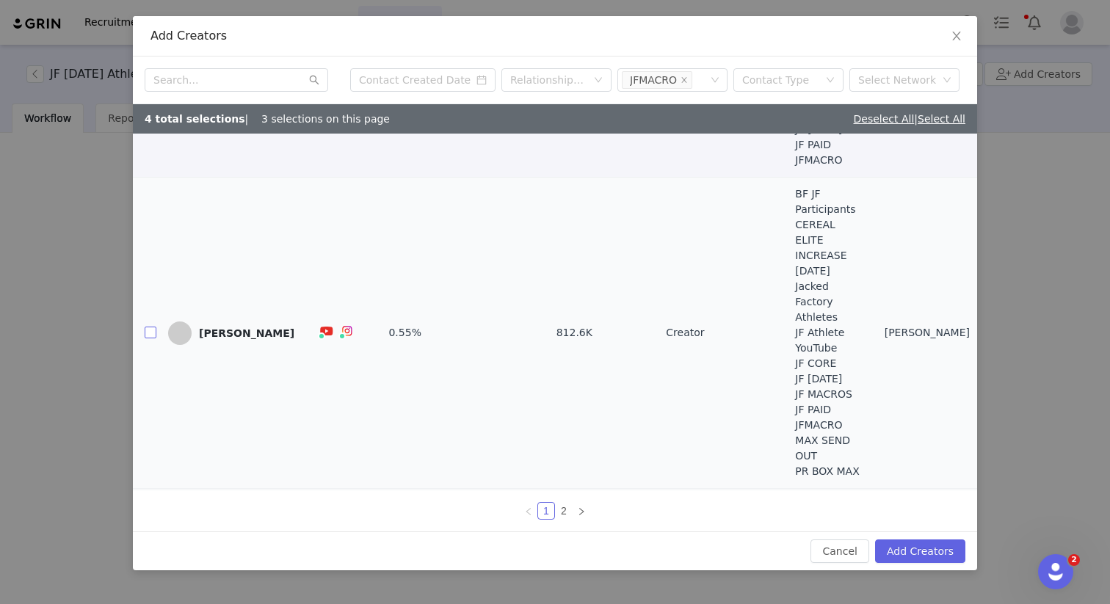
click at [144, 229] on td at bounding box center [144, 333] width 23 height 311
click at [145, 327] on input "checkbox" at bounding box center [151, 333] width 12 height 12
checkbox input "true"
click at [151, 553] on input "checkbox" at bounding box center [151, 559] width 12 height 12
checkbox input "true"
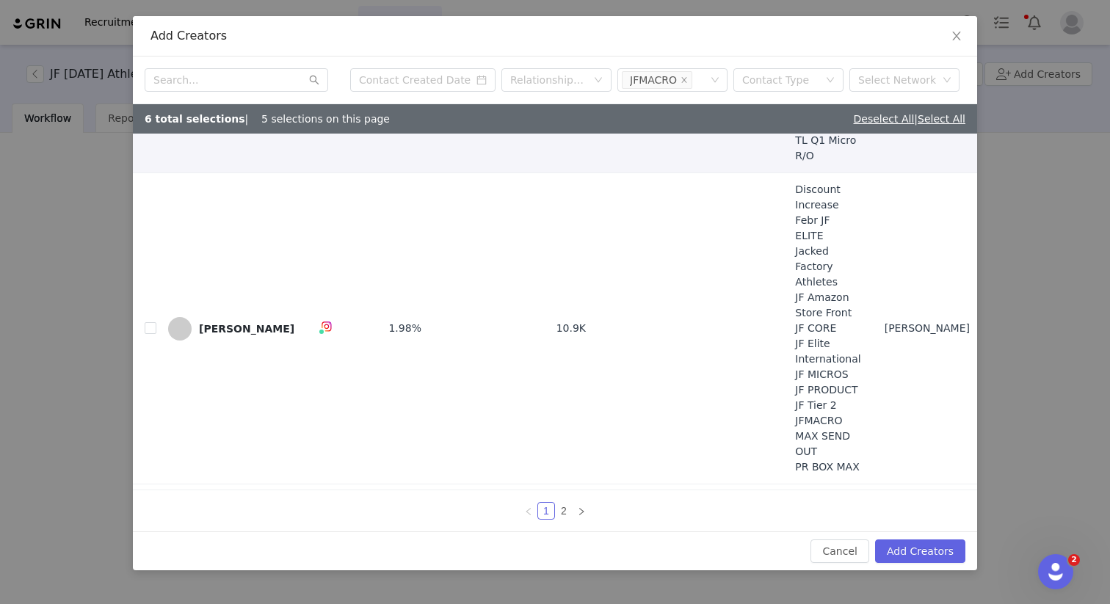
scroll to position [812, 0]
click at [144, 485] on td at bounding box center [144, 556] width 23 height 142
click at [152, 549] on input "checkbox" at bounding box center [151, 555] width 12 height 12
checkbox input "true"
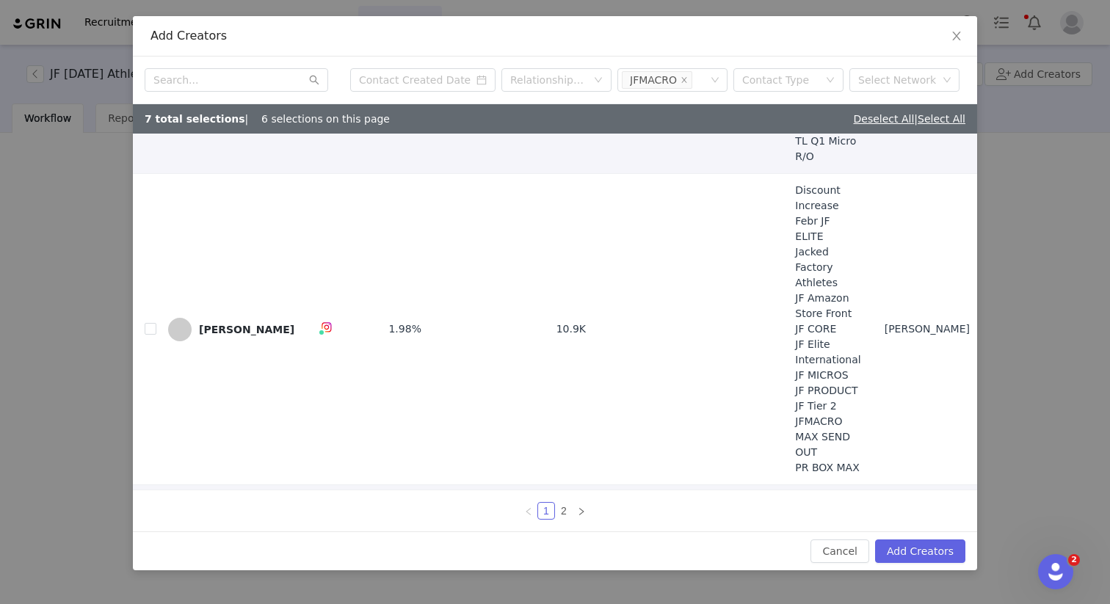
checkbox input "true"
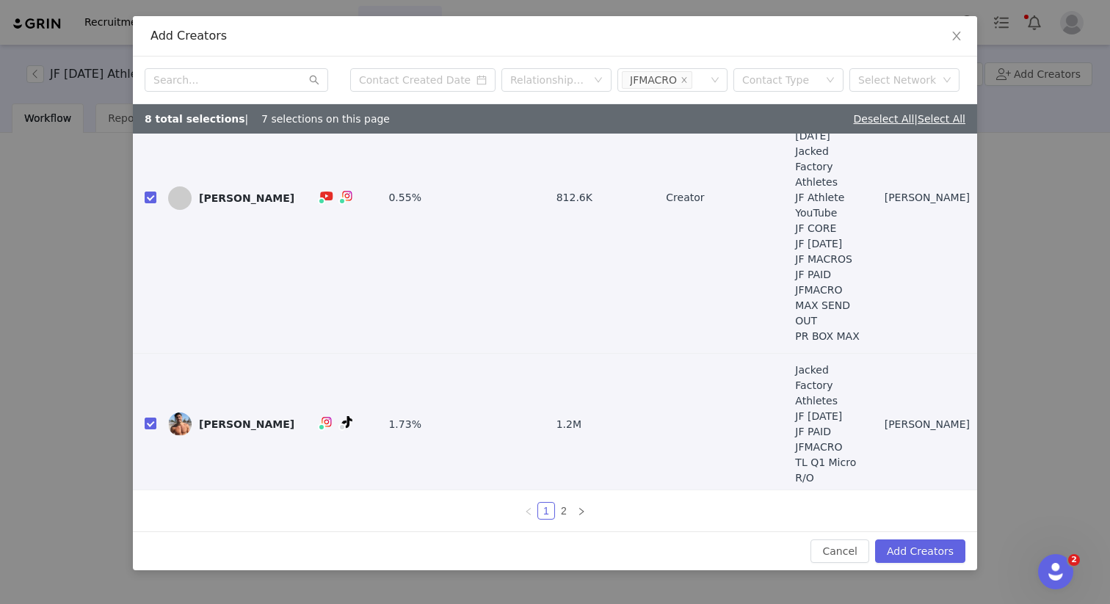
scroll to position [489, 0]
click at [922, 546] on button "Add Creators" at bounding box center [920, 551] width 90 height 23
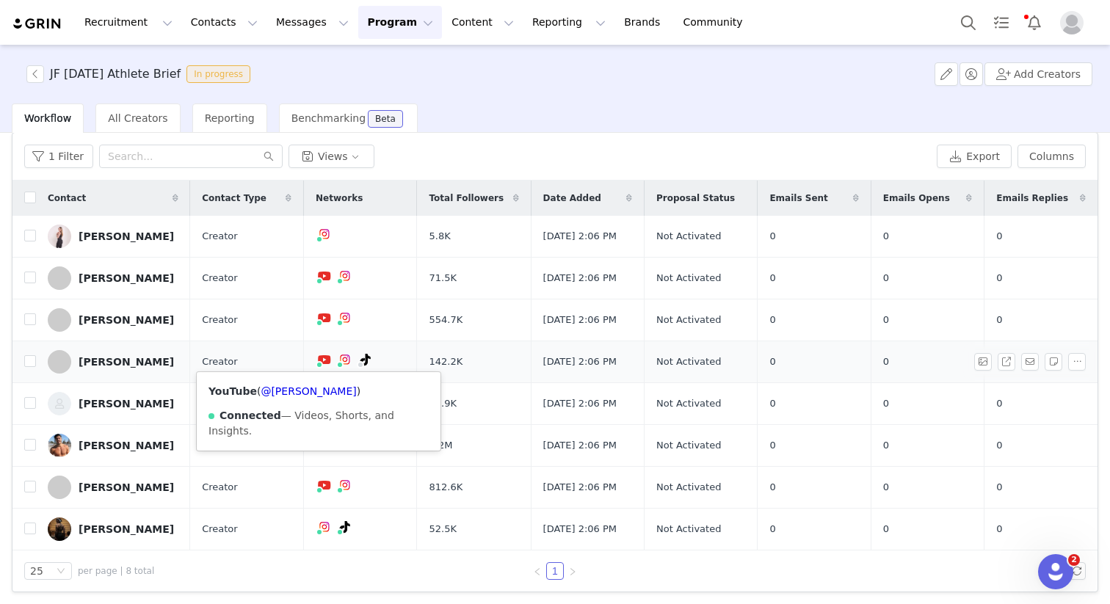
scroll to position [55, 0]
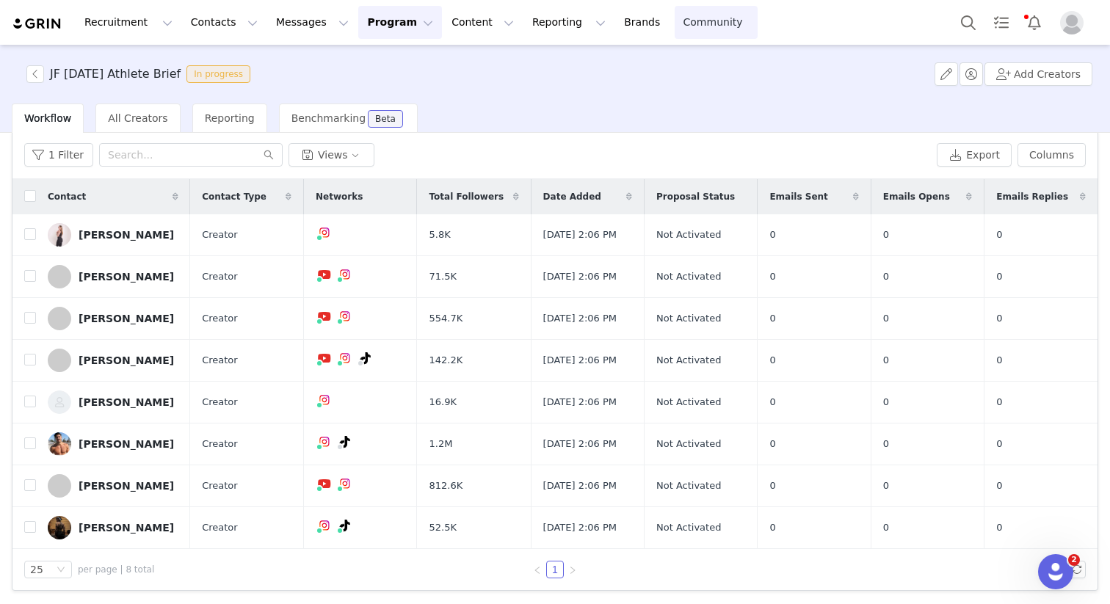
click at [675, 24] on link "Community Community" at bounding box center [717, 22] width 84 height 33
click at [43, 72] on button "button" at bounding box center [35, 74] width 18 height 18
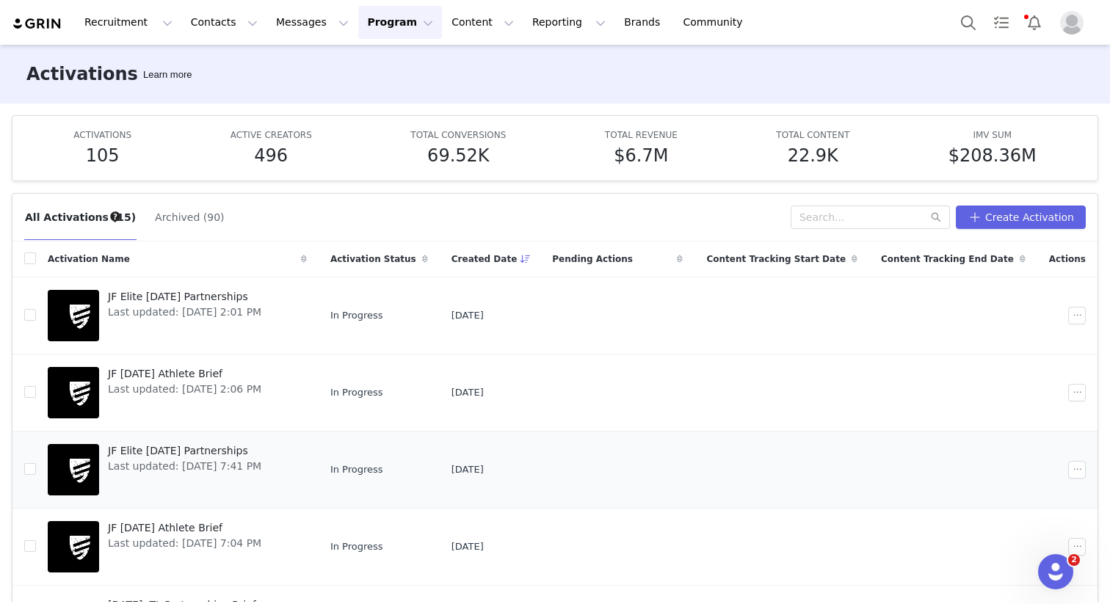
click at [243, 453] on span "JF Elite [DATE] Partnerships" at bounding box center [184, 450] width 153 height 15
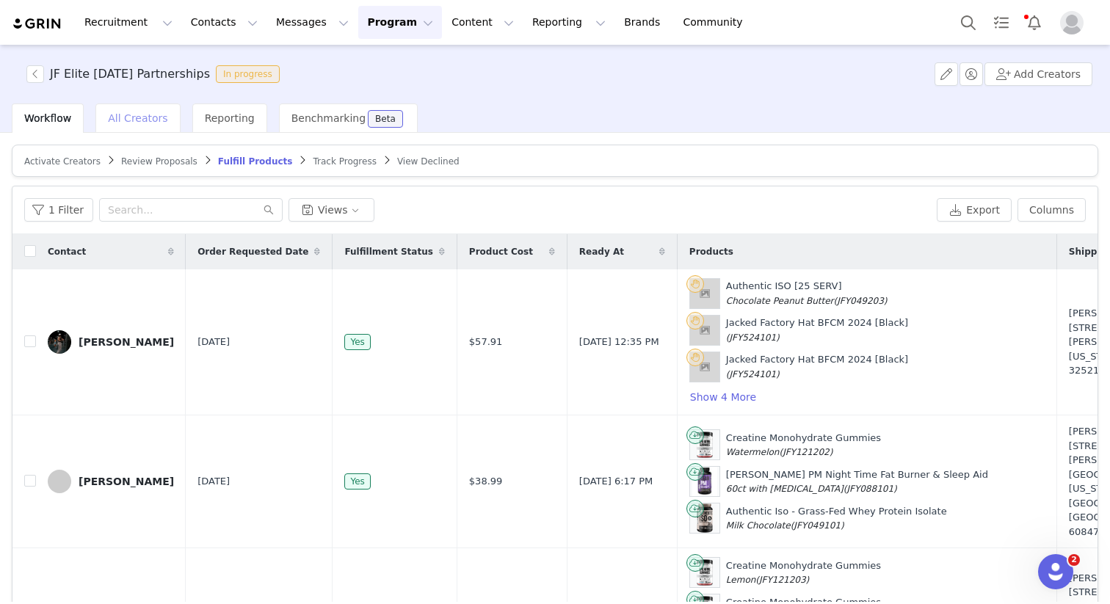
click at [137, 113] on span "All Creators" at bounding box center [137, 118] width 59 height 12
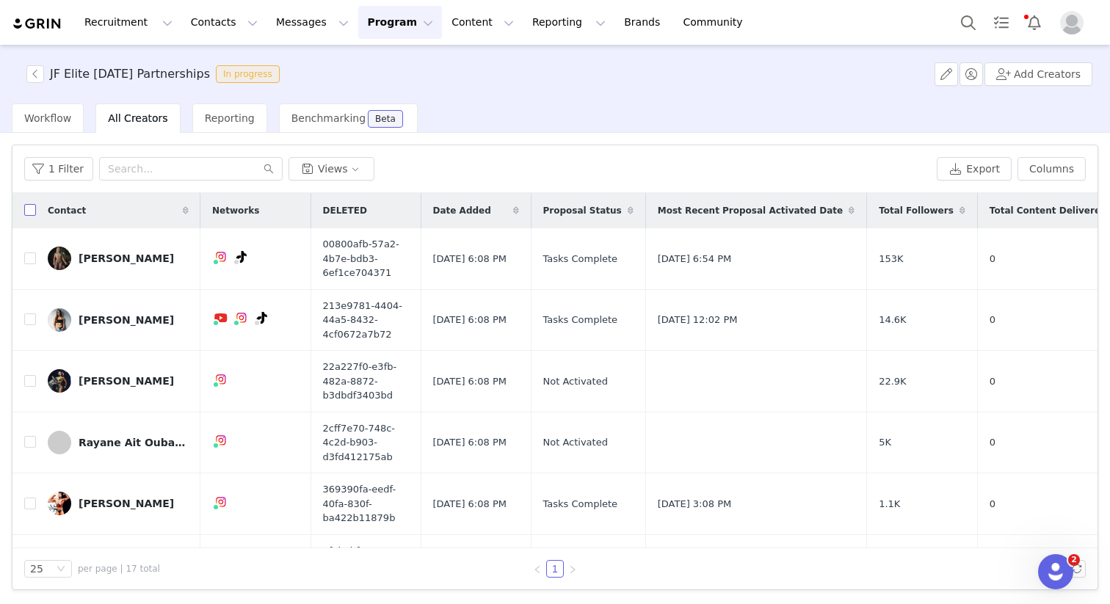
click at [31, 207] on input "checkbox" at bounding box center [30, 210] width 12 height 12
checkbox input "true"
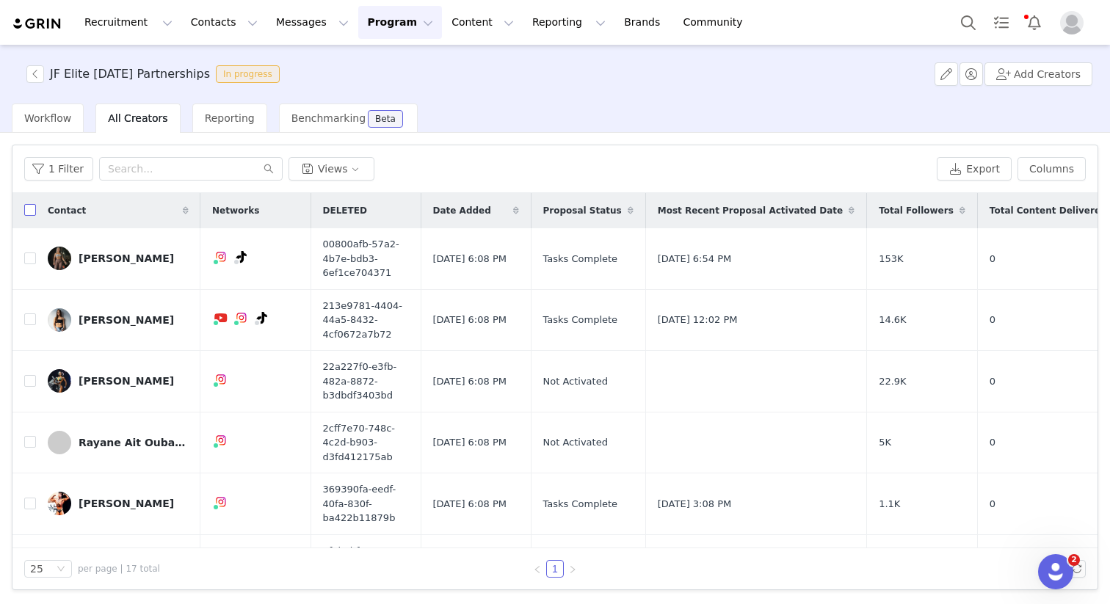
checkbox input "true"
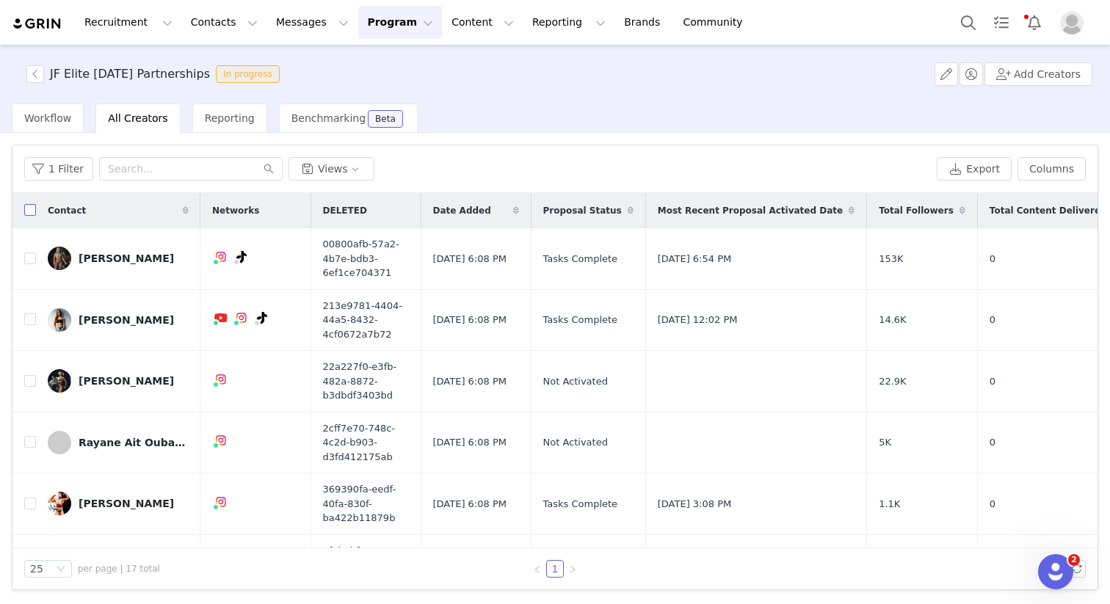
checkbox input "true"
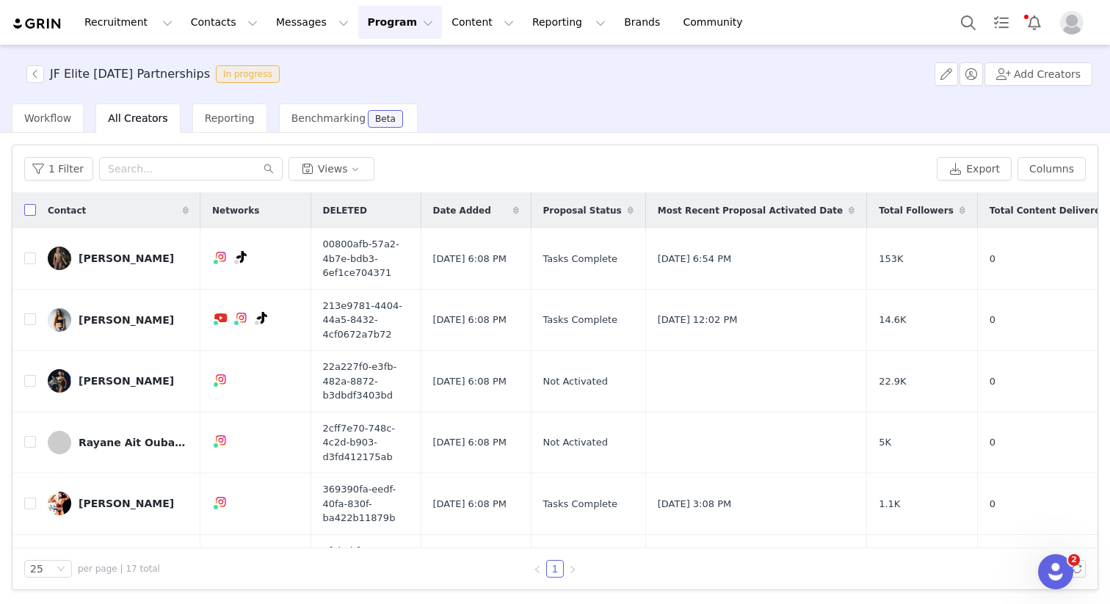
checkbox input "true"
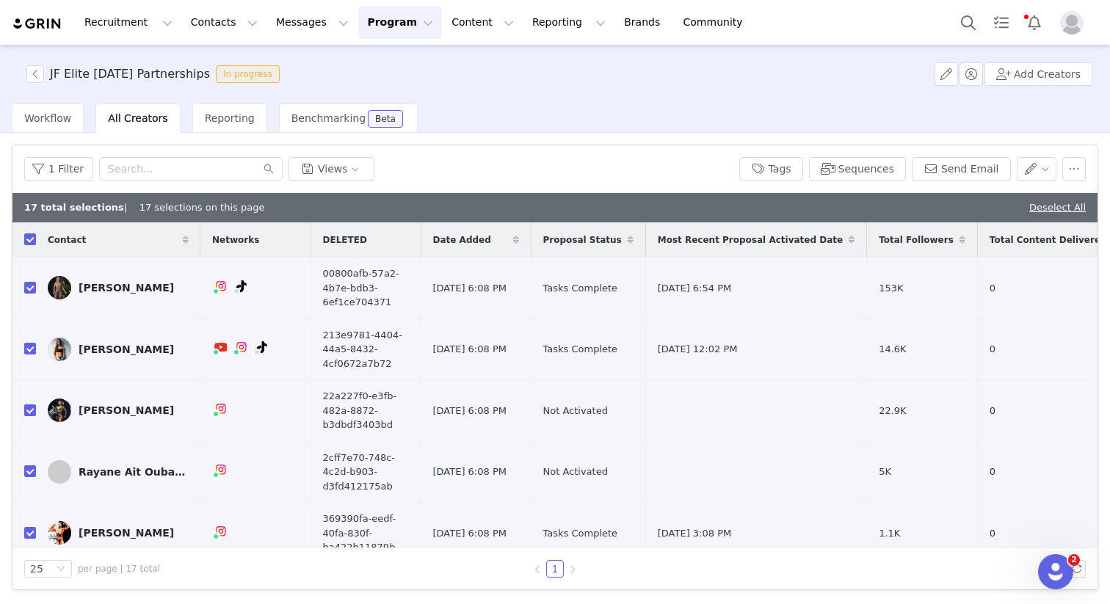
click at [26, 239] on input "checkbox" at bounding box center [30, 239] width 12 height 12
checkbox input "false"
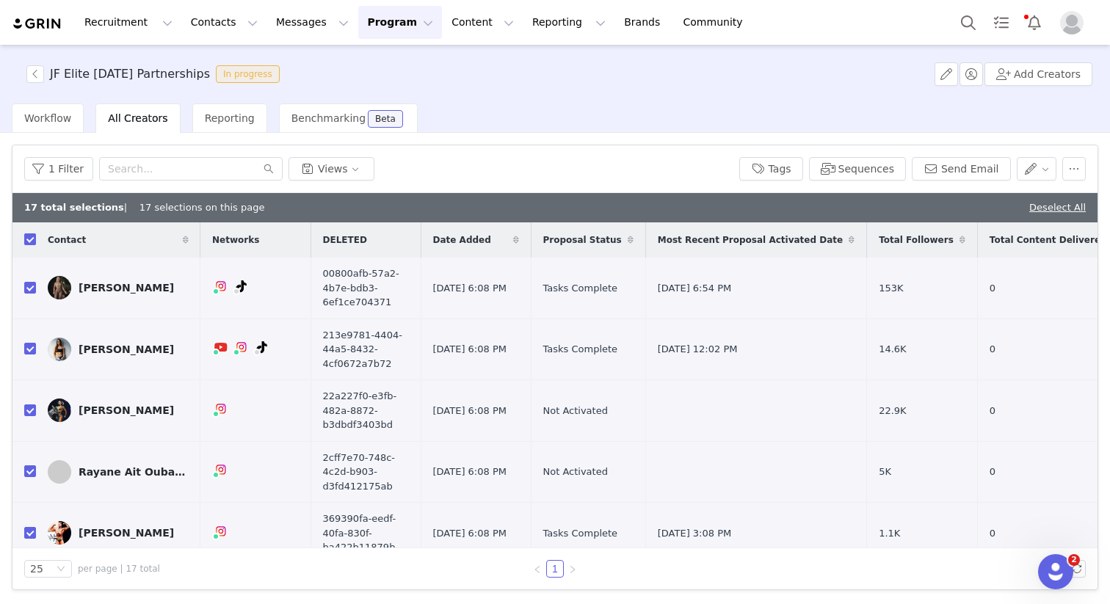
checkbox input "false"
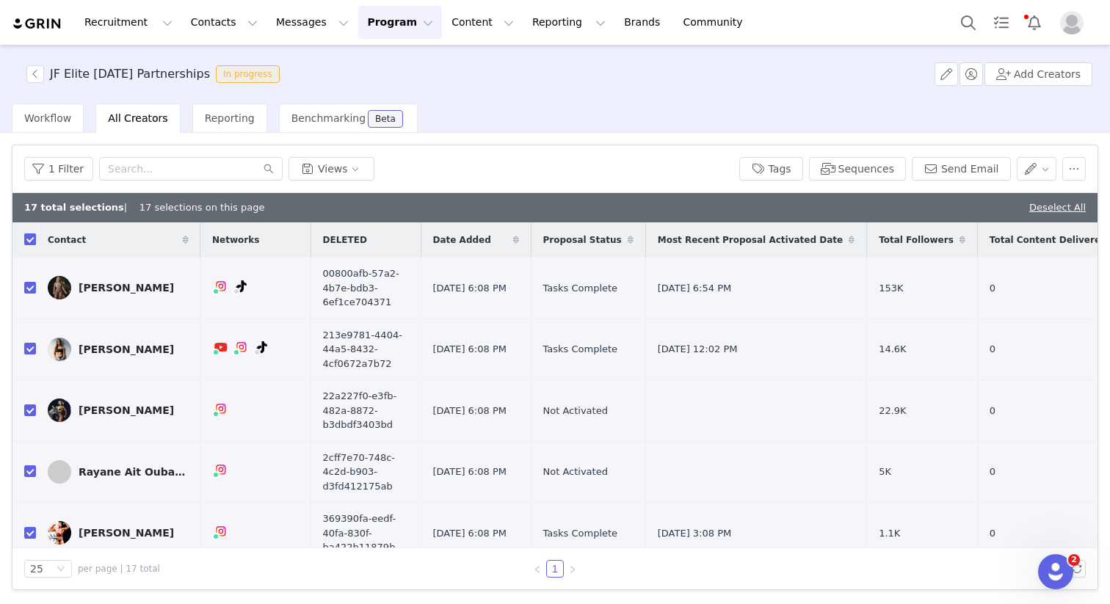
checkbox input "false"
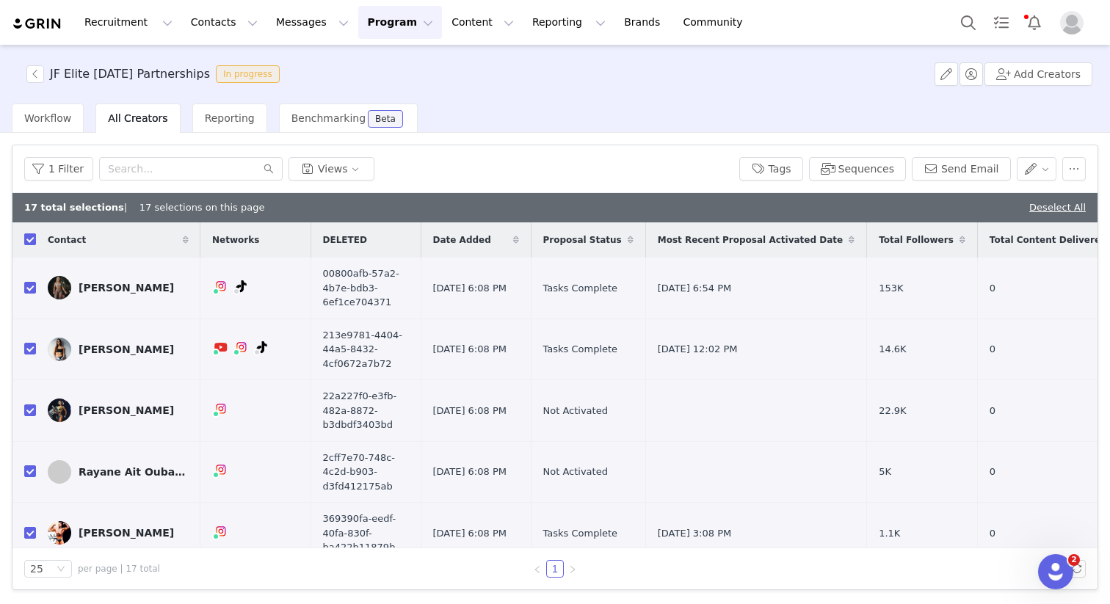
checkbox input "false"
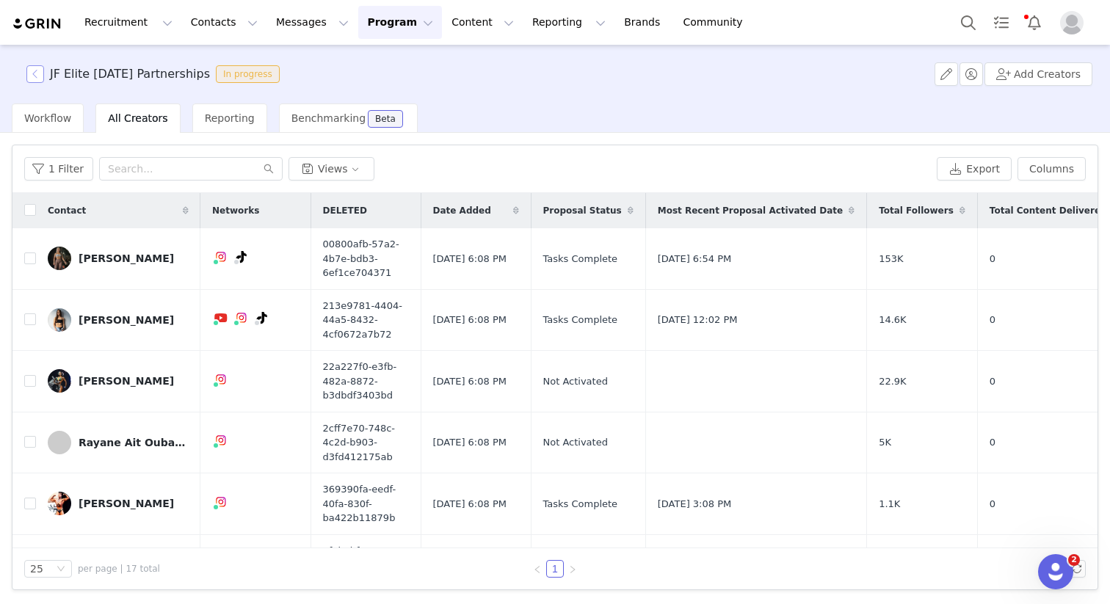
click at [33, 79] on button "button" at bounding box center [35, 74] width 18 height 18
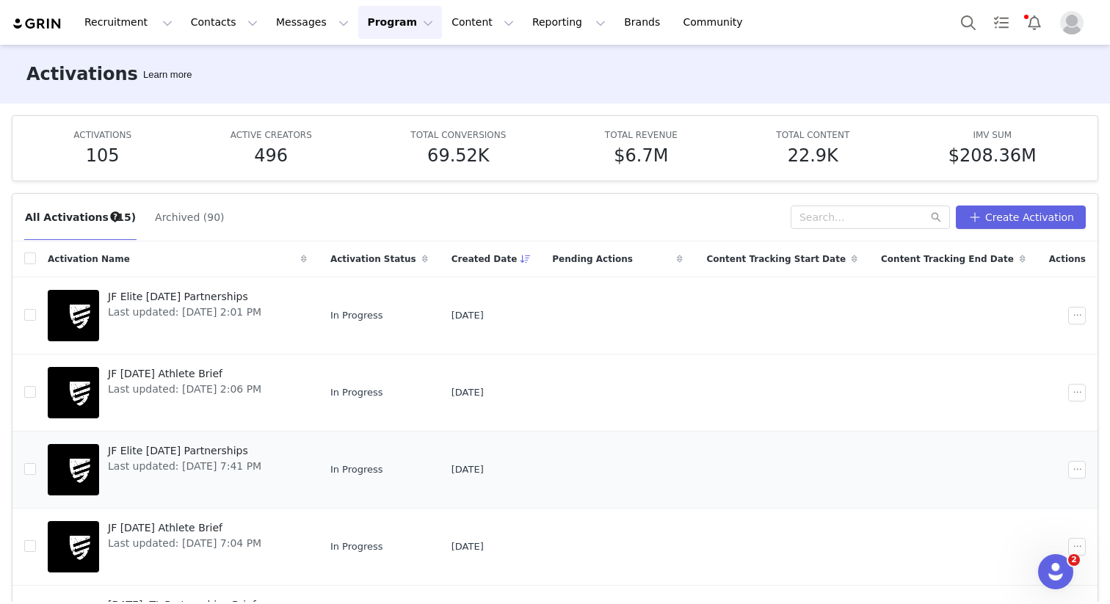
scroll to position [3, 0]
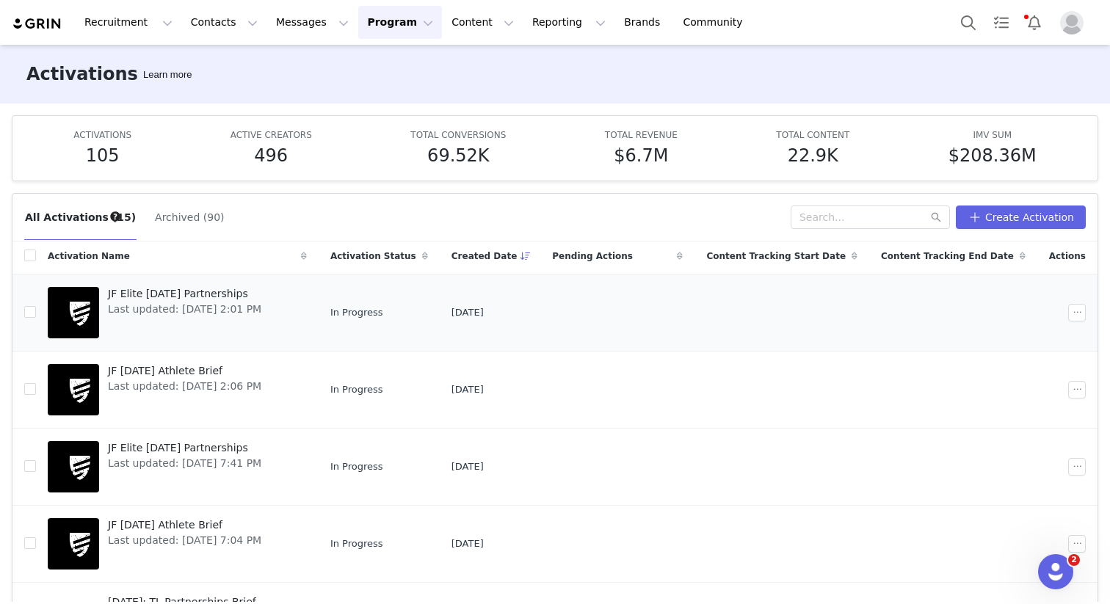
click at [175, 295] on span "JF Elite [DATE] Partnerships" at bounding box center [184, 293] width 153 height 15
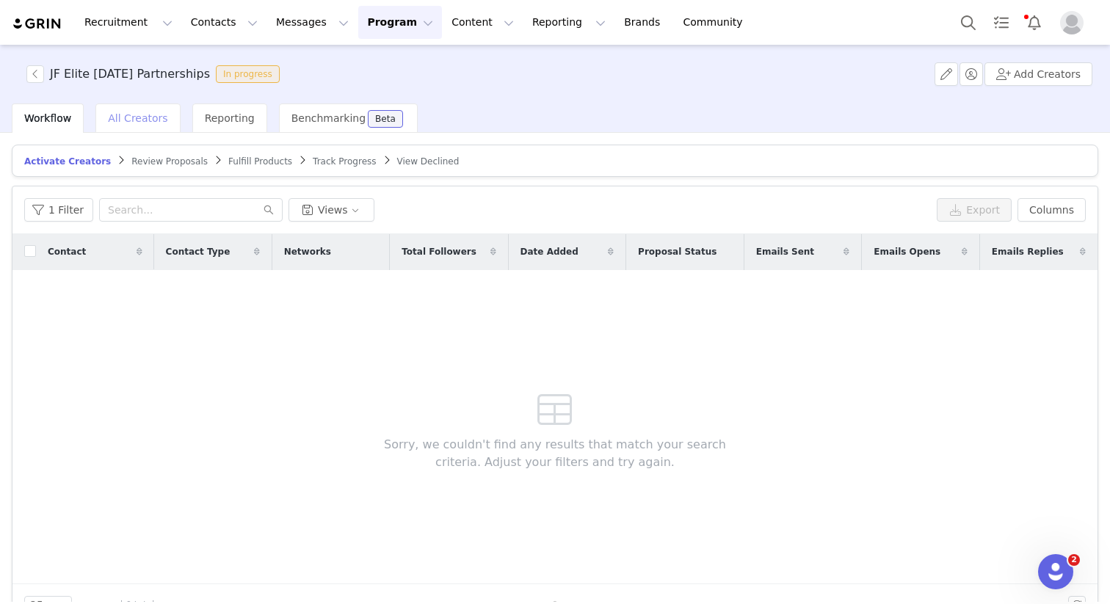
click at [132, 131] on div "All Creators" at bounding box center [137, 118] width 84 height 29
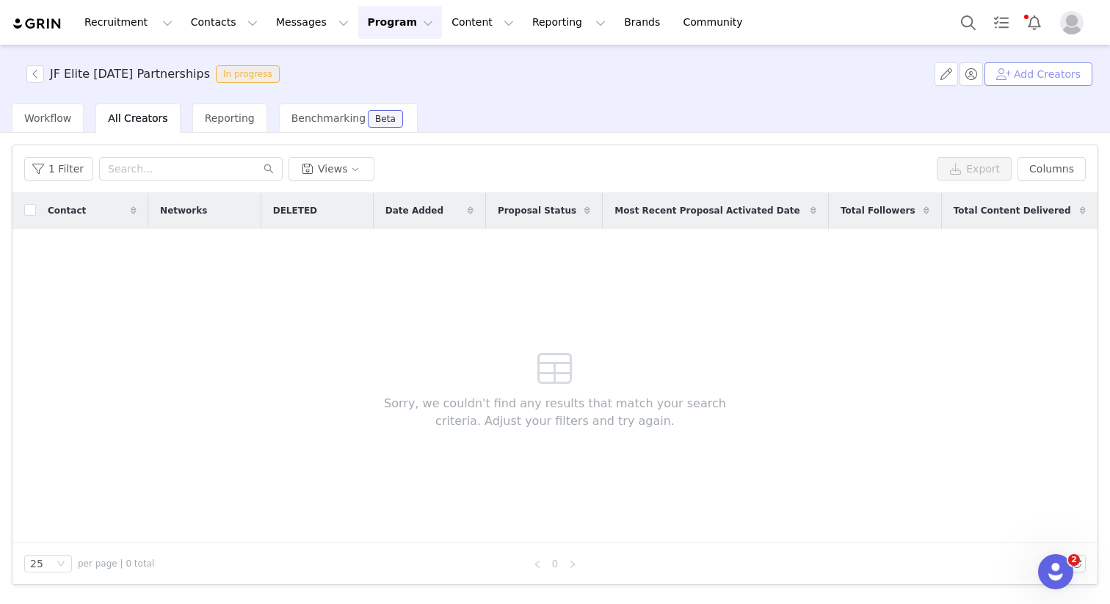
click at [1013, 76] on button "Add Creators" at bounding box center [1039, 73] width 108 height 23
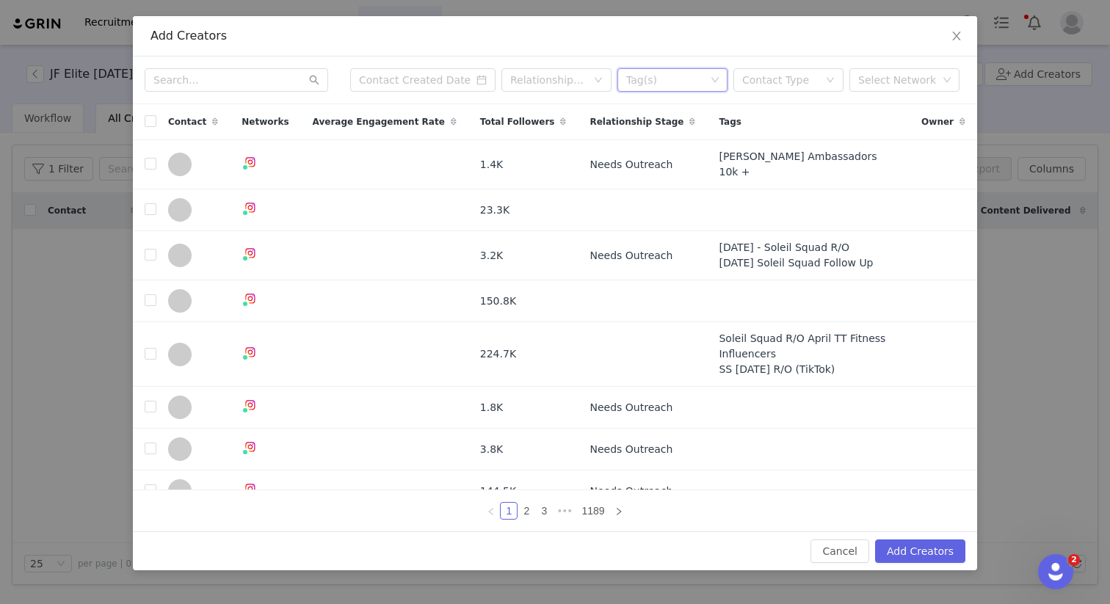
click at [625, 84] on input at bounding box center [626, 80] width 8 height 18
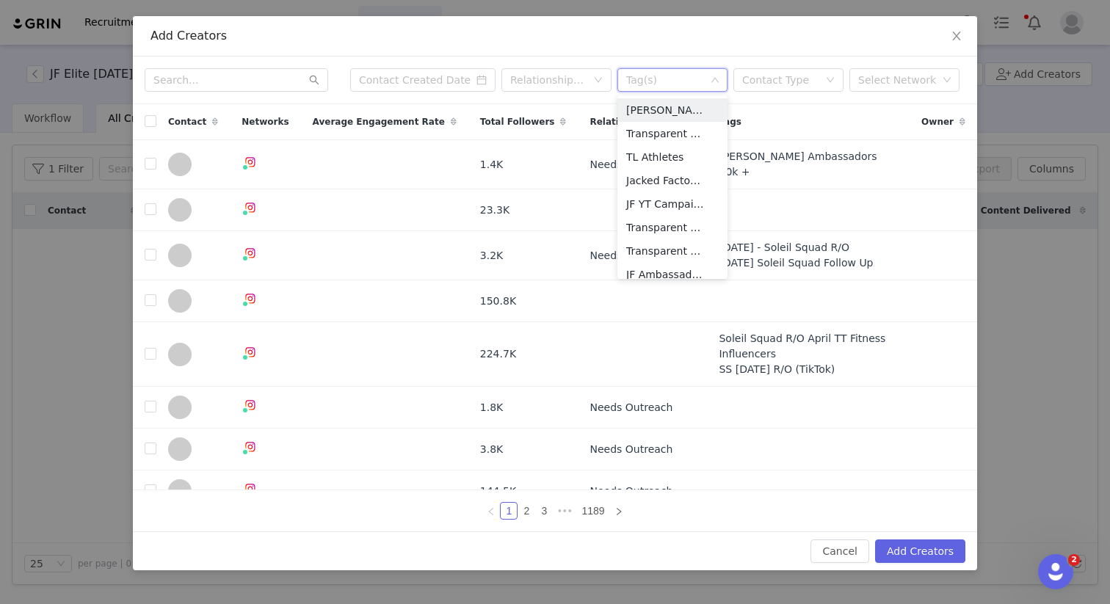
click at [659, 79] on div "Tag(s)" at bounding box center [665, 80] width 79 height 15
type input "jfm"
click at [656, 116] on li "JFMICRO" at bounding box center [672, 109] width 110 height 23
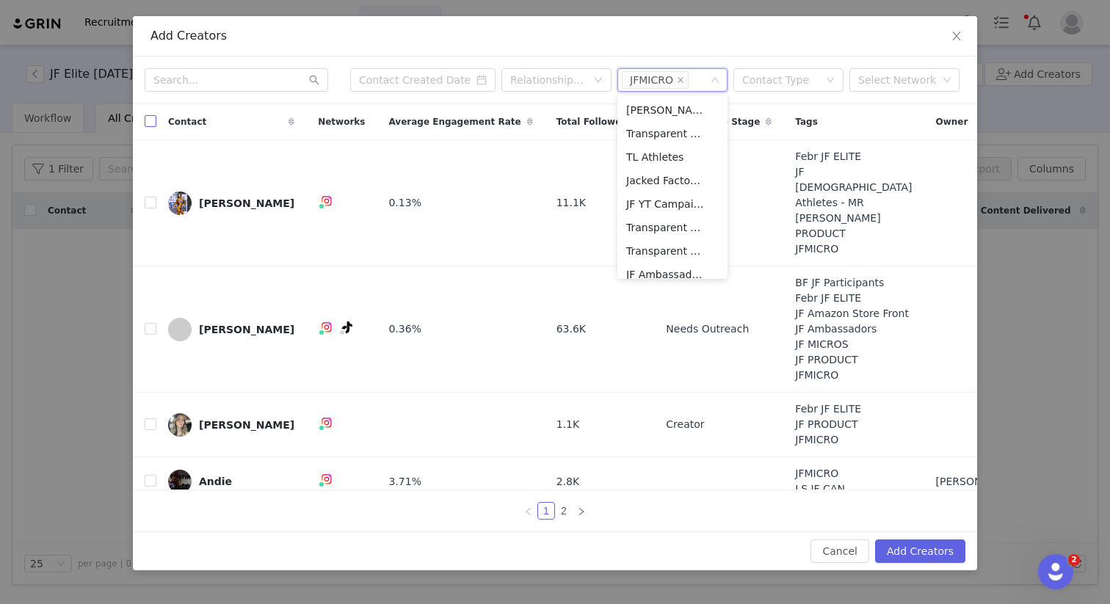
click at [151, 117] on input "checkbox" at bounding box center [151, 121] width 12 height 12
checkbox input "true"
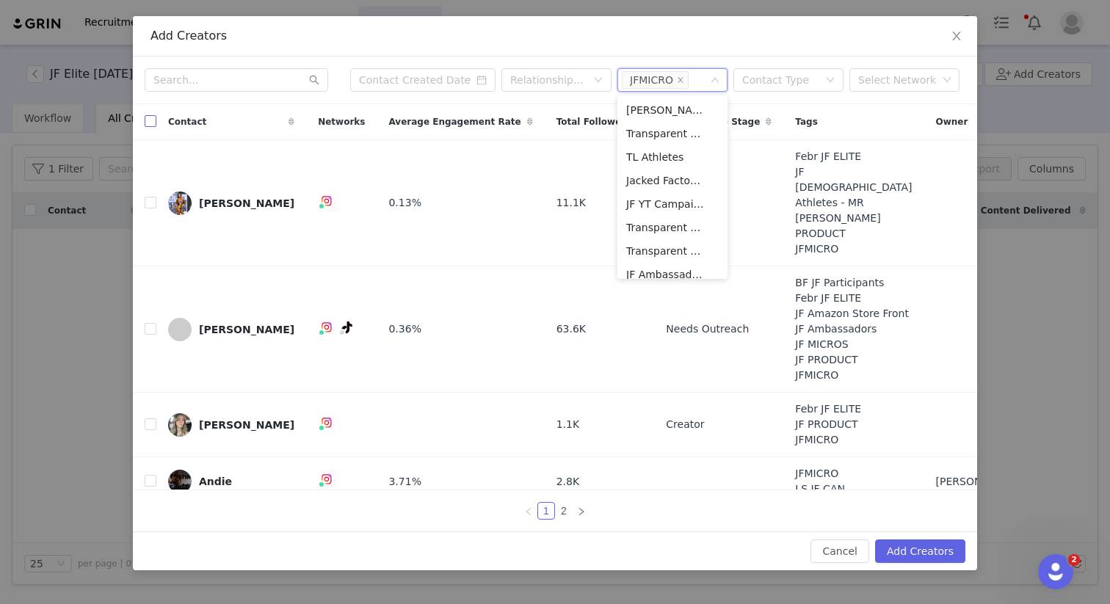
checkbox input "true"
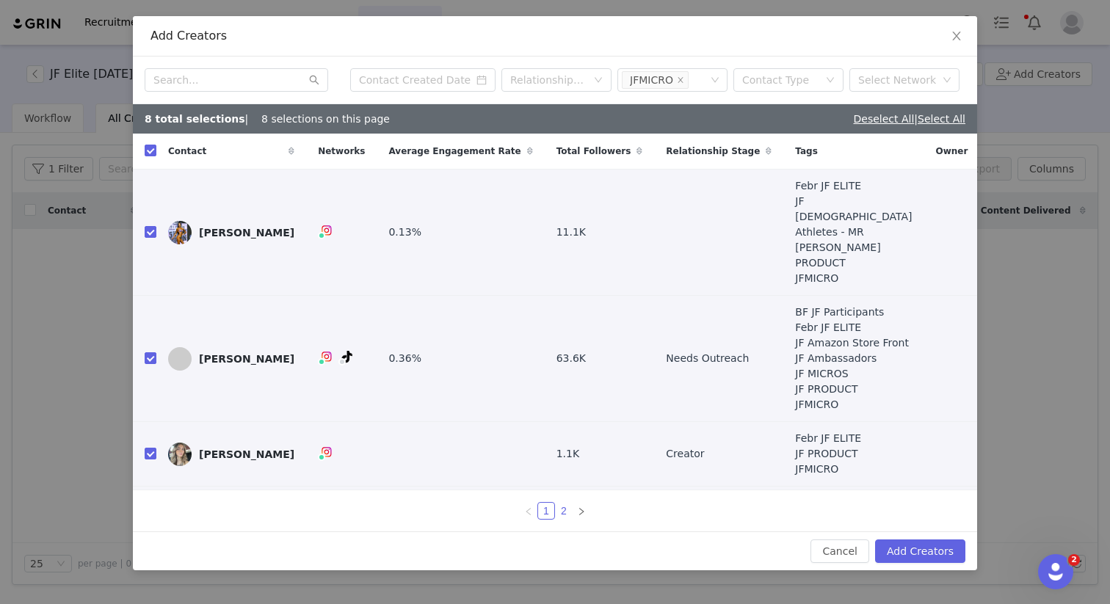
click at [567, 512] on link "2" at bounding box center [564, 511] width 16 height 16
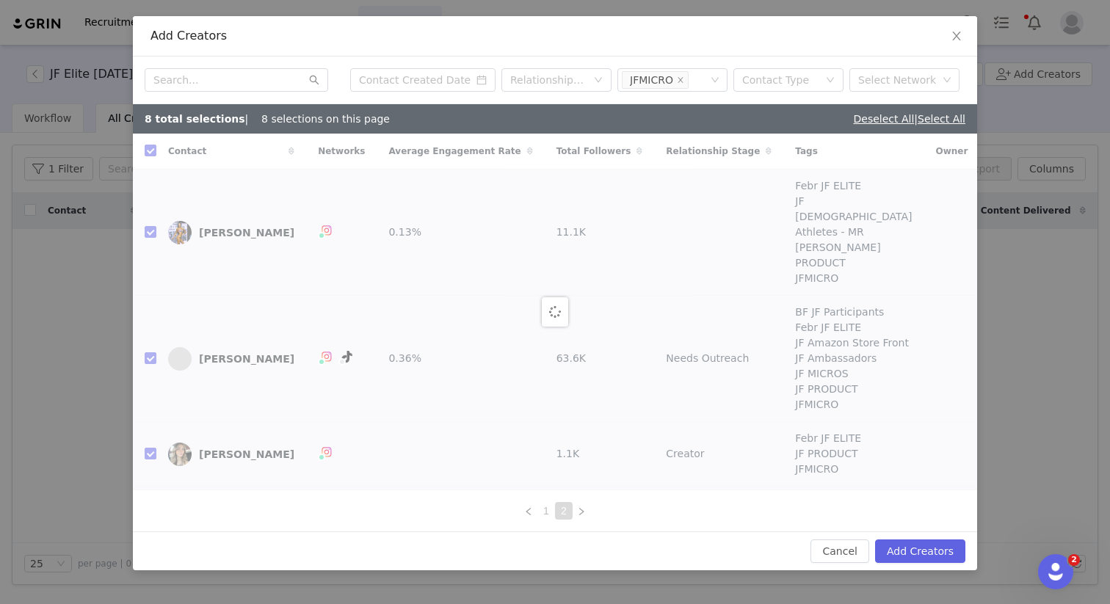
checkbox input "false"
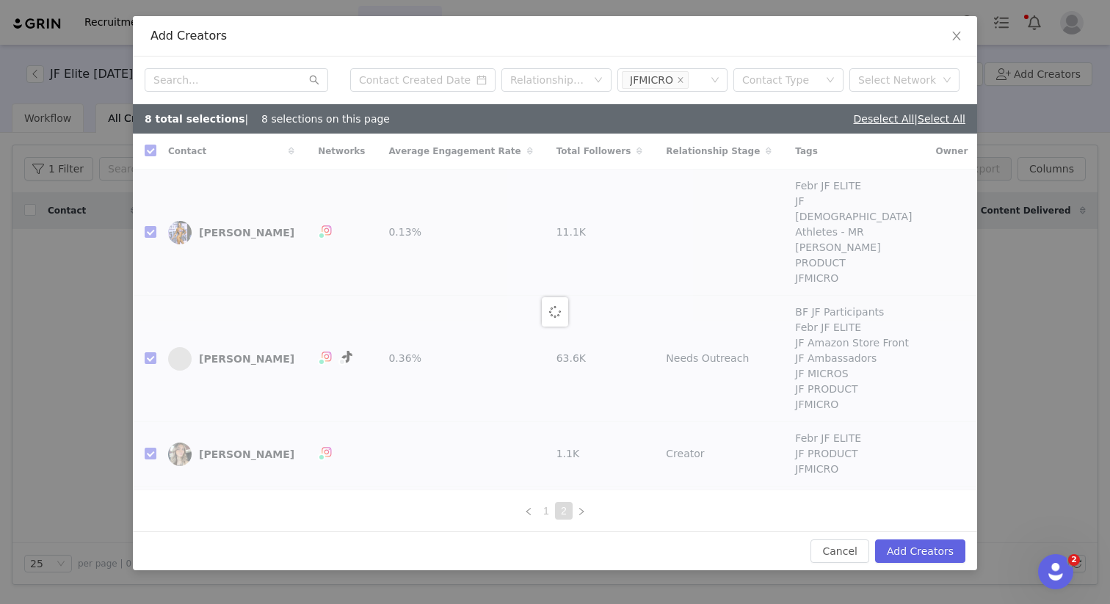
checkbox input "false"
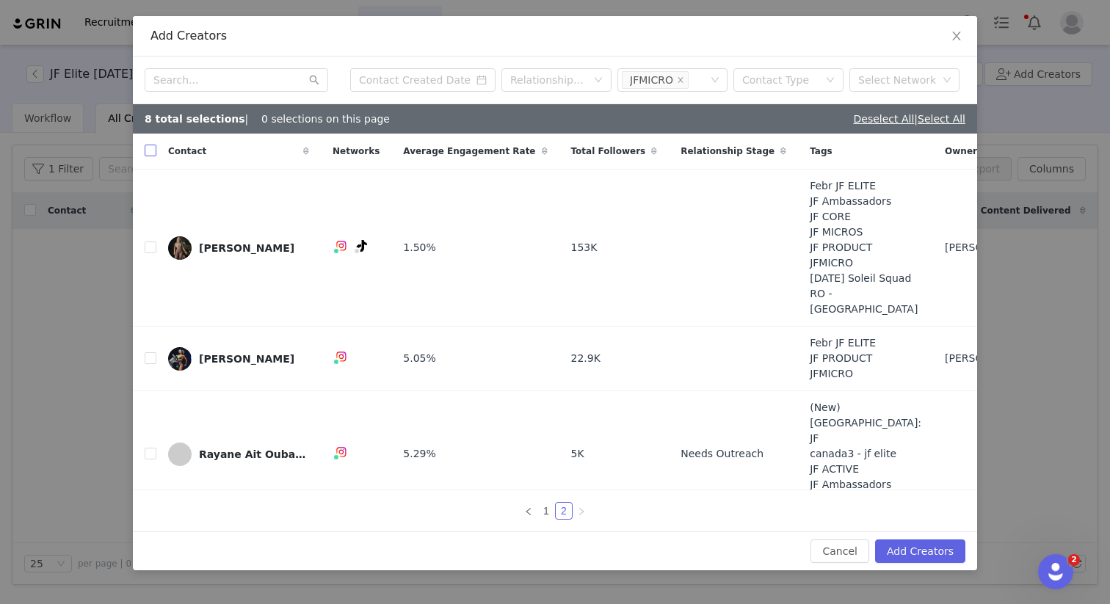
click at [151, 157] on label at bounding box center [151, 151] width 12 height 15
click at [151, 156] on input "checkbox" at bounding box center [151, 151] width 12 height 12
checkbox input "true"
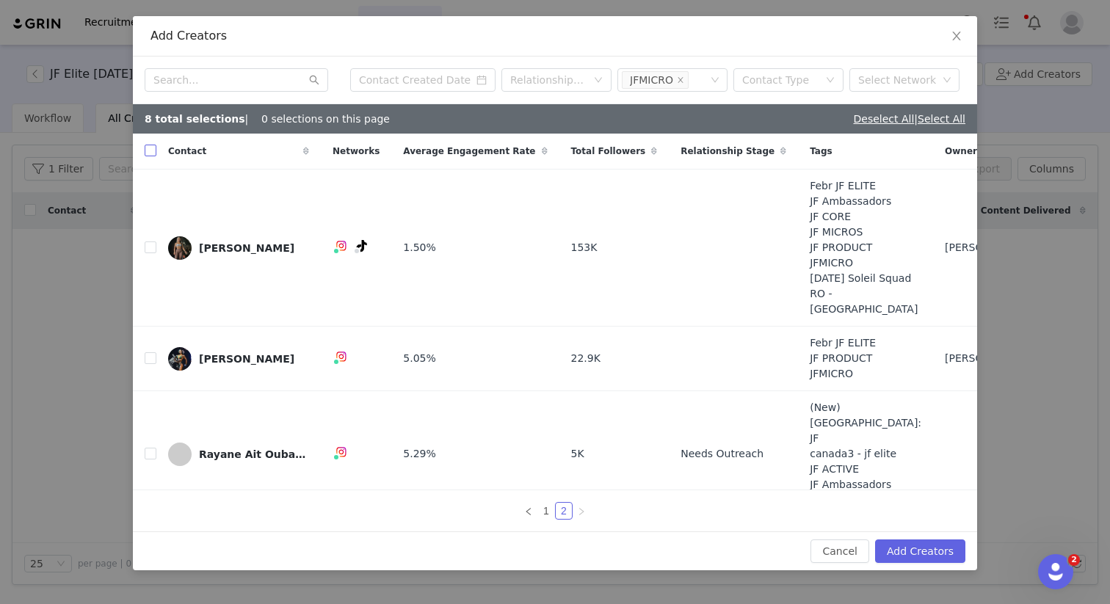
checkbox input "true"
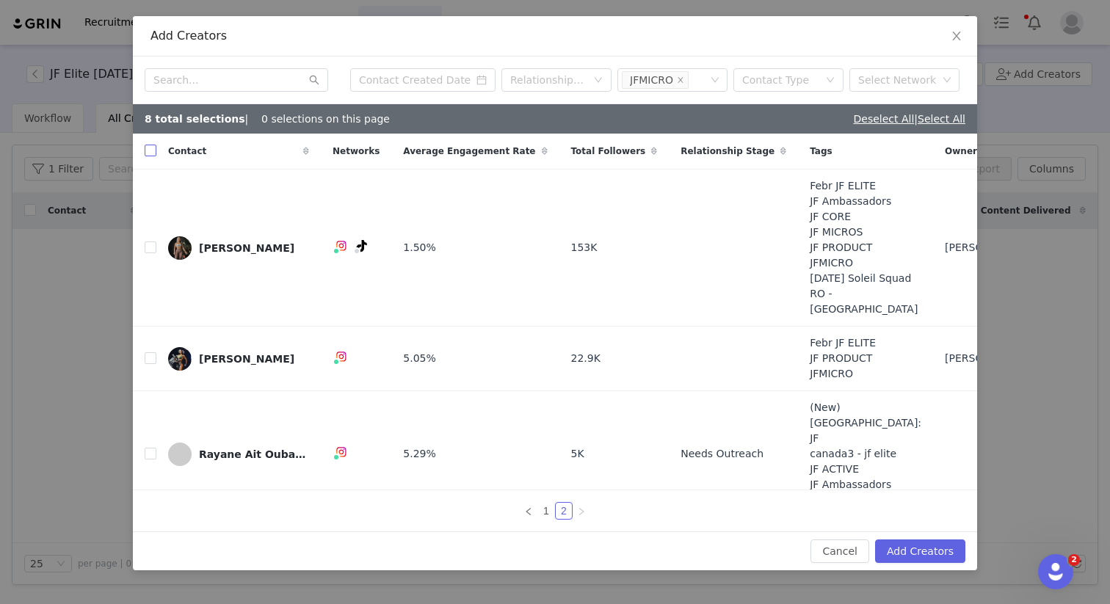
checkbox input "true"
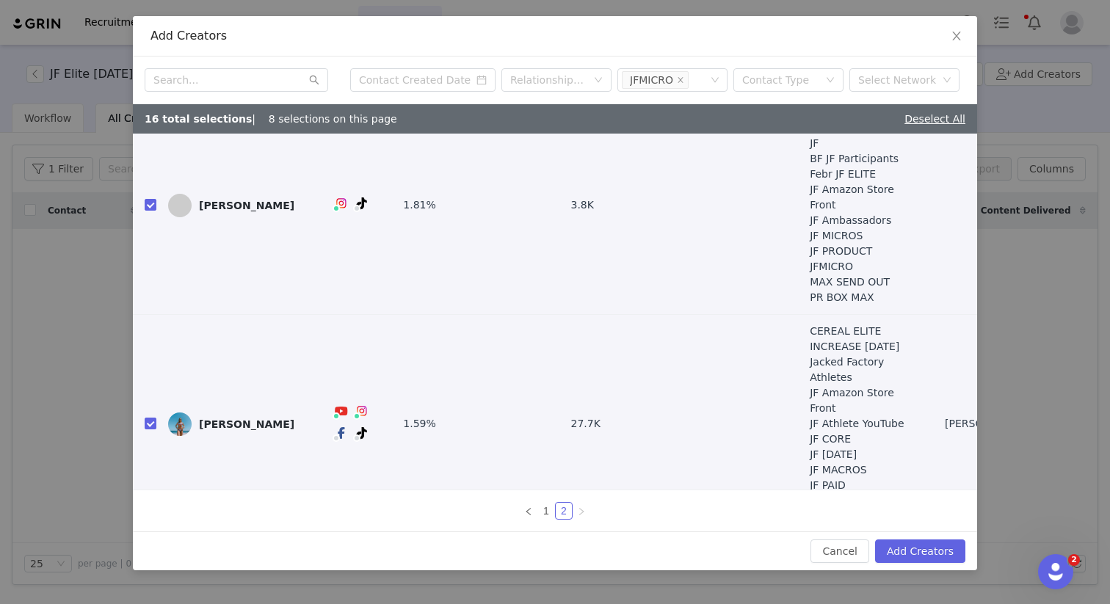
scroll to position [736, 0]
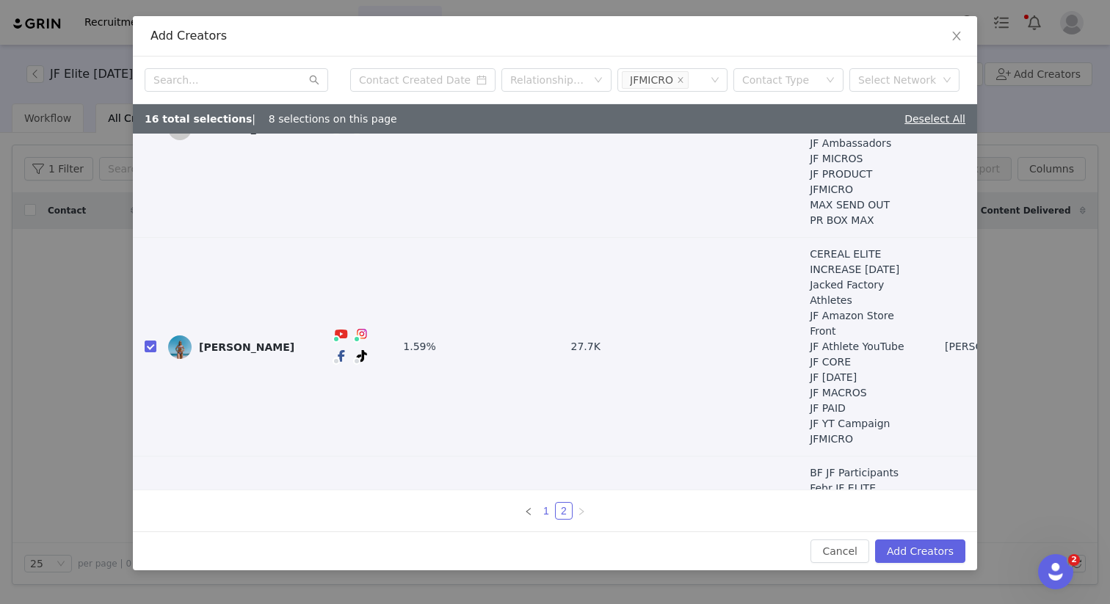
click at [545, 508] on link "1" at bounding box center [546, 511] width 16 height 16
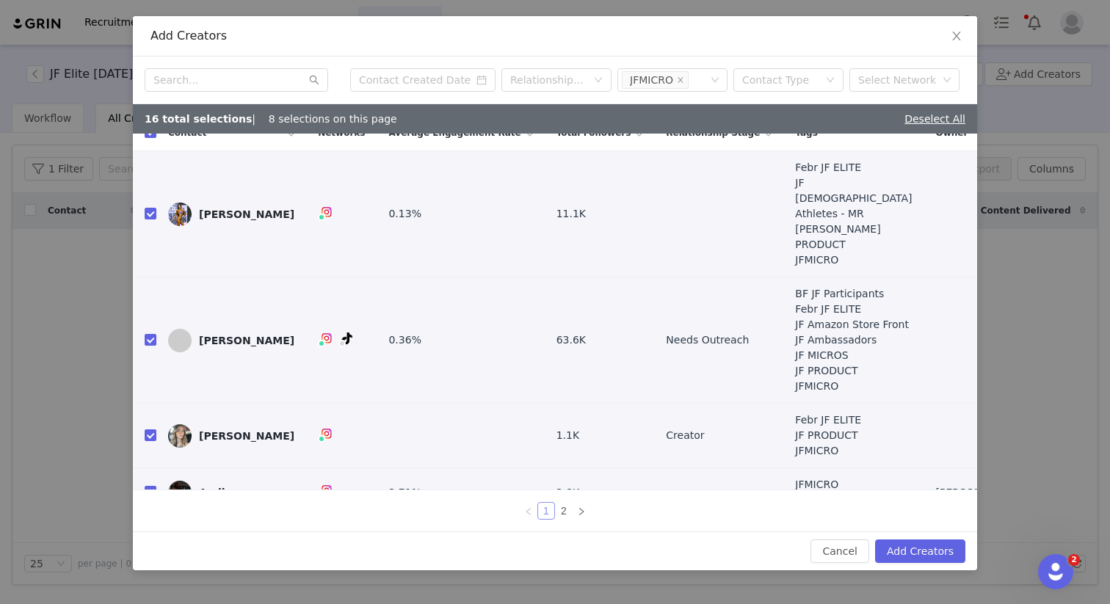
scroll to position [289, 0]
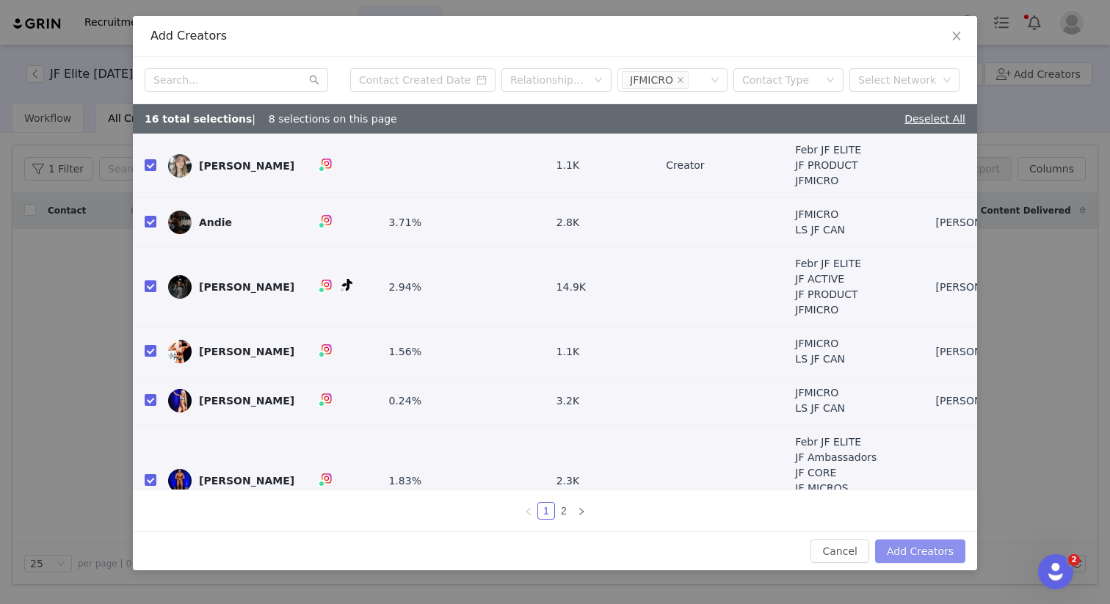
click at [899, 551] on button "Add Creators" at bounding box center [920, 551] width 90 height 23
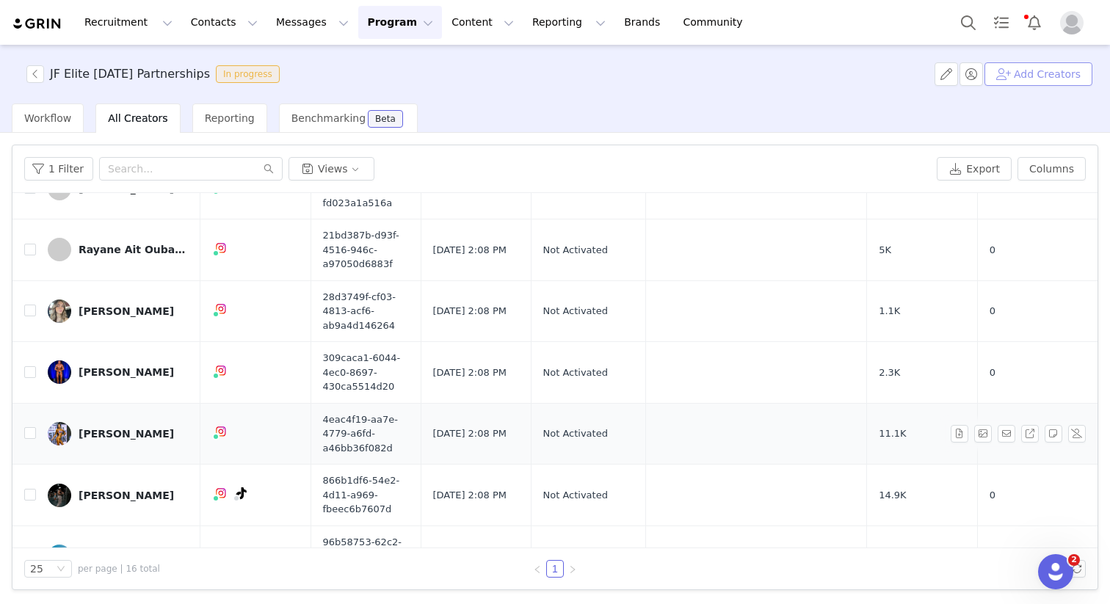
scroll to position [0, 0]
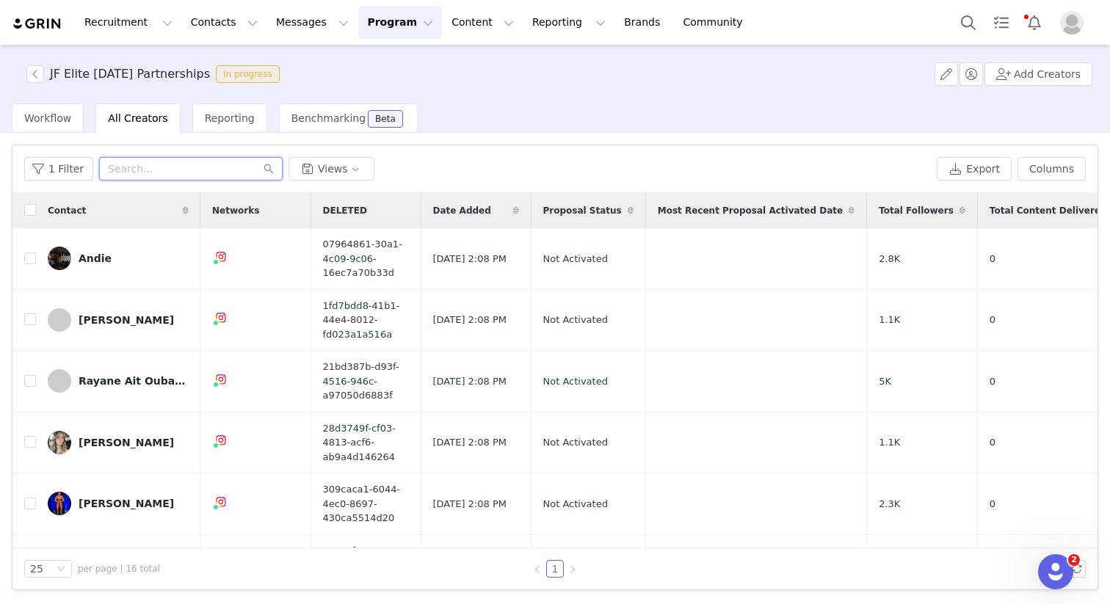
click at [152, 159] on input "text" at bounding box center [191, 168] width 184 height 23
click at [1037, 84] on button "Add Creators" at bounding box center [1039, 73] width 108 height 23
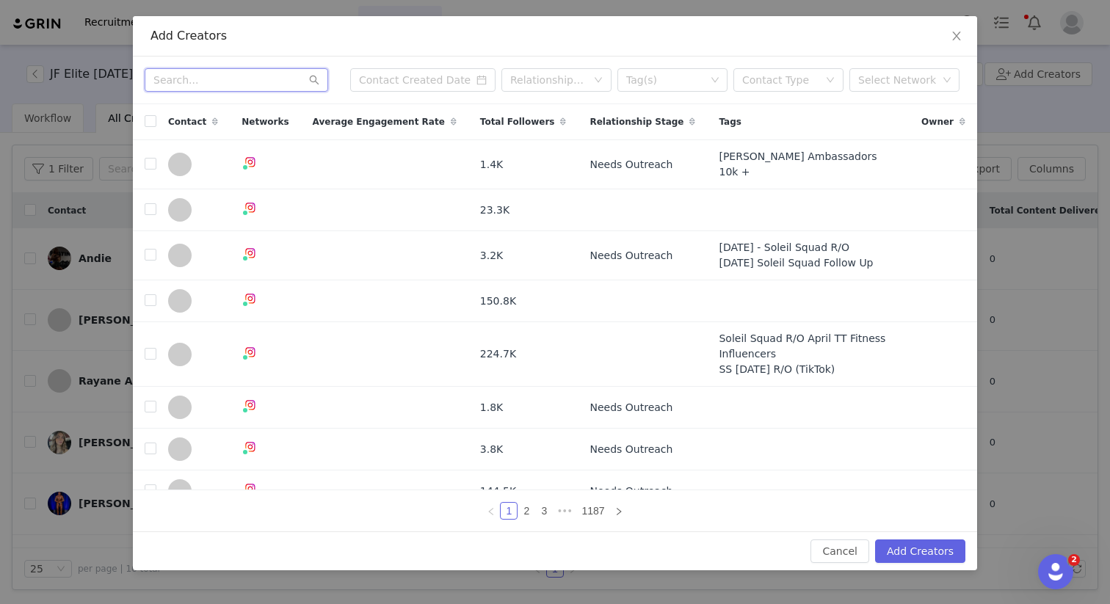
click at [179, 87] on input "text" at bounding box center [237, 79] width 184 height 23
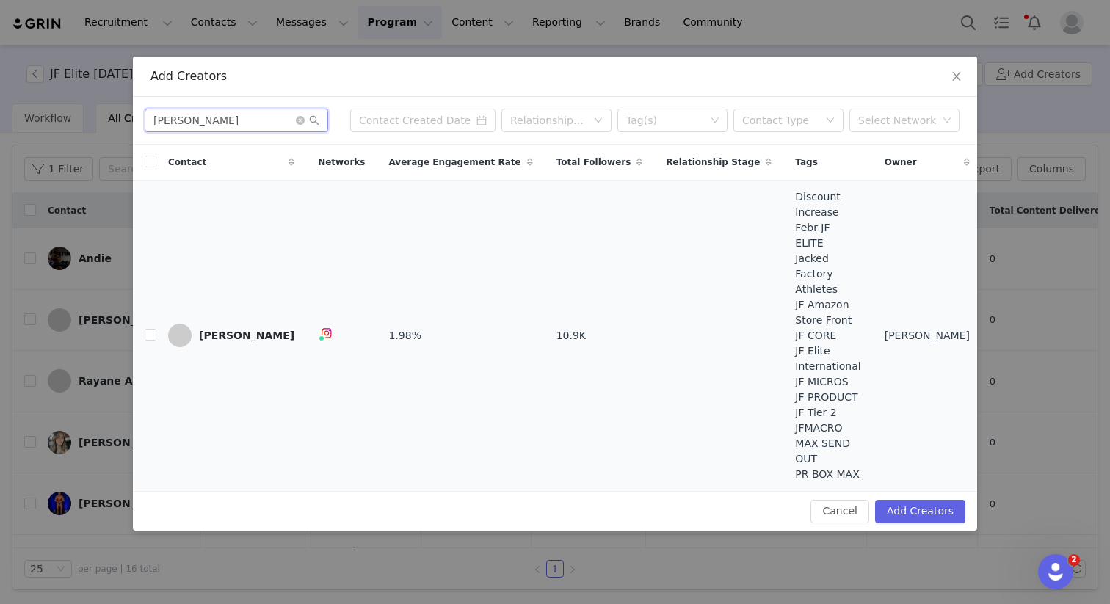
type input "[PERSON_NAME]"
click at [139, 338] on td at bounding box center [144, 335] width 23 height 311
click at [146, 338] on input "checkbox" at bounding box center [151, 335] width 12 height 12
checkbox input "true"
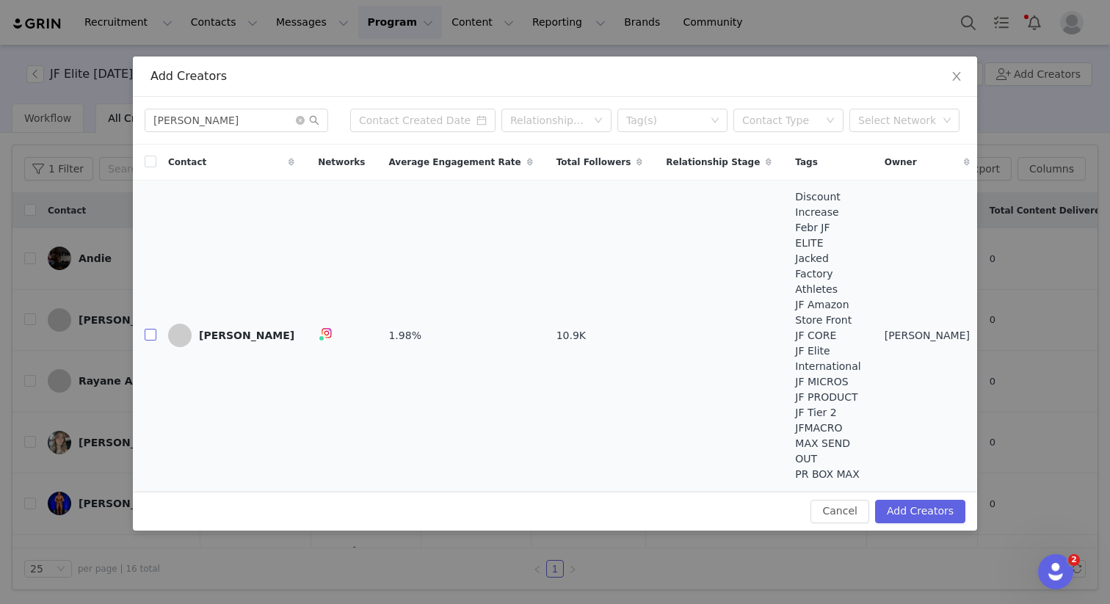
checkbox input "true"
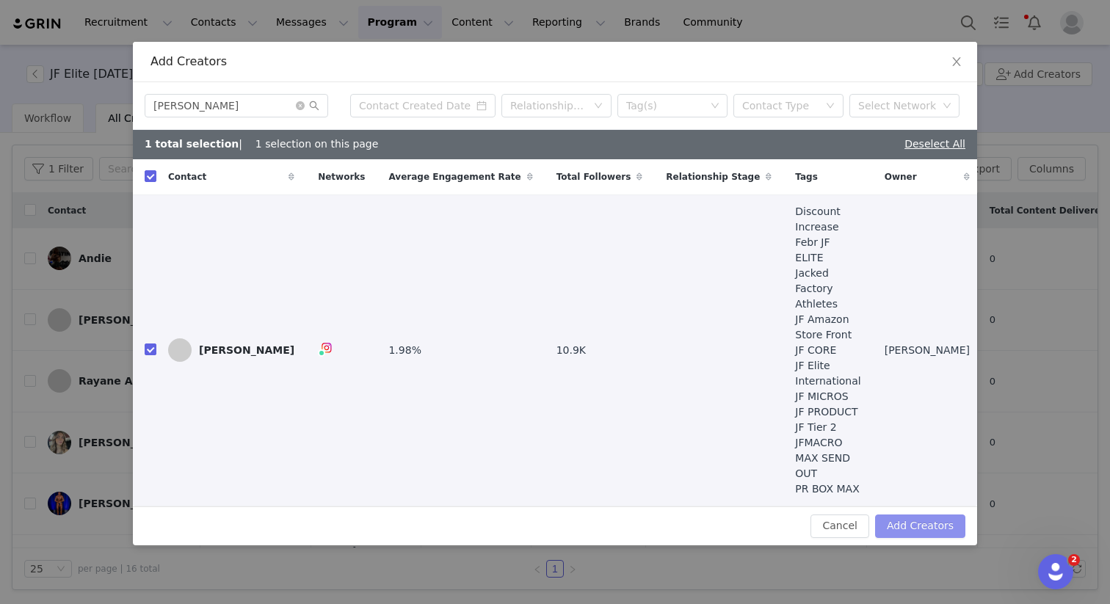
click at [931, 515] on button "Add Creators" at bounding box center [920, 526] width 90 height 23
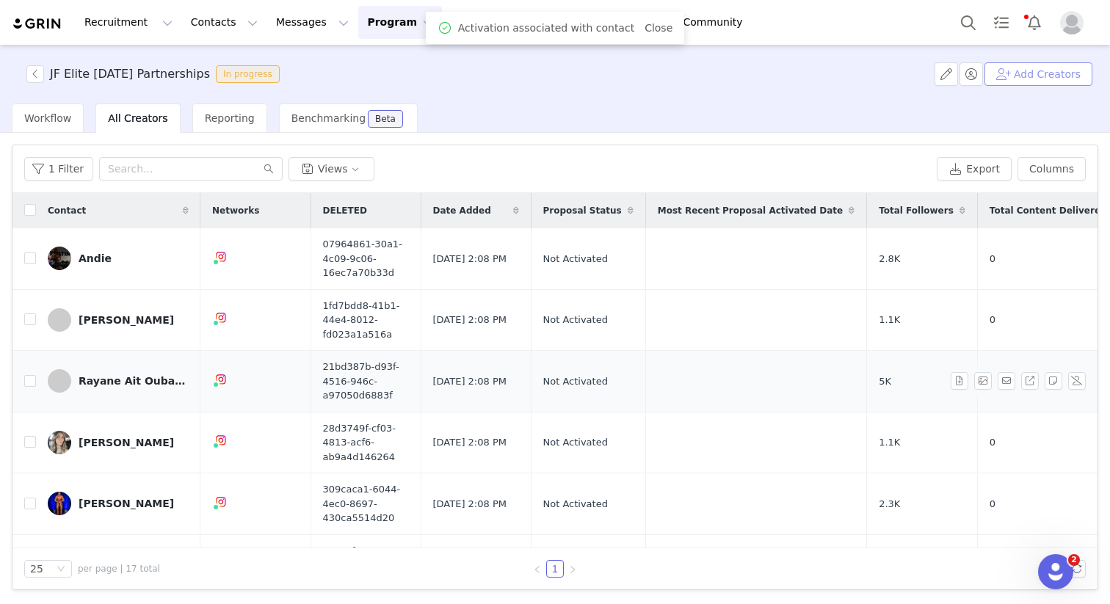
scroll to position [722, 0]
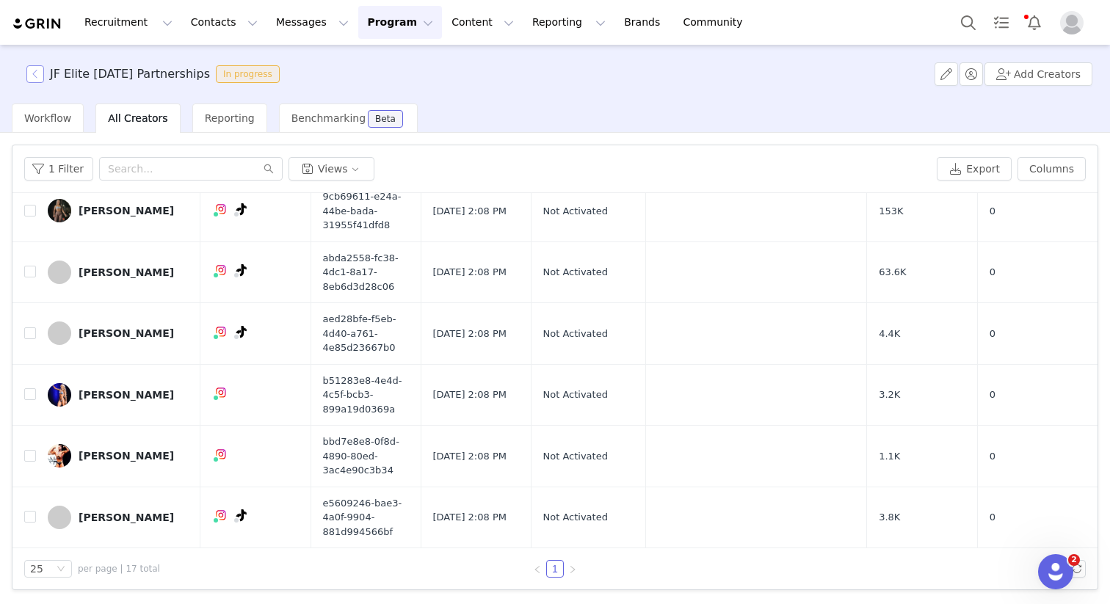
click at [31, 73] on button "button" at bounding box center [35, 74] width 18 height 18
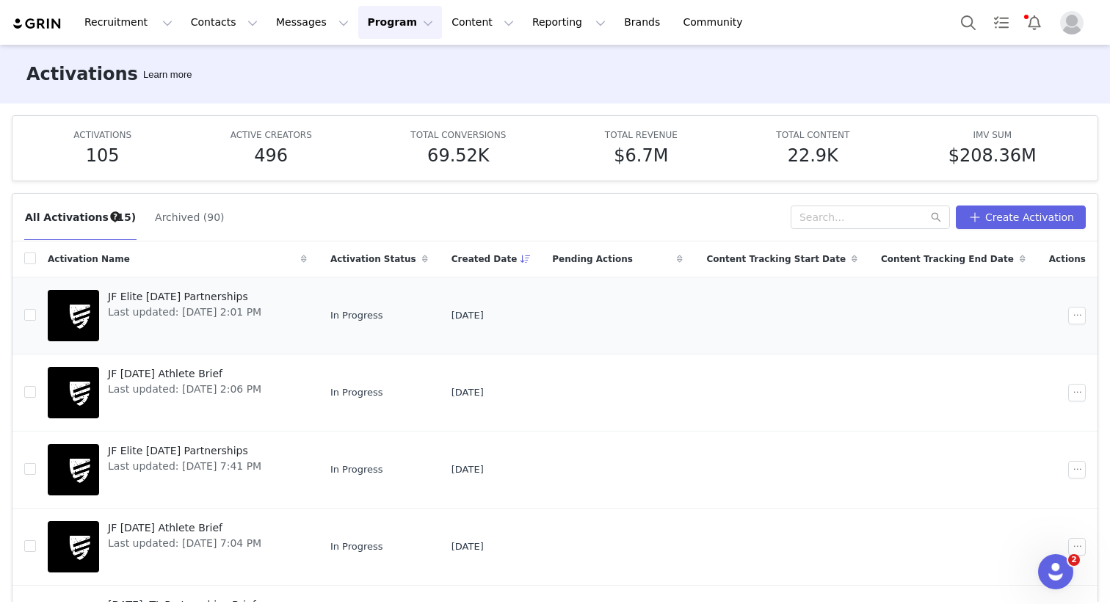
click at [204, 300] on span "JF Elite [DATE] Partnerships" at bounding box center [184, 296] width 153 height 15
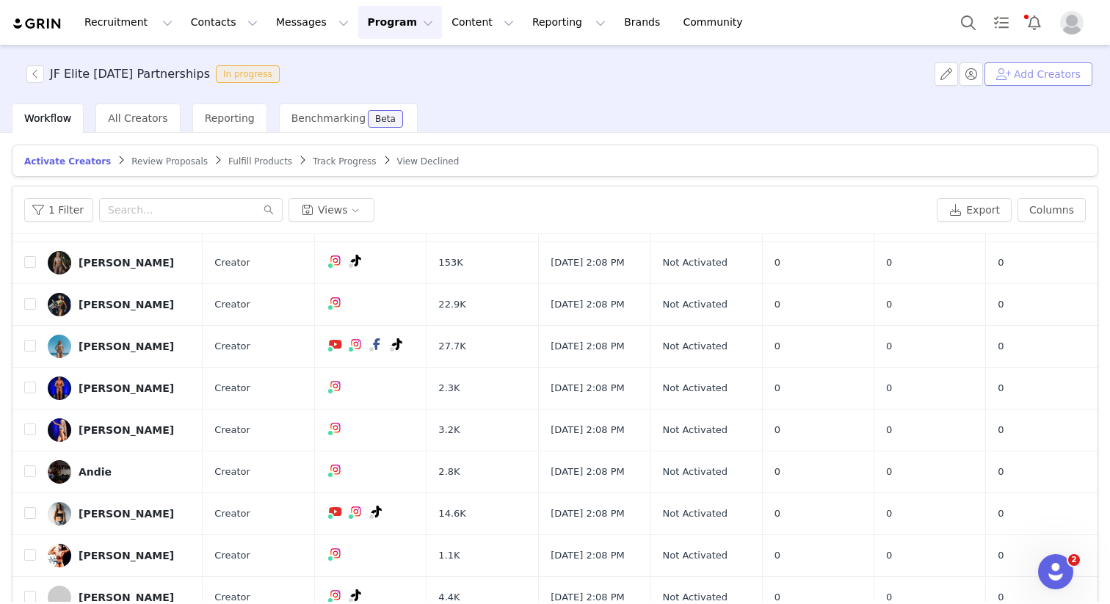
click at [994, 70] on button "Add Creators" at bounding box center [1039, 73] width 108 height 23
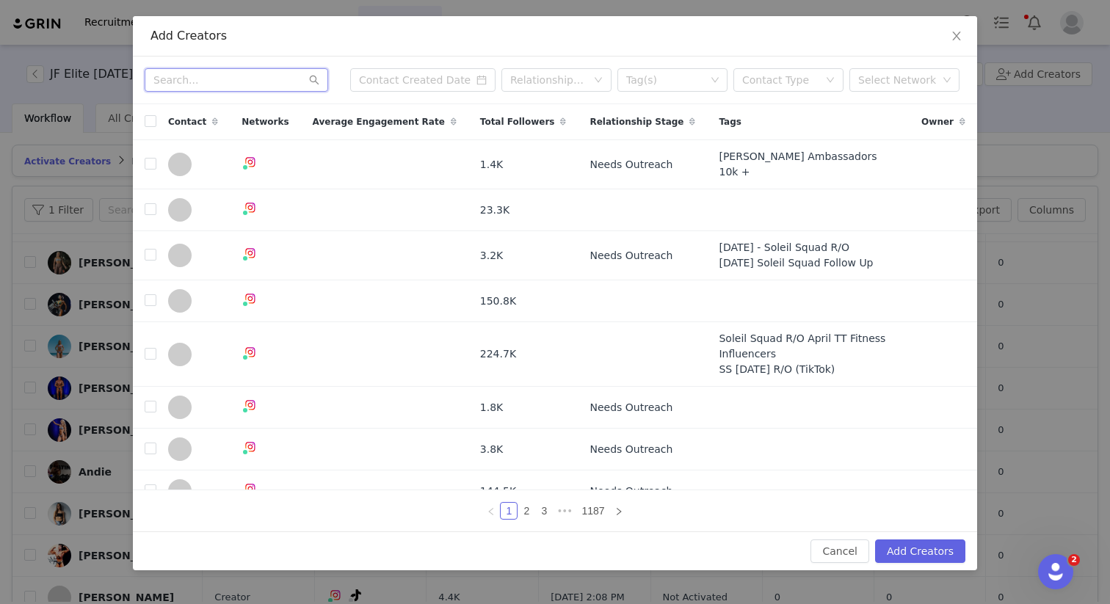
click at [246, 90] on input "text" at bounding box center [237, 79] width 184 height 23
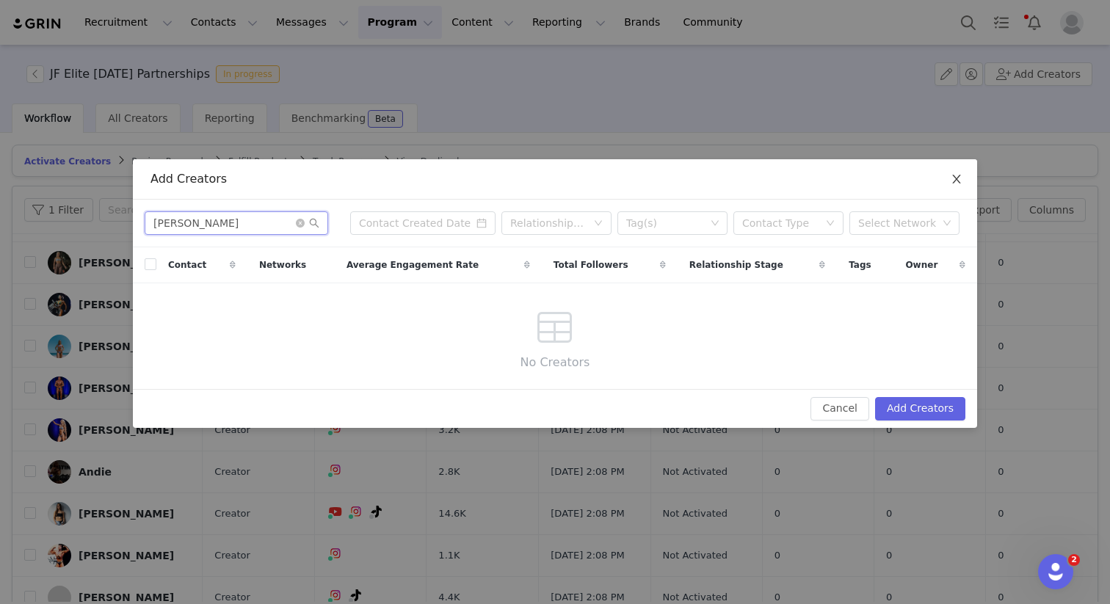
type input "chloe blake"
click at [965, 181] on span "Close" at bounding box center [956, 179] width 41 height 41
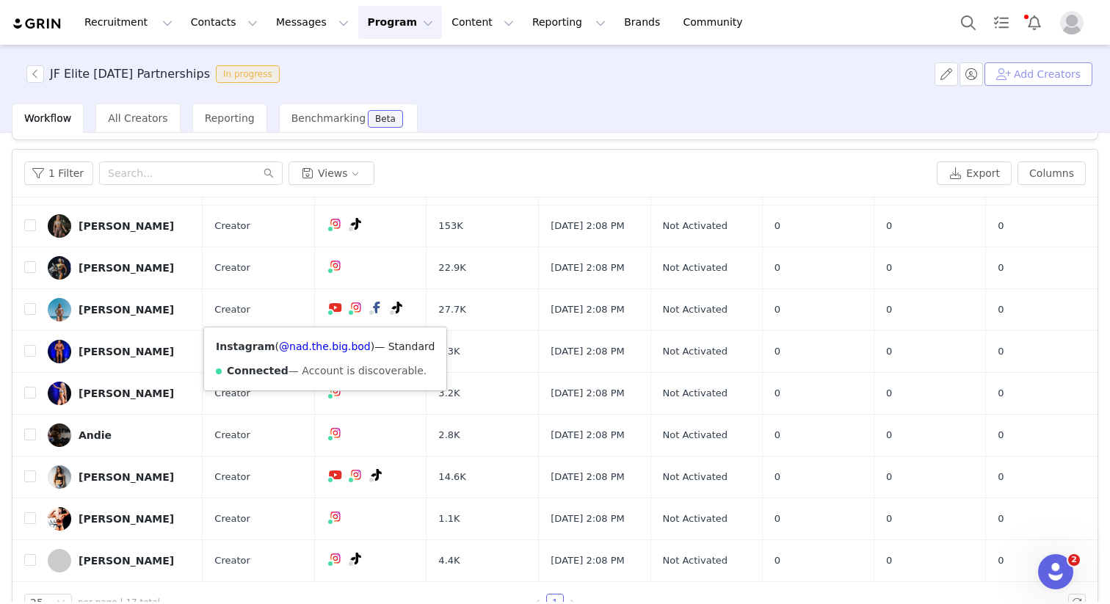
scroll to position [70, 0]
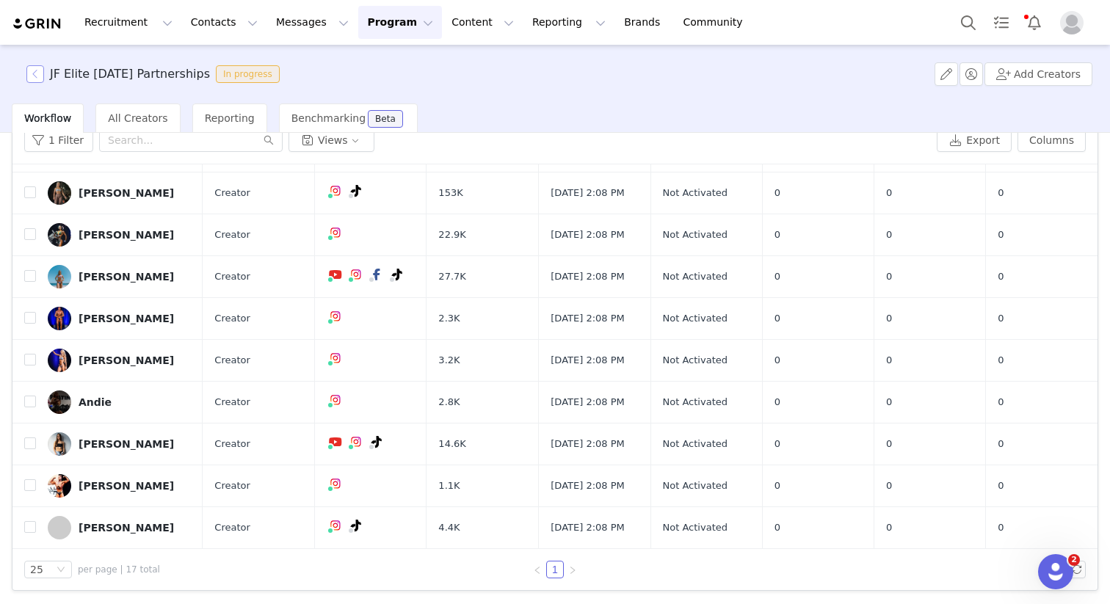
click at [40, 76] on button "button" at bounding box center [35, 74] width 18 height 18
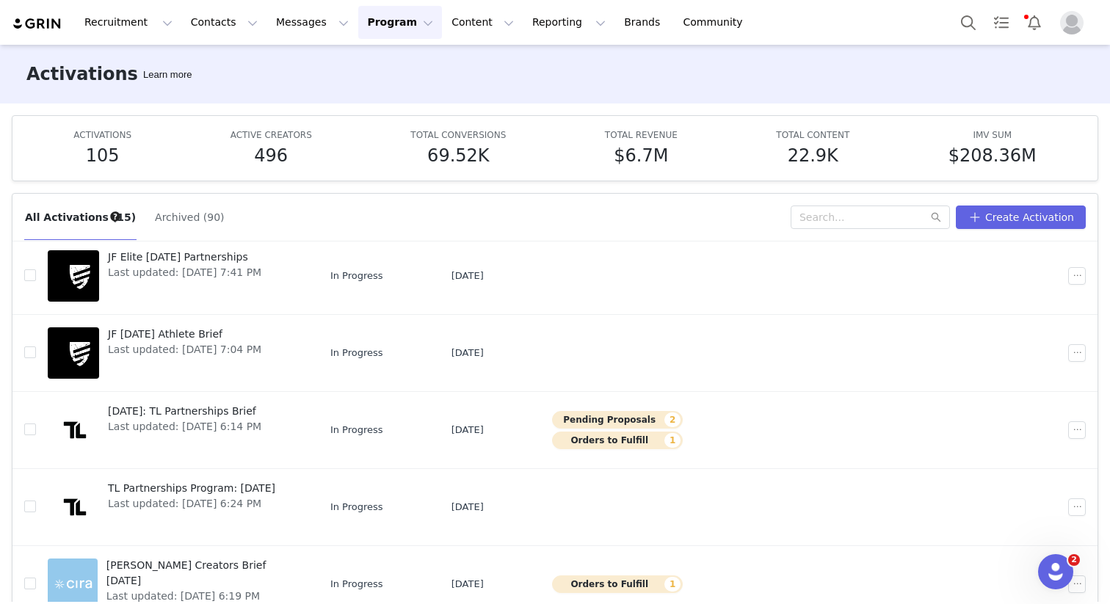
scroll to position [320, 0]
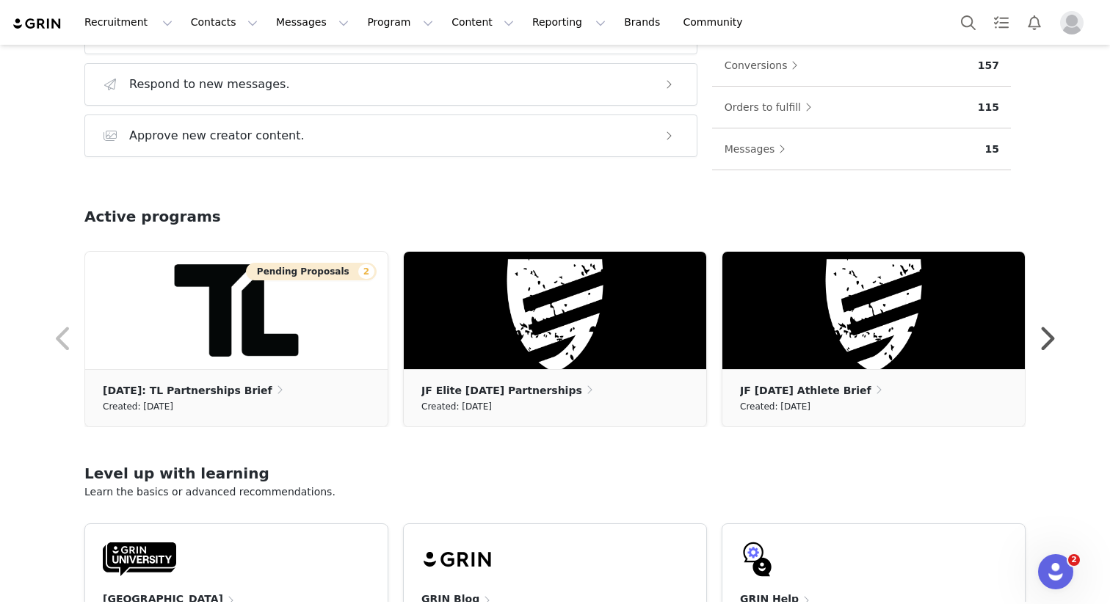
scroll to position [423, 0]
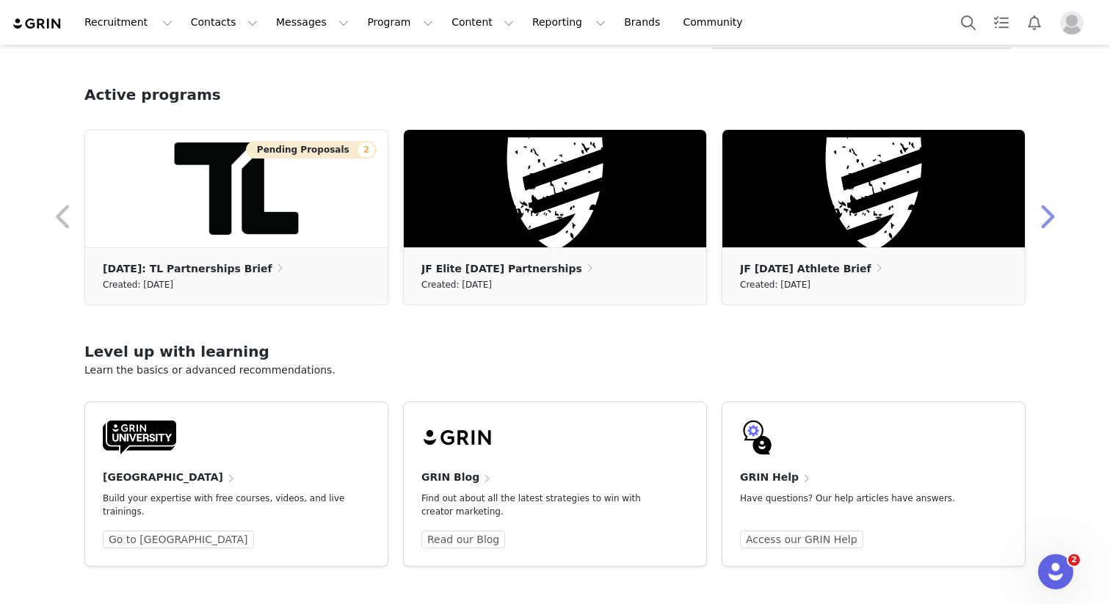
click at [1048, 228] on button "button" at bounding box center [1046, 217] width 29 height 35
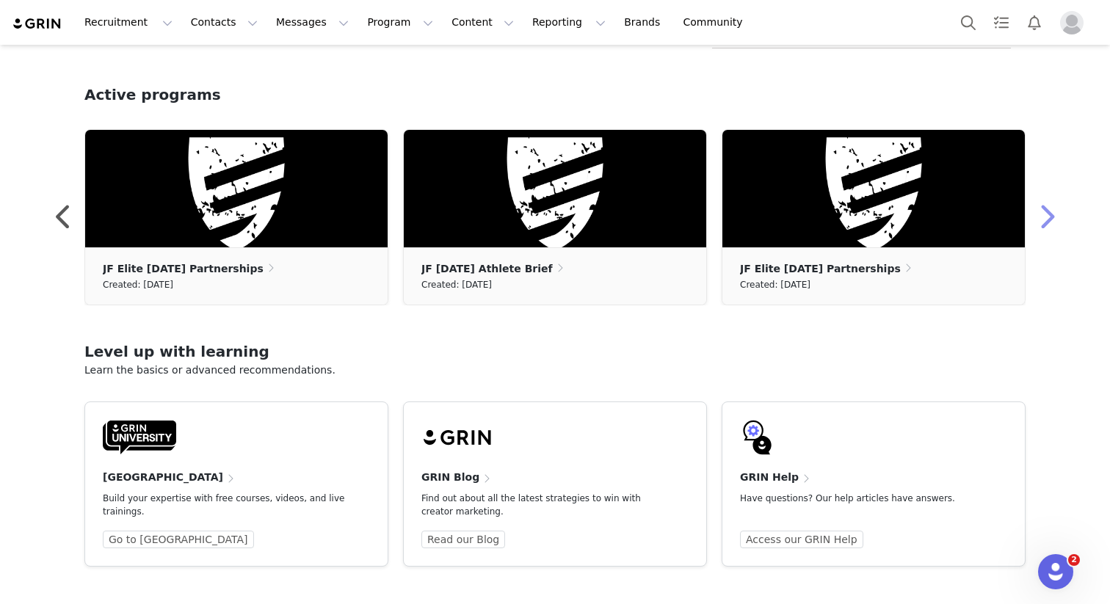
click at [1047, 217] on button "button" at bounding box center [1046, 217] width 29 height 35
click at [873, 253] on ul "JF [DATE] Athlete Brief Created: [DATE]" at bounding box center [873, 275] width 302 height 57
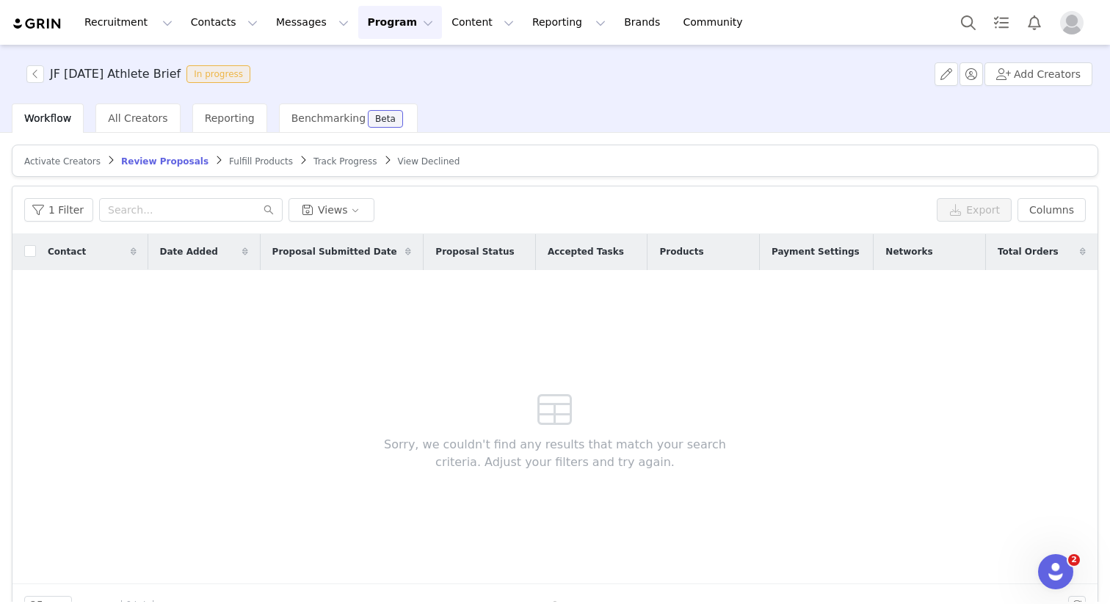
click at [59, 160] on span "Activate Creators" at bounding box center [62, 161] width 76 height 10
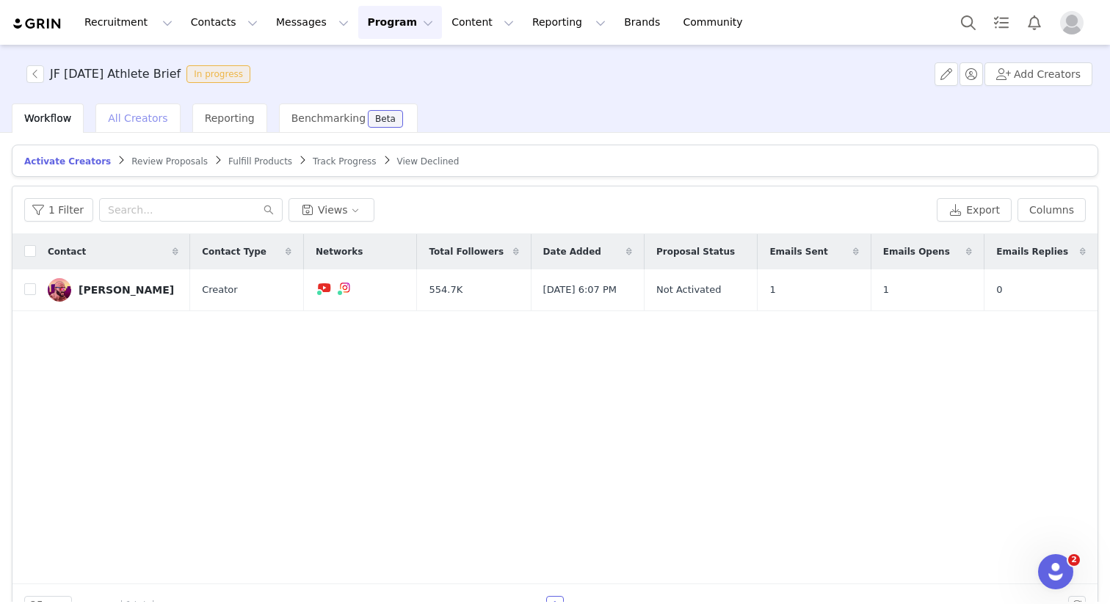
click at [126, 122] on span "All Creators" at bounding box center [137, 118] width 59 height 12
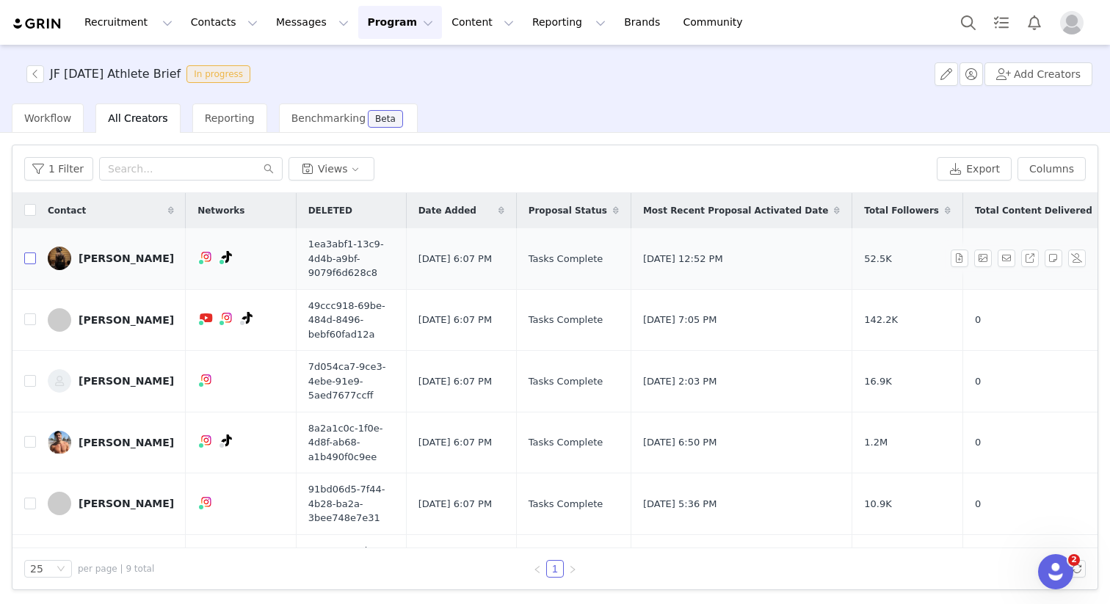
click at [33, 265] on label at bounding box center [30, 258] width 12 height 15
click at [33, 264] on input "checkbox" at bounding box center [30, 259] width 12 height 12
checkbox input "true"
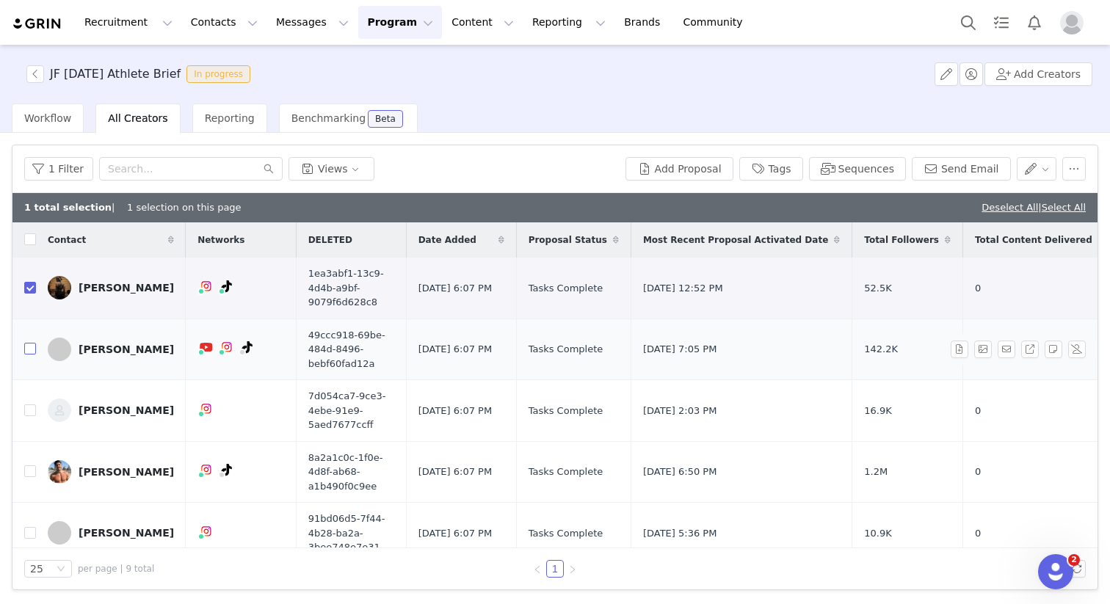
click at [32, 347] on input "checkbox" at bounding box center [30, 349] width 12 height 12
checkbox input "true"
click at [27, 414] on input "checkbox" at bounding box center [30, 411] width 12 height 12
checkbox input "true"
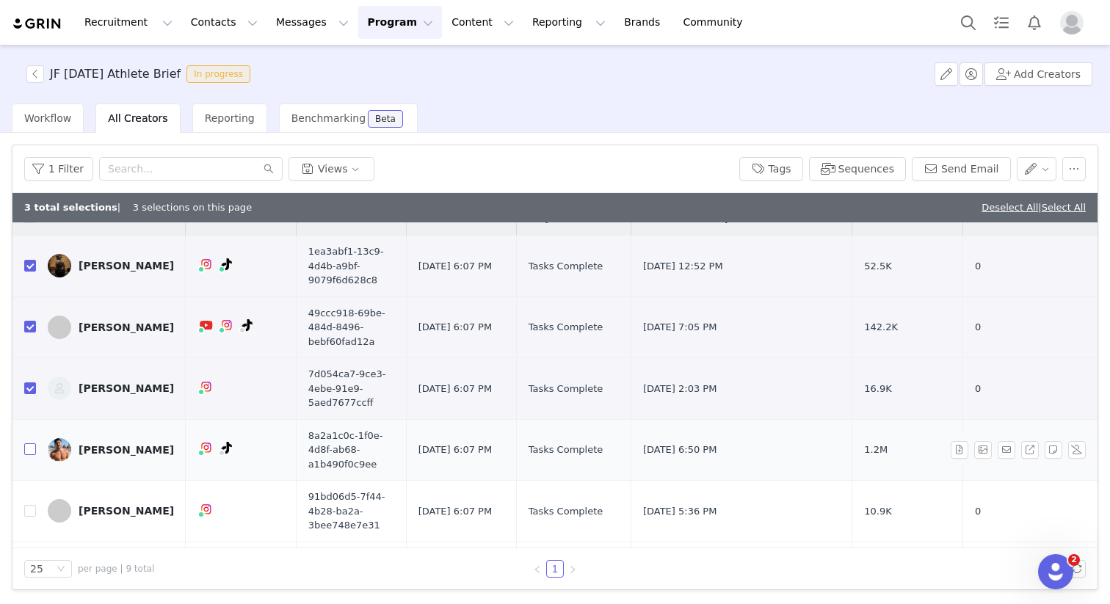
scroll to position [25, 0]
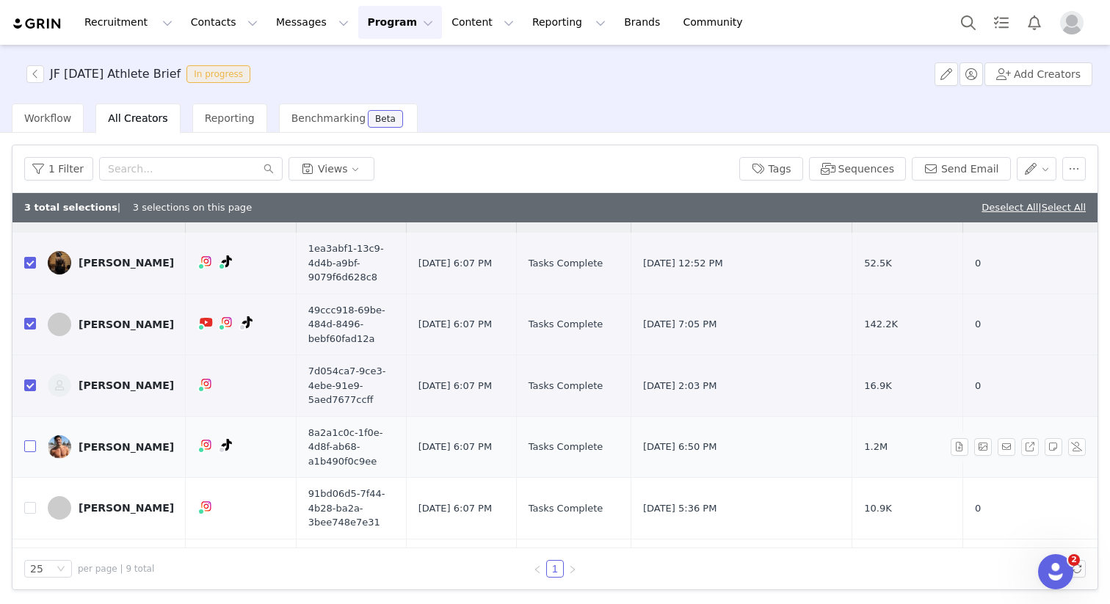
click at [31, 452] on input "checkbox" at bounding box center [30, 447] width 12 height 12
checkbox input "true"
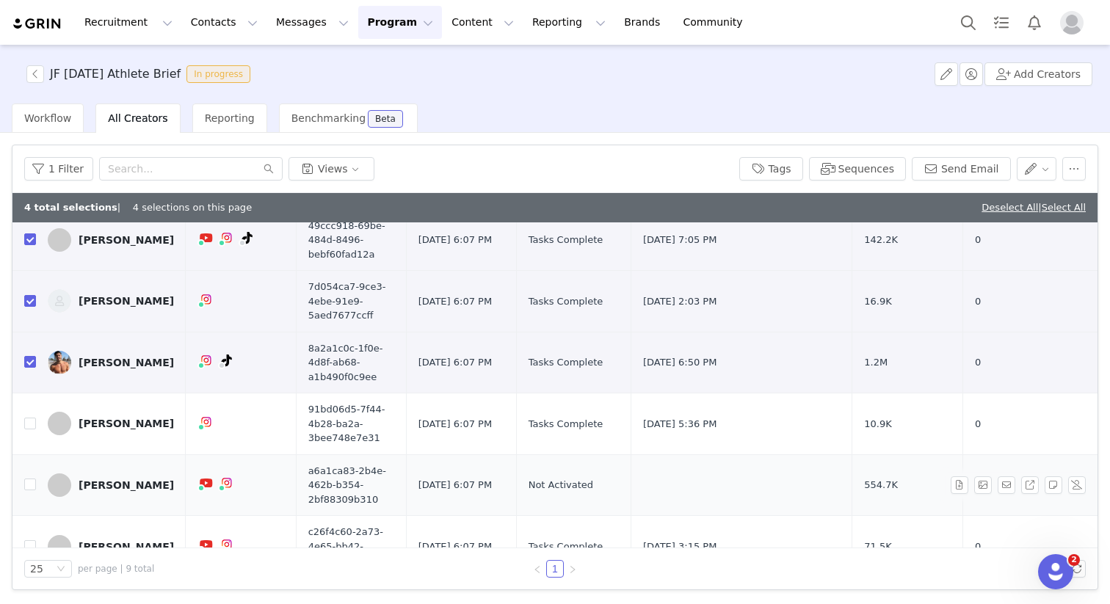
scroll to position [231, 0]
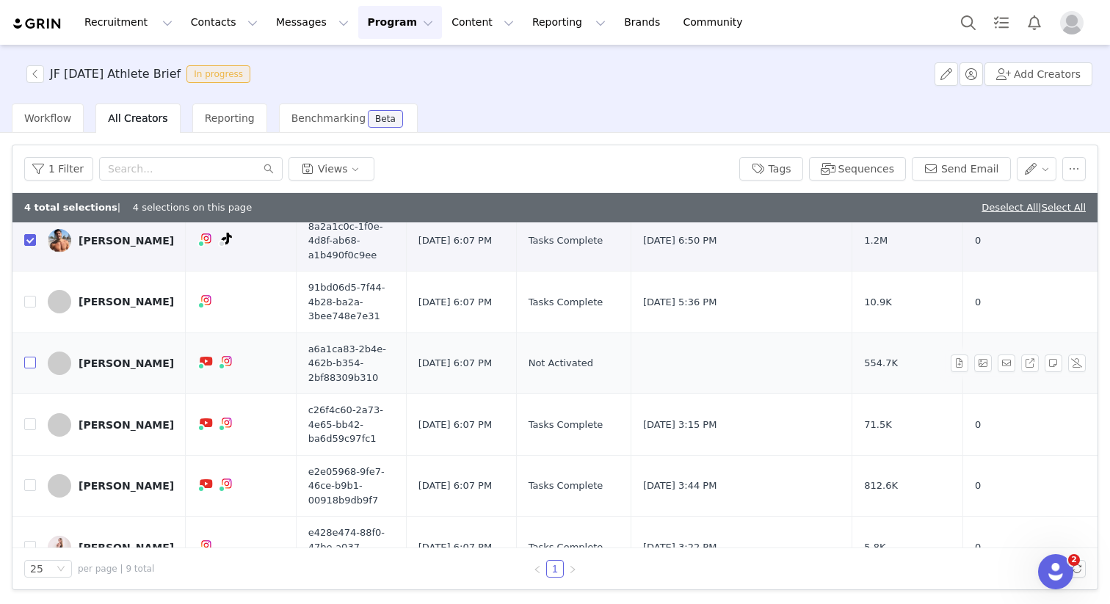
click at [35, 363] on input "checkbox" at bounding box center [30, 363] width 12 height 12
checkbox input "true"
click at [31, 430] on label at bounding box center [30, 424] width 12 height 15
click at [31, 430] on input "checkbox" at bounding box center [30, 424] width 12 height 12
checkbox input "true"
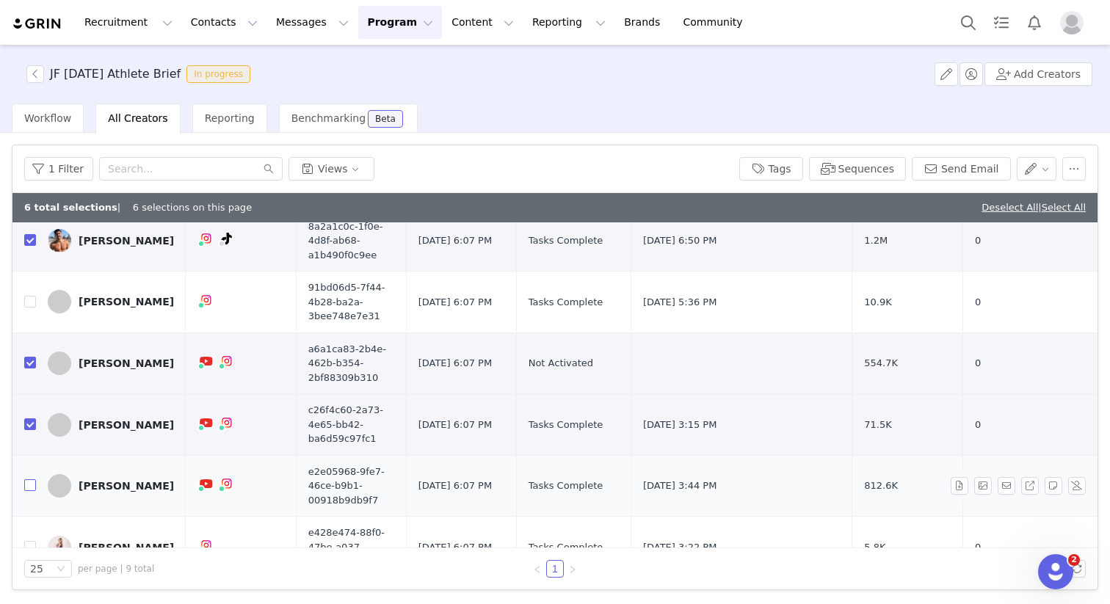
click at [32, 482] on input "checkbox" at bounding box center [30, 485] width 12 height 12
checkbox input "true"
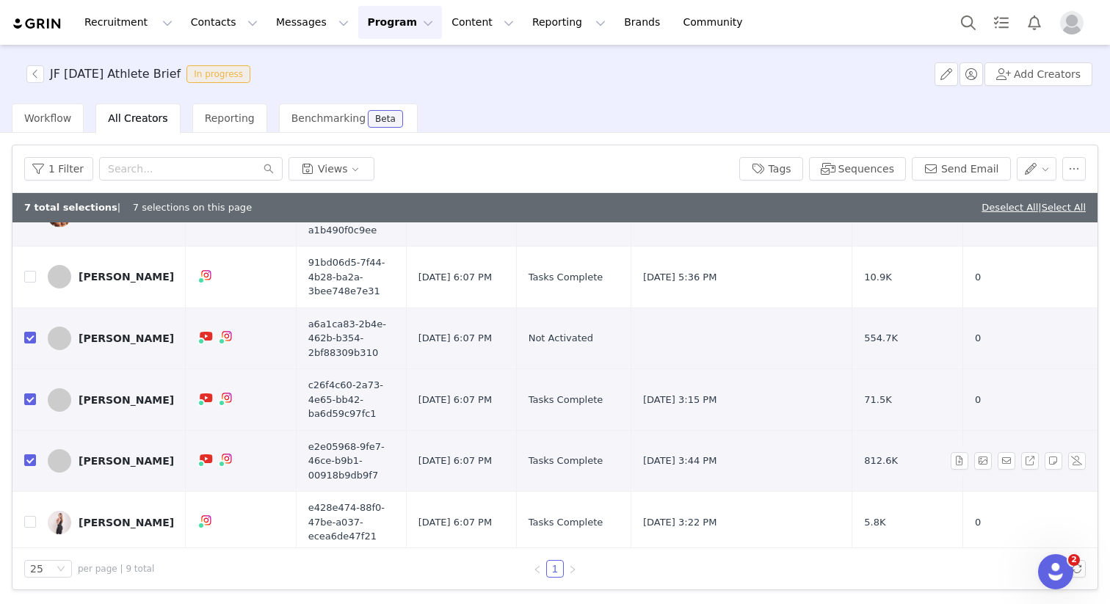
scroll to position [261, 0]
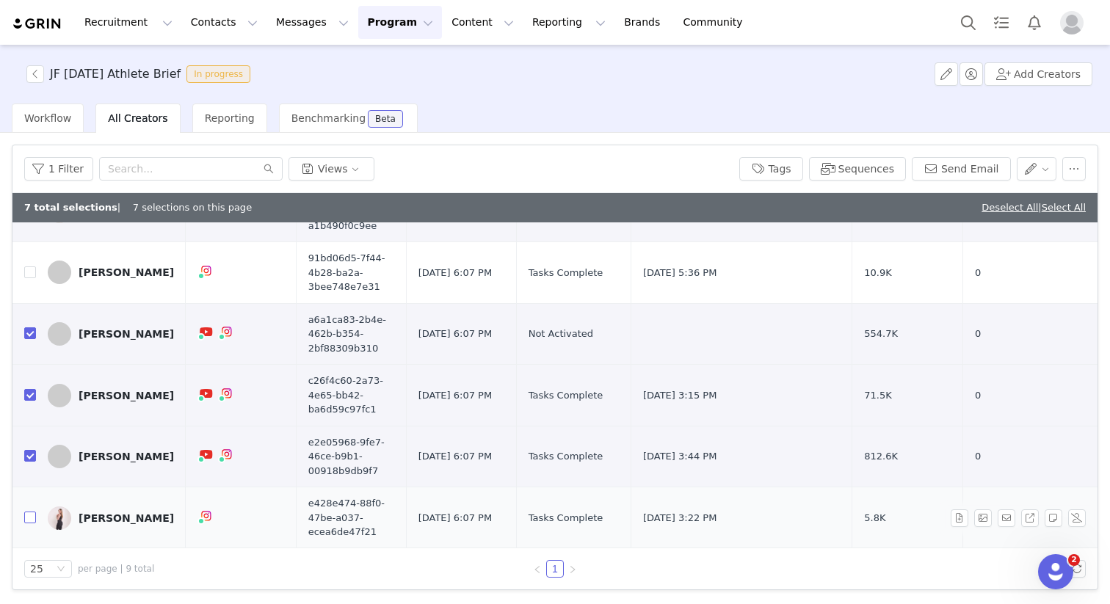
click at [31, 515] on input "checkbox" at bounding box center [30, 518] width 12 height 12
checkbox input "true"
click at [1081, 168] on button "button" at bounding box center [1073, 168] width 23 height 23
click at [629, 162] on div "1 Filter Views" at bounding box center [375, 168] width 703 height 23
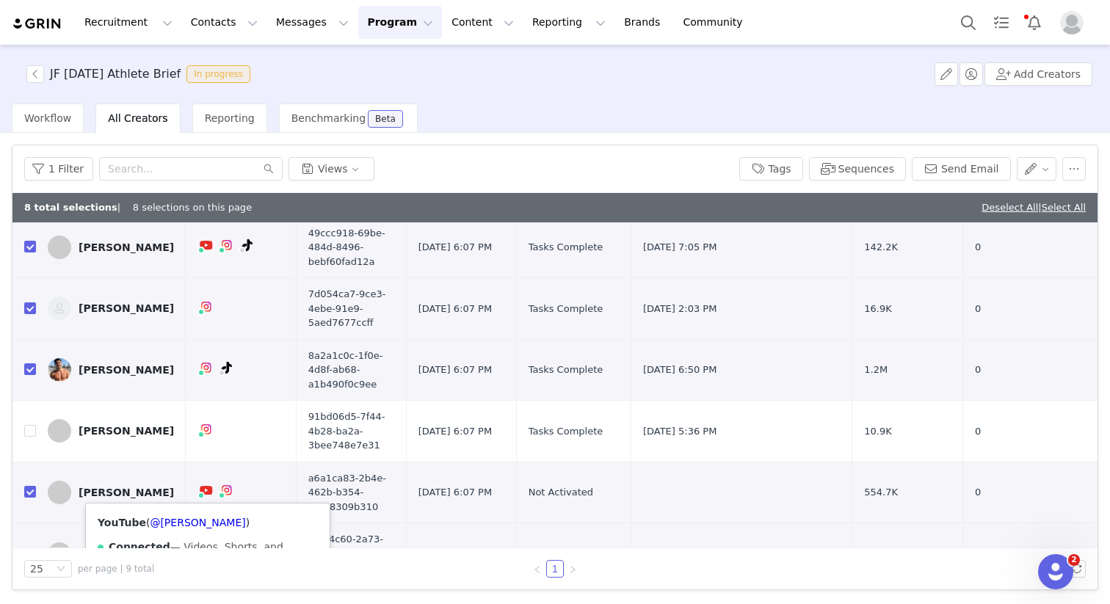
scroll to position [0, 0]
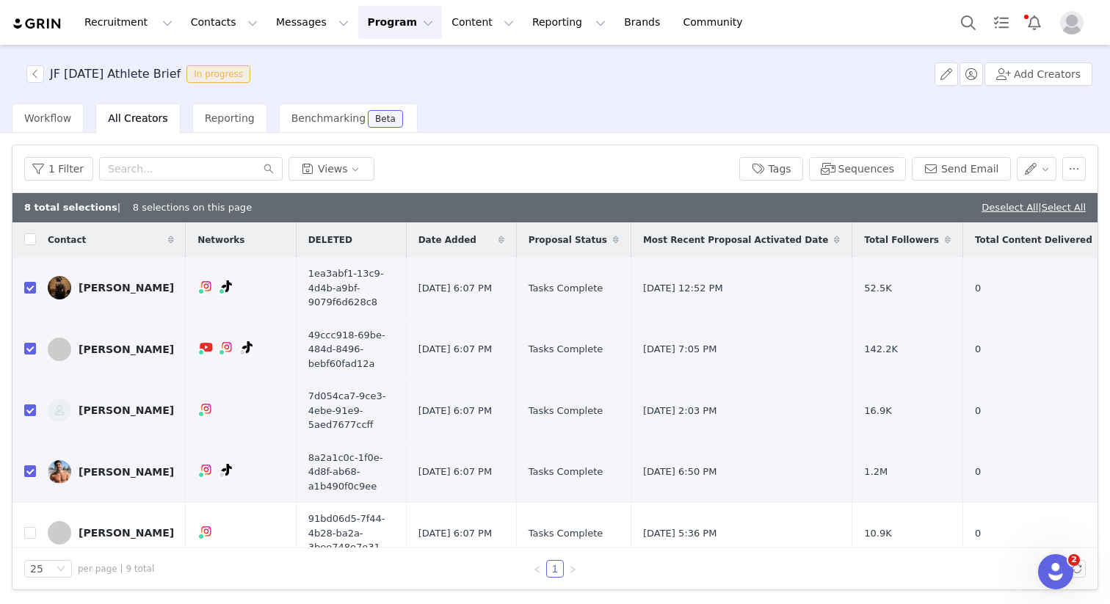
click at [545, 121] on div "Workflow All Creators Reporting Benchmarking Beta" at bounding box center [561, 118] width 1098 height 29
click at [559, 157] on div "1 Filter Views" at bounding box center [375, 168] width 703 height 23
click at [27, 288] on input "checkbox" at bounding box center [30, 288] width 12 height 12
checkbox input "false"
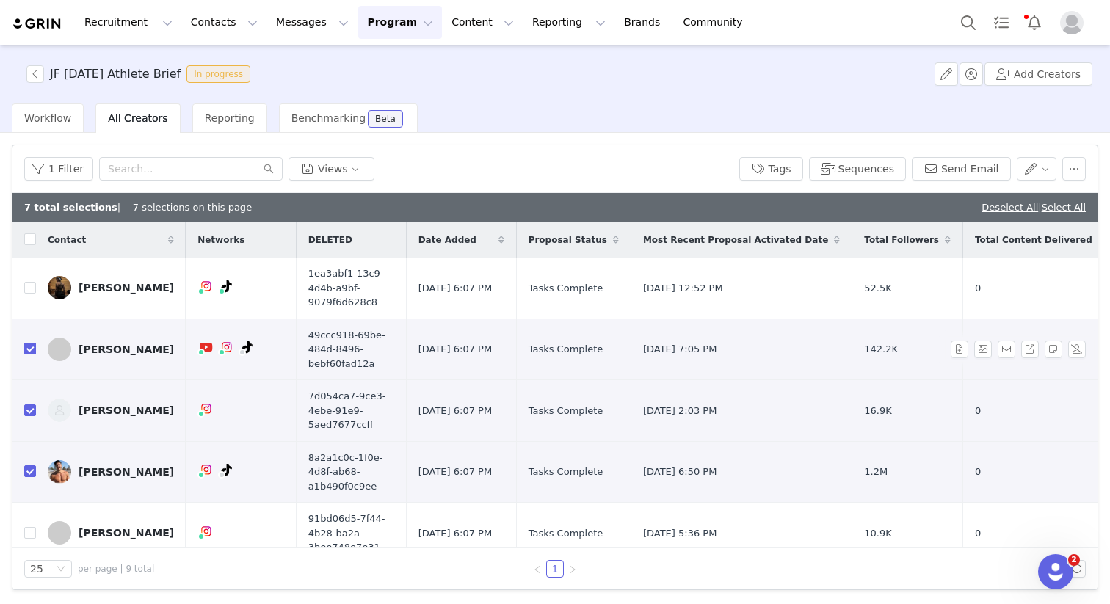
click at [29, 352] on input "checkbox" at bounding box center [30, 349] width 12 height 12
checkbox input "false"
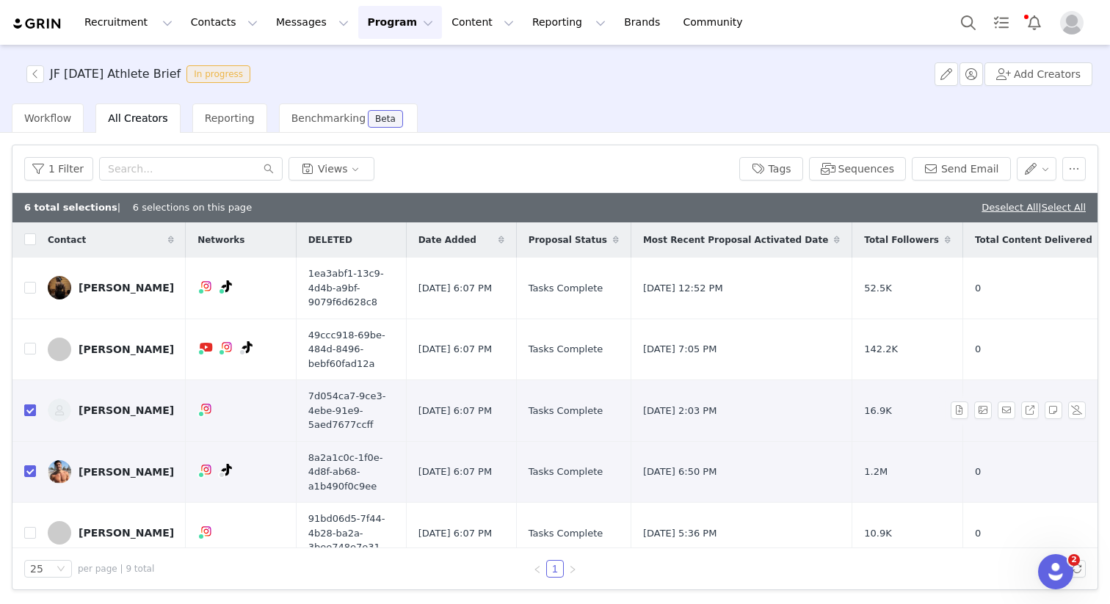
click at [30, 403] on label at bounding box center [30, 410] width 12 height 15
click at [30, 405] on input "checkbox" at bounding box center [30, 411] width 12 height 12
checkbox input "false"
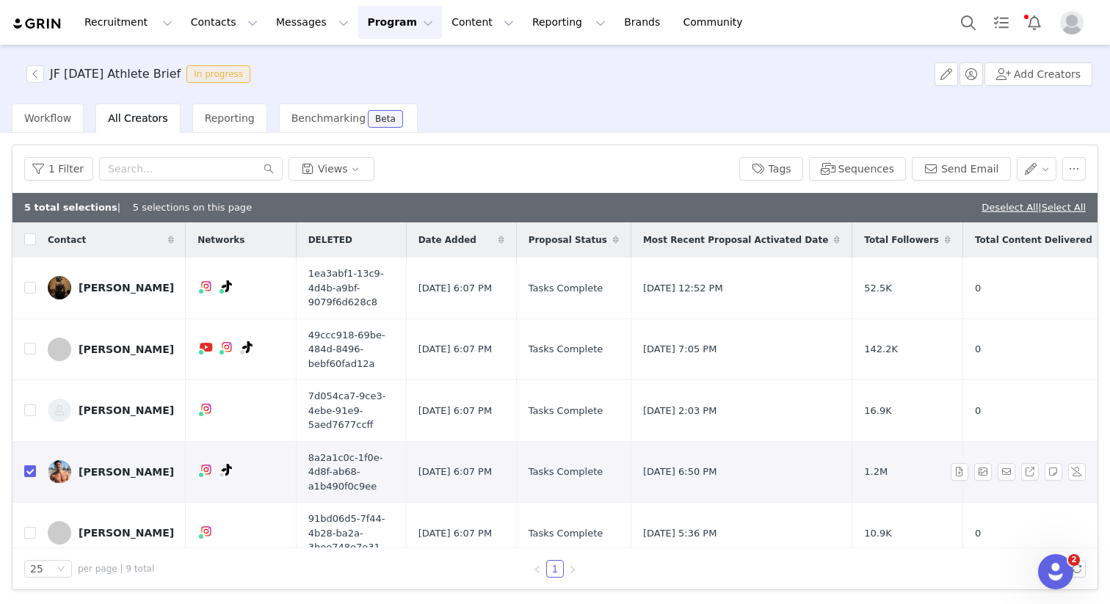
click at [32, 478] on label at bounding box center [30, 471] width 12 height 15
click at [32, 477] on input "checkbox" at bounding box center [30, 471] width 12 height 12
checkbox input "false"
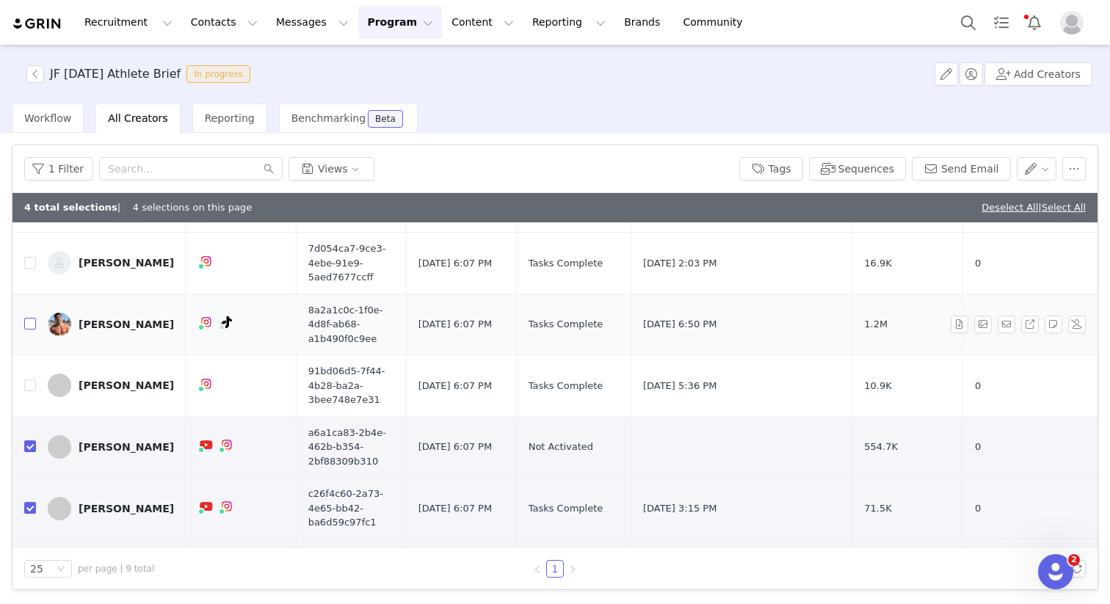
scroll to position [261, 0]
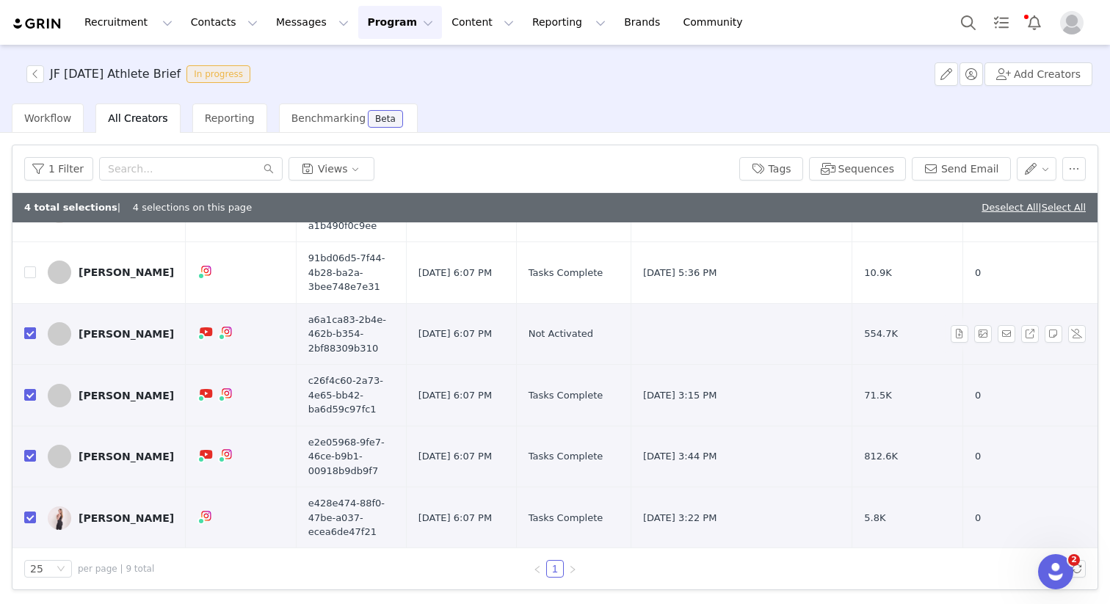
click at [29, 336] on input "checkbox" at bounding box center [30, 333] width 12 height 12
checkbox input "false"
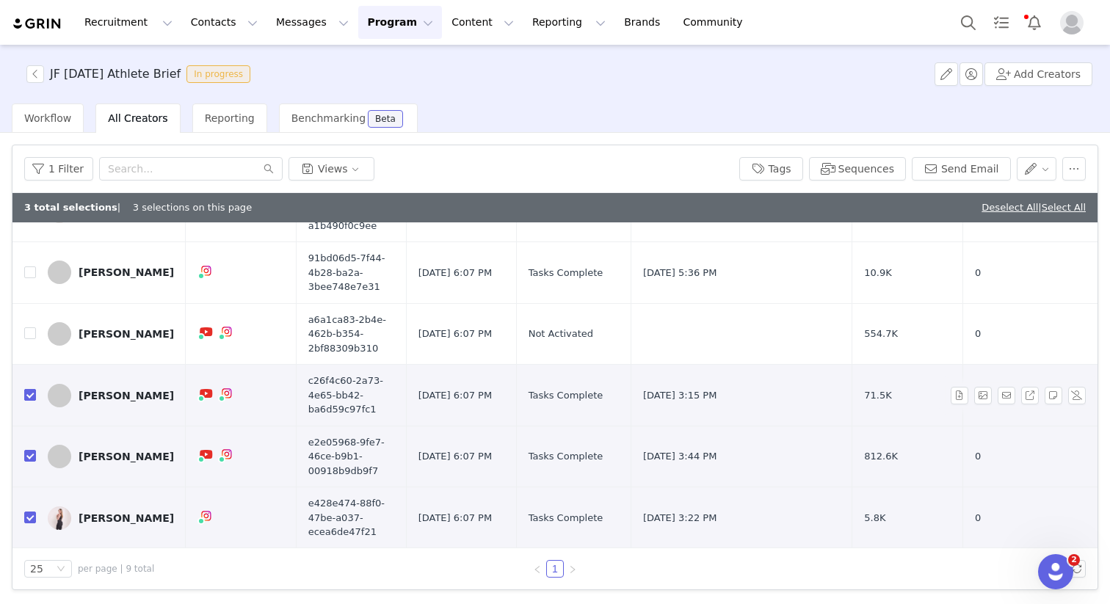
click at [26, 401] on label at bounding box center [30, 395] width 12 height 15
click at [26, 401] on input "checkbox" at bounding box center [30, 395] width 12 height 12
checkbox input "false"
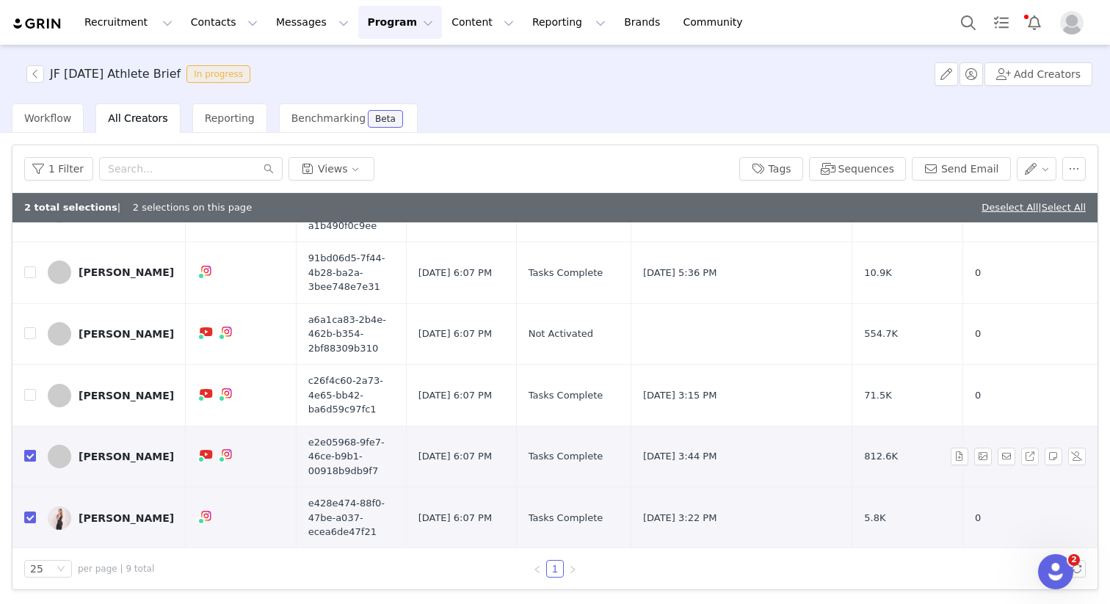
click at [35, 452] on input "checkbox" at bounding box center [30, 456] width 12 height 12
checkbox input "false"
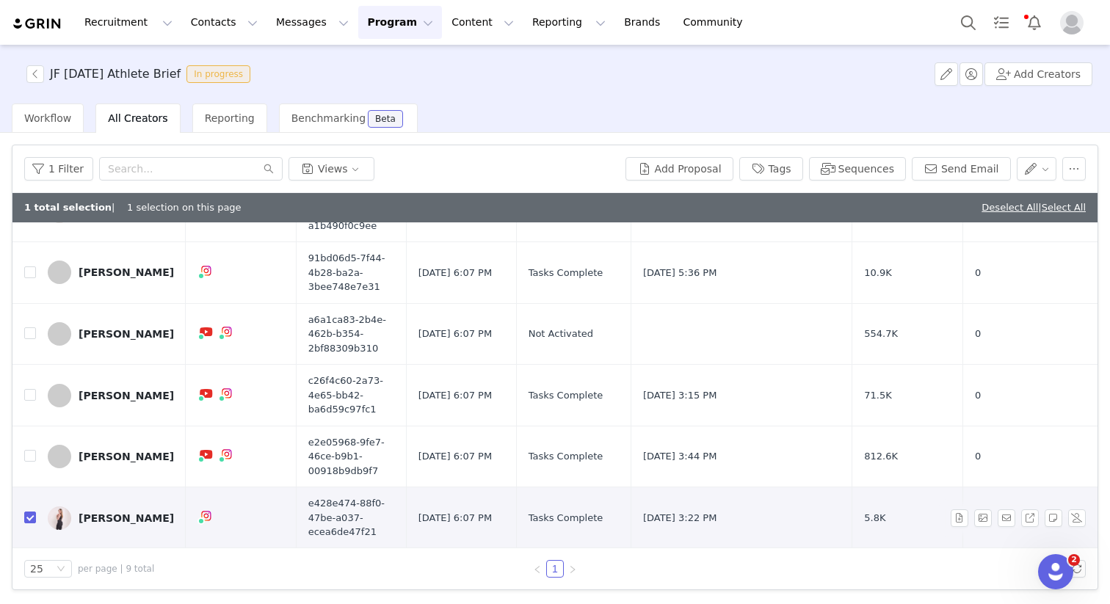
drag, startPoint x: 31, startPoint y: 515, endPoint x: 41, endPoint y: 490, distance: 27.0
click at [29, 515] on input "checkbox" at bounding box center [30, 518] width 12 height 12
checkbox input "false"
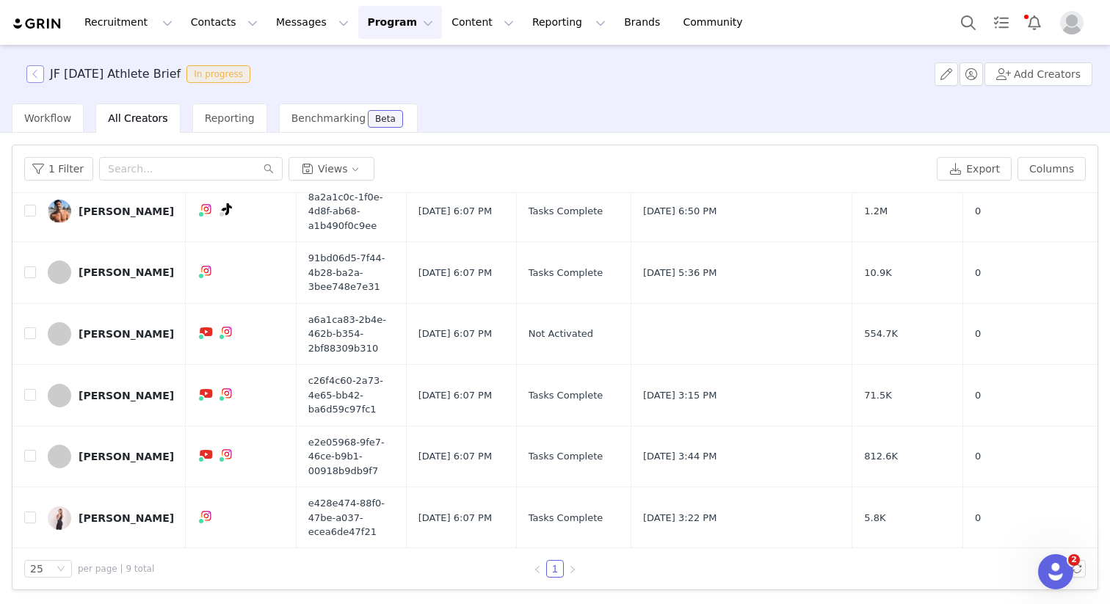
click at [37, 77] on button "button" at bounding box center [35, 74] width 18 height 18
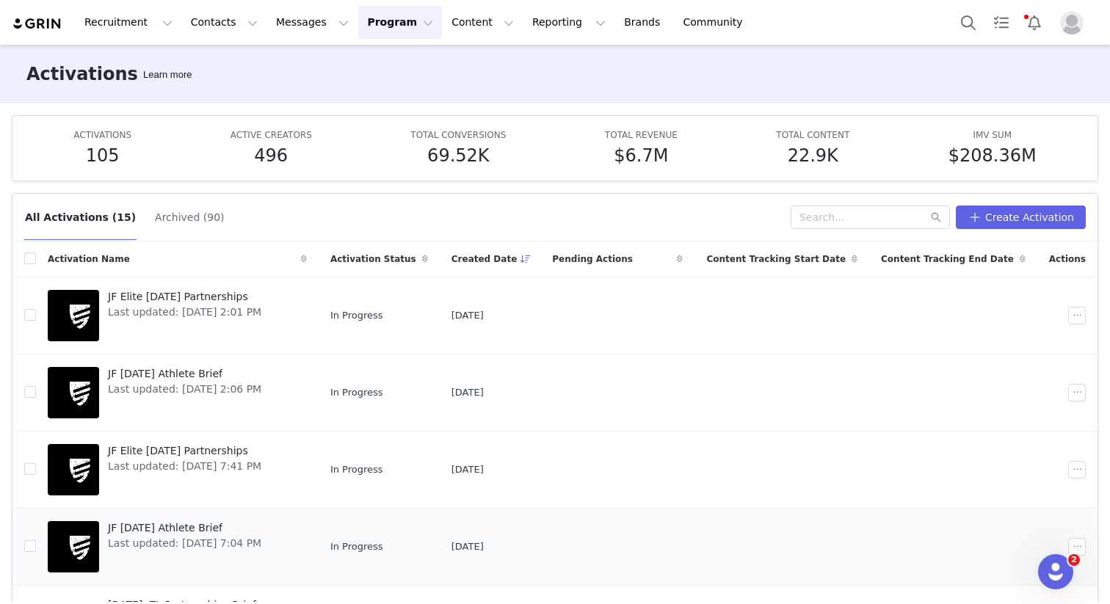
click at [234, 533] on span "JF [DATE] Athlete Brief" at bounding box center [184, 528] width 153 height 15
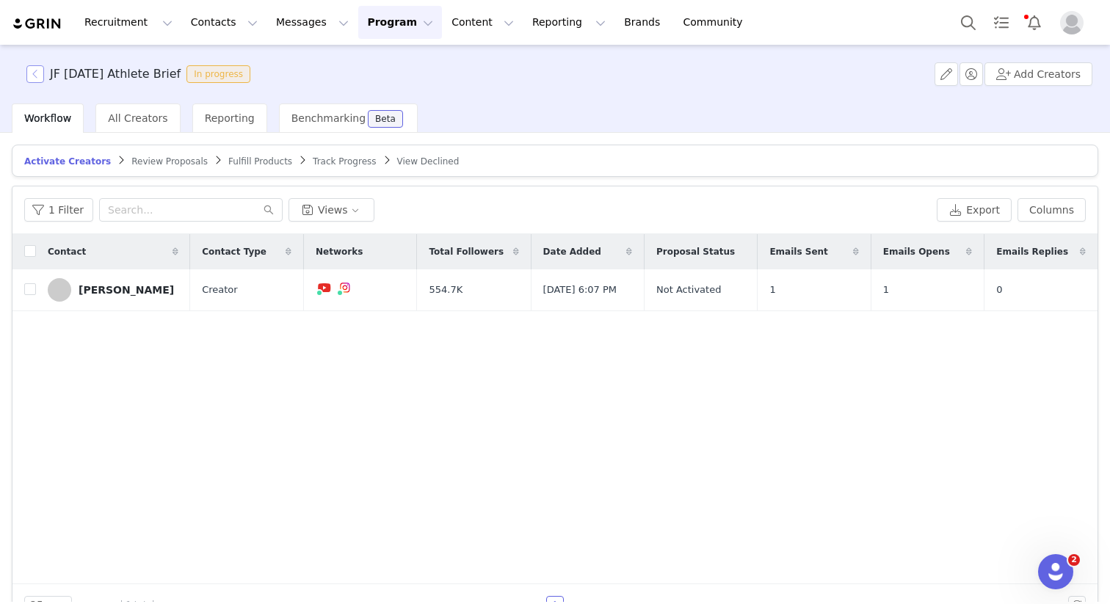
click at [29, 69] on button "button" at bounding box center [35, 74] width 18 height 18
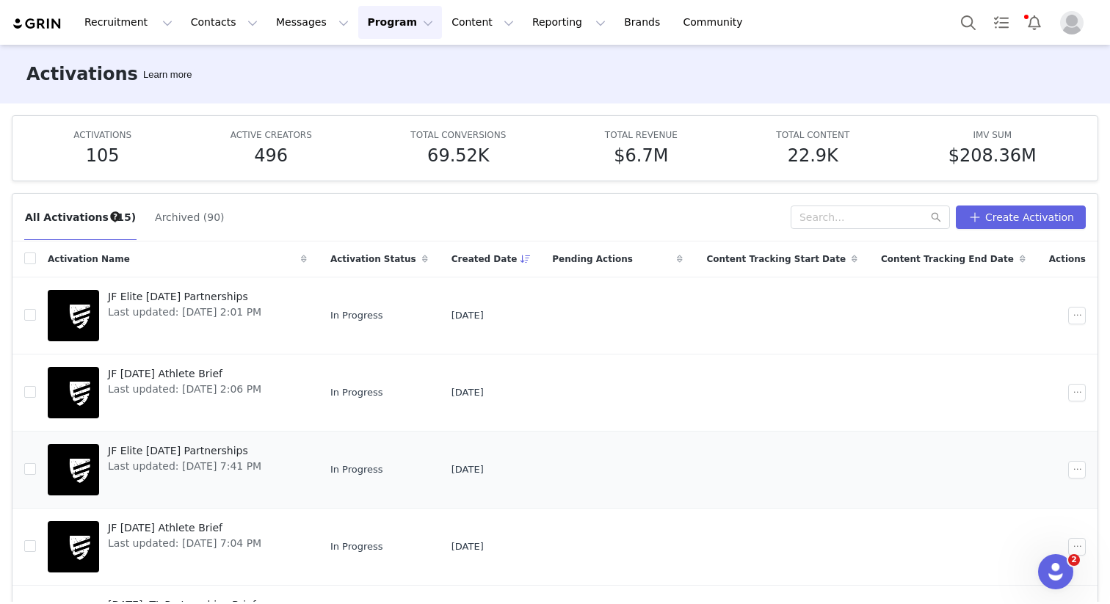
click at [229, 439] on td "JF Elite [DATE] Partnerships Last updated: [DATE] 7:41 PM" at bounding box center [177, 469] width 283 height 77
click at [228, 445] on span "JF Elite [DATE] Partnerships" at bounding box center [184, 450] width 153 height 15
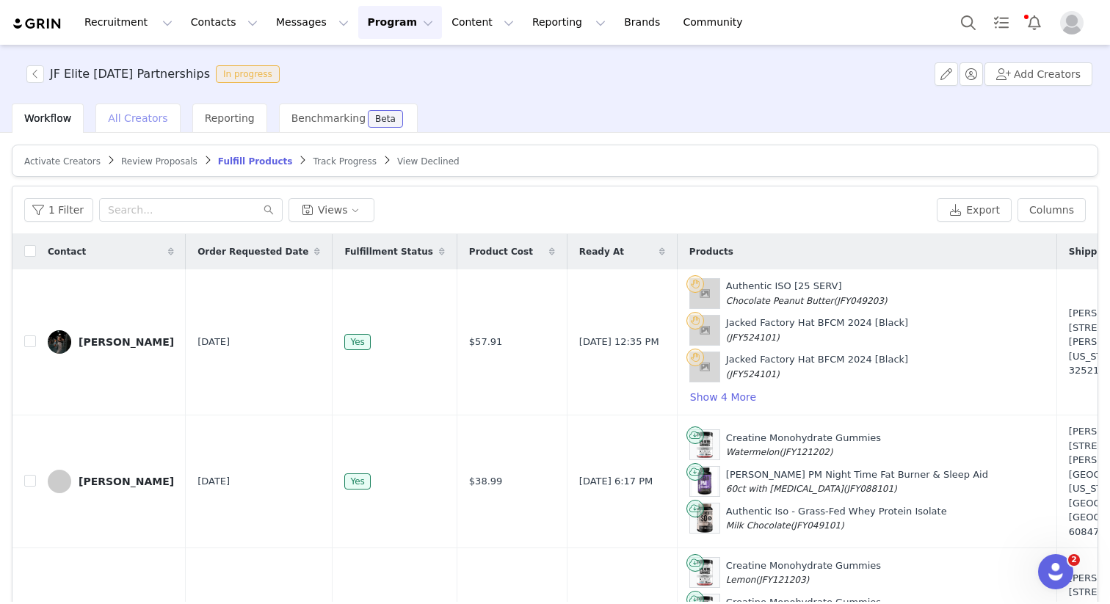
click at [145, 121] on span "All Creators" at bounding box center [137, 118] width 59 height 12
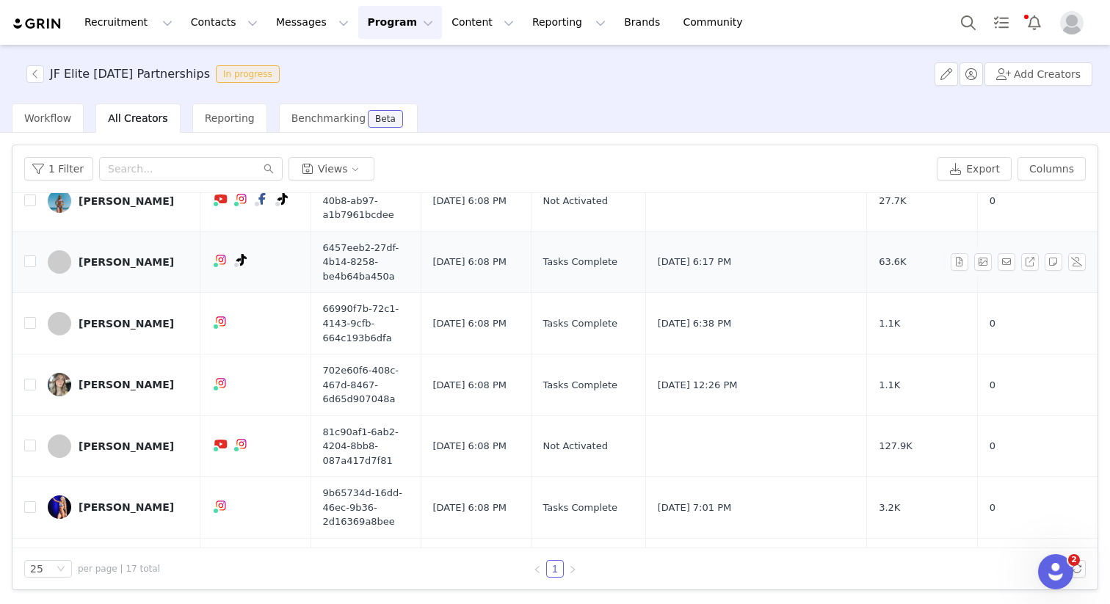
scroll to position [549, 0]
